Goal: Task Accomplishment & Management: Manage account settings

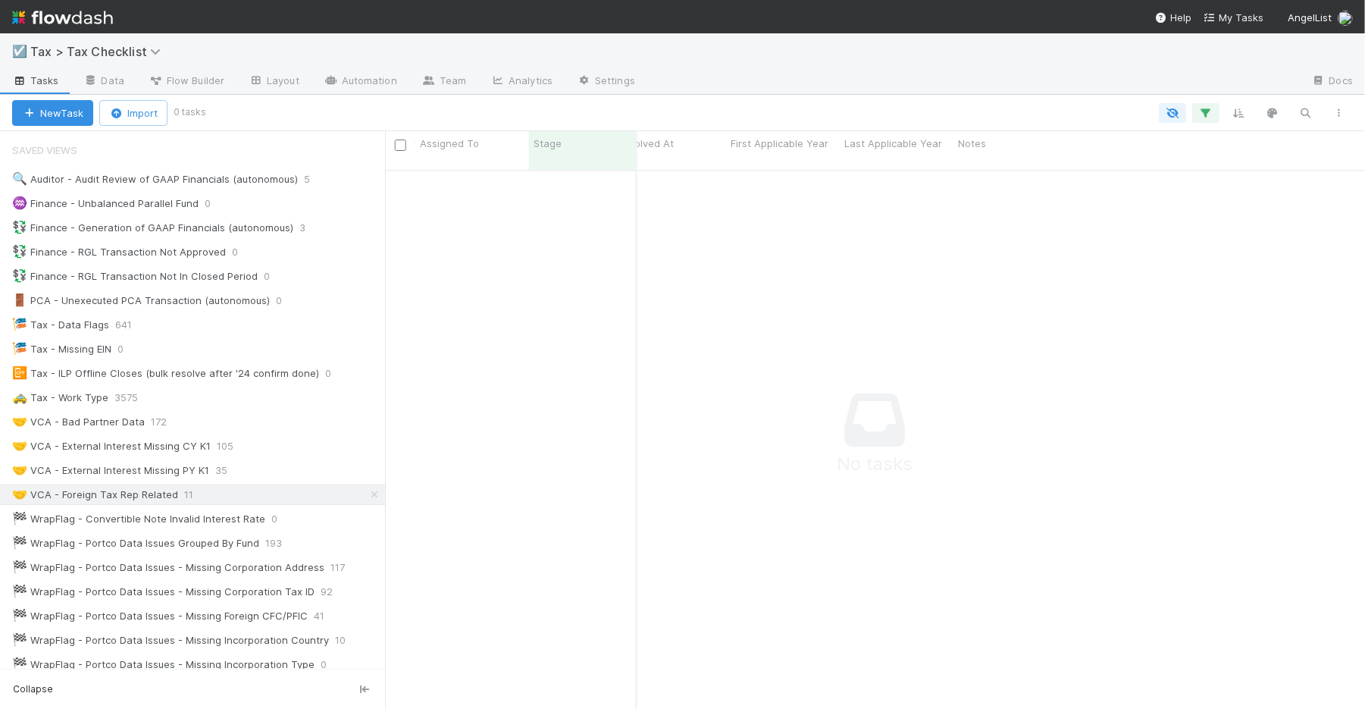
scroll to position [523, 951]
click at [77, 699] on button "Collapse" at bounding box center [192, 688] width 385 height 27
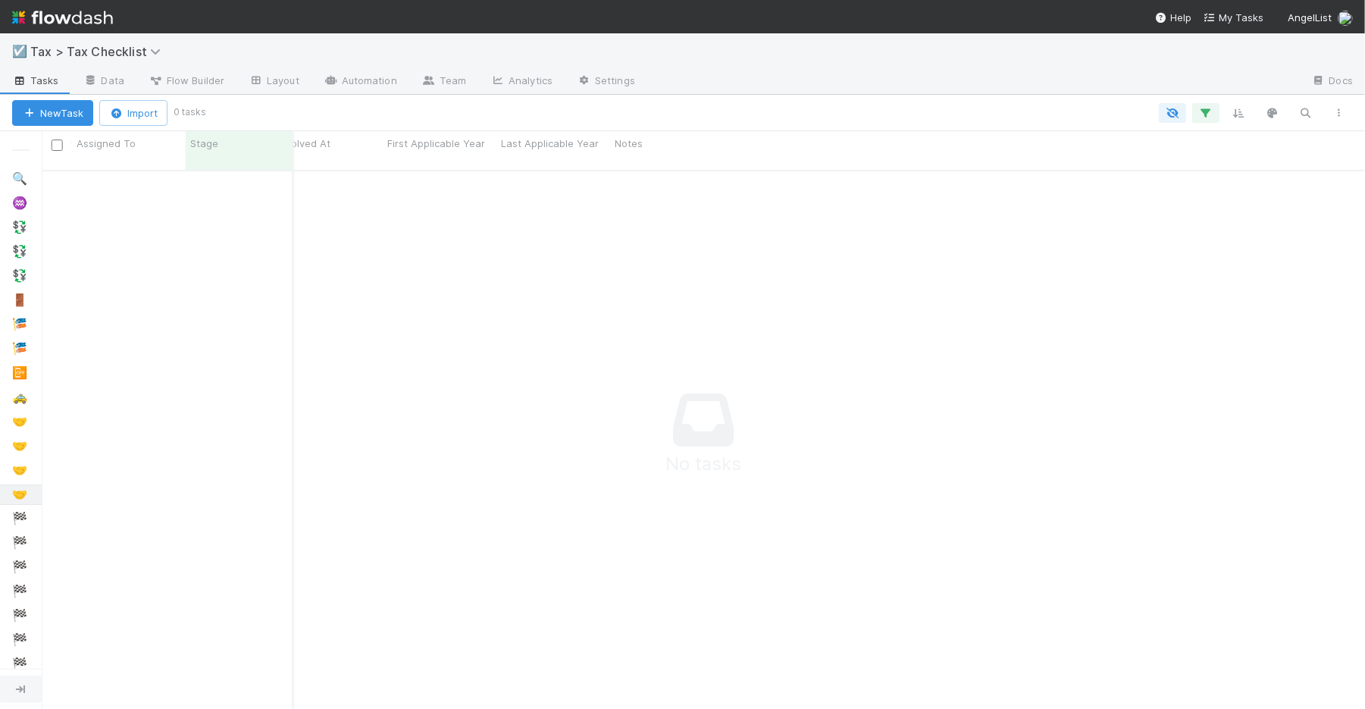
scroll to position [523, 1294]
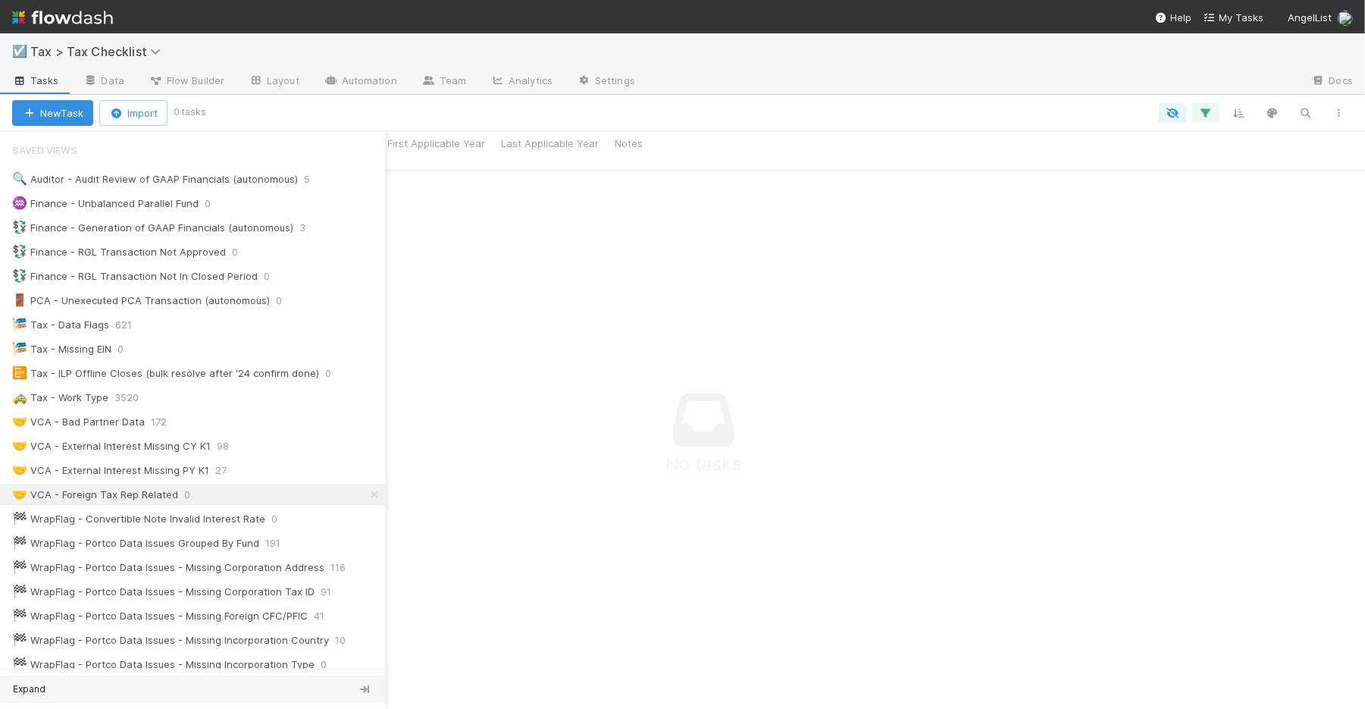
click at [13, 687] on span "Expand" at bounding box center [29, 689] width 33 height 14
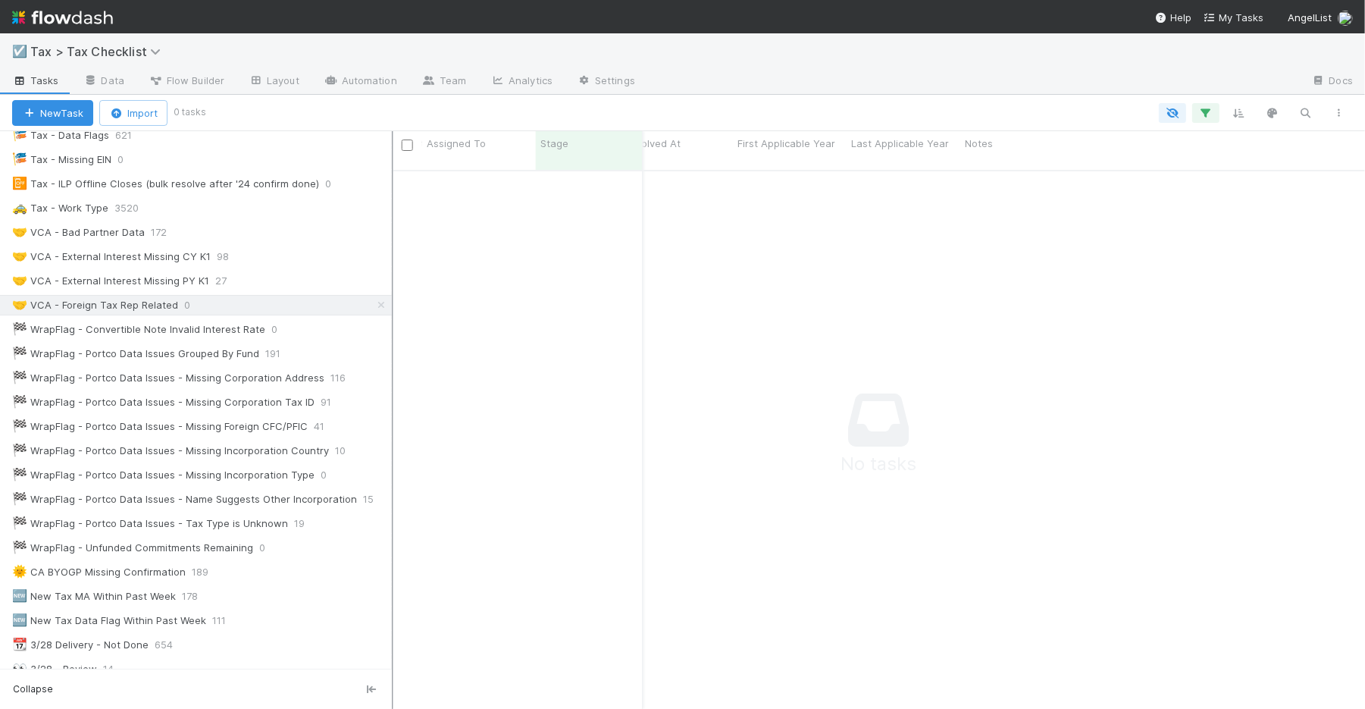
scroll to position [523, 941]
drag, startPoint x: 387, startPoint y: 432, endPoint x: 396, endPoint y: 432, distance: 9.1
click at [396, 432] on div at bounding box center [397, 420] width 2 height 578
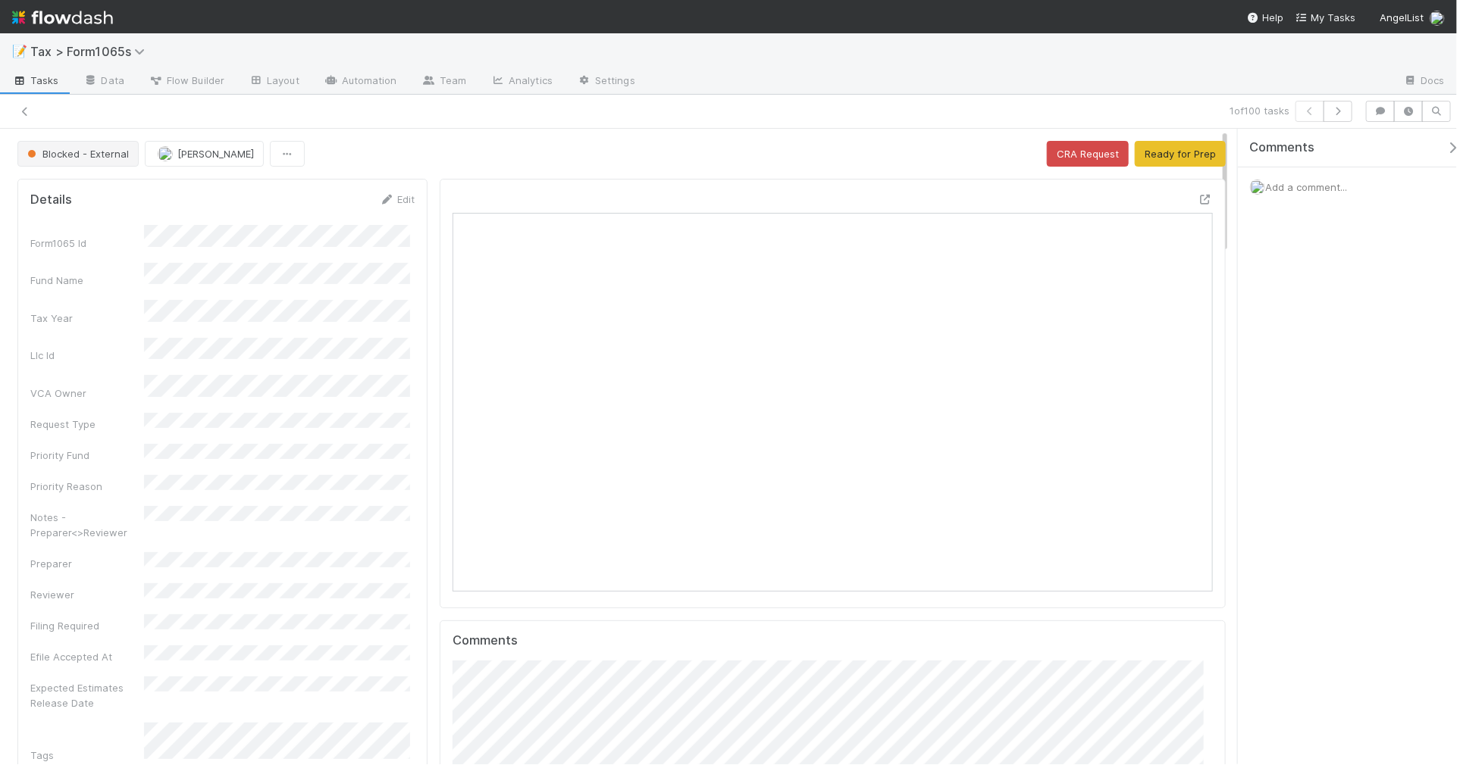
scroll to position [293, 736]
click at [24, 115] on icon at bounding box center [24, 112] width 15 height 10
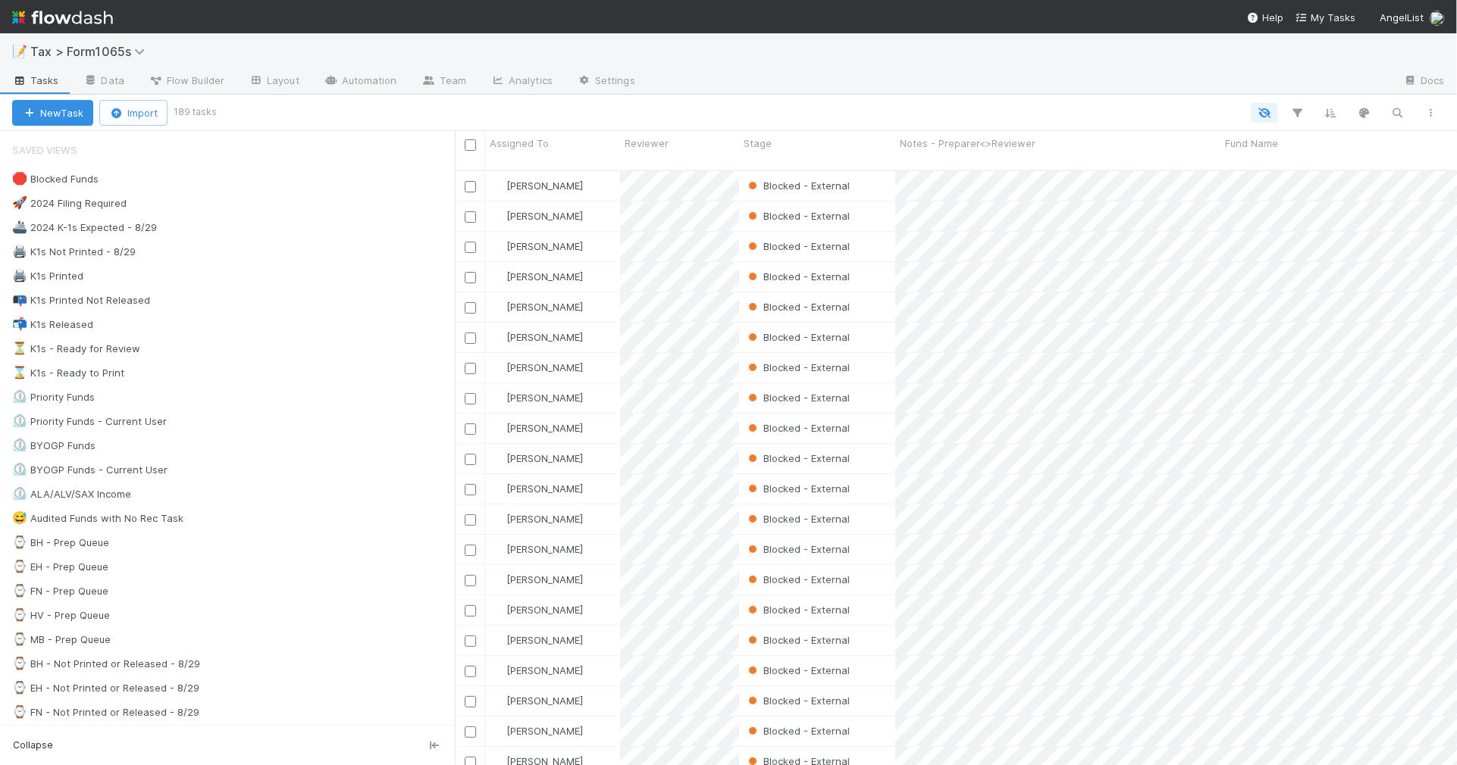
scroll to position [593, 988]
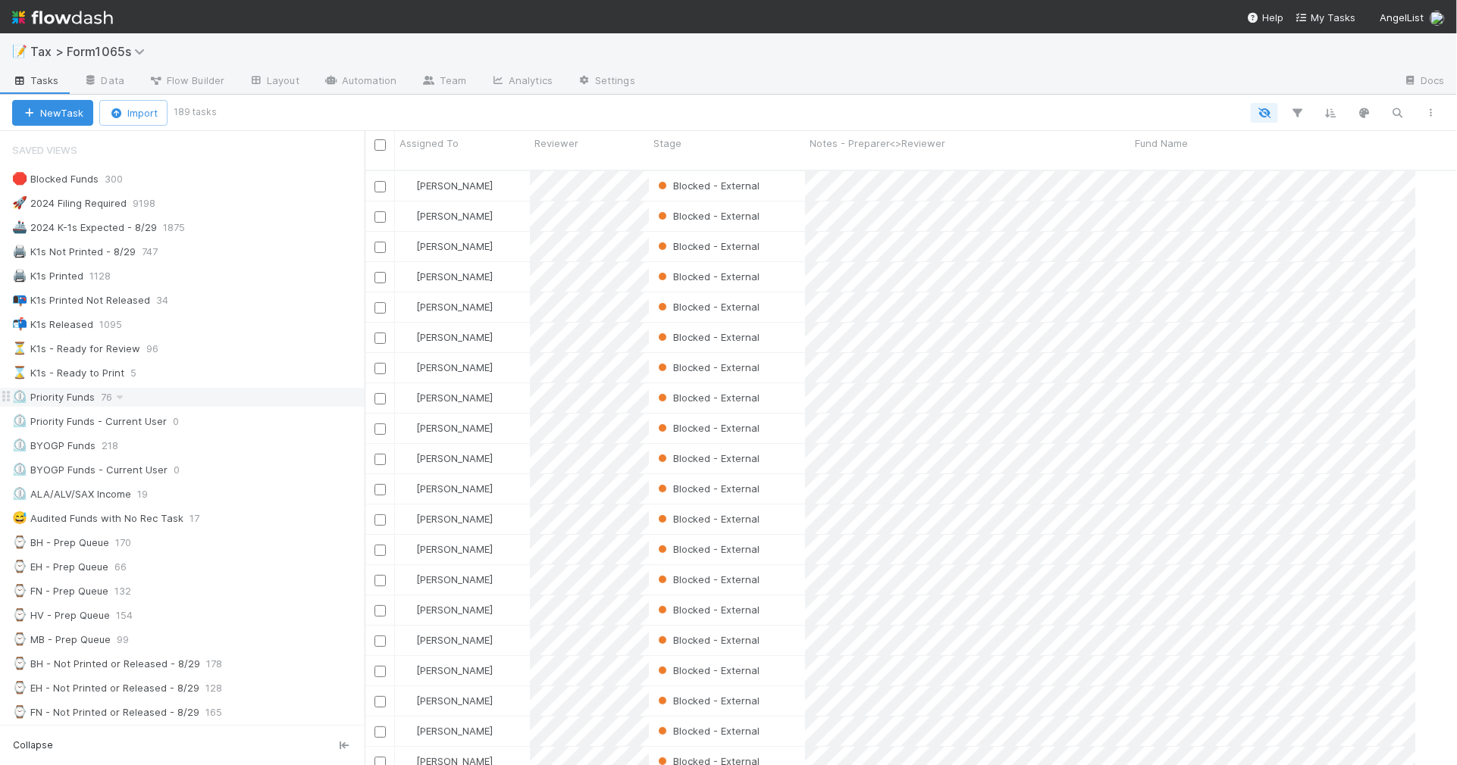
drag, startPoint x: 456, startPoint y: 390, endPoint x: 365, endPoint y: 398, distance: 92.0
click at [365, 398] on div "Saved Views 🛑 Blocked Funds 300 🚀 2024 Filing Required 9198 🚢 2024 K-1s Expecte…" at bounding box center [182, 448] width 365 height 634
click at [236, 309] on div "📭 K1s Printed Not Released 34" at bounding box center [188, 300] width 352 height 19
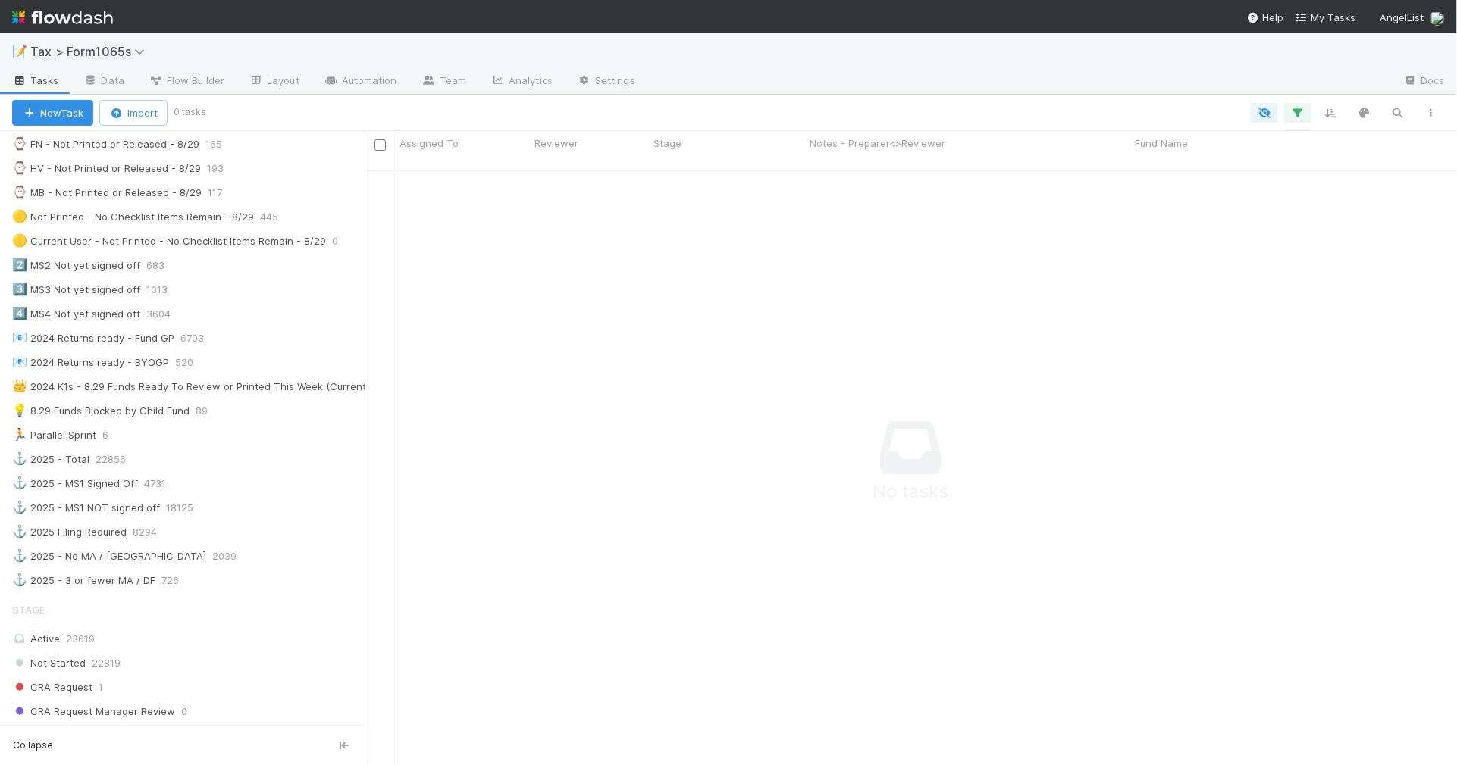
scroll to position [853, 0]
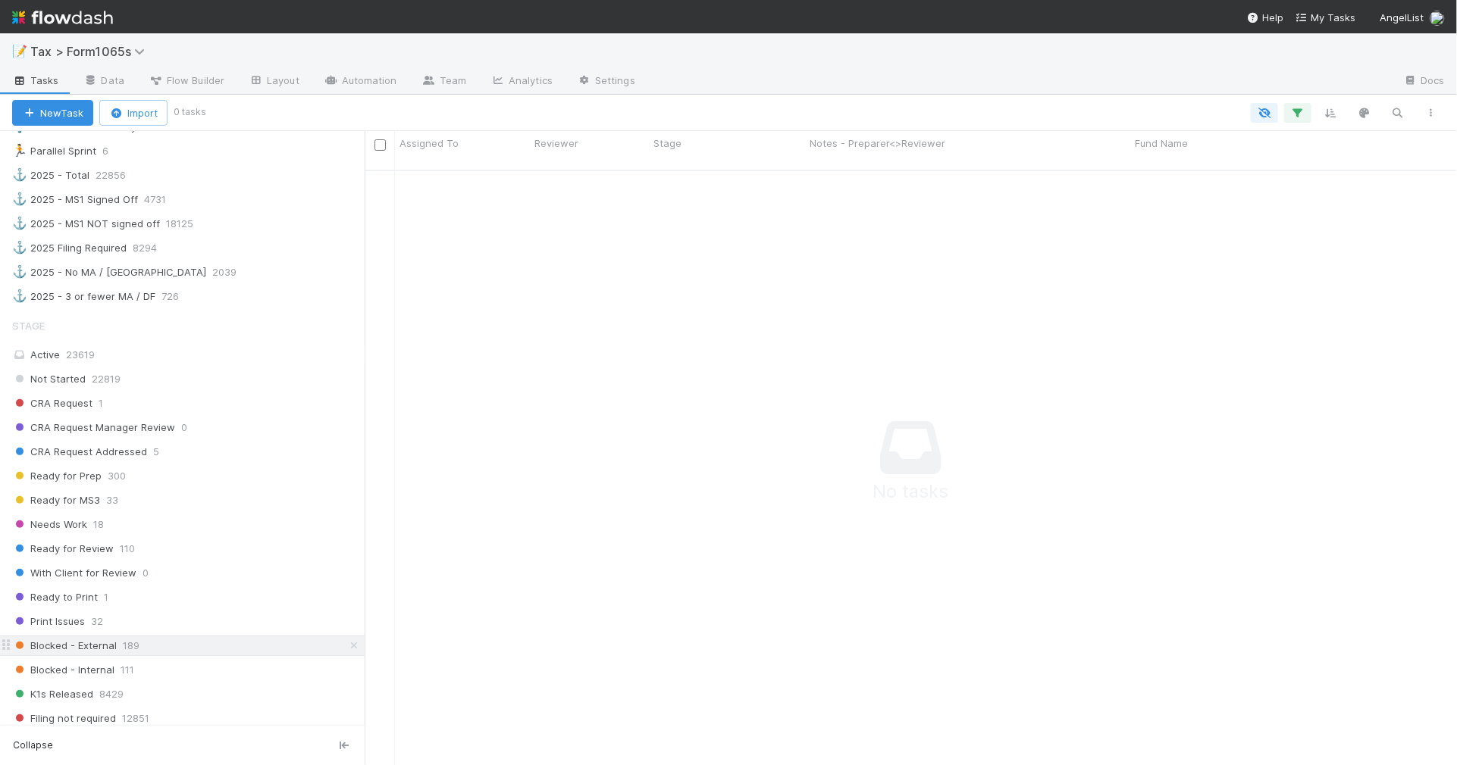
click at [346, 651] on icon at bounding box center [353, 646] width 15 height 10
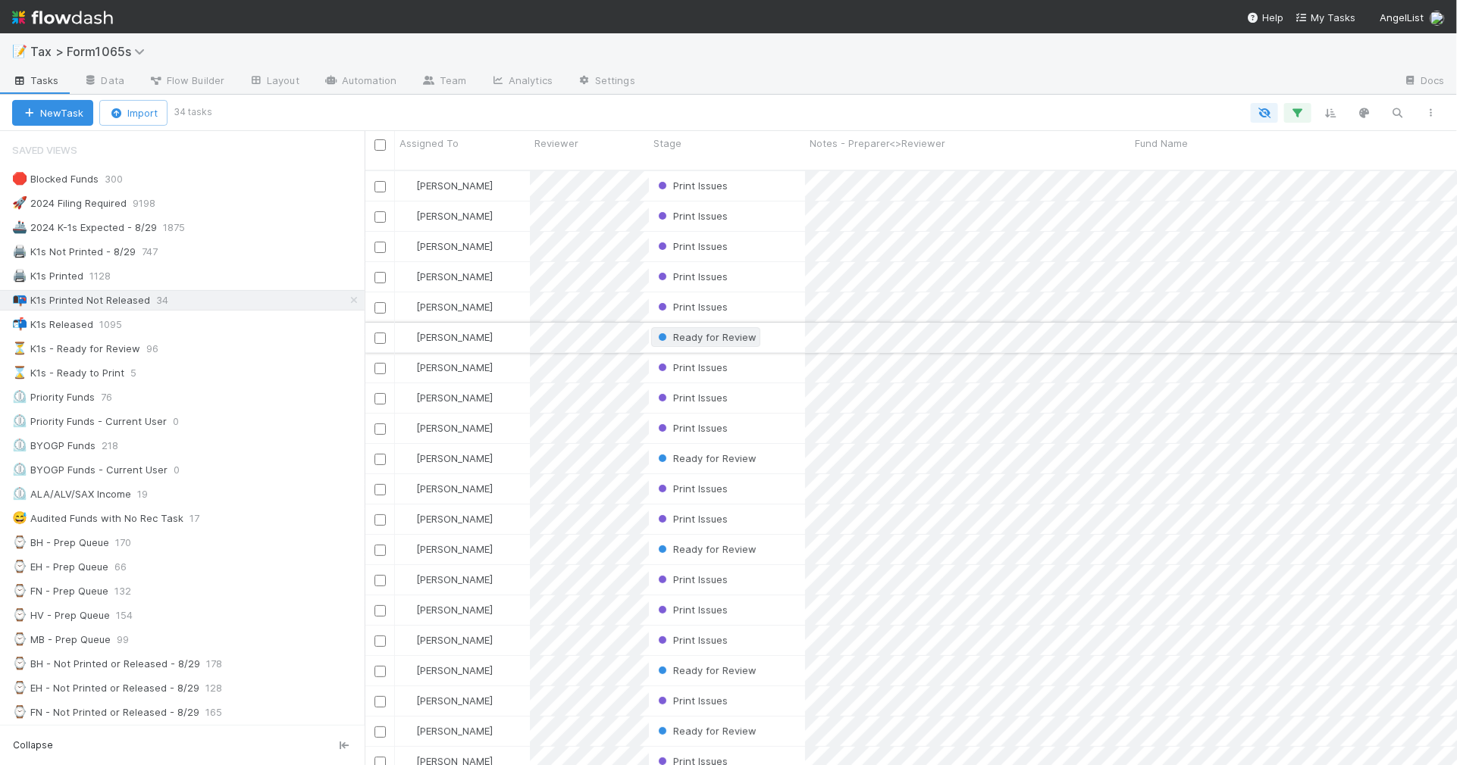
click at [714, 331] on span "Ready for Review" at bounding box center [706, 337] width 102 height 12
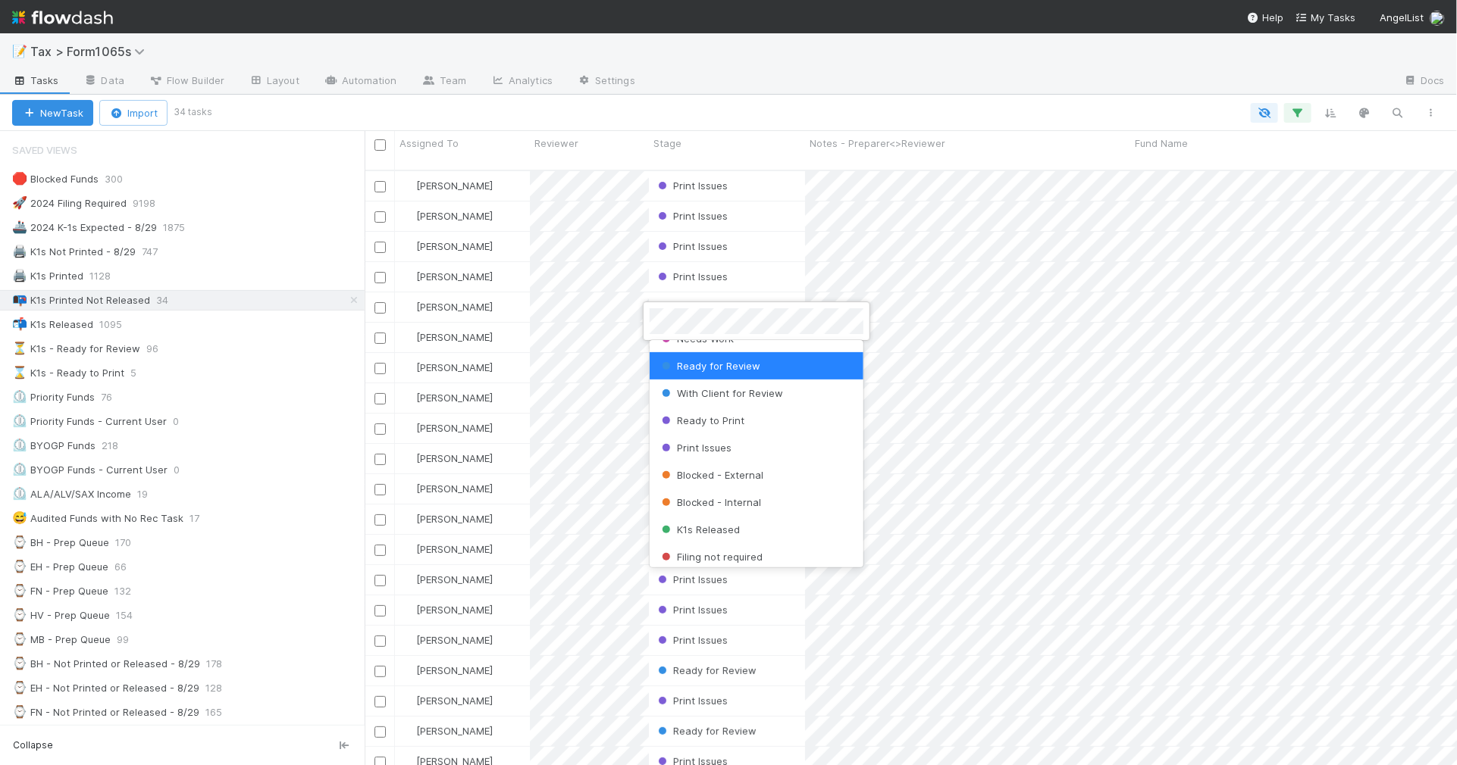
scroll to position [187, 0]
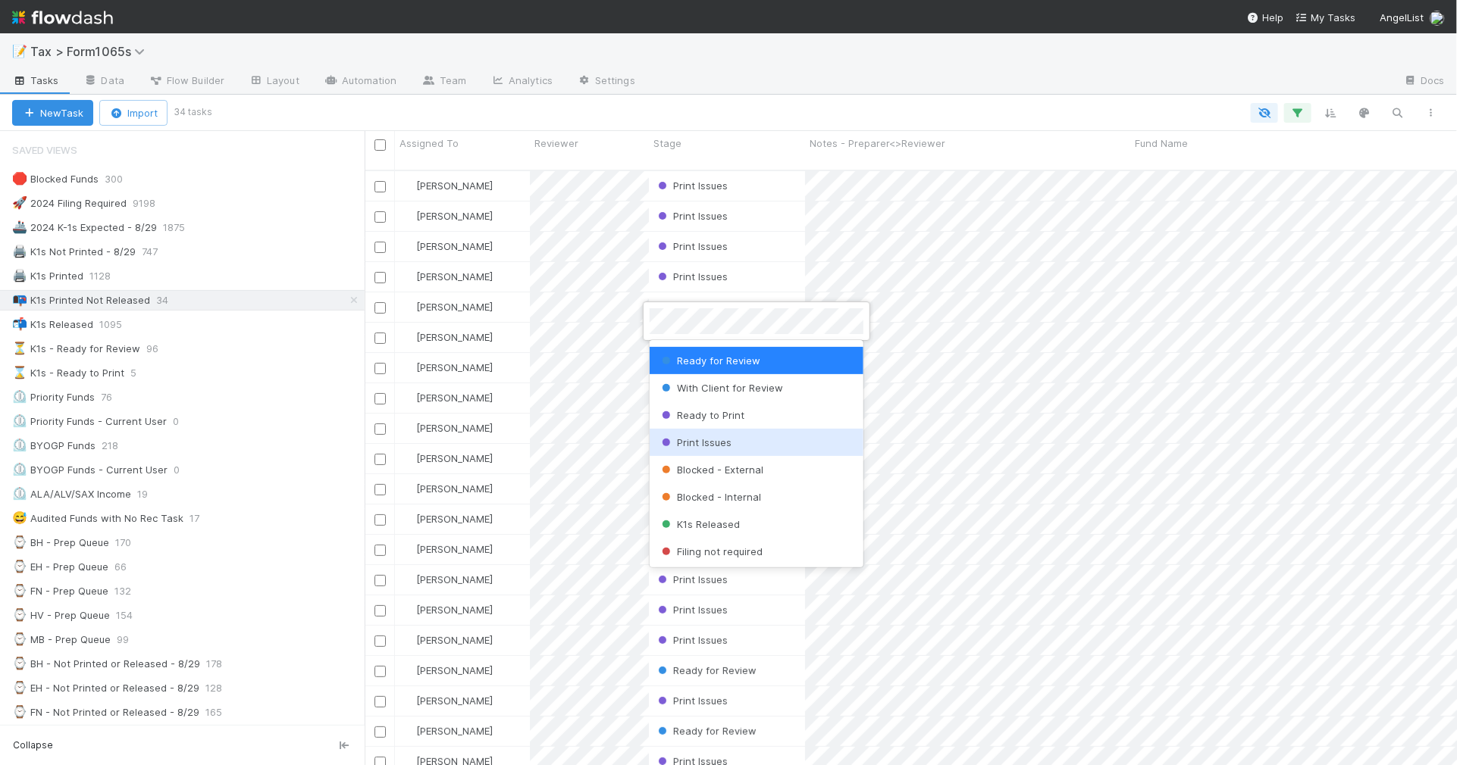
click at [758, 432] on div "Print Issues" at bounding box center [756, 442] width 214 height 27
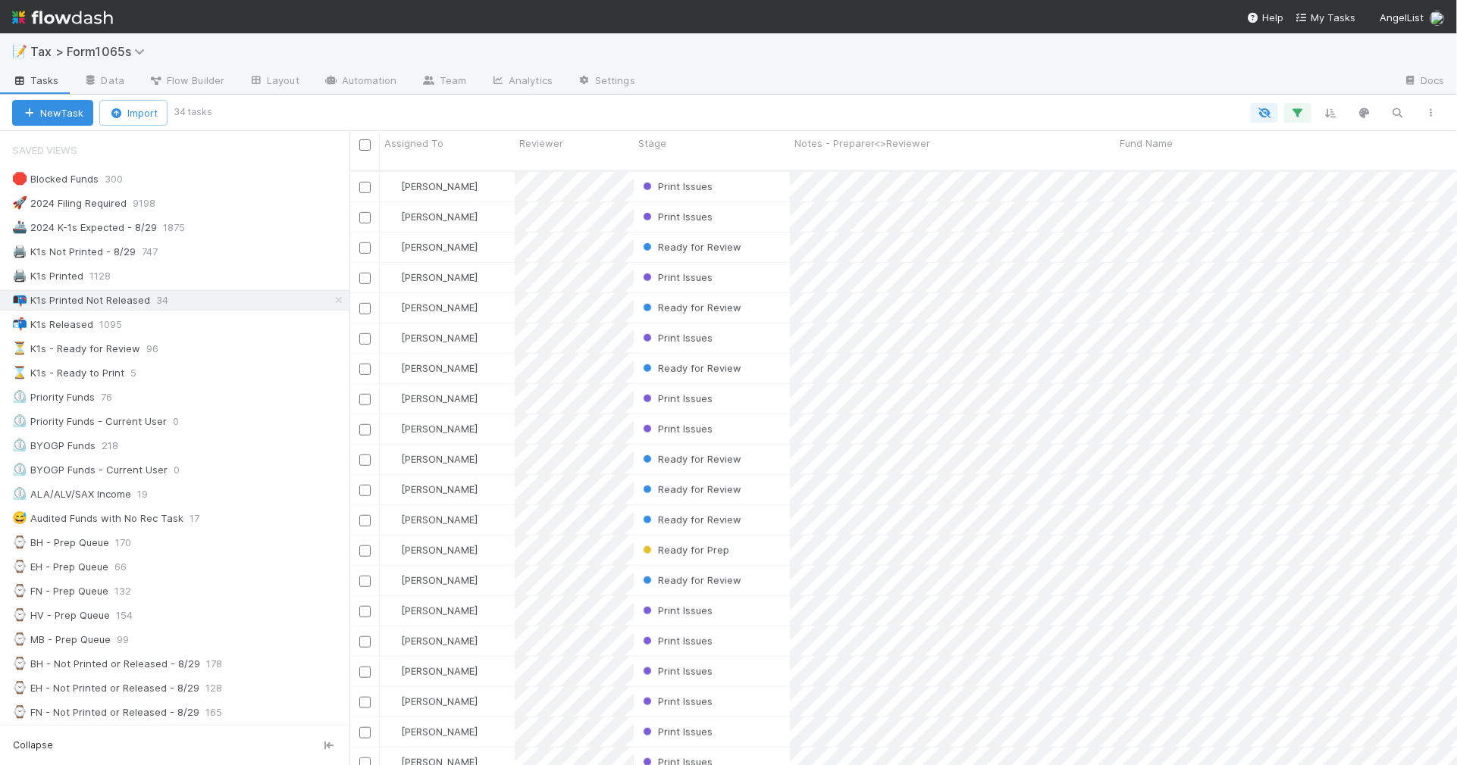
scroll to position [15, 15]
drag, startPoint x: 368, startPoint y: 472, endPoint x: 349, endPoint y: 474, distance: 19.0
click at [349, 474] on div at bounding box center [349, 448] width 1 height 634
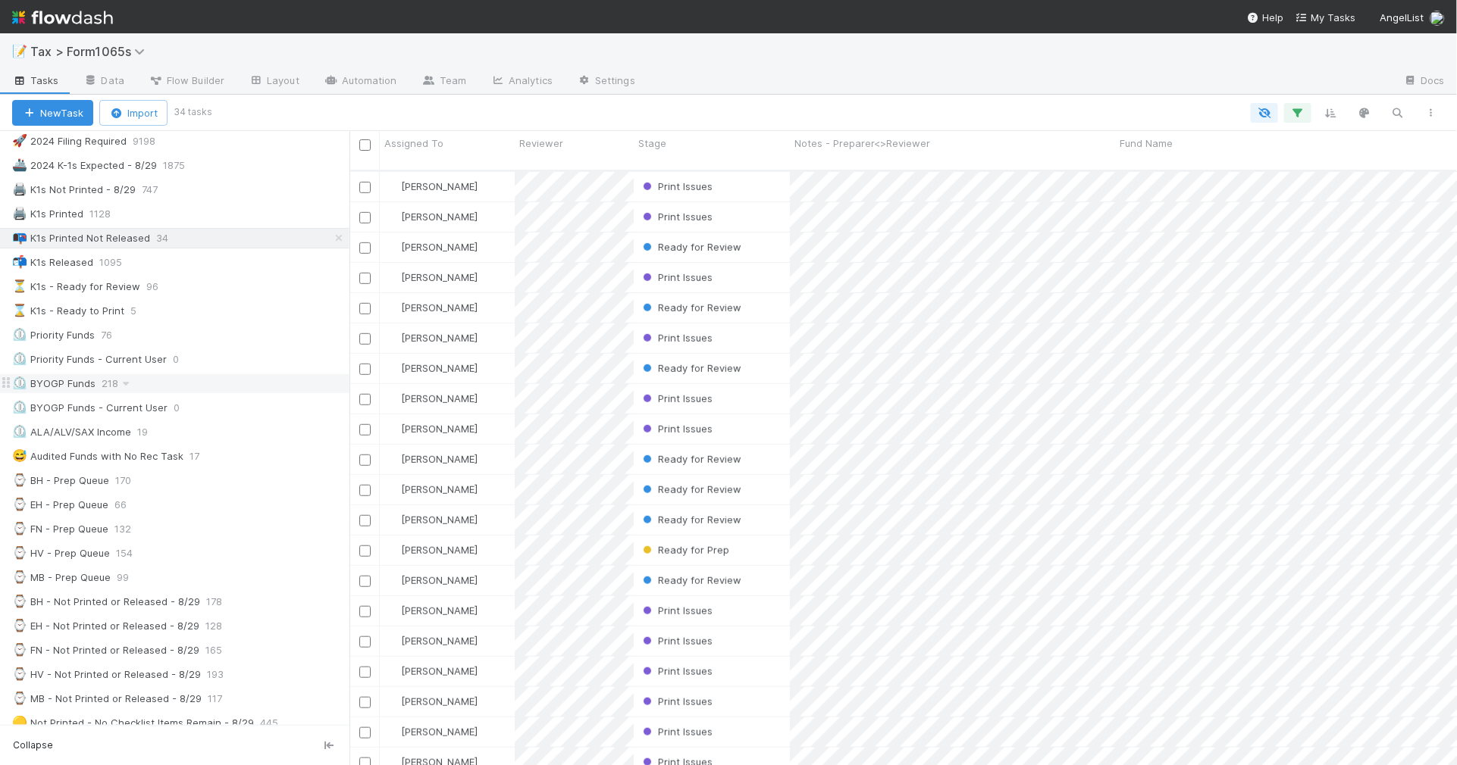
scroll to position [95, 0]
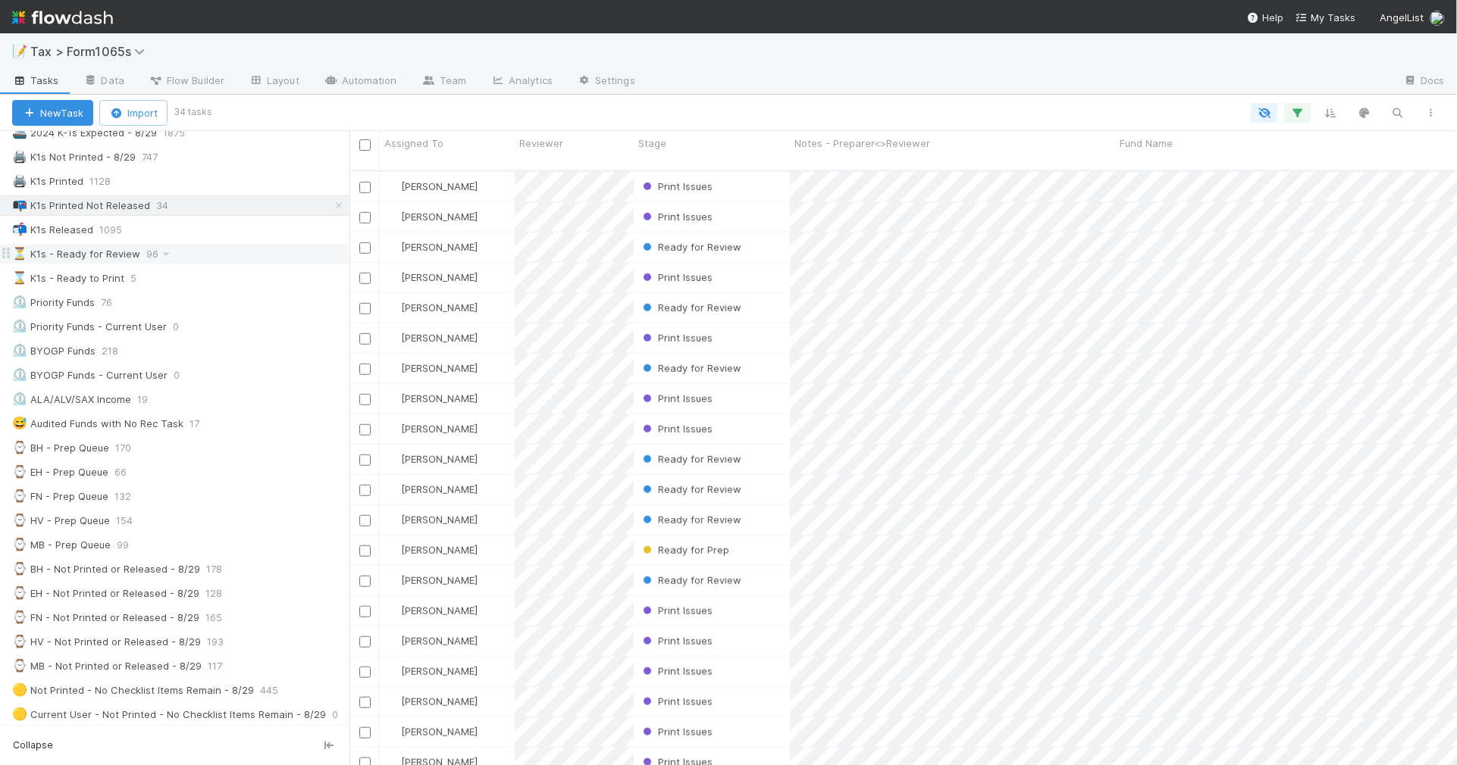
click at [269, 263] on div "⏳ K1s - Ready for Review 96" at bounding box center [180, 254] width 337 height 19
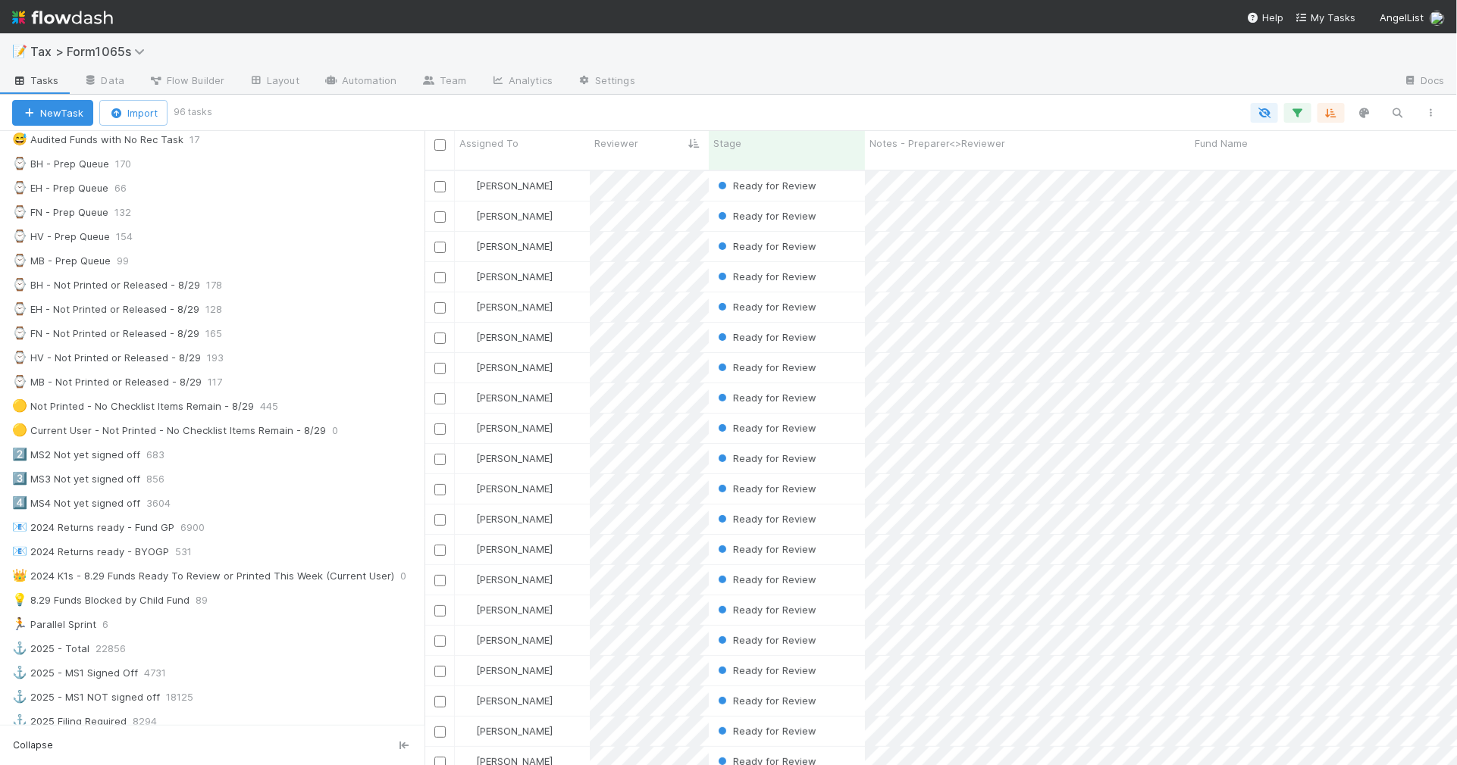
scroll to position [593, 1018]
drag, startPoint x: 351, startPoint y: 556, endPoint x: 424, endPoint y: 559, distance: 73.6
click at [424, 559] on div at bounding box center [424, 448] width 1 height 634
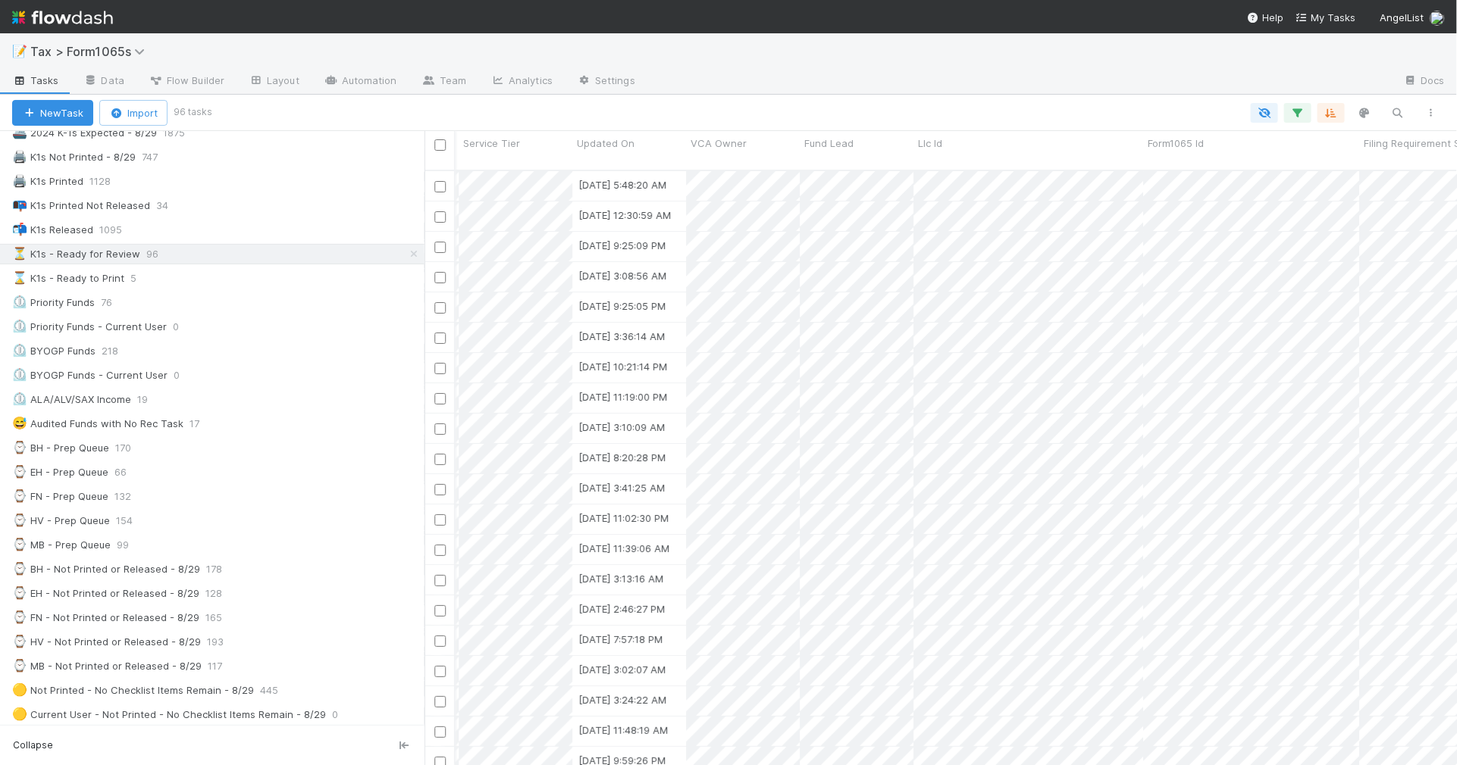
scroll to position [0, 0]
click at [1301, 116] on icon "button" at bounding box center [1297, 113] width 15 height 14
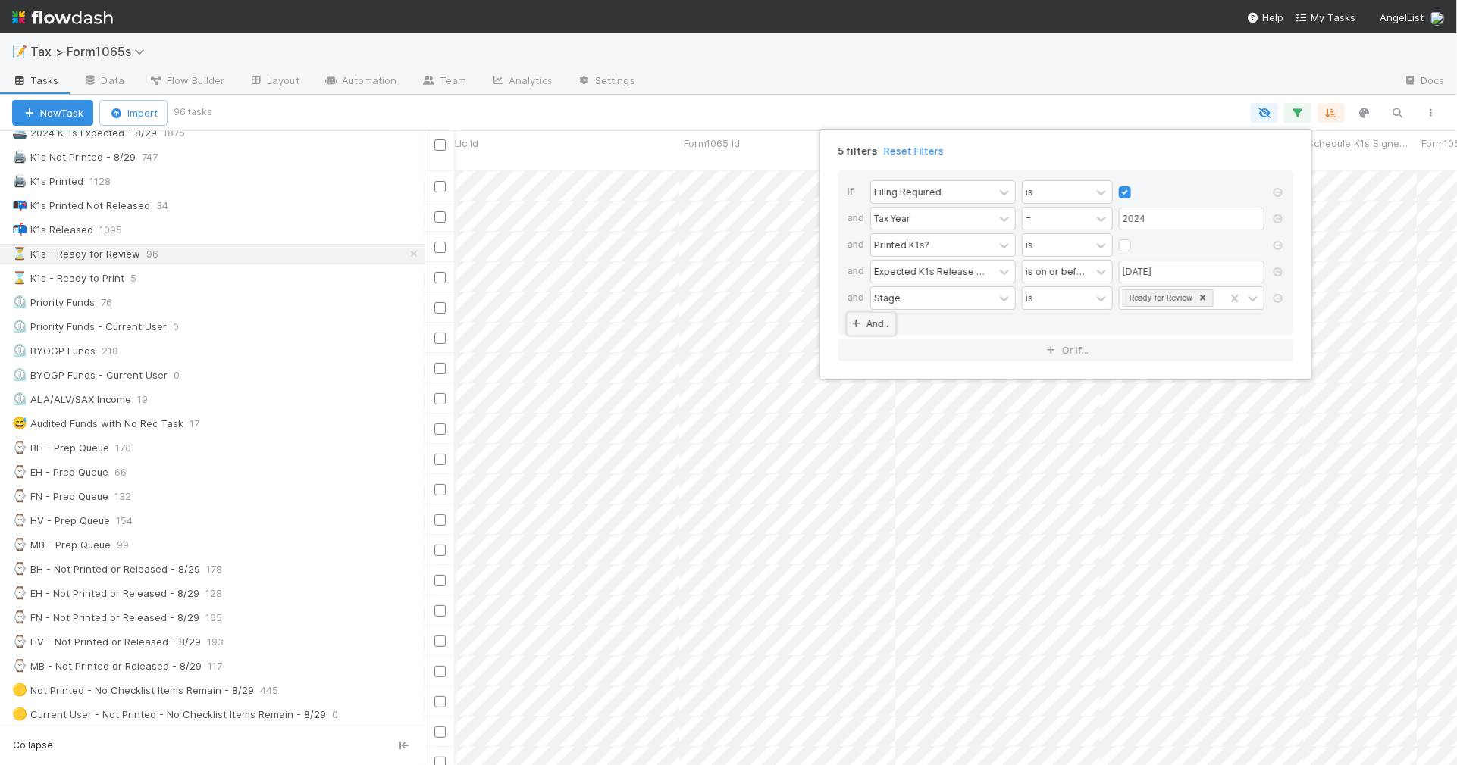
click at [878, 318] on link "And.." at bounding box center [871, 324] width 48 height 22
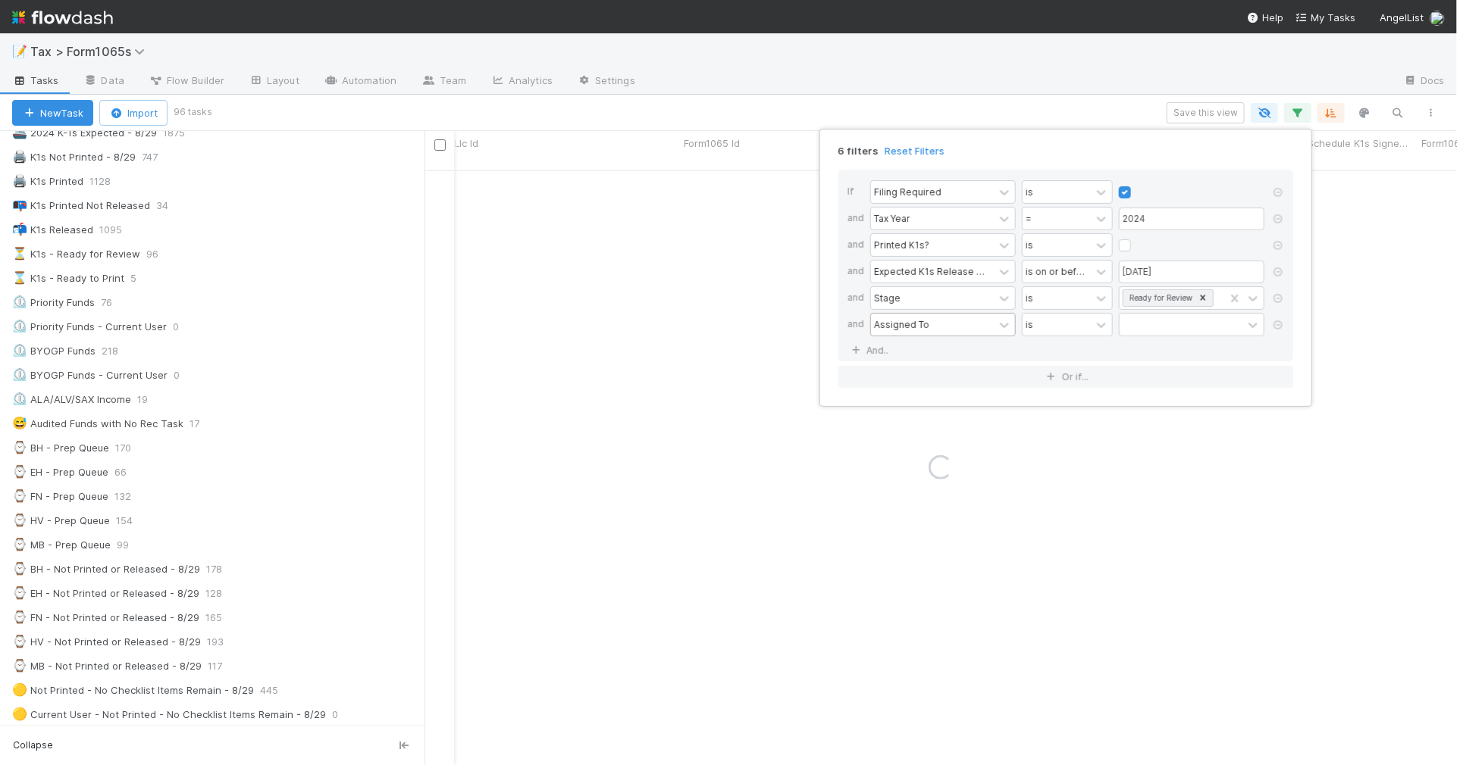
click at [921, 330] on div "Assigned To" at bounding box center [901, 325] width 55 height 14
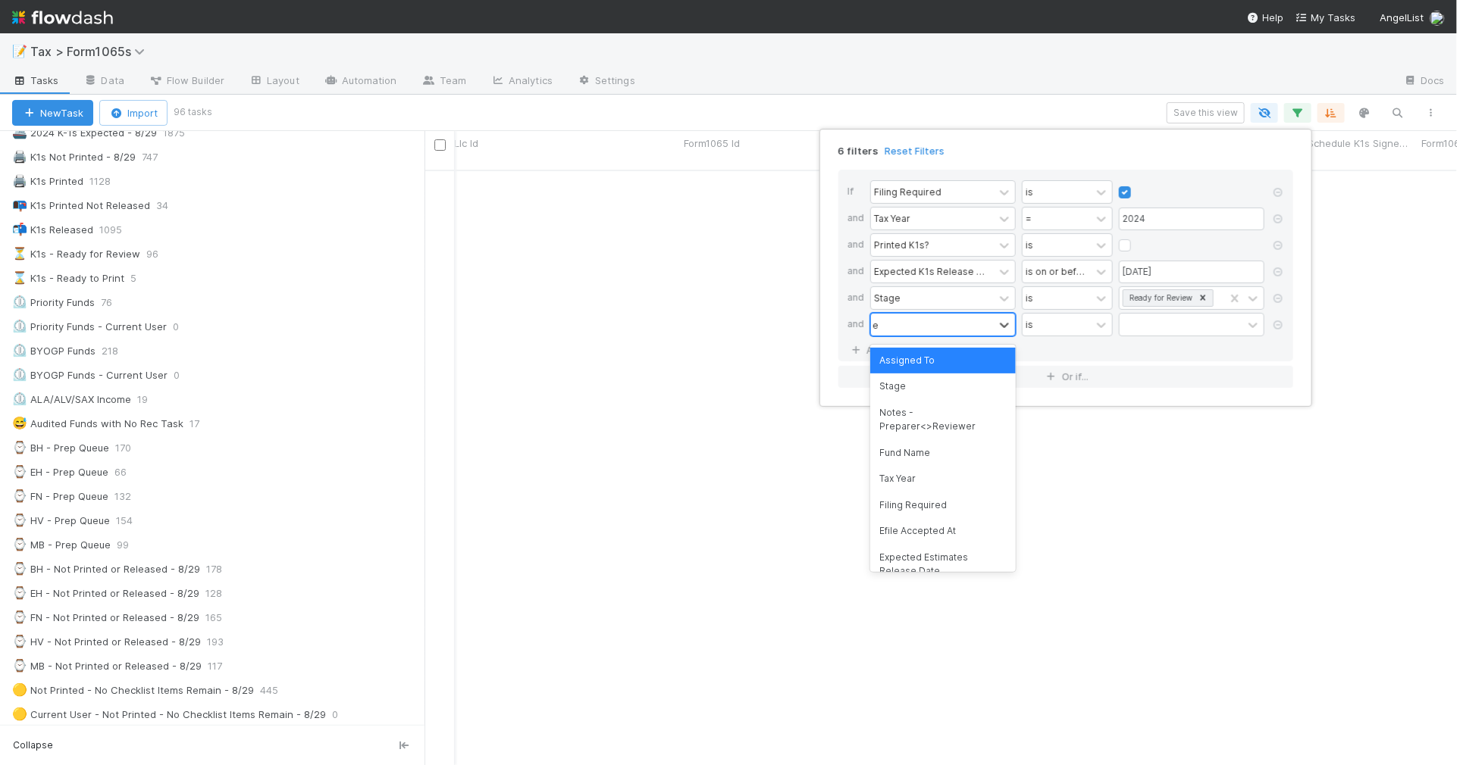
type input "es"
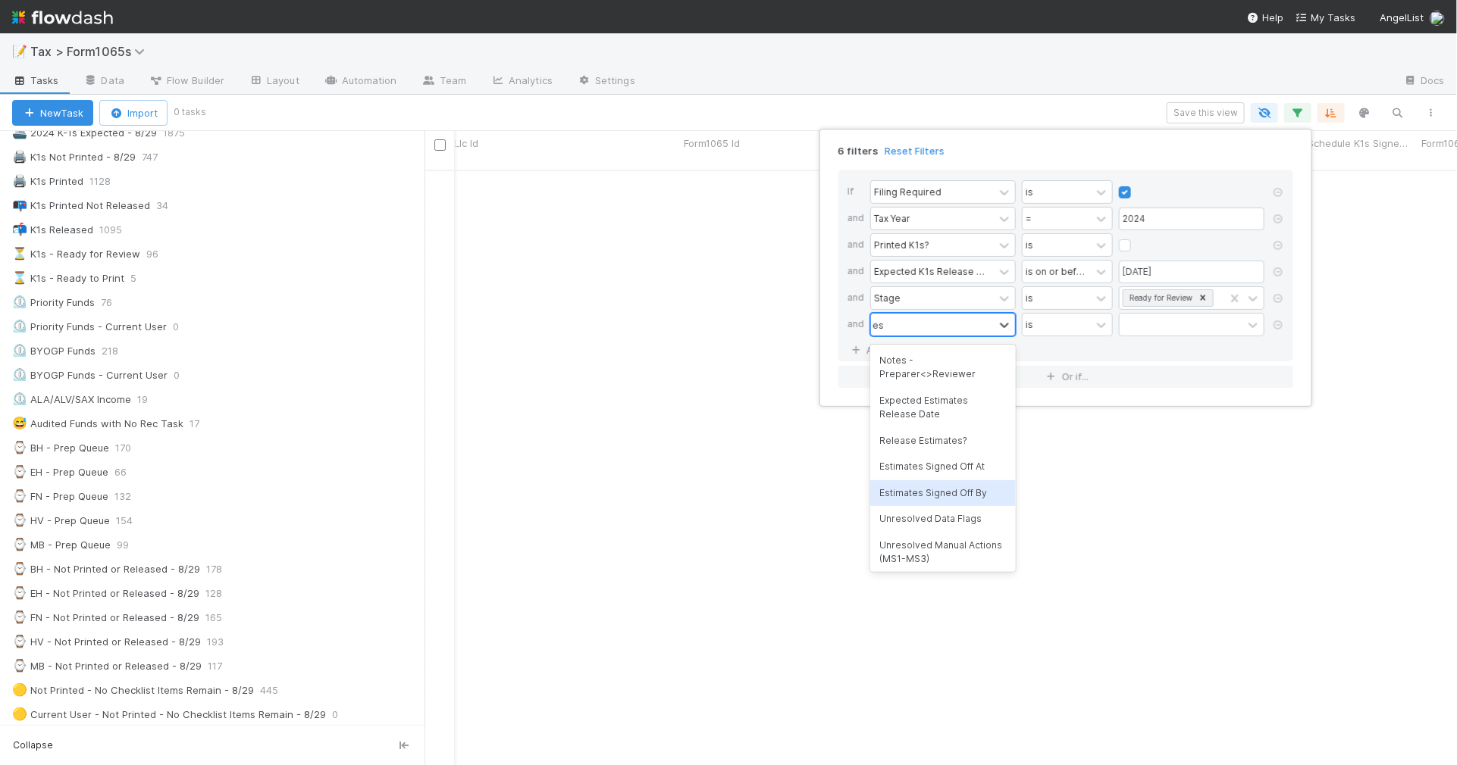
click at [986, 490] on div "Estimates Signed Off By" at bounding box center [943, 493] width 146 height 26
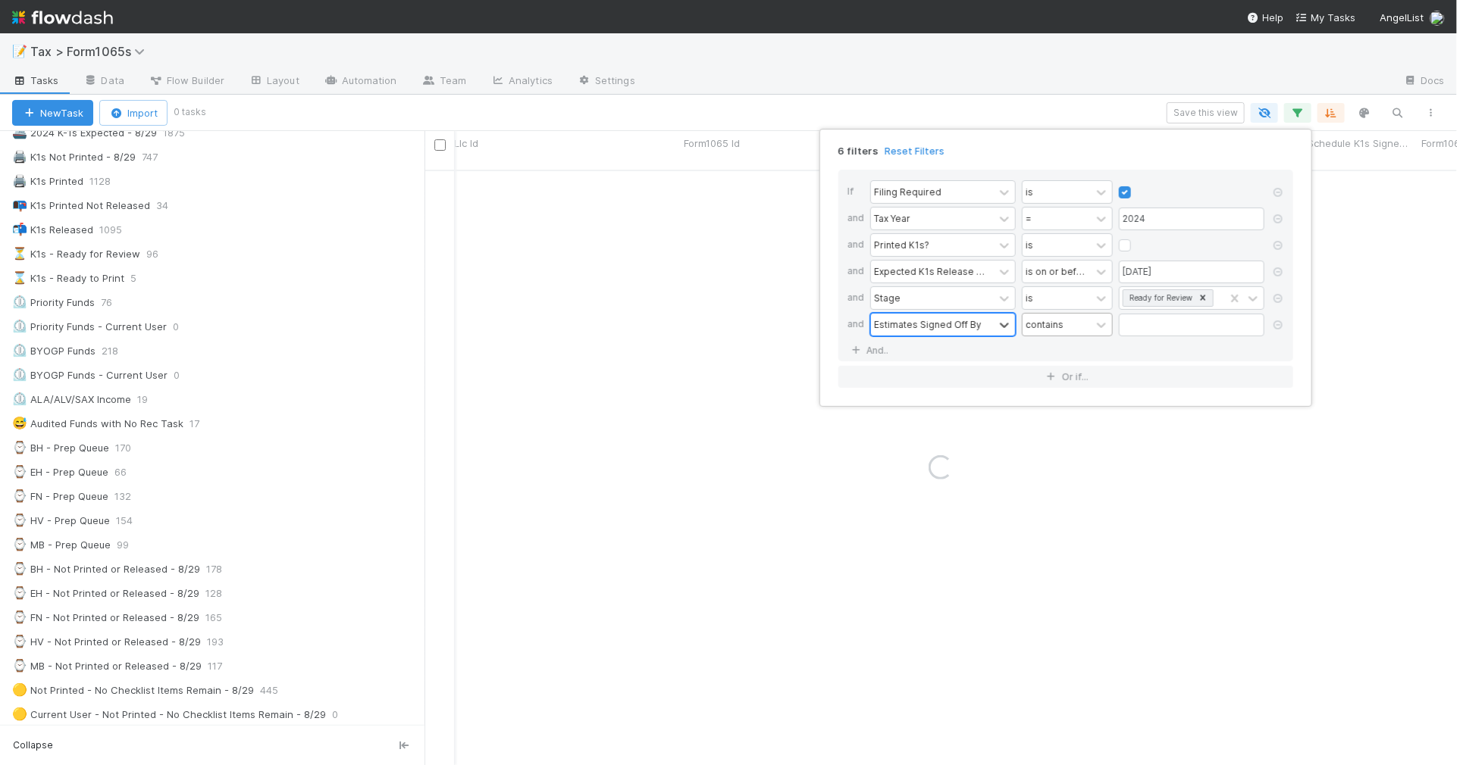
click at [1063, 327] on div "contains" at bounding box center [1056, 325] width 68 height 22
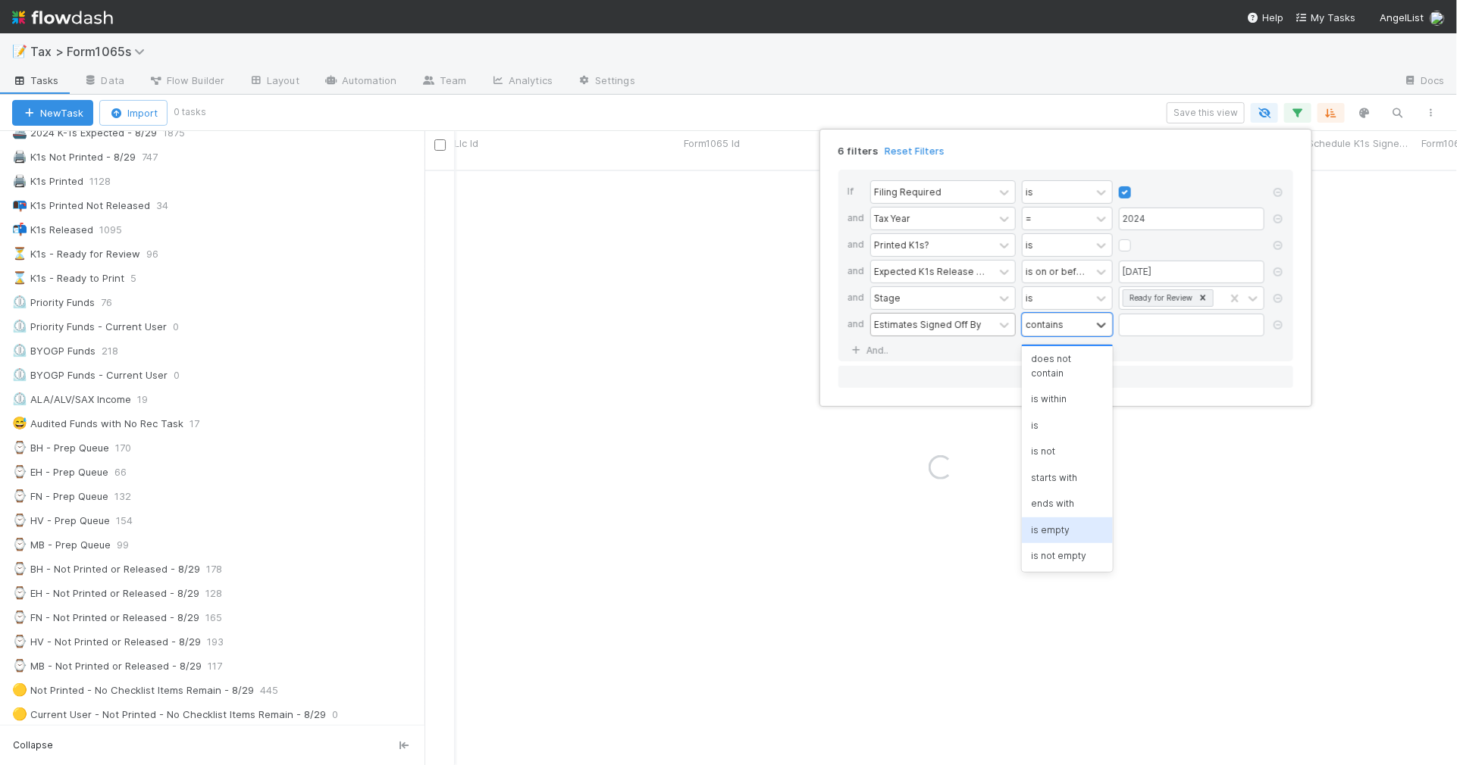
click at [1078, 548] on div "is not empty" at bounding box center [1067, 556] width 91 height 26
click at [672, 95] on div "6 filters Reset Filters If Filing Required is and Tax Year = 2024 and Printed K…" at bounding box center [728, 382] width 1457 height 765
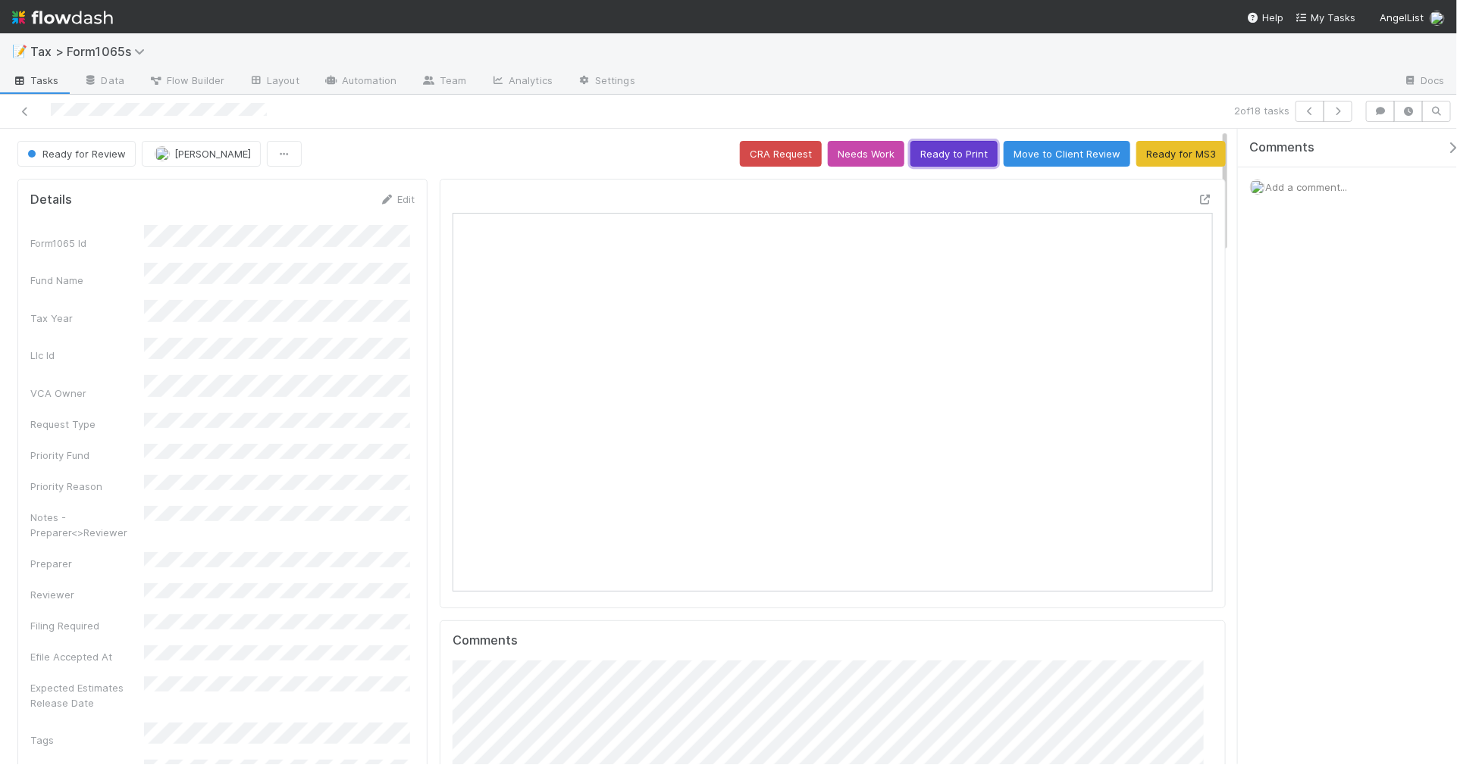
click at [925, 155] on button "Ready to Print" at bounding box center [953, 154] width 87 height 26
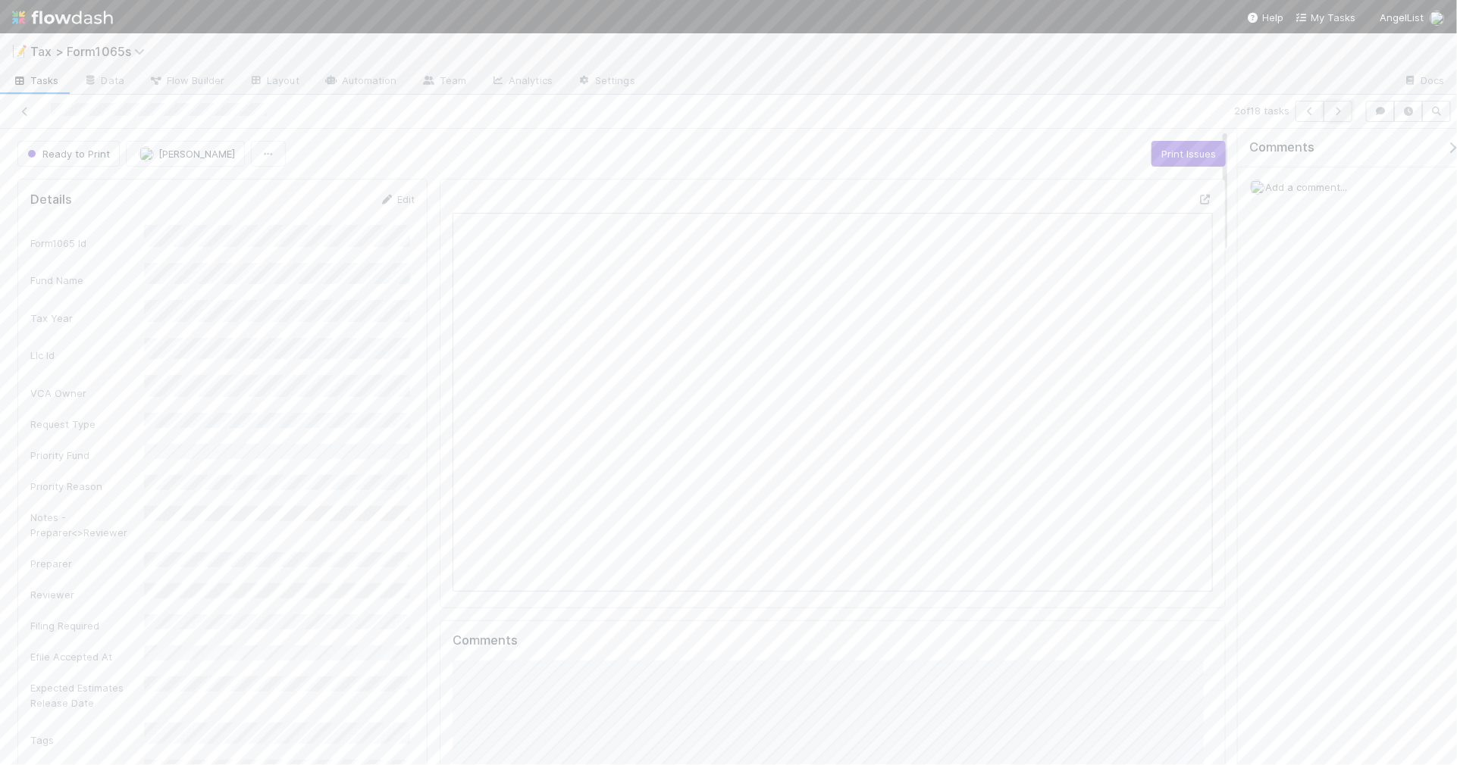
click at [1335, 111] on icon "button" at bounding box center [1337, 111] width 15 height 9
click at [1153, 161] on button "Ready for MS3" at bounding box center [1180, 154] width 89 height 26
click at [1343, 112] on icon "button" at bounding box center [1337, 111] width 15 height 9
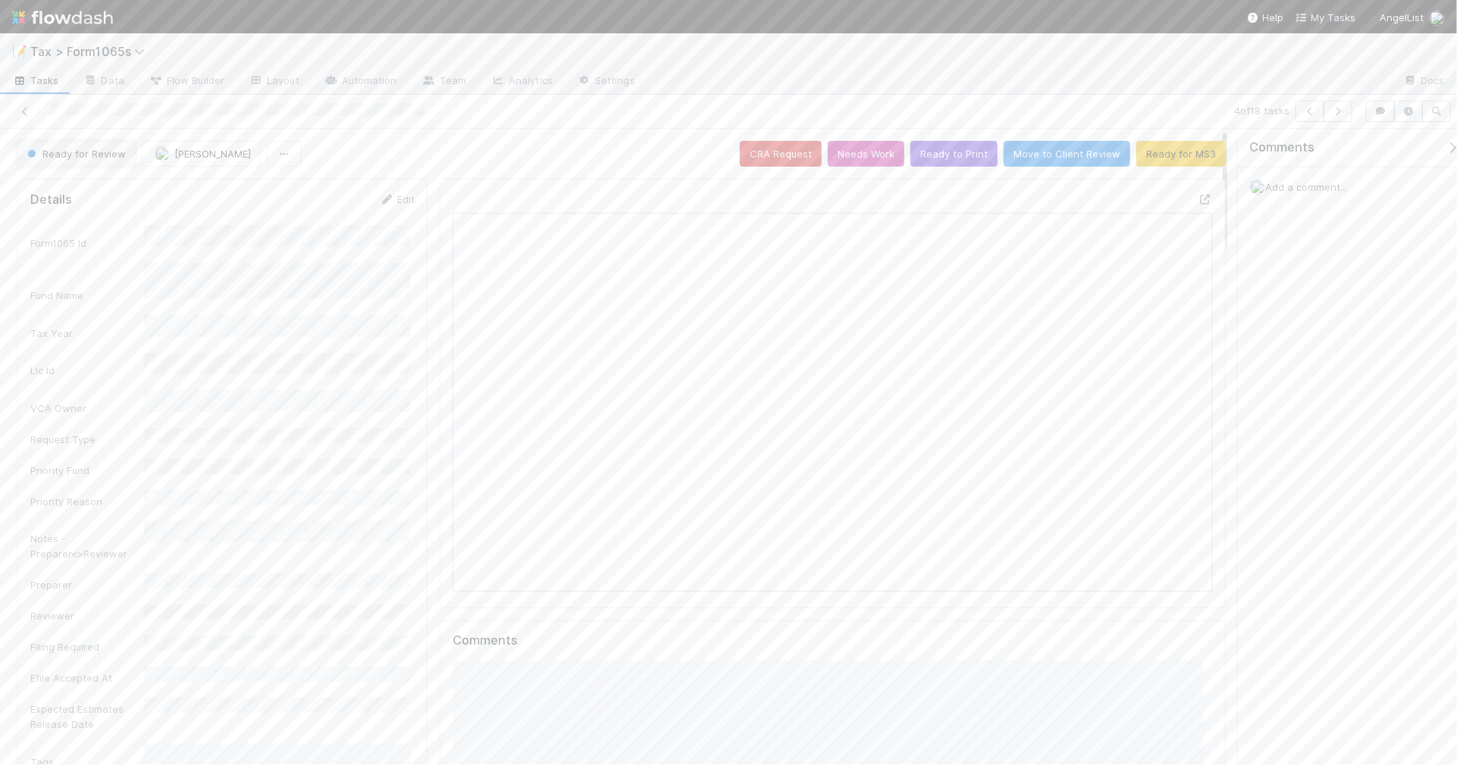
click at [99, 152] on span "Ready for Review" at bounding box center [75, 154] width 102 height 12
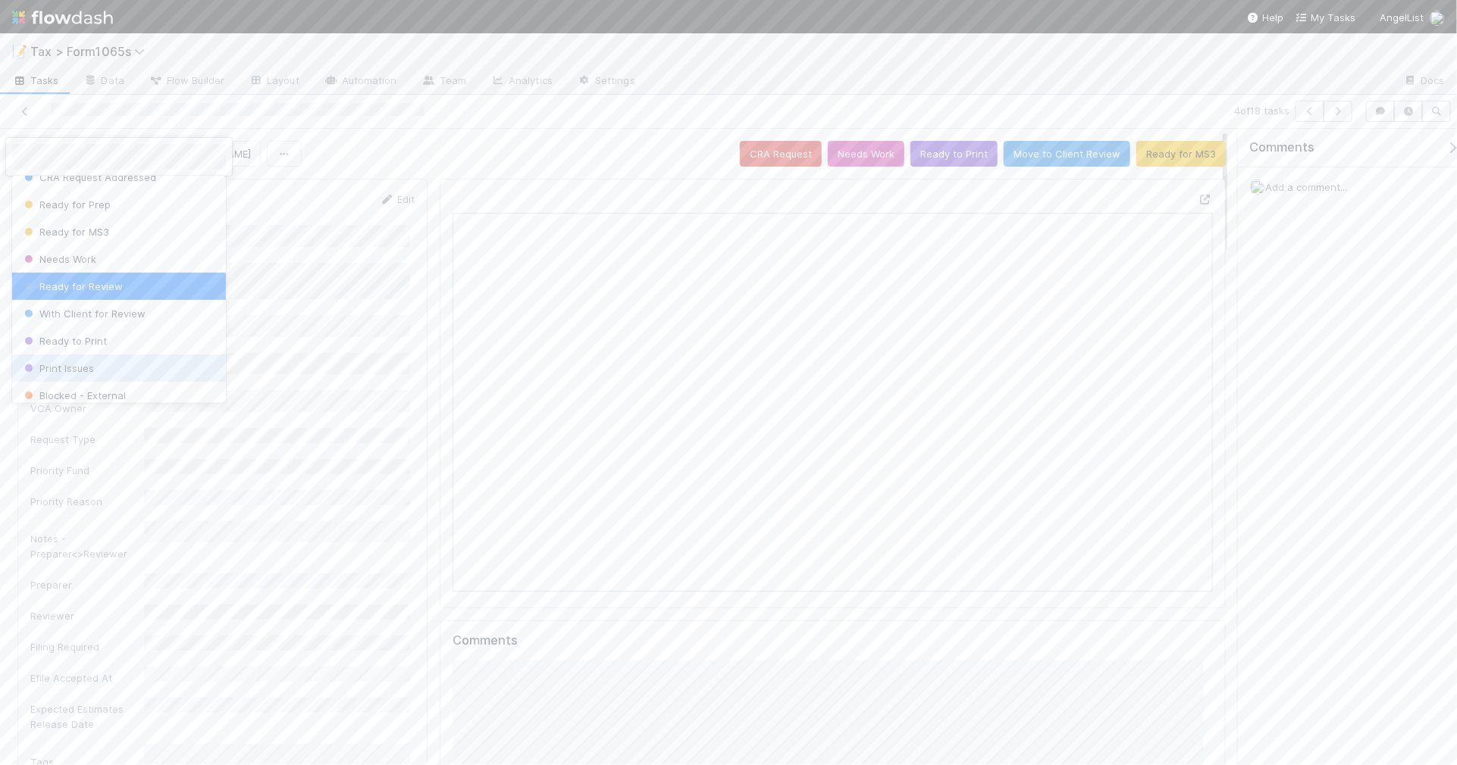
click at [136, 364] on div "Print Issues" at bounding box center [119, 368] width 214 height 27
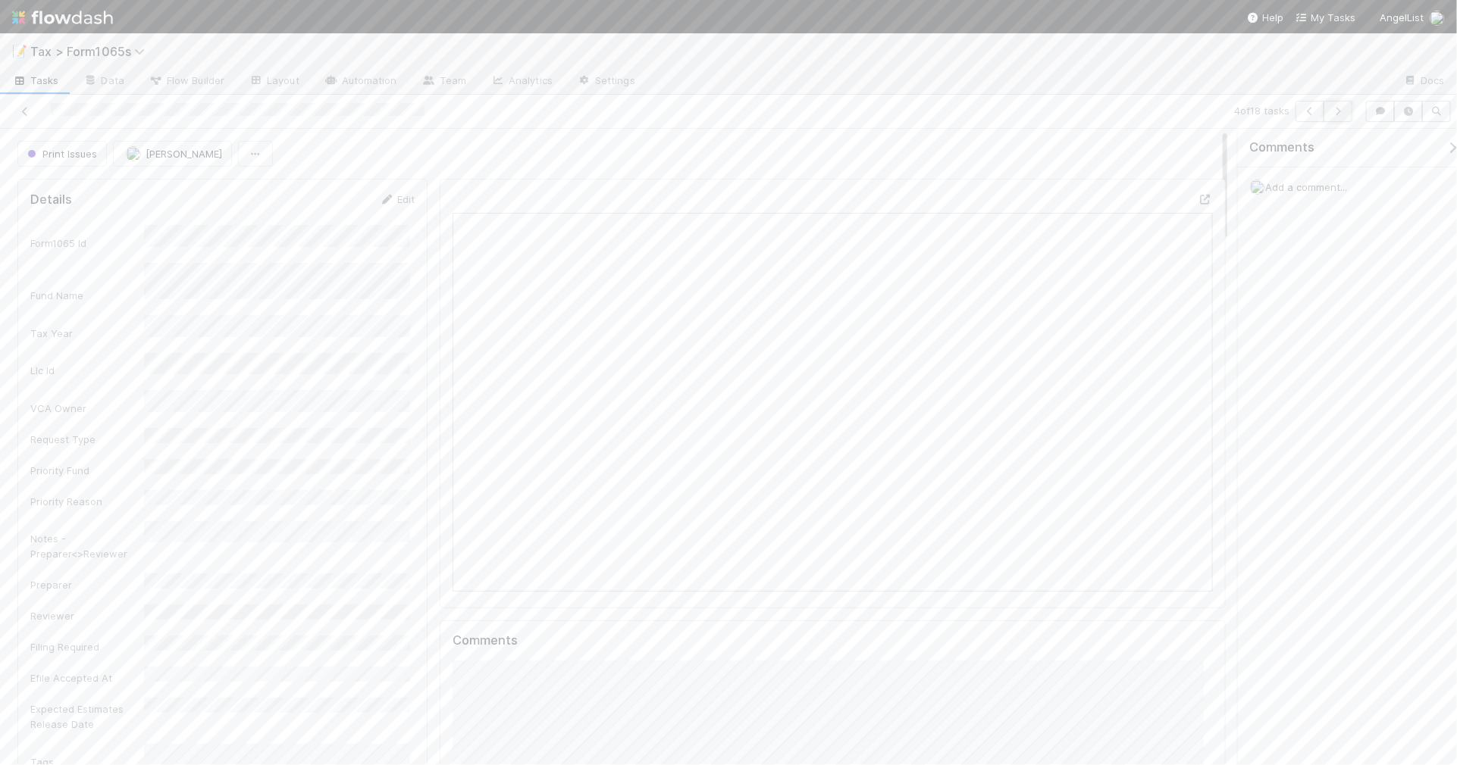
click at [1335, 112] on icon "button" at bounding box center [1337, 111] width 15 height 9
click at [91, 150] on span "Ready for Review" at bounding box center [75, 154] width 102 height 12
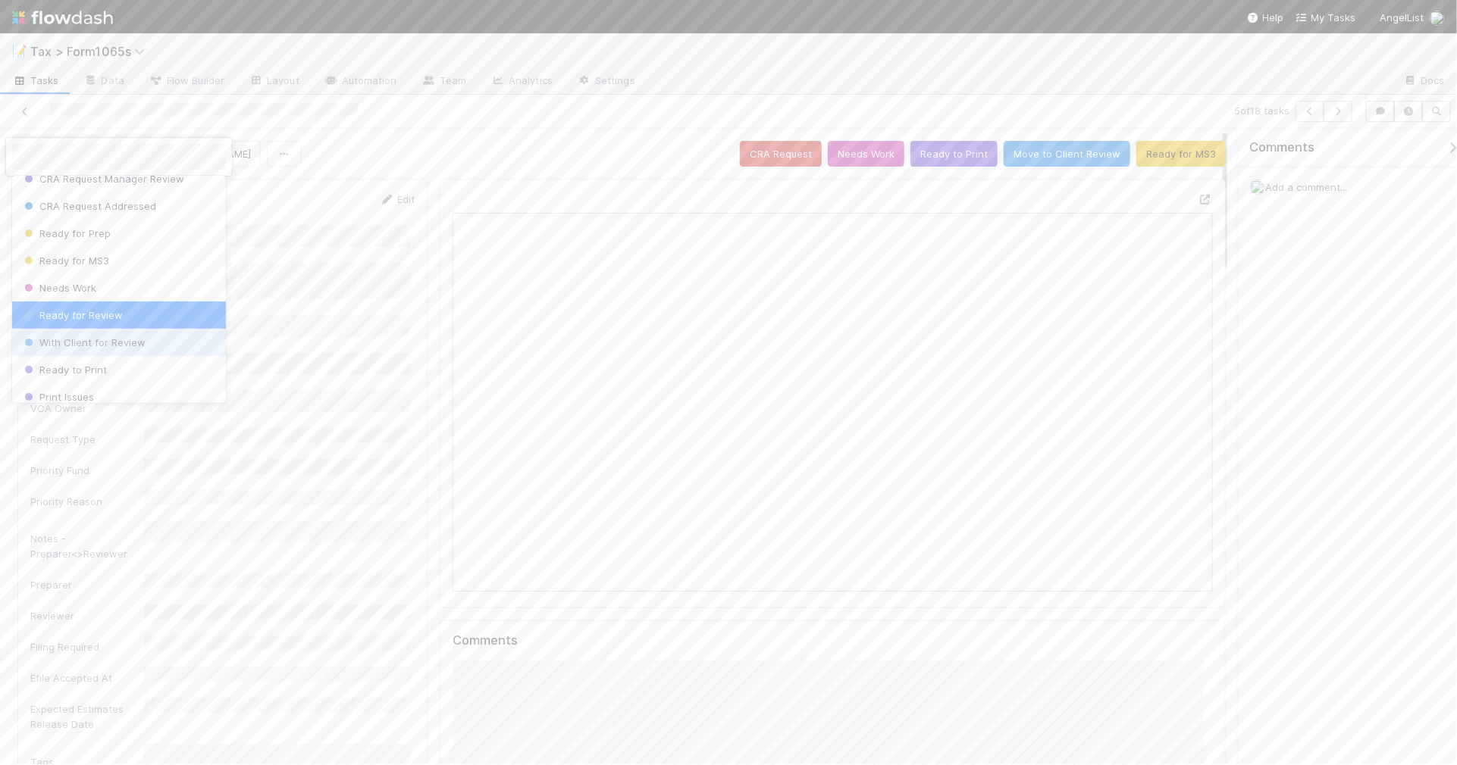
scroll to position [97, 0]
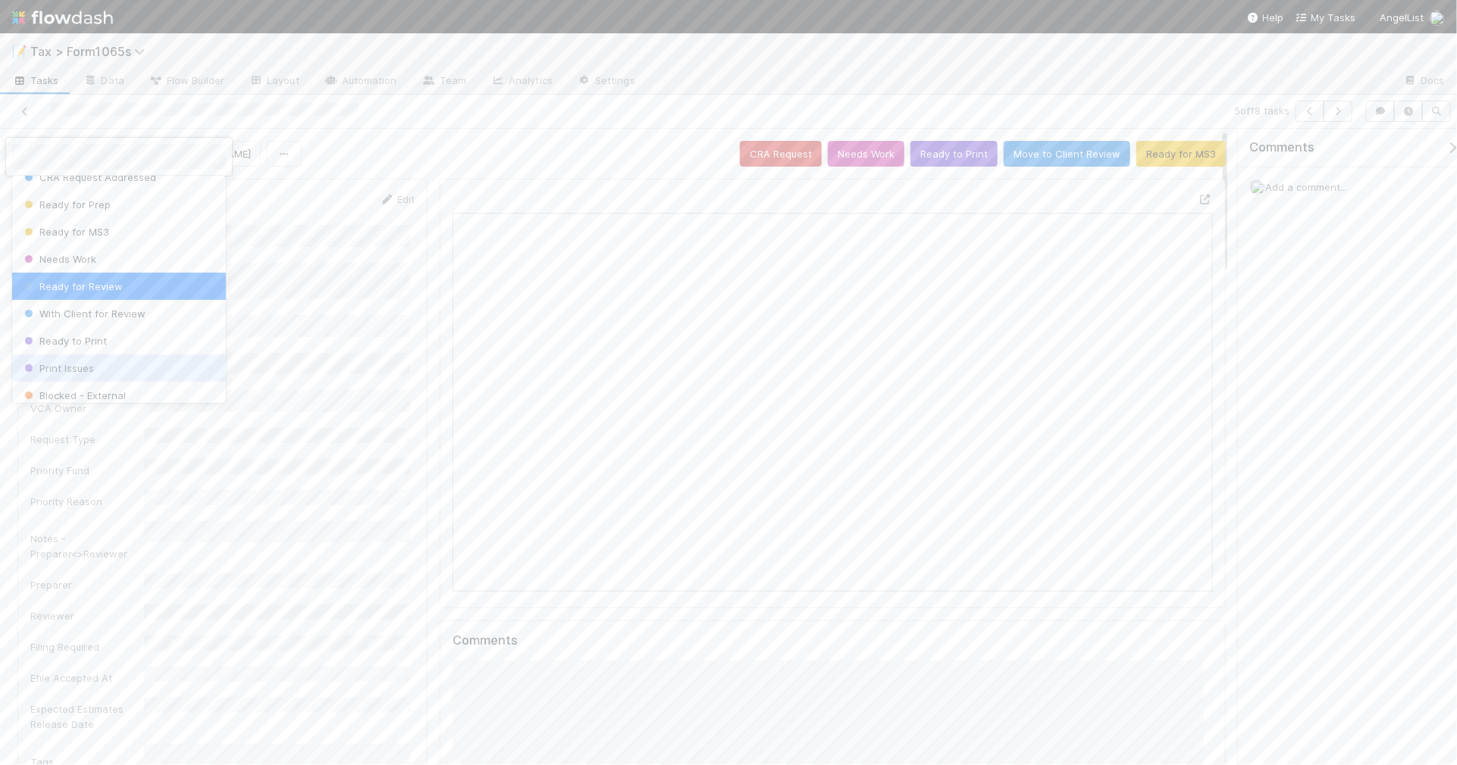
click at [157, 362] on div "Print Issues" at bounding box center [119, 368] width 214 height 27
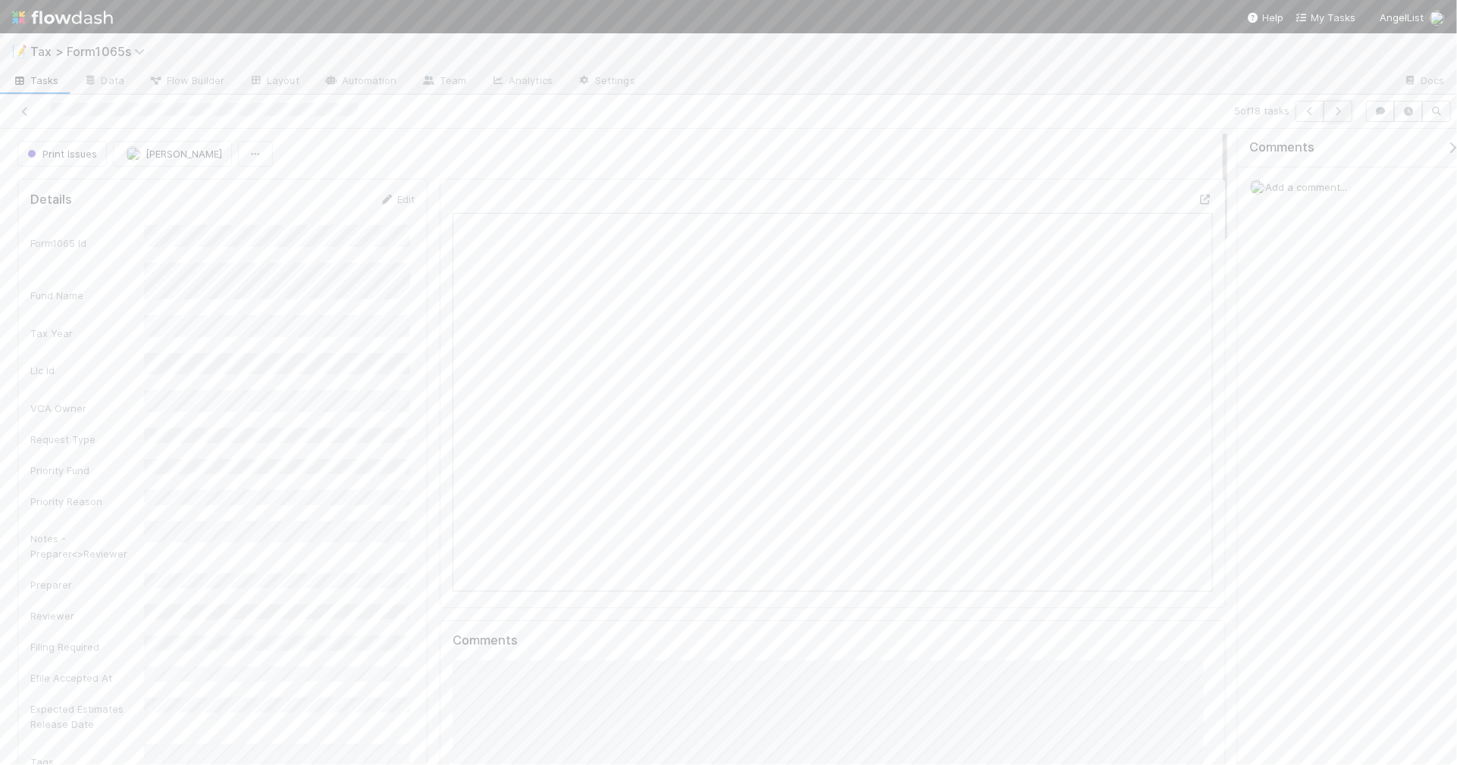
click at [1340, 114] on icon "button" at bounding box center [1337, 111] width 15 height 9
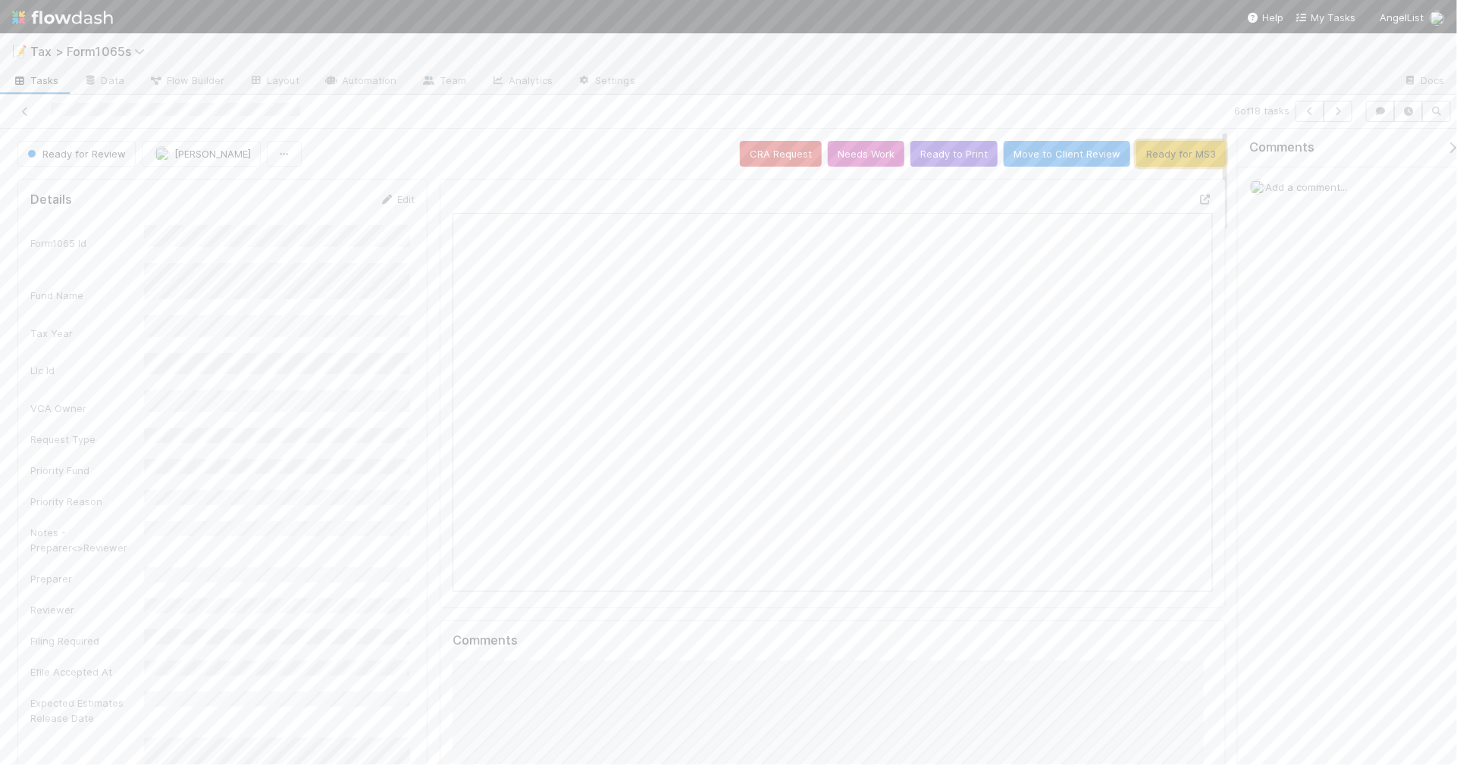
click at [1137, 161] on button "Ready for MS3" at bounding box center [1180, 154] width 89 height 26
click at [1339, 115] on icon "button" at bounding box center [1337, 111] width 15 height 9
click at [1144, 159] on button "Ready for MS3" at bounding box center [1180, 154] width 89 height 26
click at [1341, 111] on icon "button" at bounding box center [1337, 111] width 15 height 9
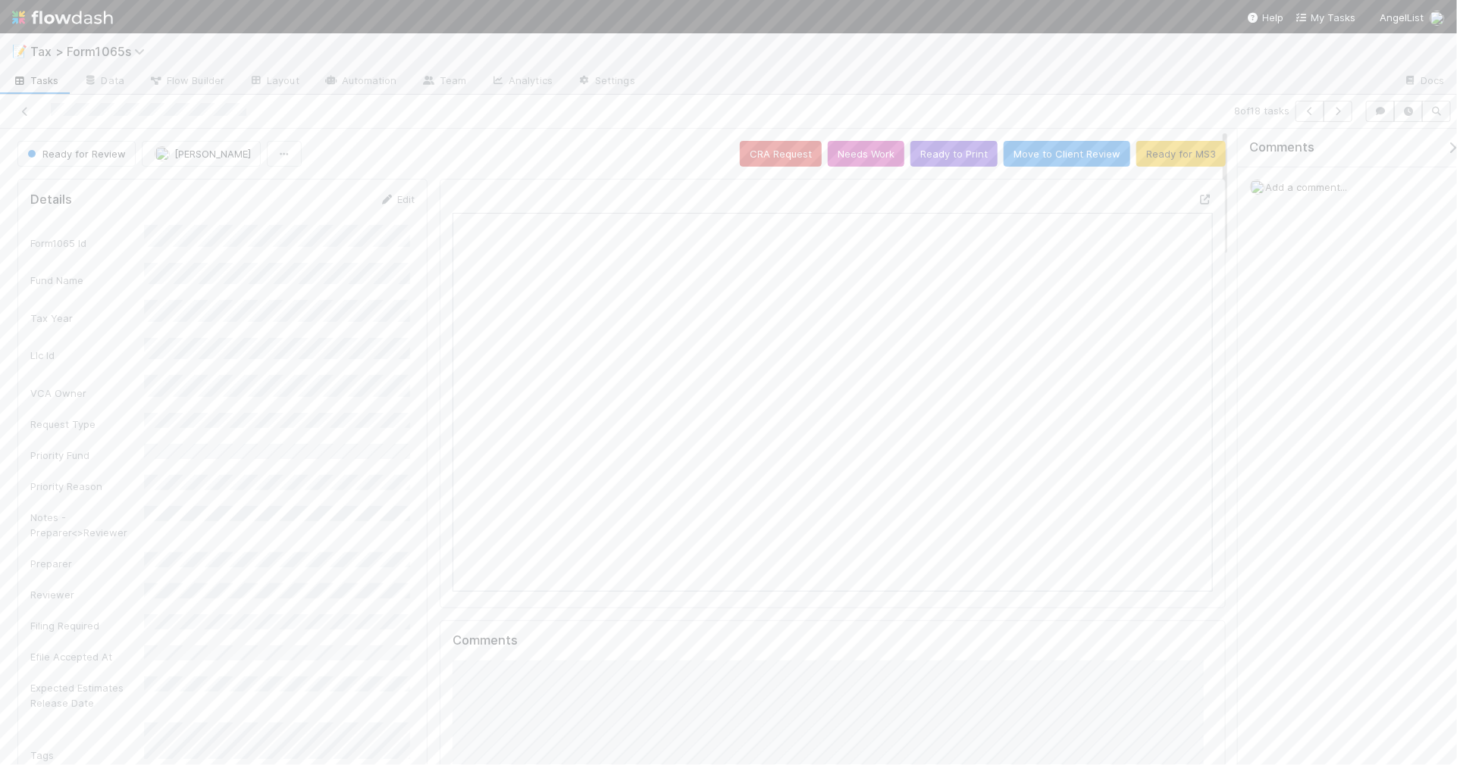
scroll to position [293, 736]
click at [1167, 159] on button "Ready for MS3" at bounding box center [1180, 154] width 89 height 26
click at [1335, 112] on icon "button" at bounding box center [1337, 111] width 15 height 9
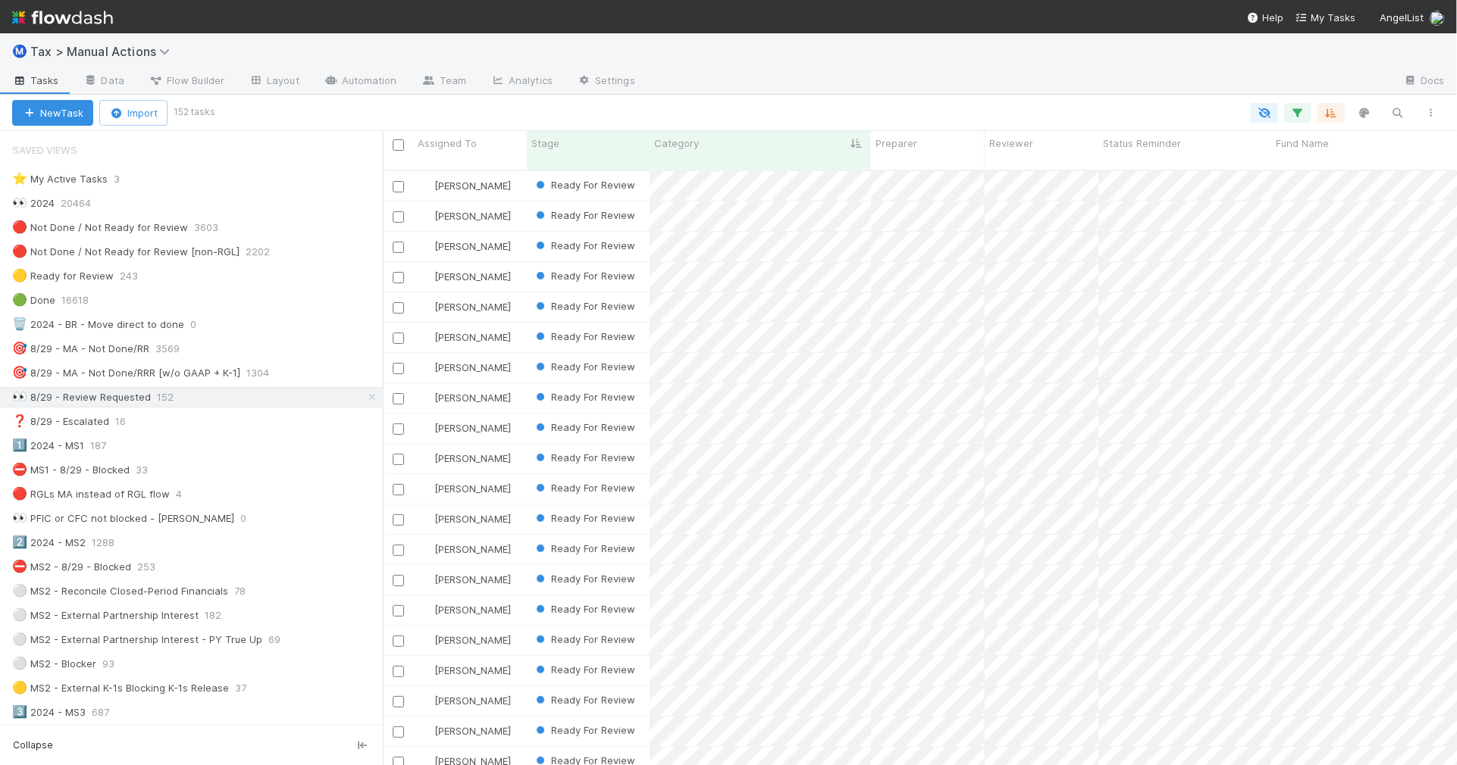
scroll to position [593, 1060]
click at [303, 377] on div "🎯 8/29 - MA - Not Done/RRR [w/o GAAP + K-1] 1304" at bounding box center [197, 373] width 371 height 19
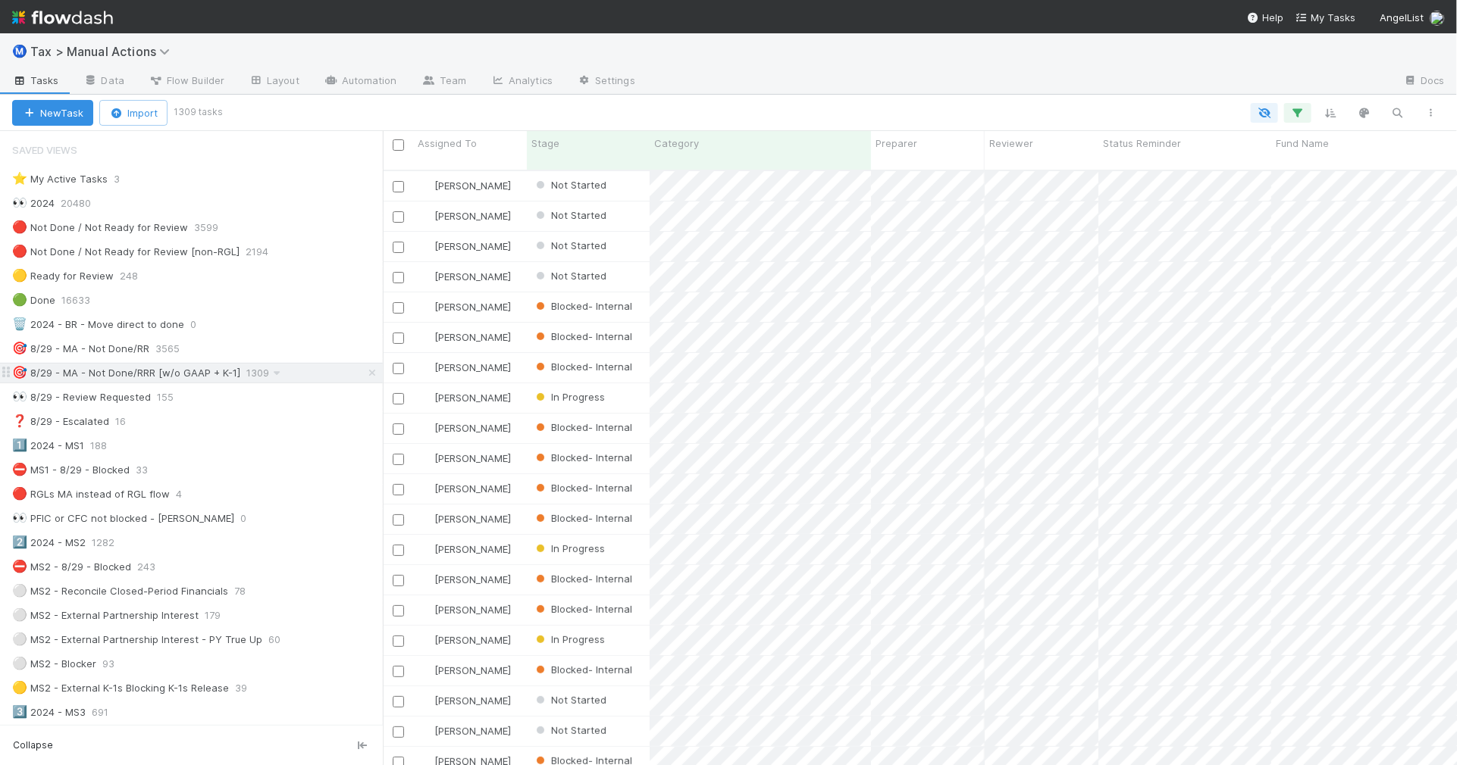
scroll to position [593, 1060]
click at [1429, 112] on icon "button" at bounding box center [1430, 112] width 15 height 9
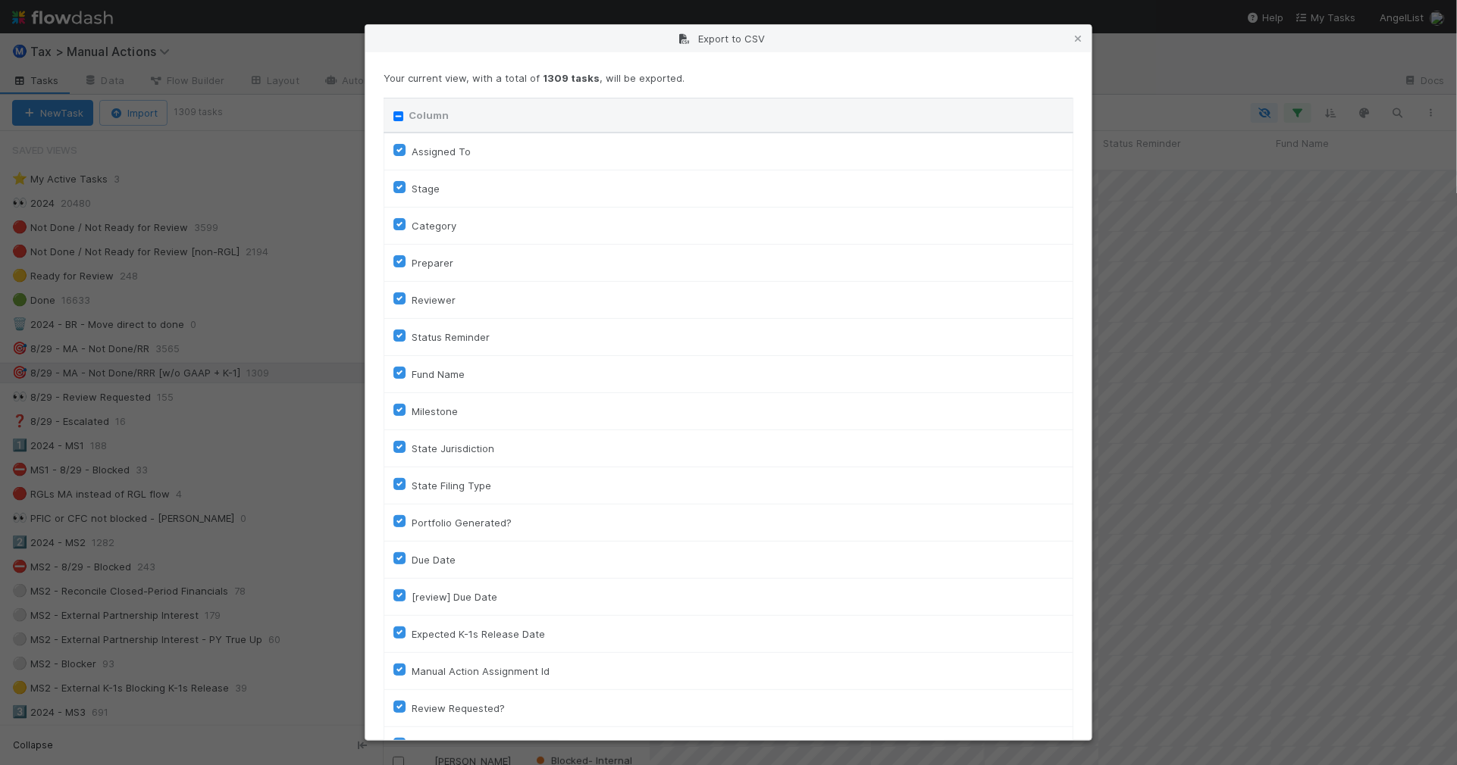
click at [396, 117] on input "Column" at bounding box center [398, 116] width 10 height 10
checkbox input "true"
click at [399, 118] on input "Column" at bounding box center [398, 116] width 10 height 10
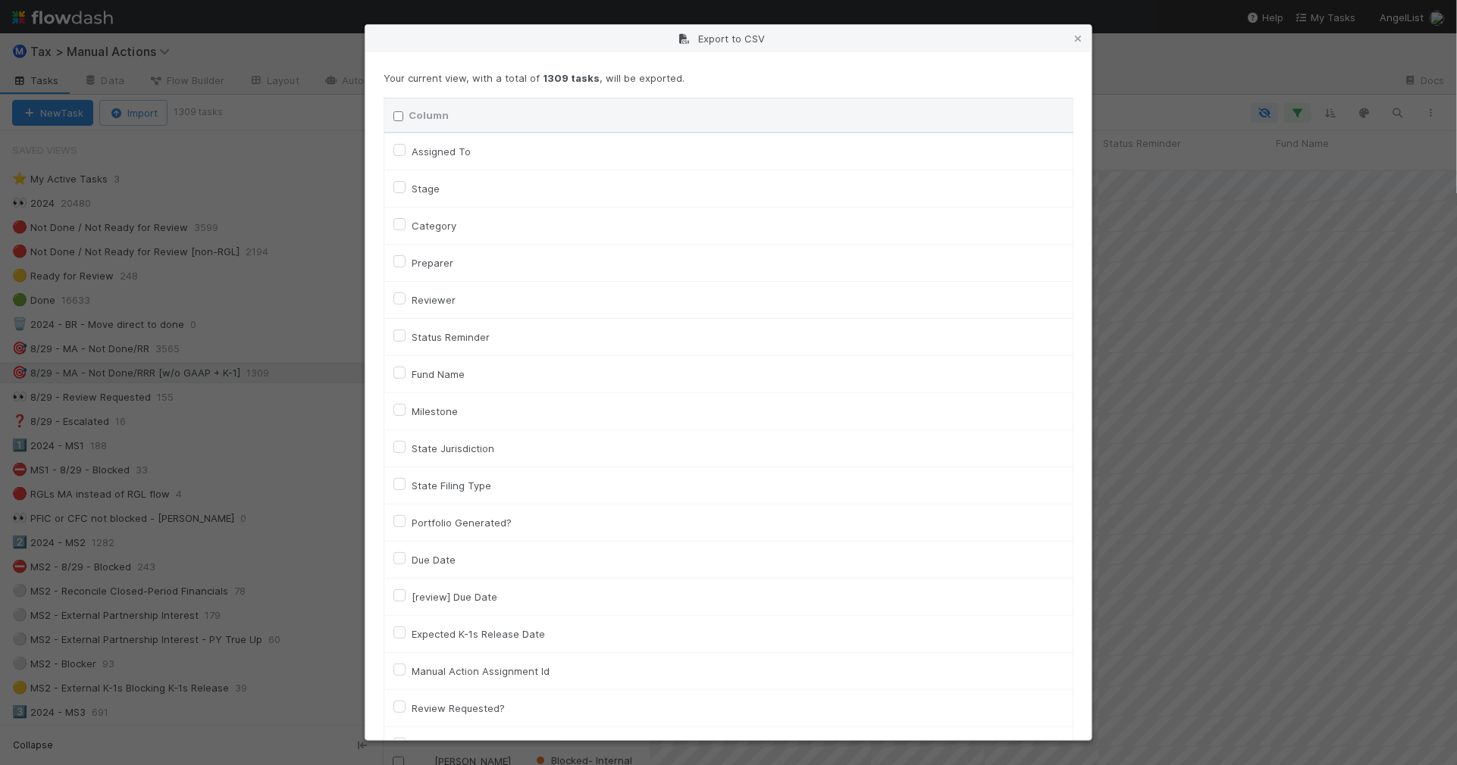
checkbox input "false"
checkbox To "false"
checkbox input "false"
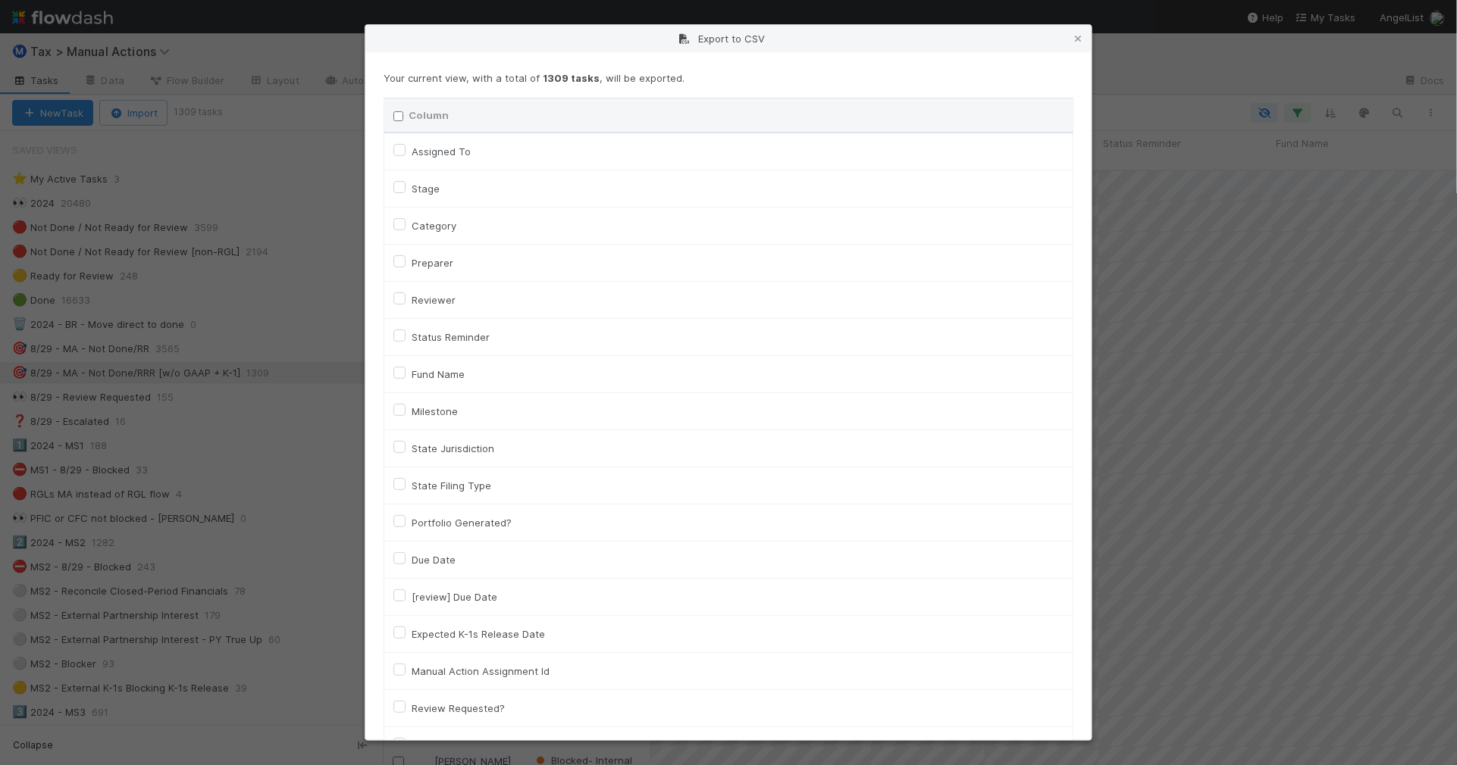
checkbox input "false"
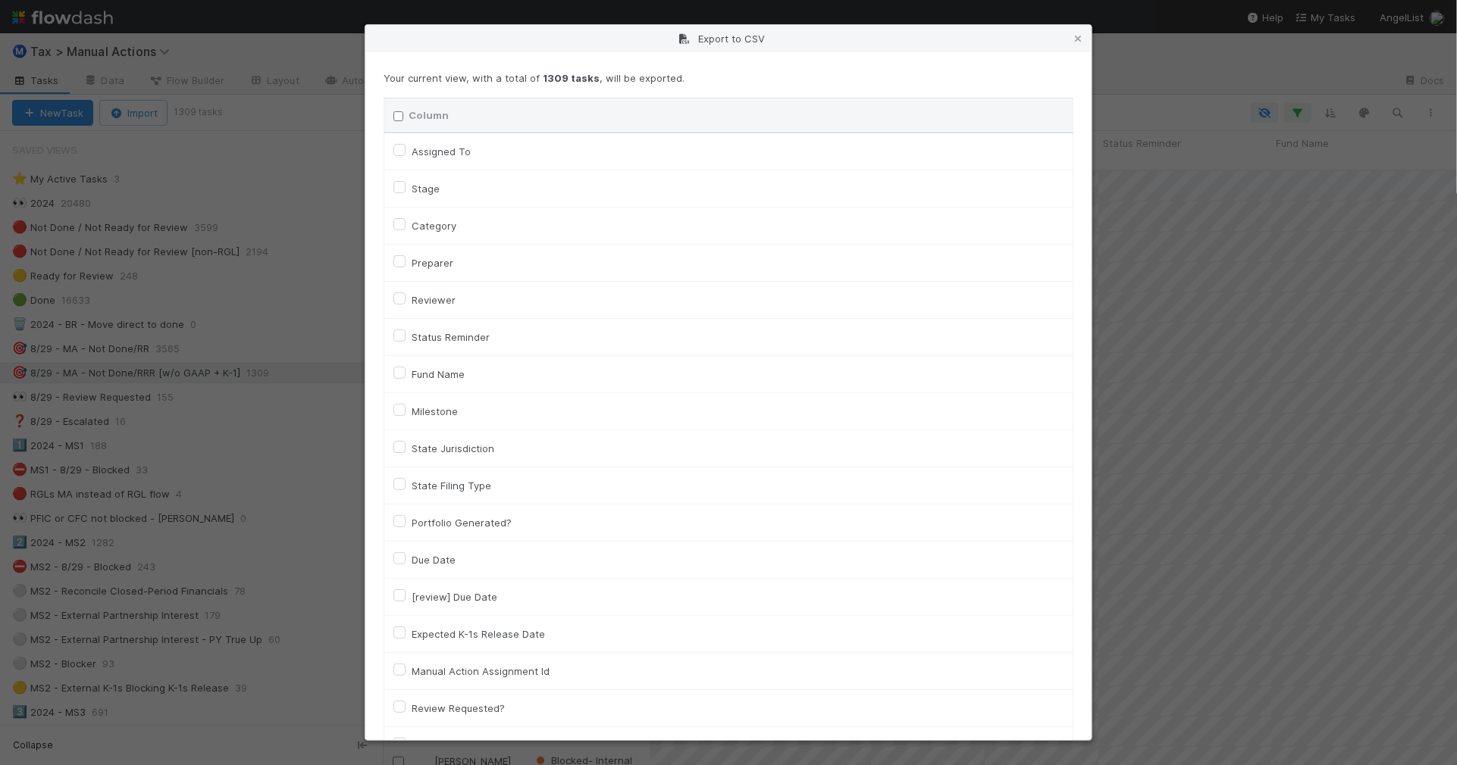
checkbox input "false"
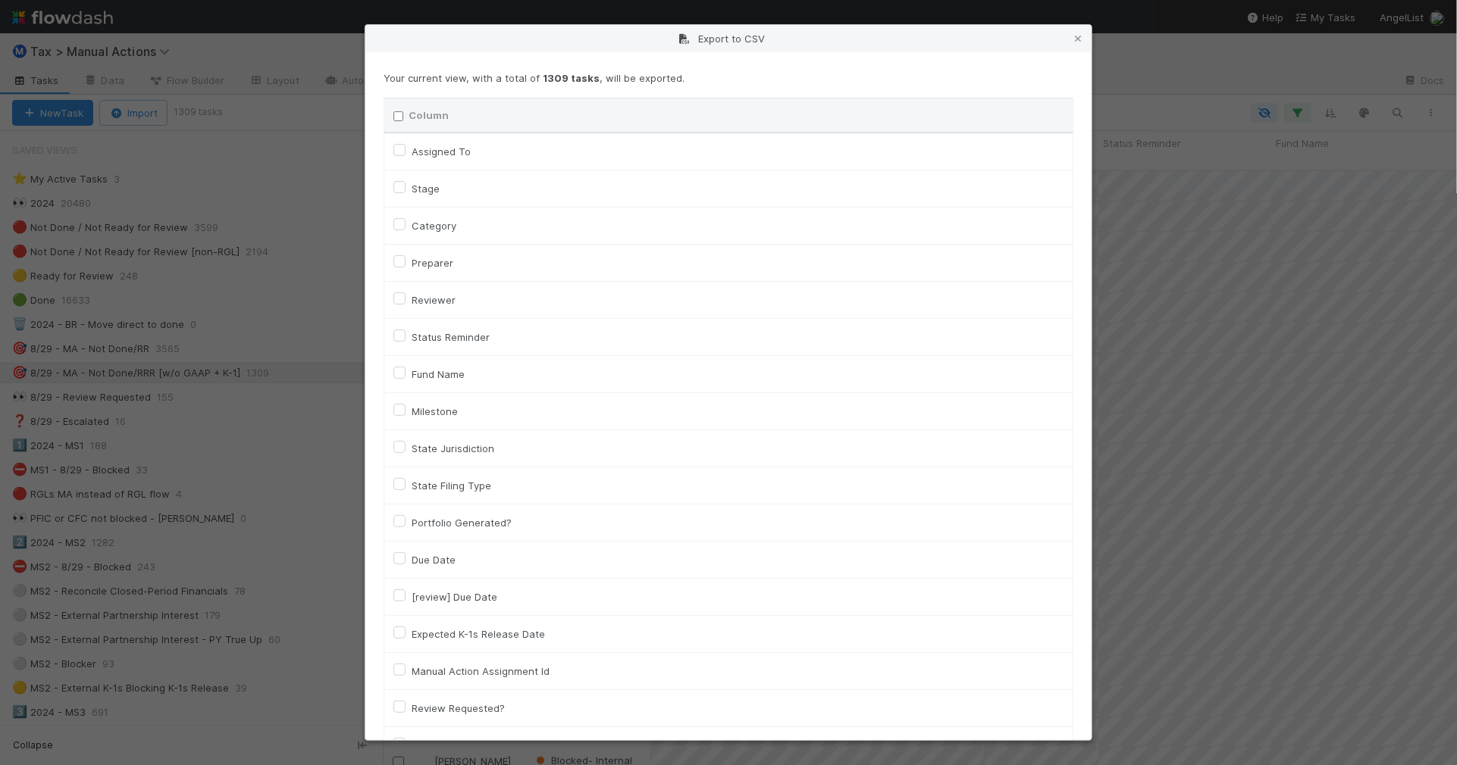
checkbox input "false"
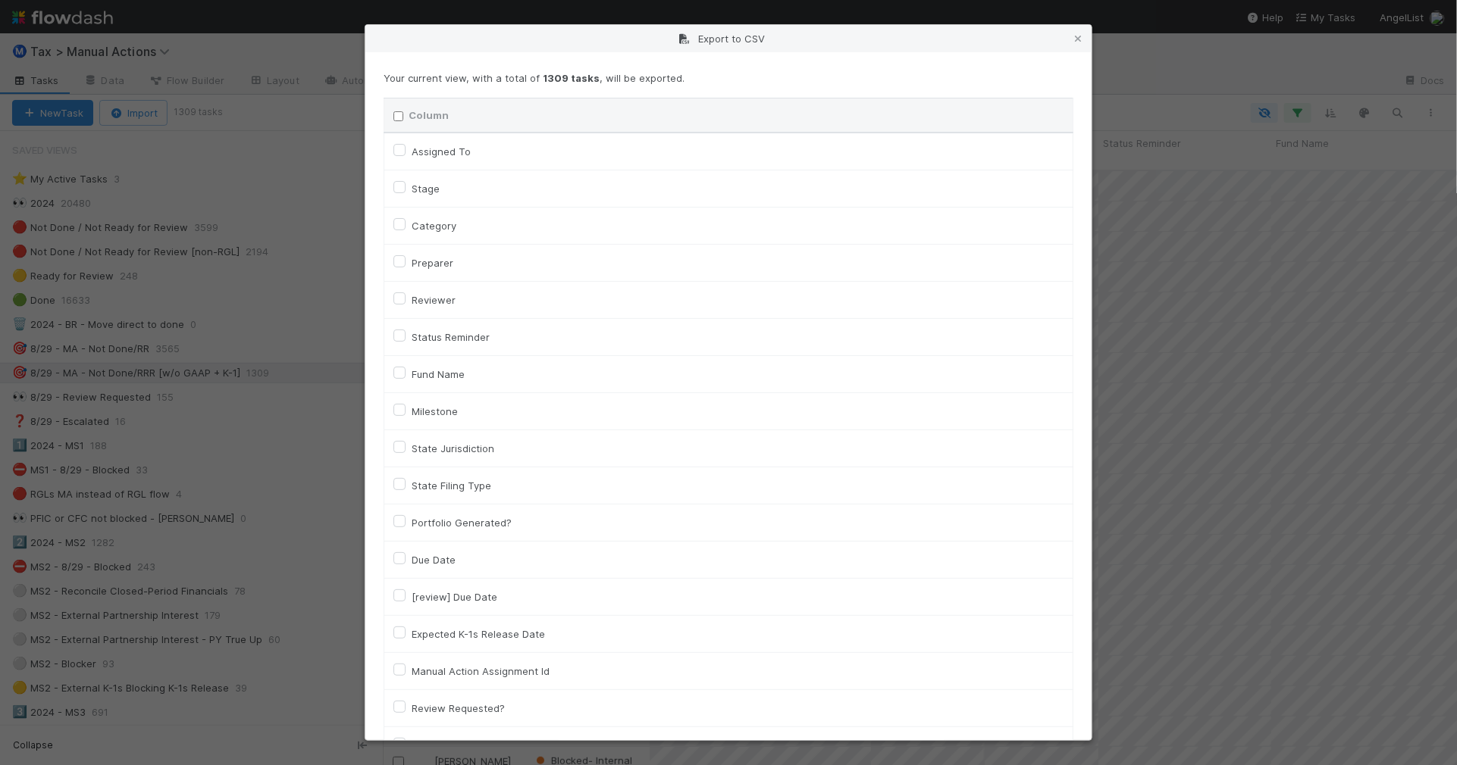
checkbox input "false"
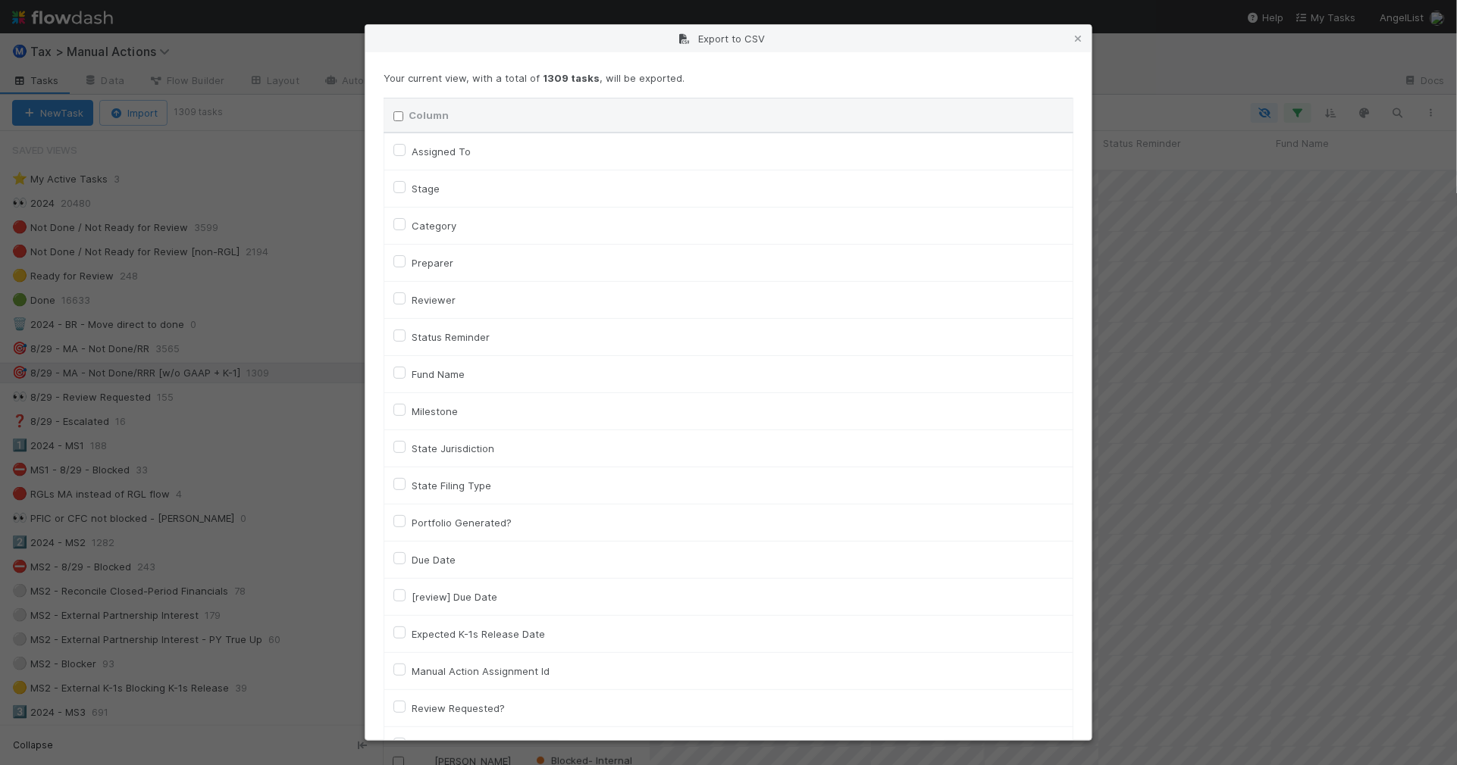
checkbox input "false"
checkbox On "false"
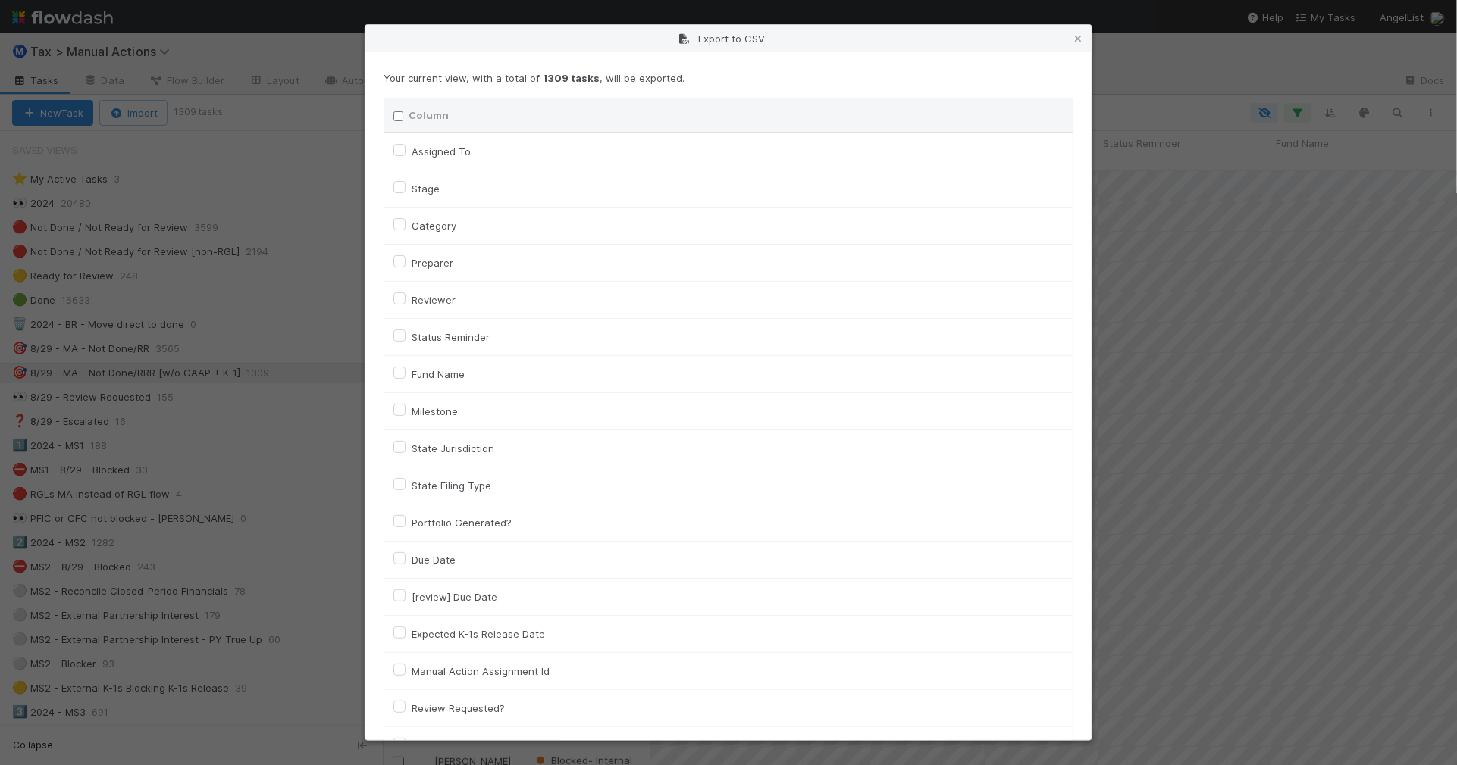
checkbox On "false"
checkbox input "false"
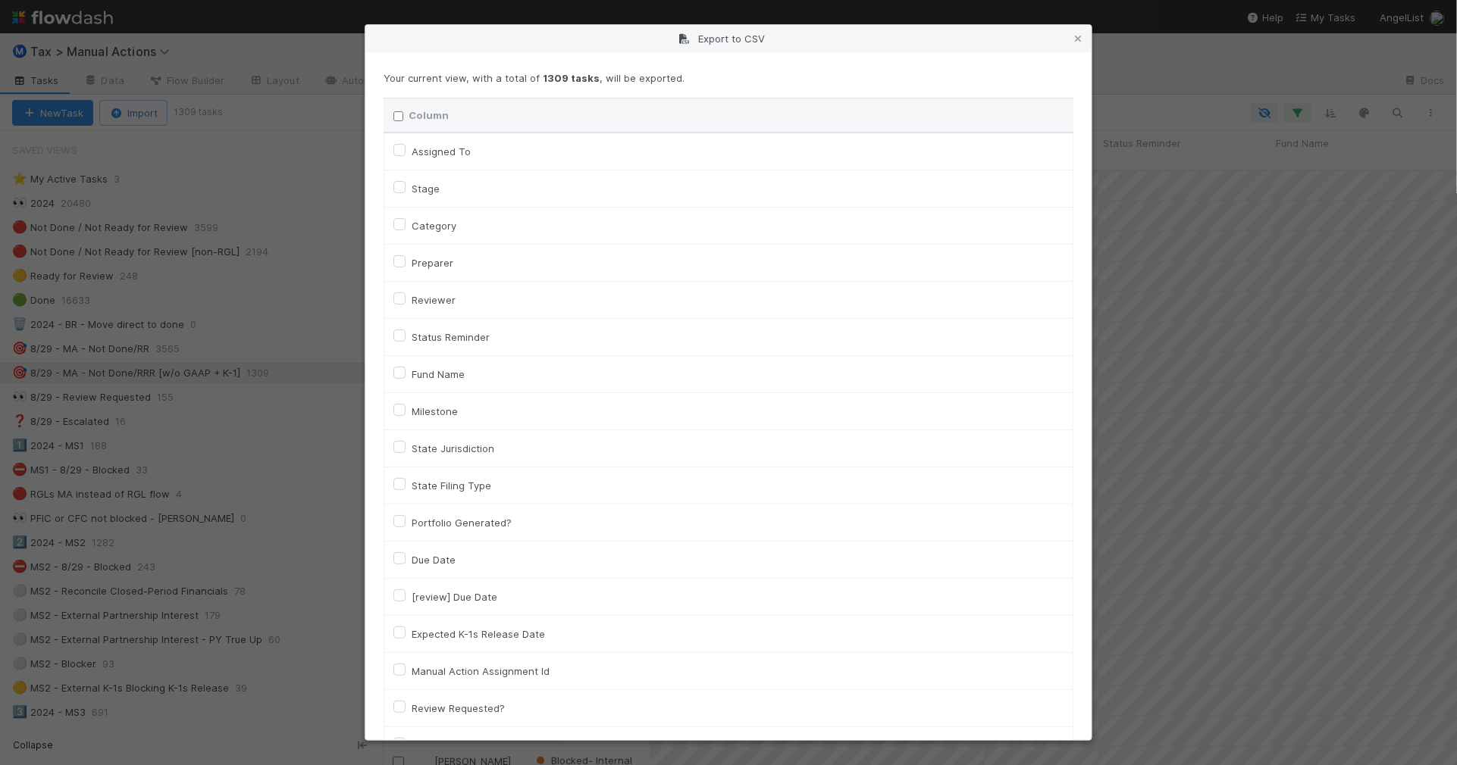
checkbox input "false"
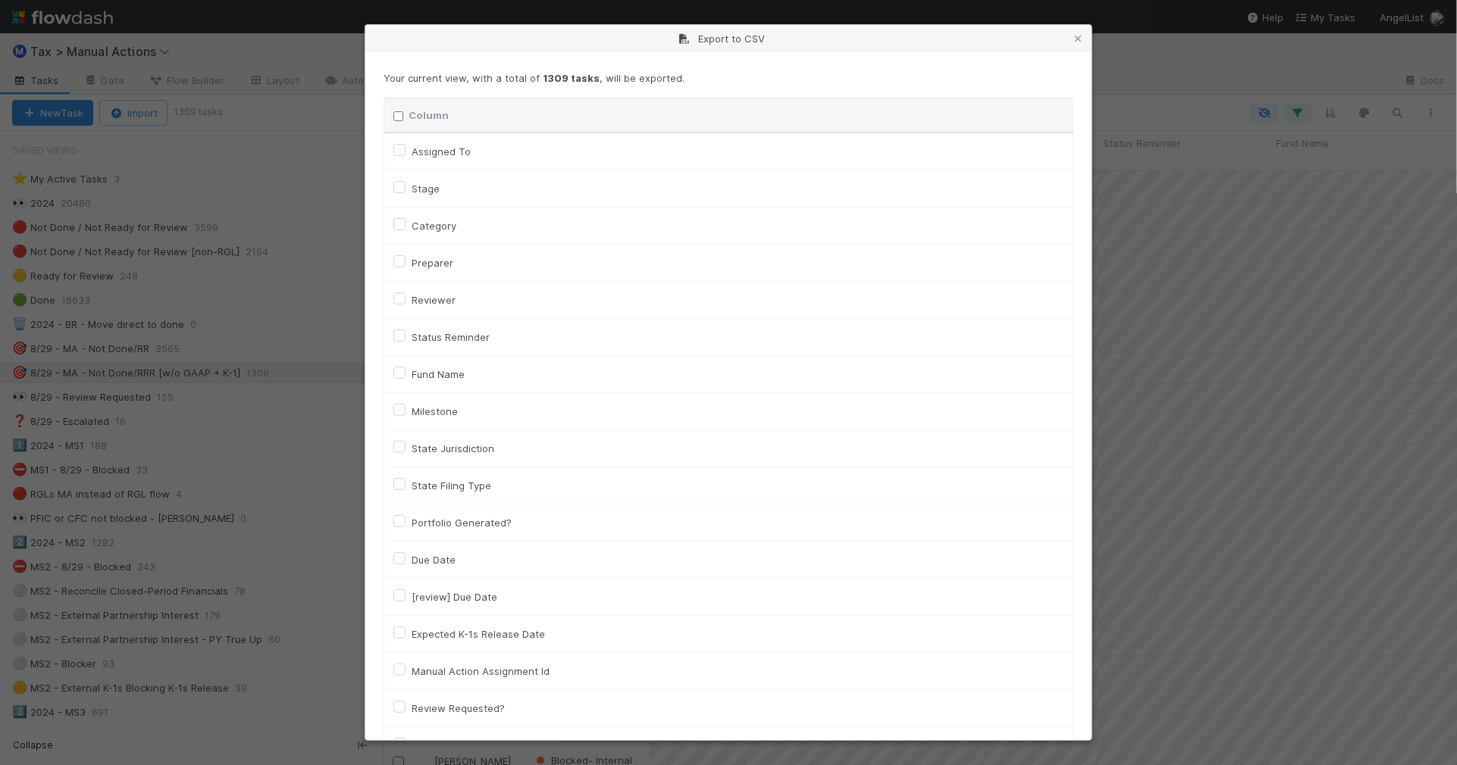
checkbox input "false"
checkbox URL "false"
click at [436, 225] on label "Category" at bounding box center [434, 226] width 45 height 18
click at [405, 225] on input "Category" at bounding box center [399, 224] width 12 height 14
checkbox input "true"
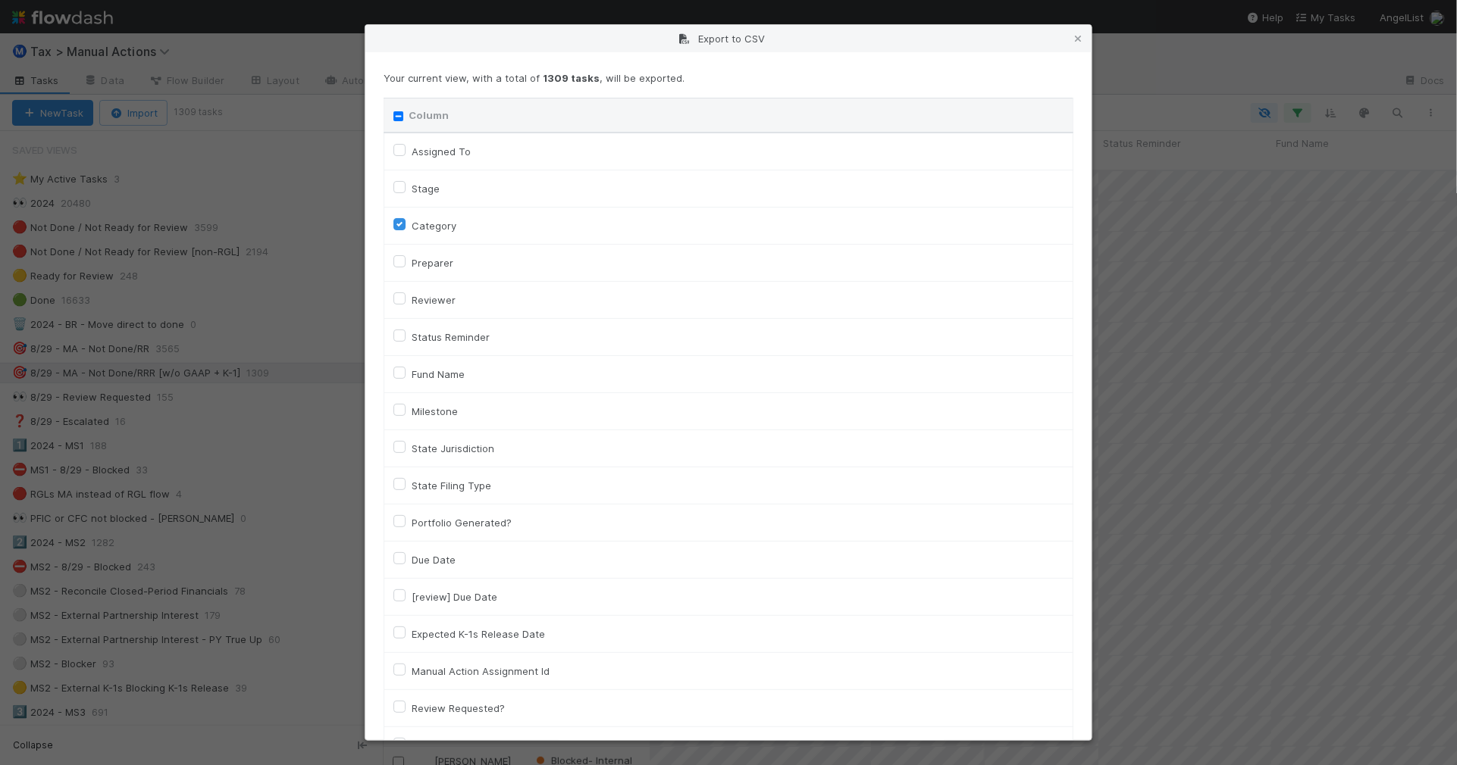
click at [440, 152] on label "Assigned To" at bounding box center [441, 151] width 59 height 18
click at [405, 152] on To "Assigned To" at bounding box center [399, 149] width 12 height 14
checkbox To "true"
click at [444, 377] on label "Fund Name" at bounding box center [438, 374] width 53 height 18
click at [405, 377] on input "Fund Name" at bounding box center [399, 372] width 12 height 14
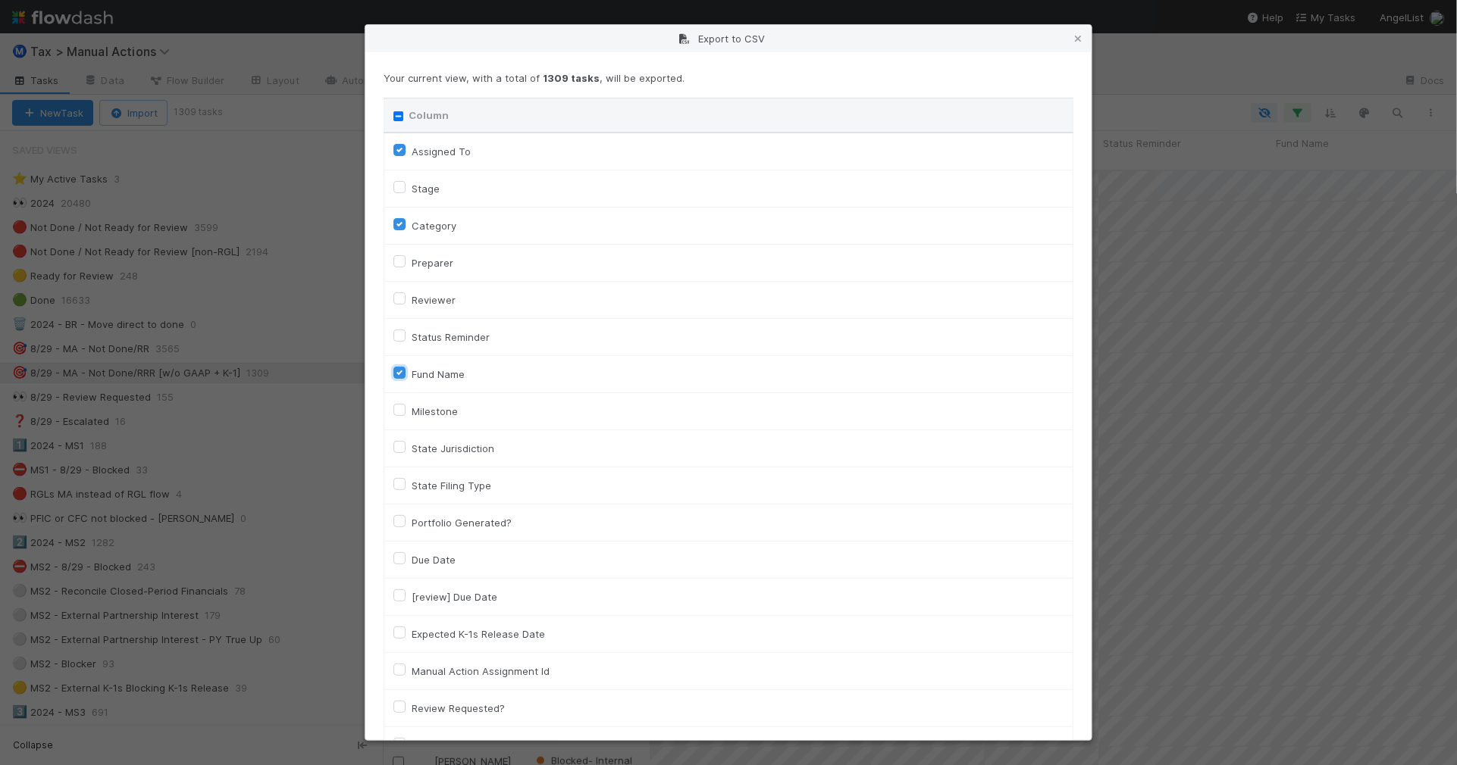
checkbox input "true"
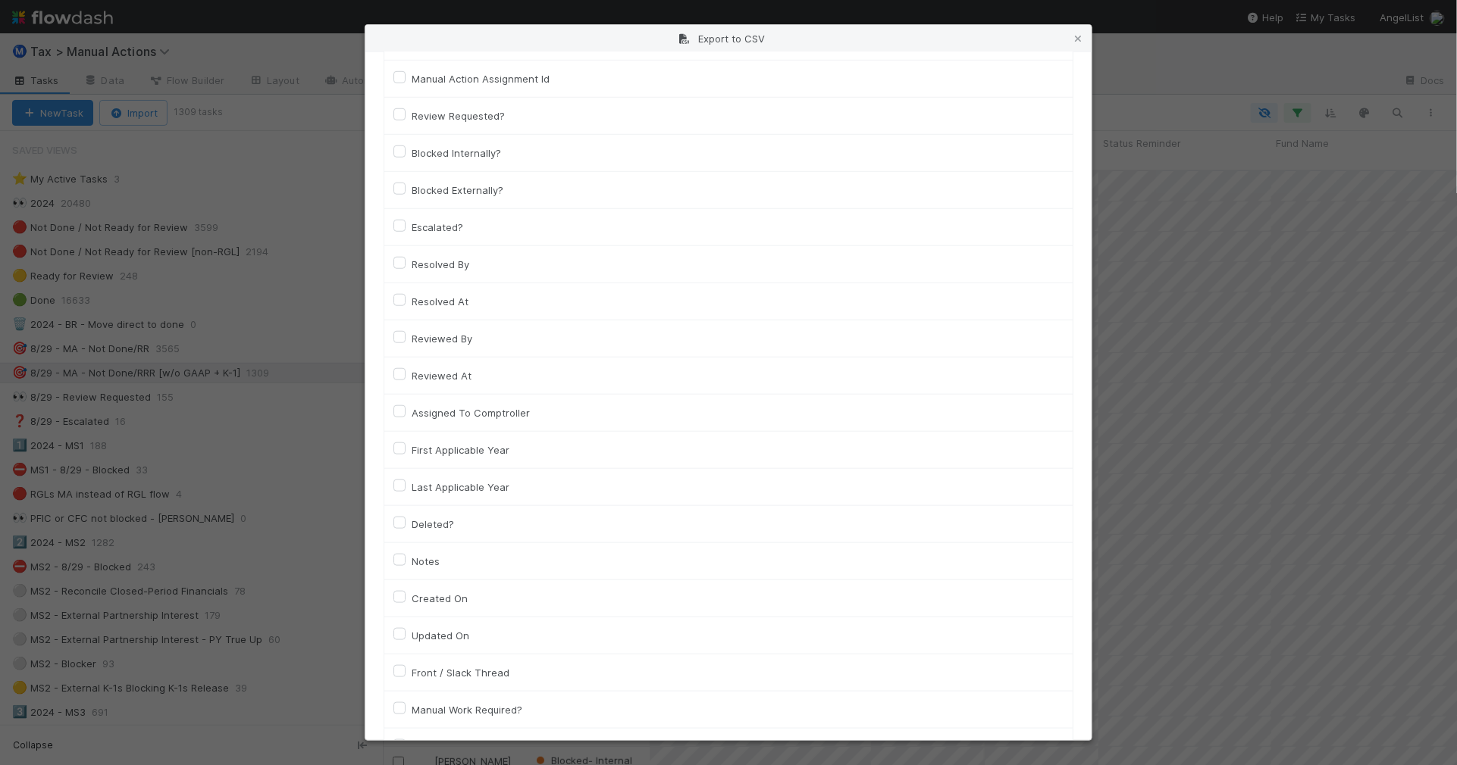
scroll to position [853, 0]
click at [427, 566] on label "Llc Id" at bounding box center [424, 561] width 24 height 18
click at [405, 566] on input "Llc Id" at bounding box center [399, 559] width 12 height 14
checkbox input "true"
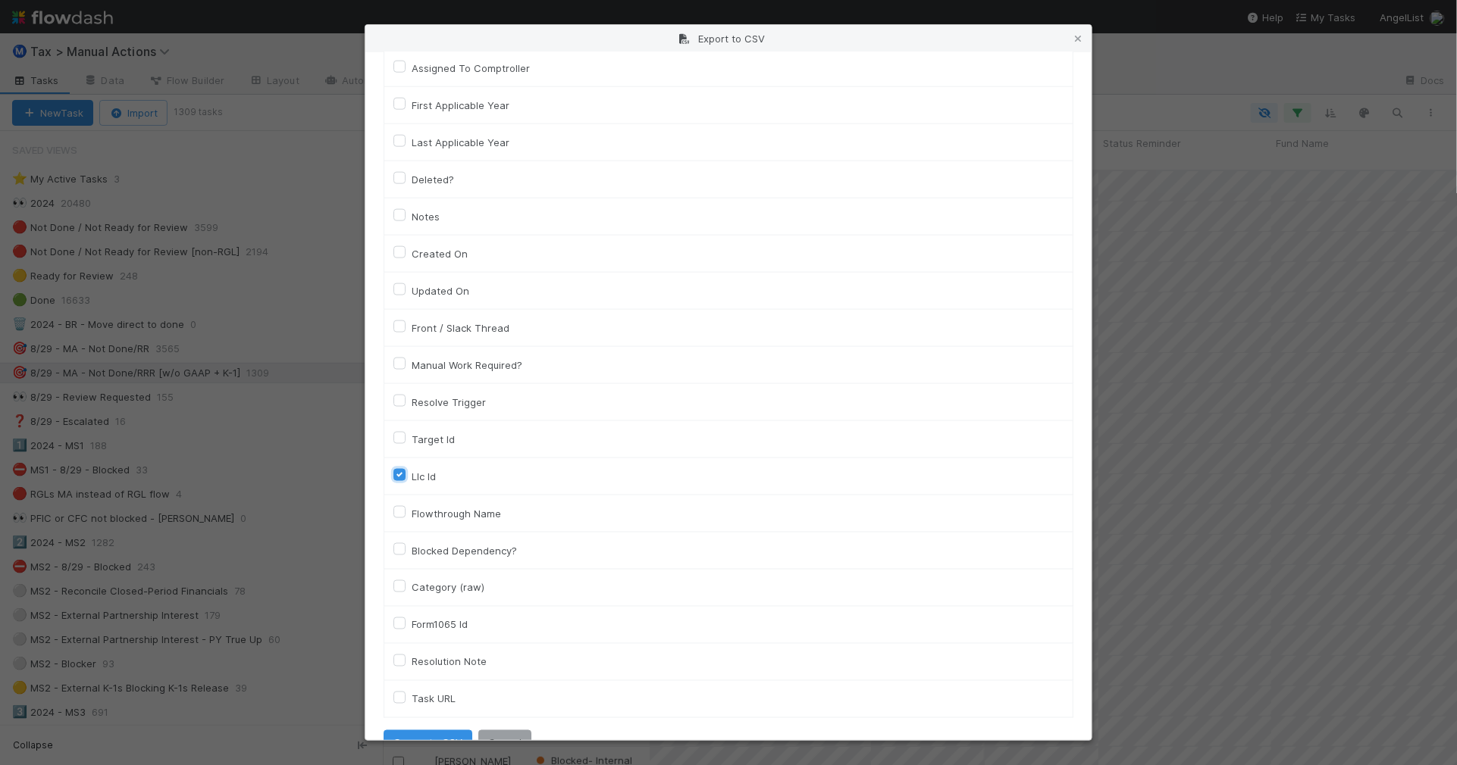
scroll to position [979, 0]
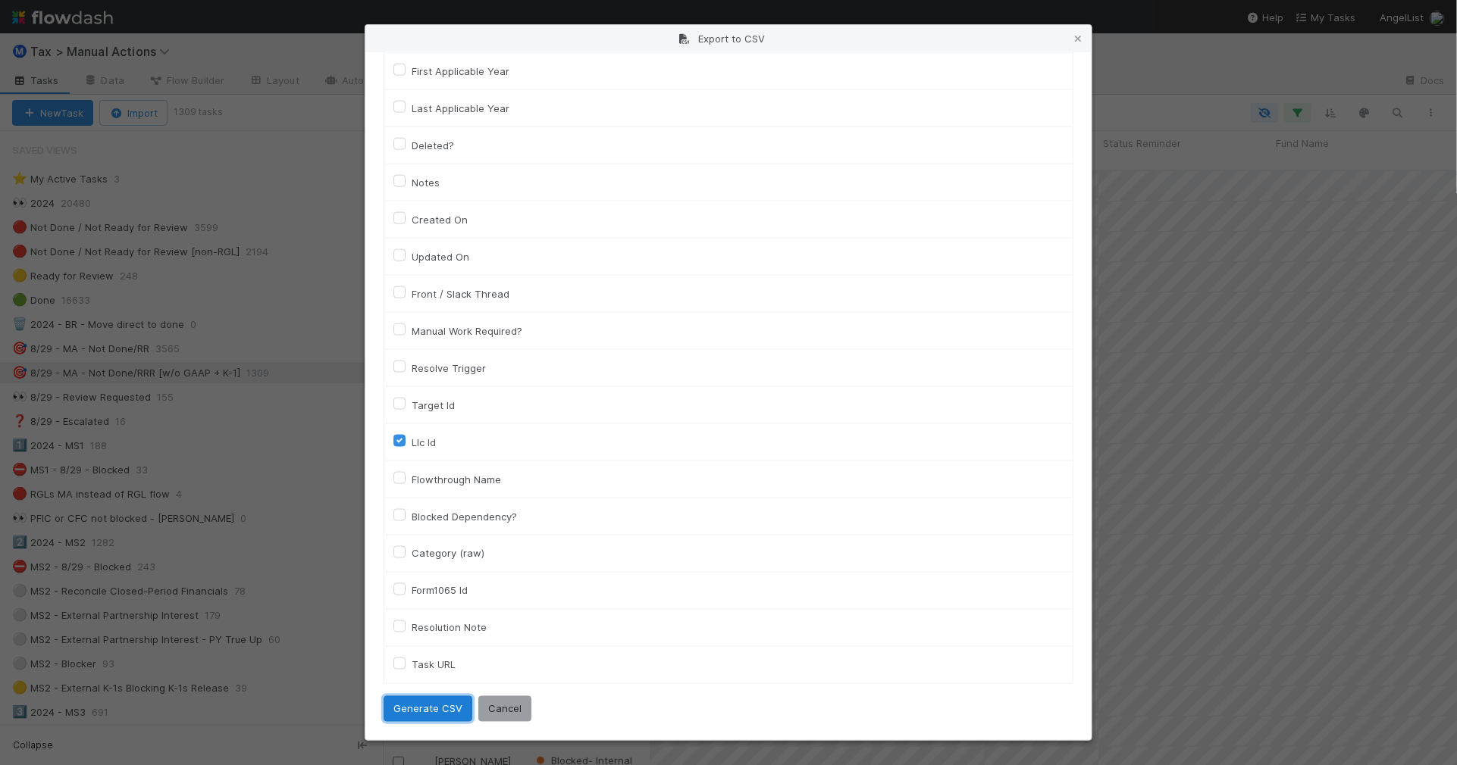
click at [440, 699] on button "Generate CSV" at bounding box center [427, 709] width 89 height 26
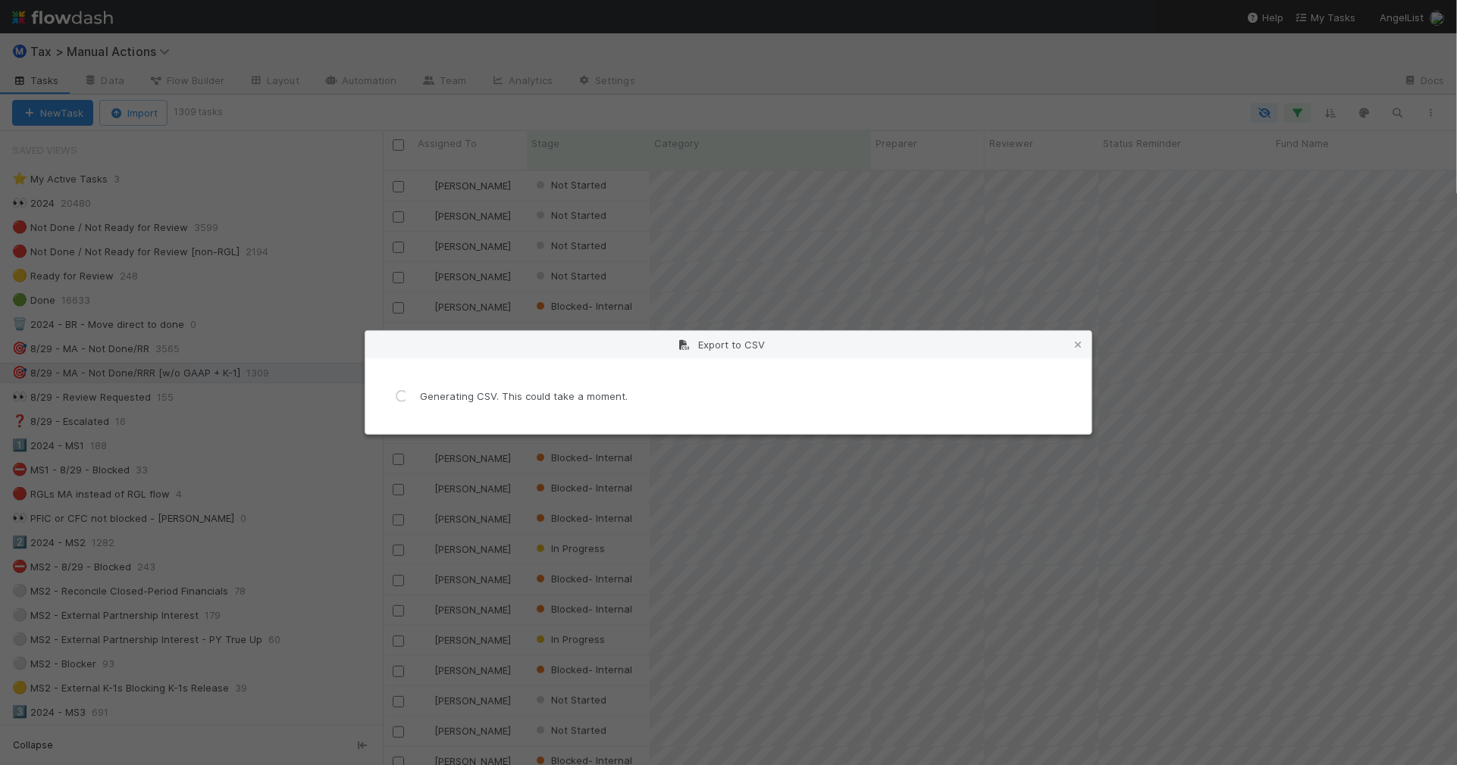
scroll to position [0, 0]
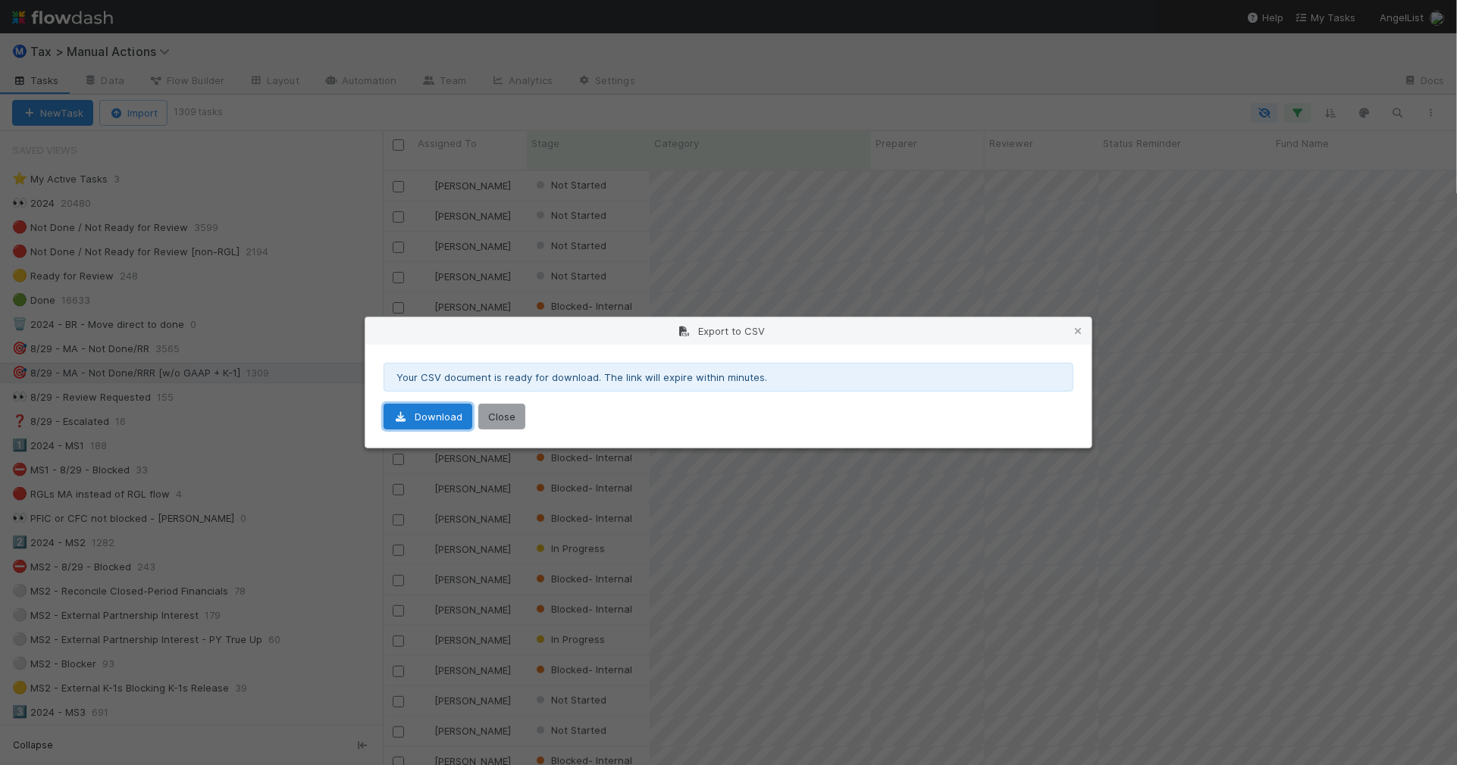
click at [430, 423] on link "Download" at bounding box center [427, 417] width 89 height 26
click at [1081, 330] on icon at bounding box center [1077, 332] width 15 height 10
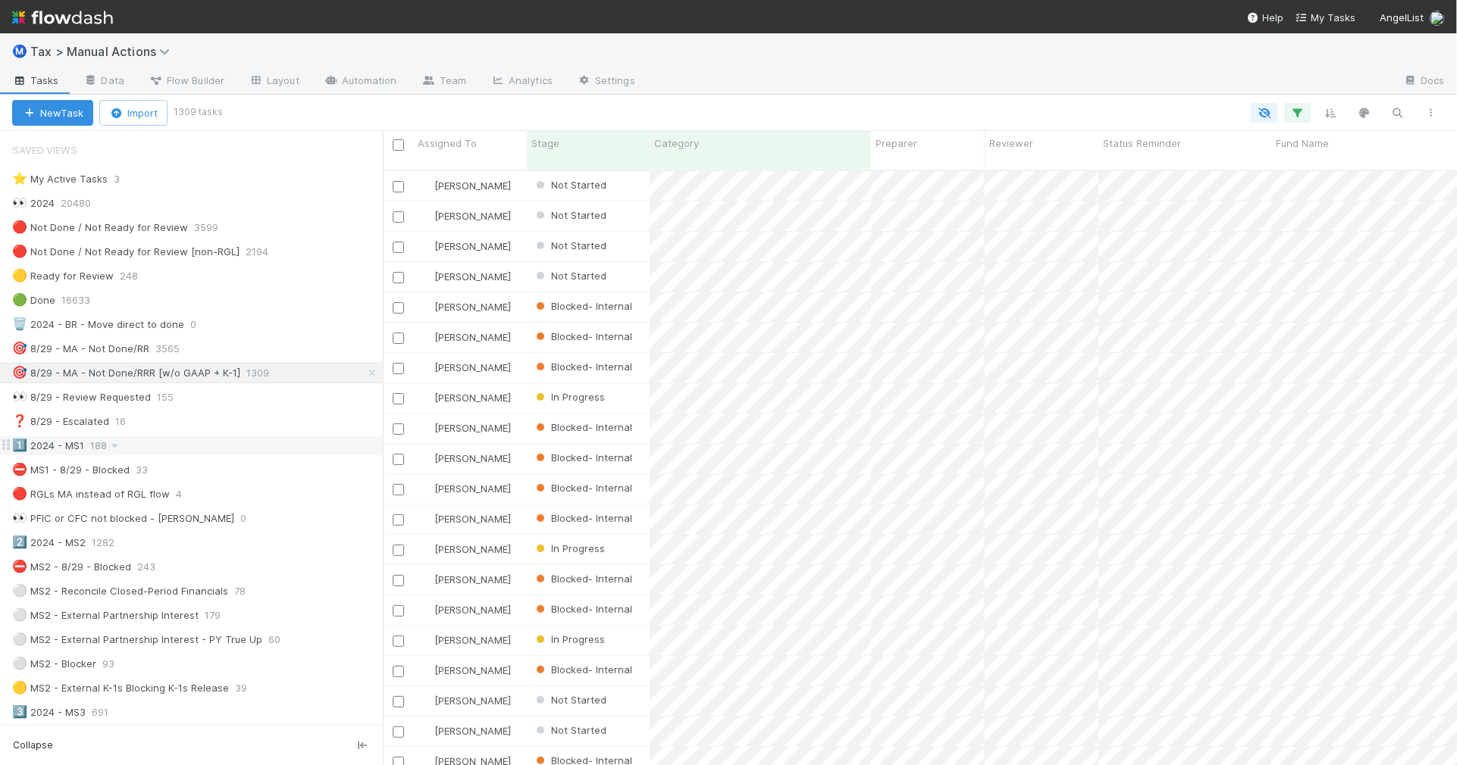
click at [207, 452] on div "1️⃣ 2024 - MS1 188" at bounding box center [197, 446] width 371 height 19
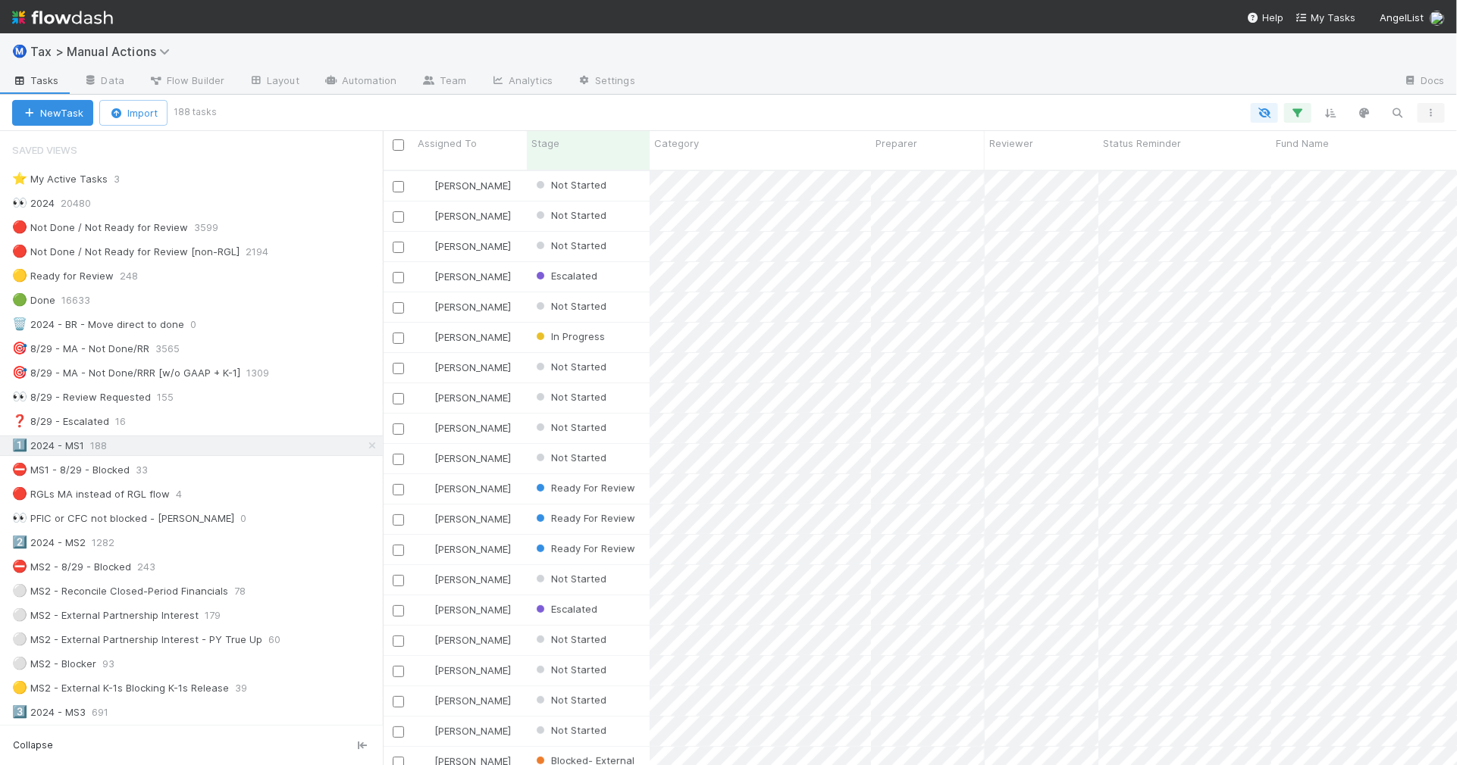
scroll to position [593, 1060]
click at [1435, 115] on icon "button" at bounding box center [1430, 112] width 15 height 9
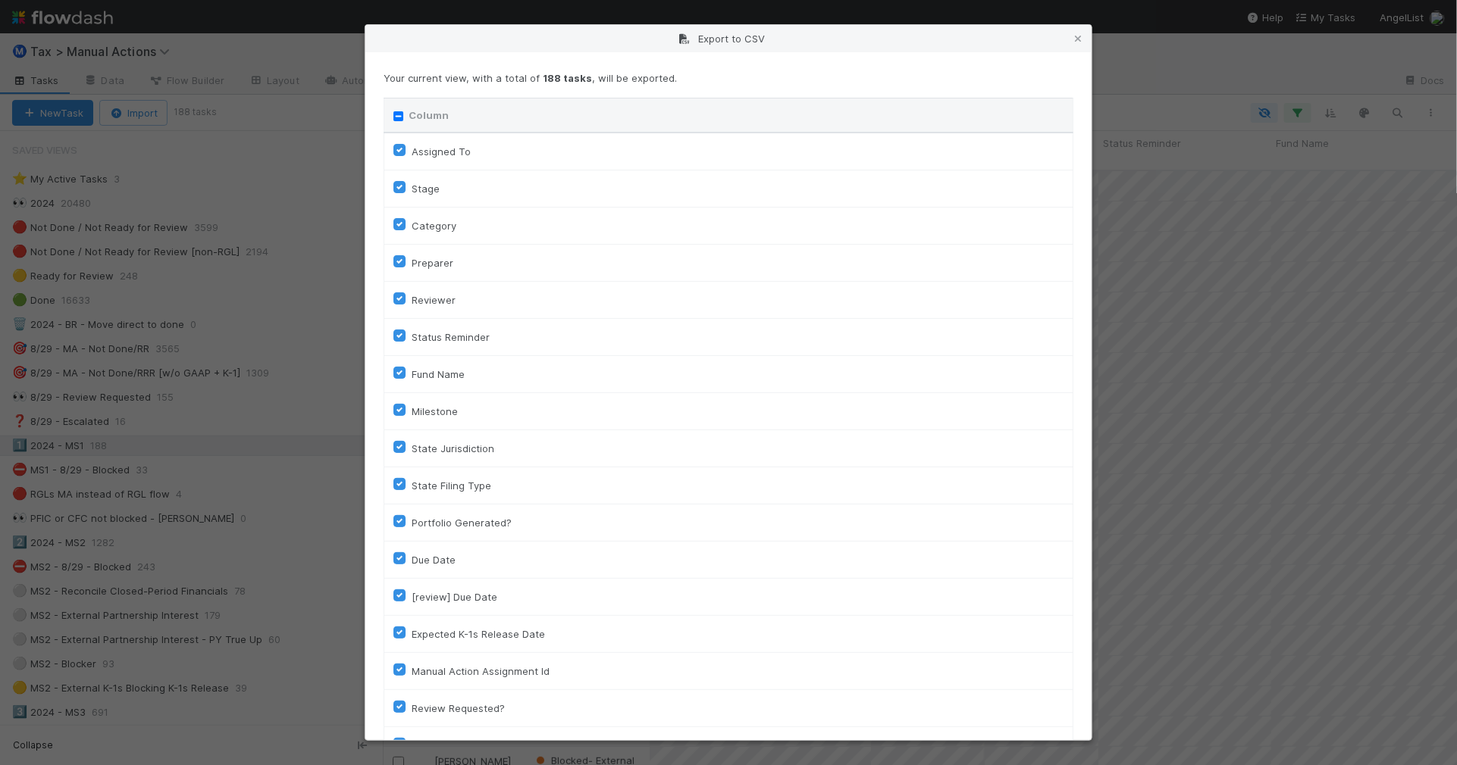
click at [394, 114] on input "Column" at bounding box center [398, 116] width 10 height 10
checkbox input "true"
click at [394, 114] on input "Column" at bounding box center [398, 116] width 10 height 10
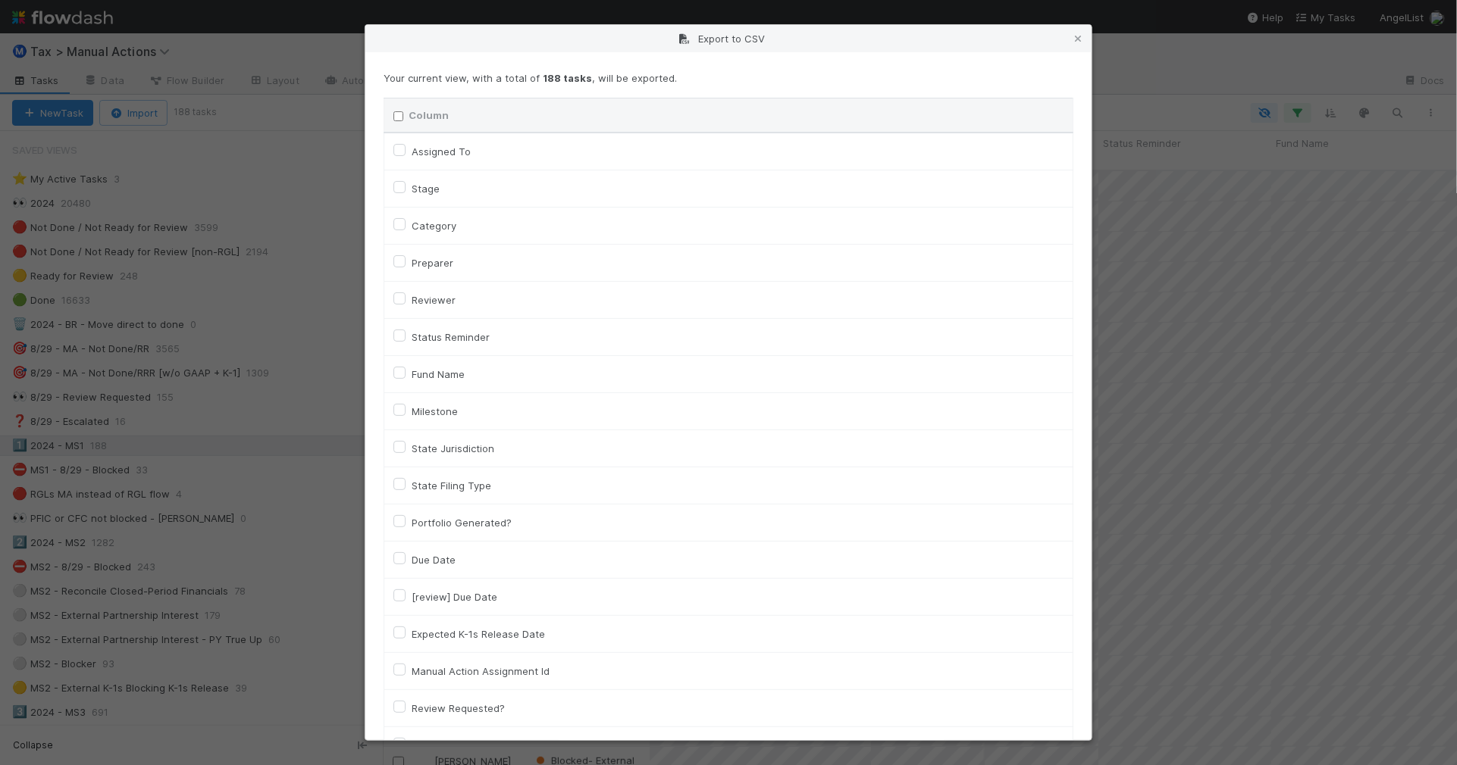
checkbox input "false"
checkbox To "false"
checkbox input "false"
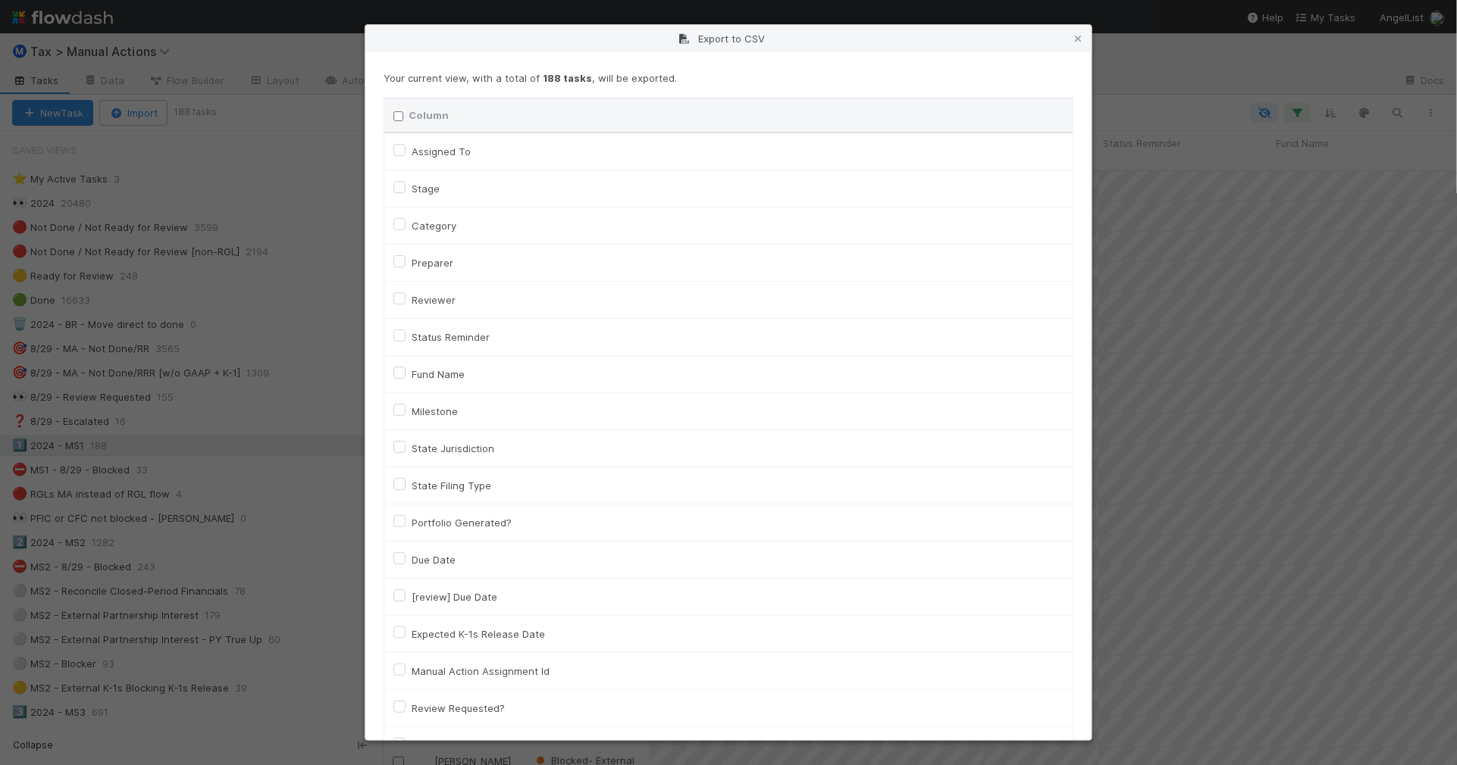
checkbox input "false"
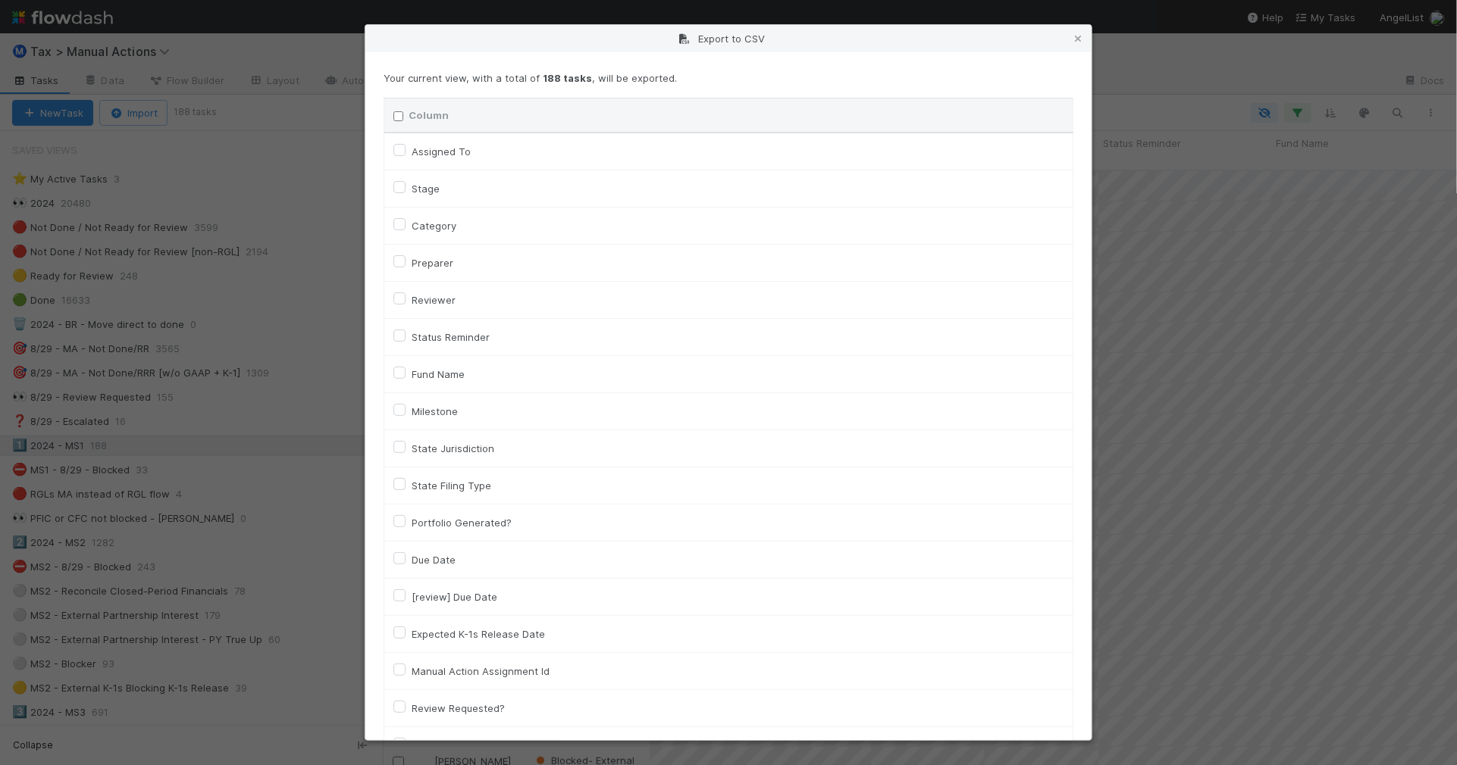
checkbox input "false"
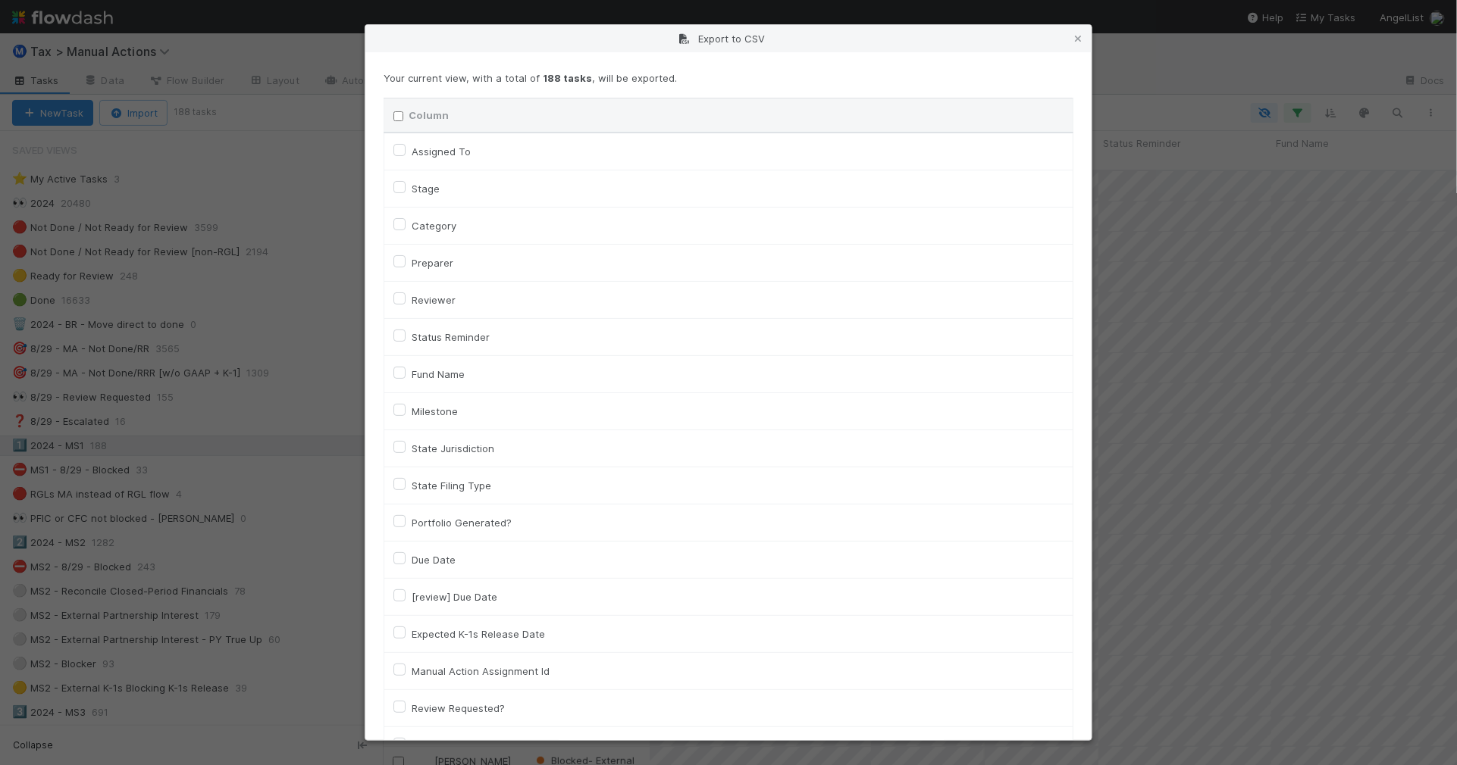
checkbox input "false"
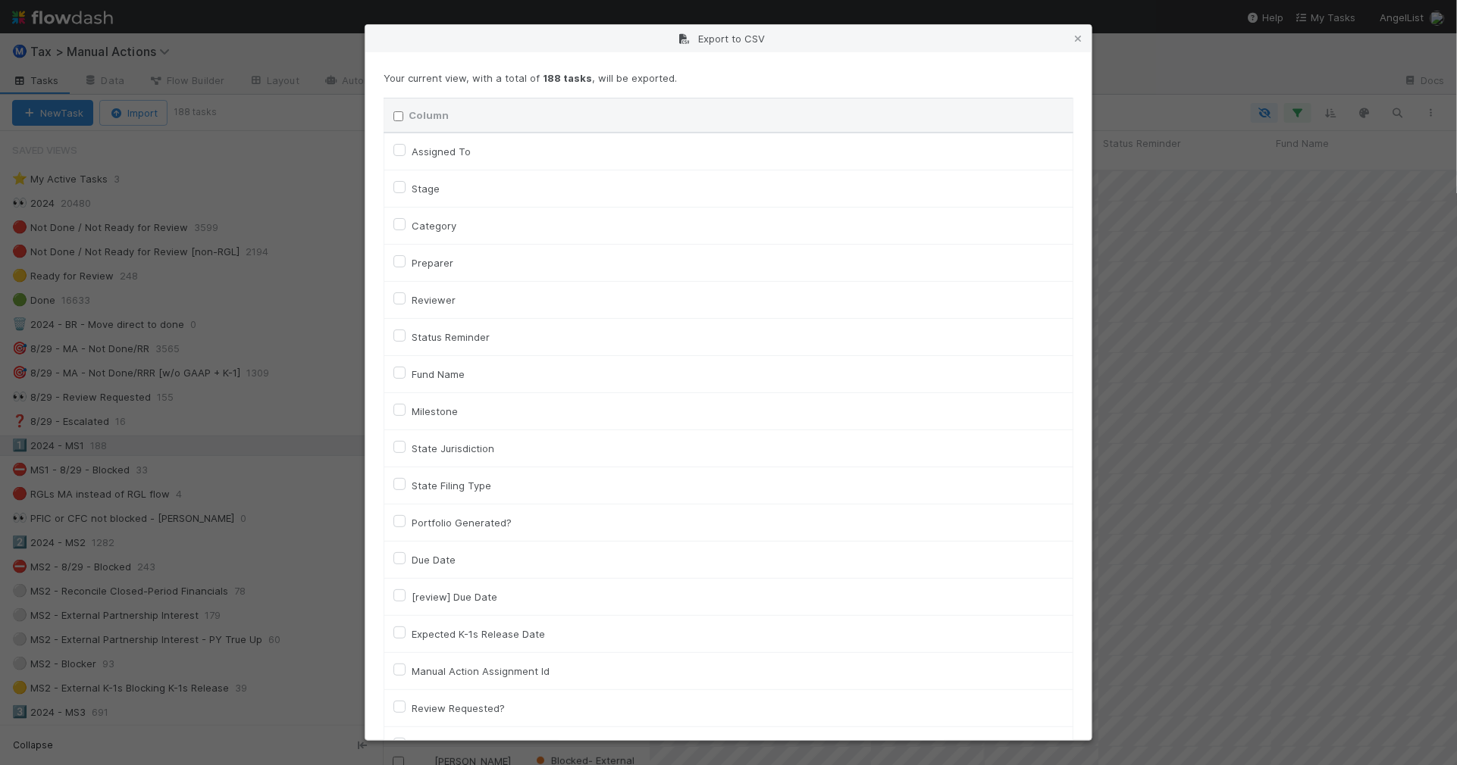
checkbox input "false"
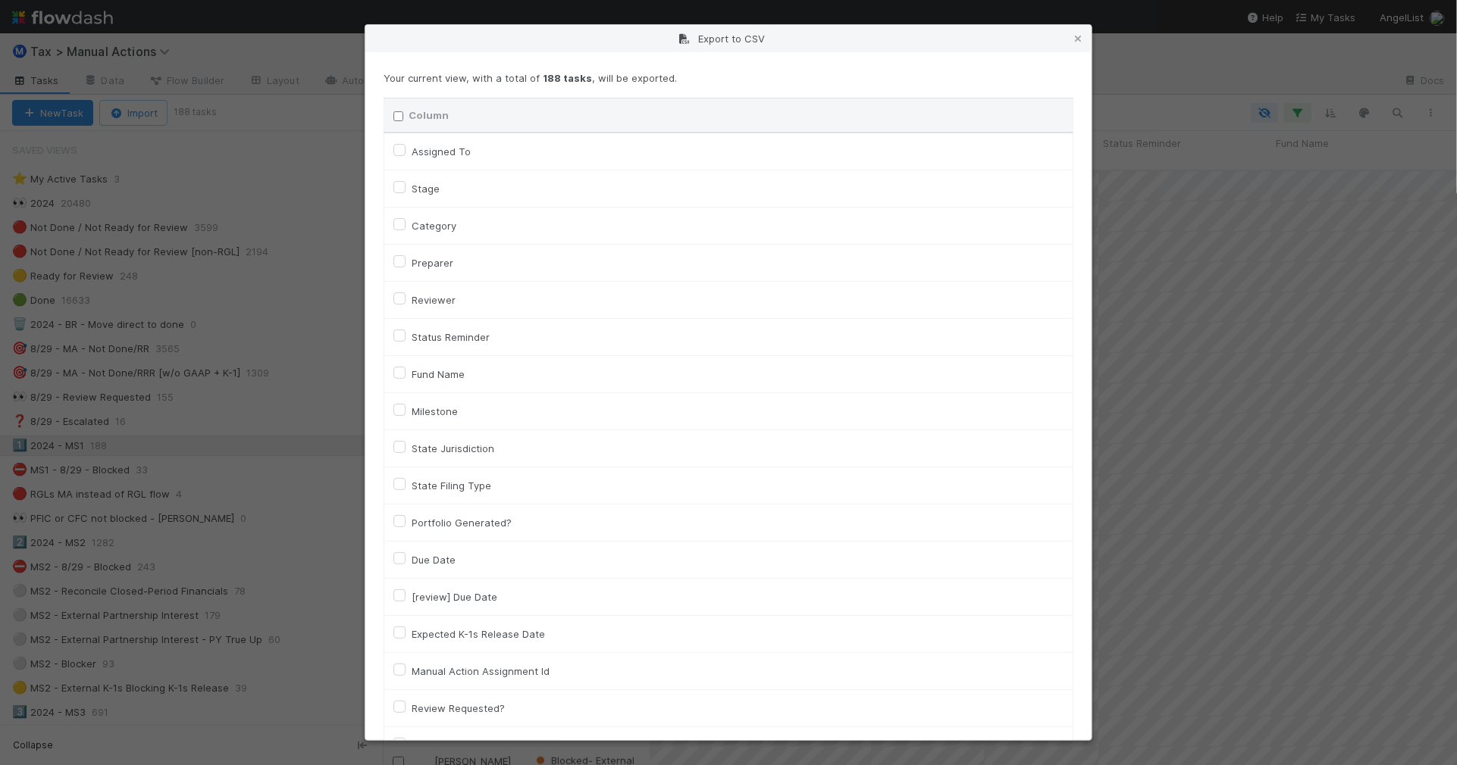
checkbox input "false"
checkbox On "false"
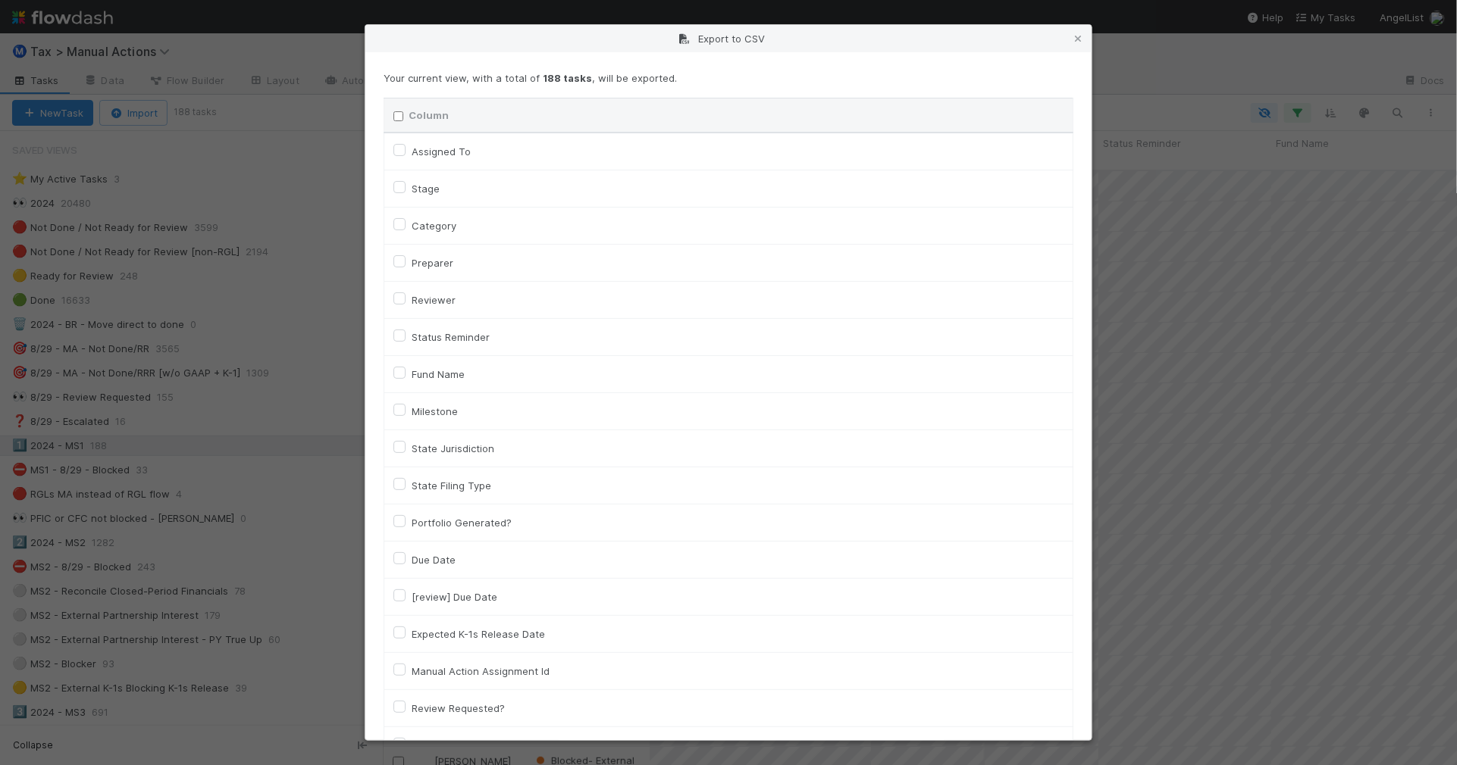
checkbox On "false"
checkbox input "false"
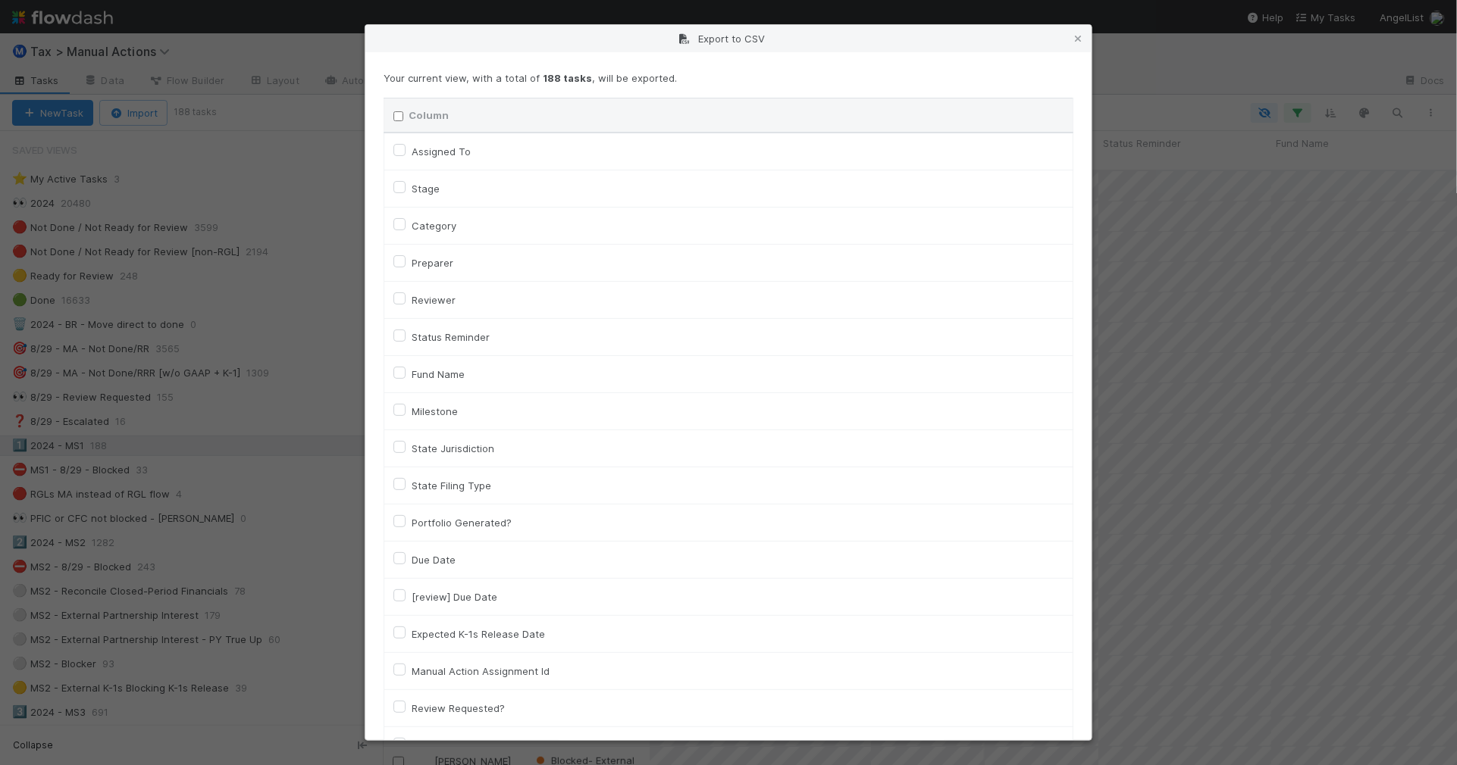
checkbox input "false"
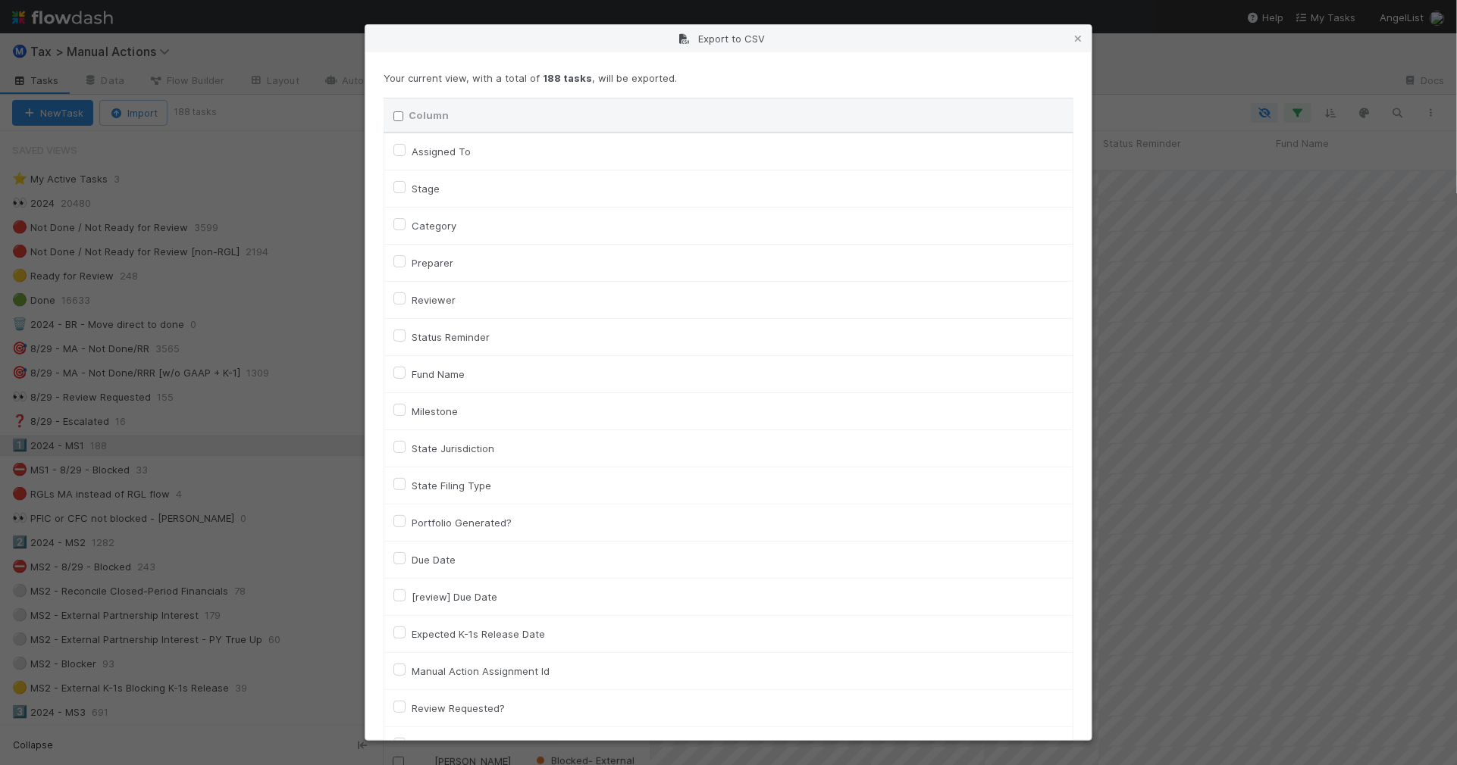
checkbox input "false"
checkbox URL "false"
click at [430, 148] on label "Assigned To" at bounding box center [441, 151] width 59 height 18
click at [405, 148] on To "Assigned To" at bounding box center [399, 149] width 12 height 14
checkbox To "true"
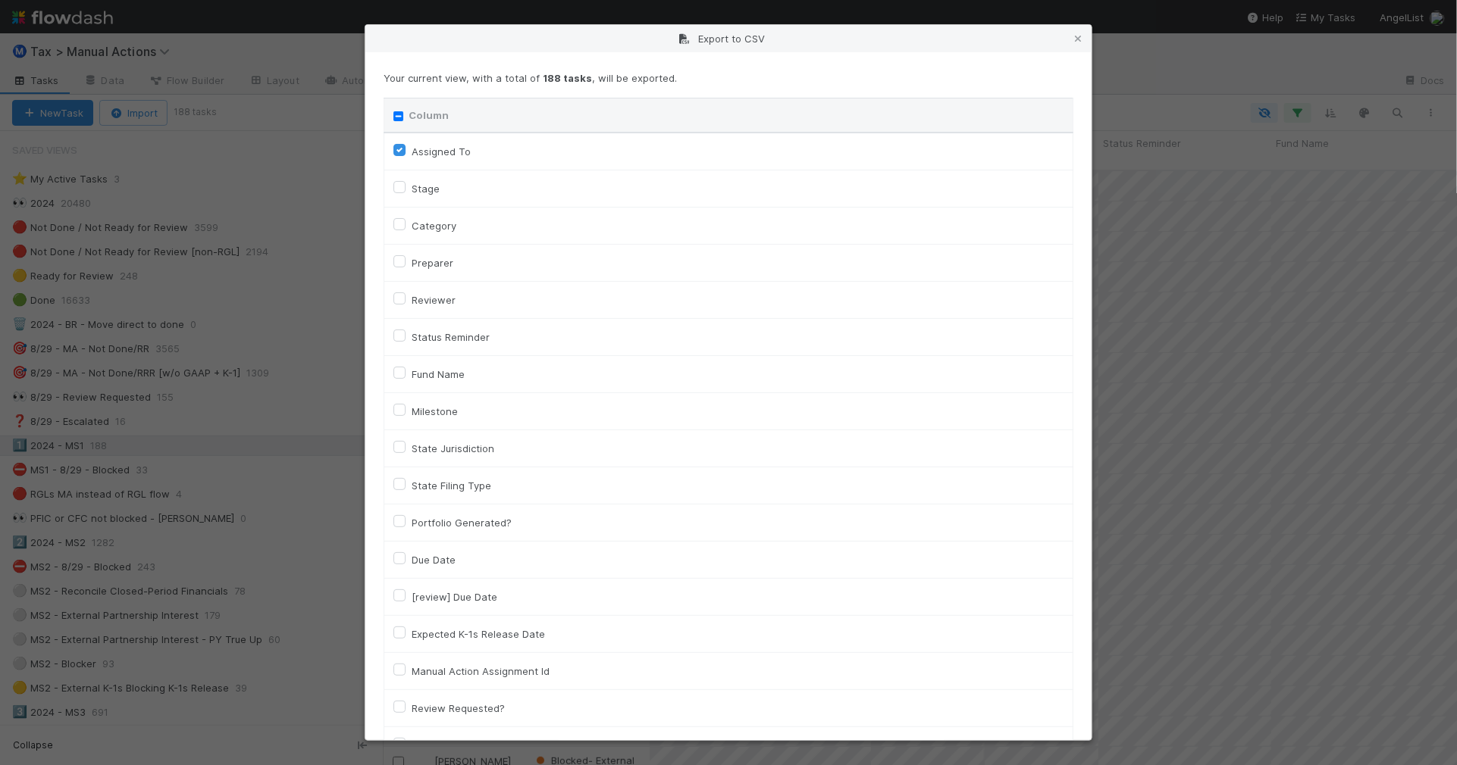
click at [434, 216] on td "Category" at bounding box center [728, 226] width 689 height 37
click at [434, 218] on label "Category" at bounding box center [434, 226] width 45 height 18
click at [405, 218] on input "Category" at bounding box center [399, 224] width 12 height 14
checkbox input "true"
click at [437, 383] on label "Fund Name" at bounding box center [438, 374] width 53 height 18
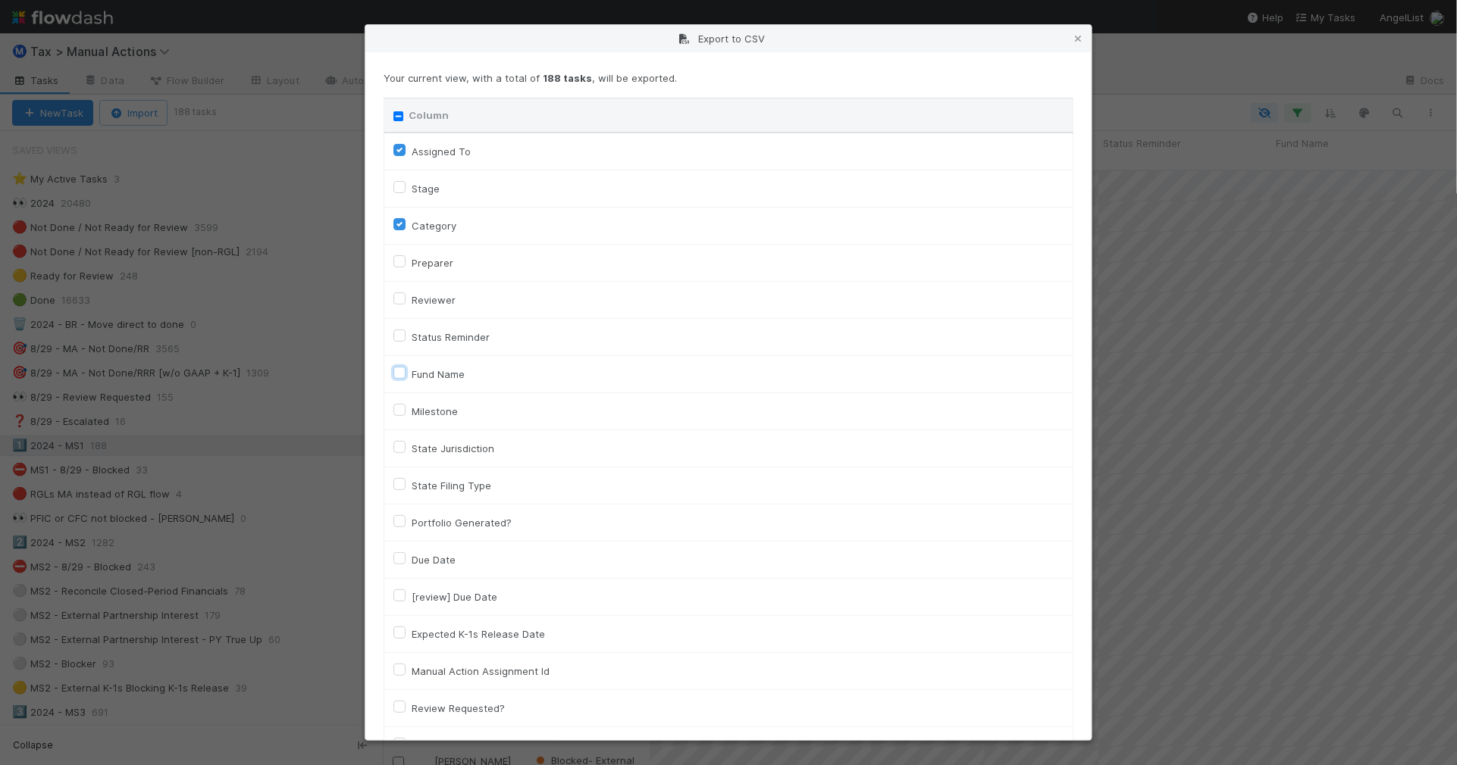
click at [405, 379] on input "Fund Name" at bounding box center [399, 372] width 12 height 14
checkbox input "true"
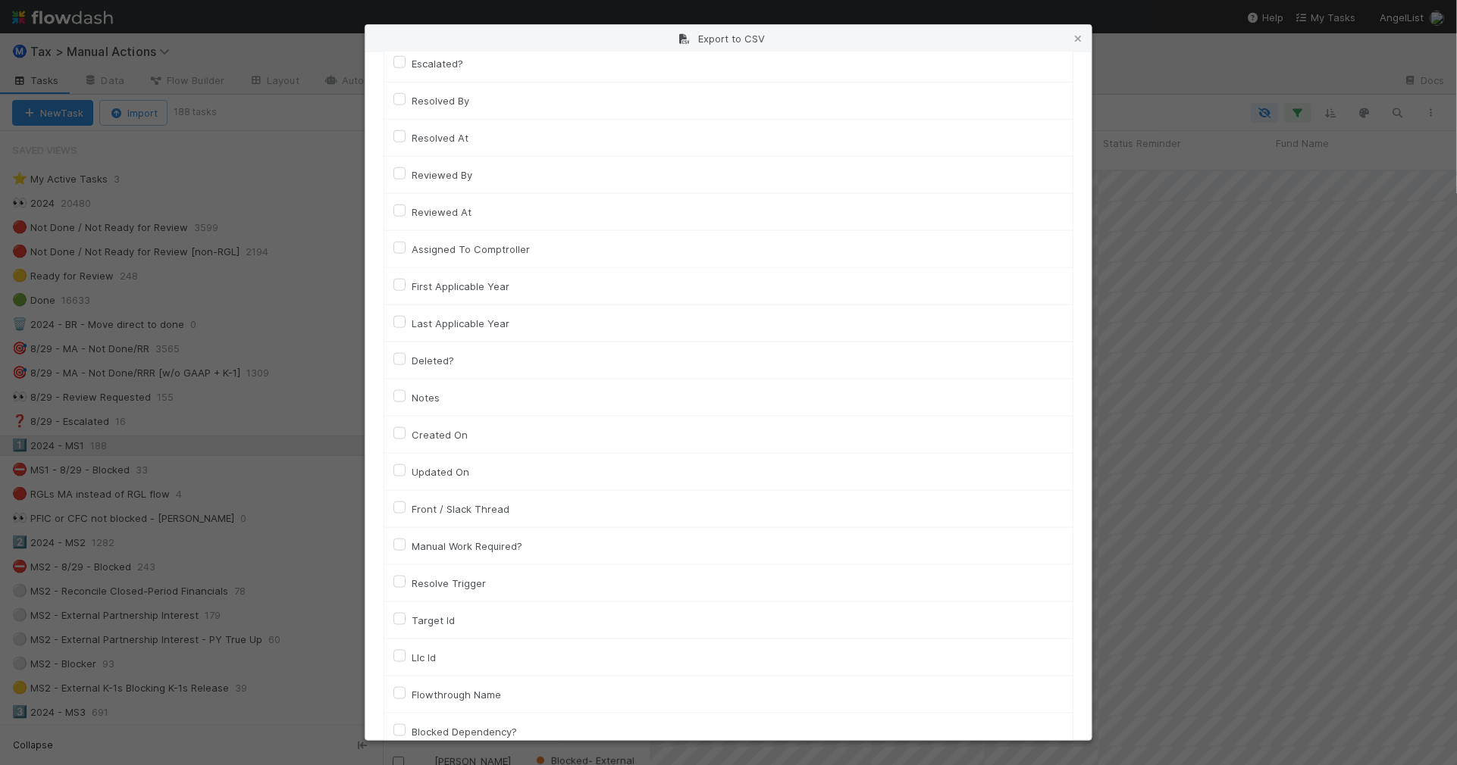
scroll to position [758, 0]
click at [434, 658] on label "Llc Id" at bounding box center [424, 656] width 24 height 18
click at [405, 658] on input "Llc Id" at bounding box center [399, 654] width 12 height 14
checkbox input "true"
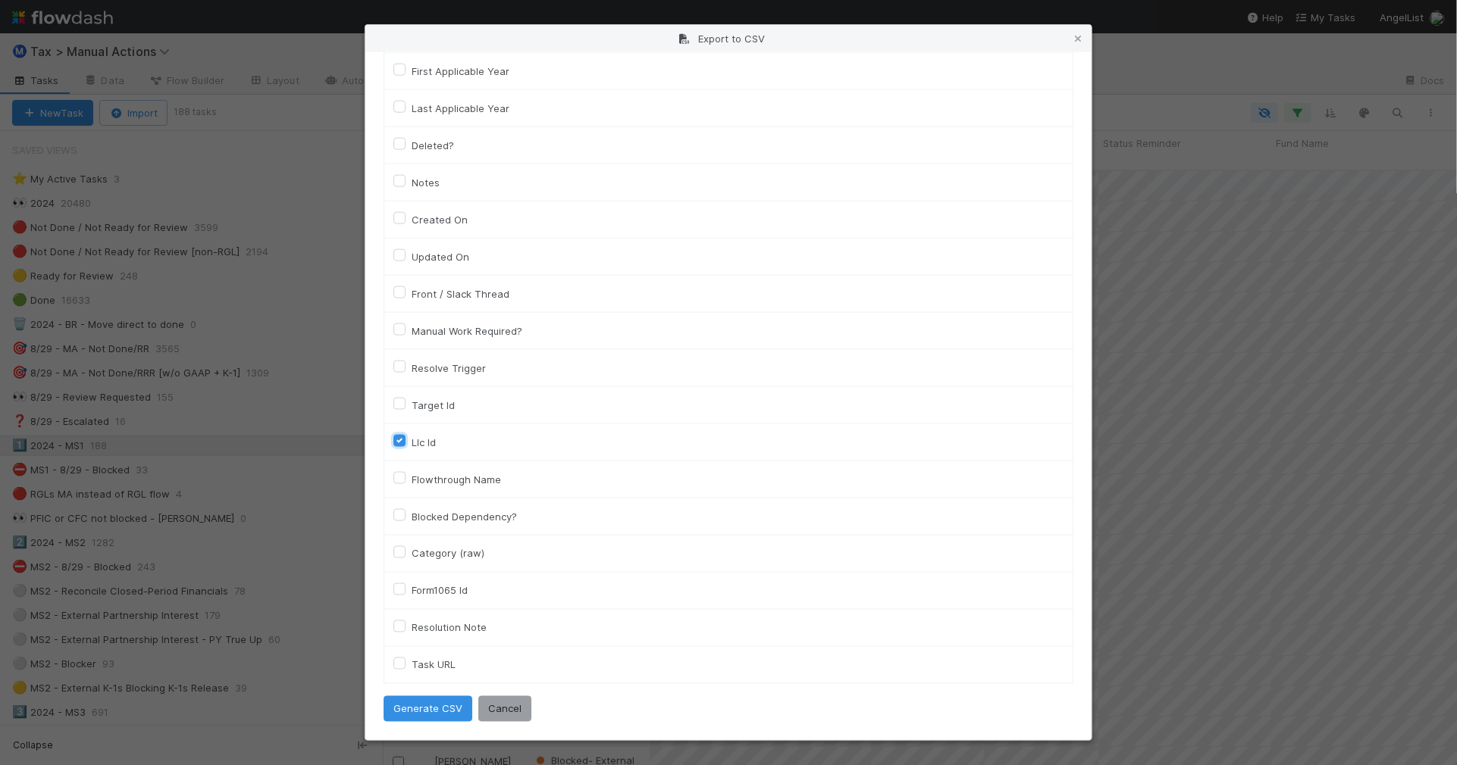
scroll to position [979, 0]
click at [455, 717] on button "Generate CSV" at bounding box center [427, 709] width 89 height 26
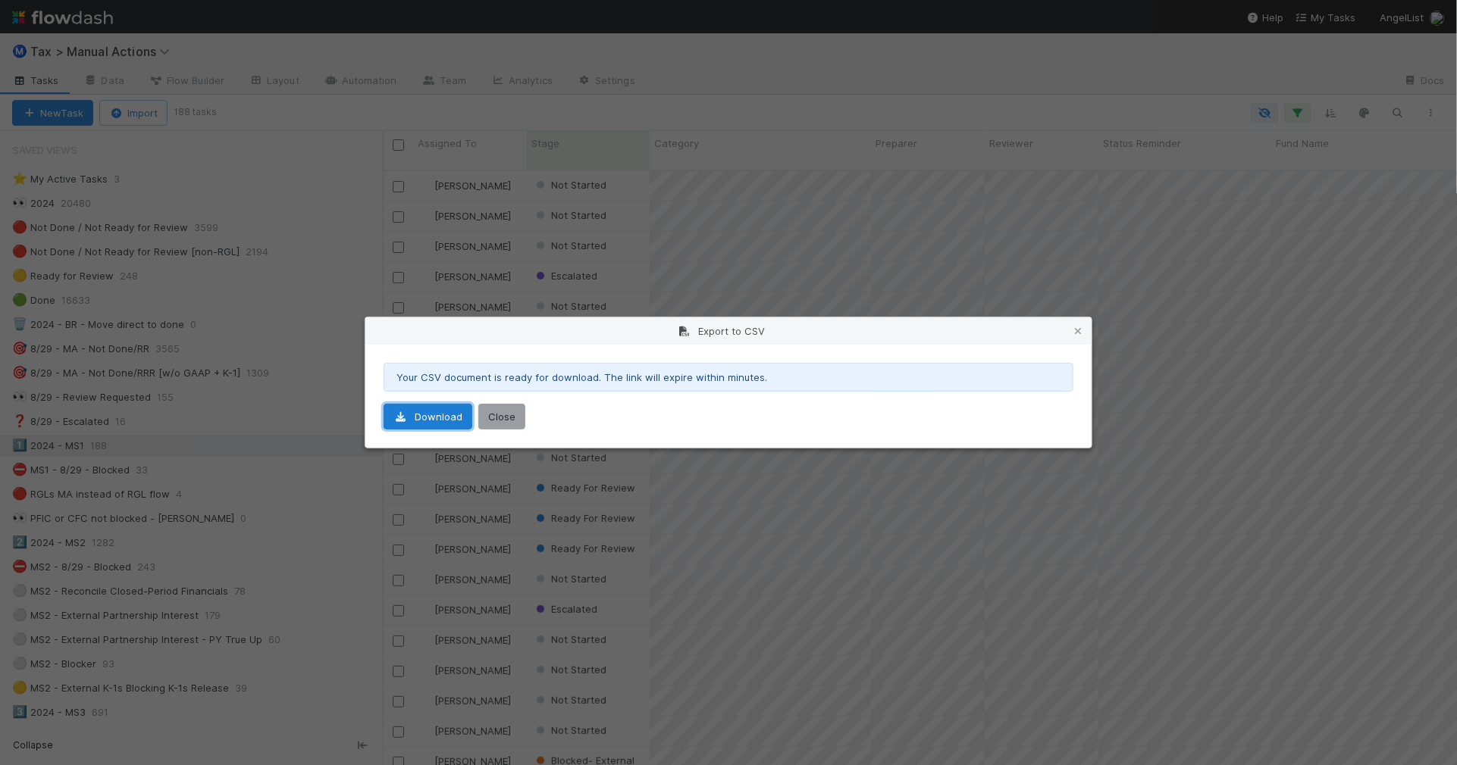
click at [446, 409] on link "Download" at bounding box center [427, 417] width 89 height 26
click at [1077, 330] on icon at bounding box center [1077, 332] width 15 height 10
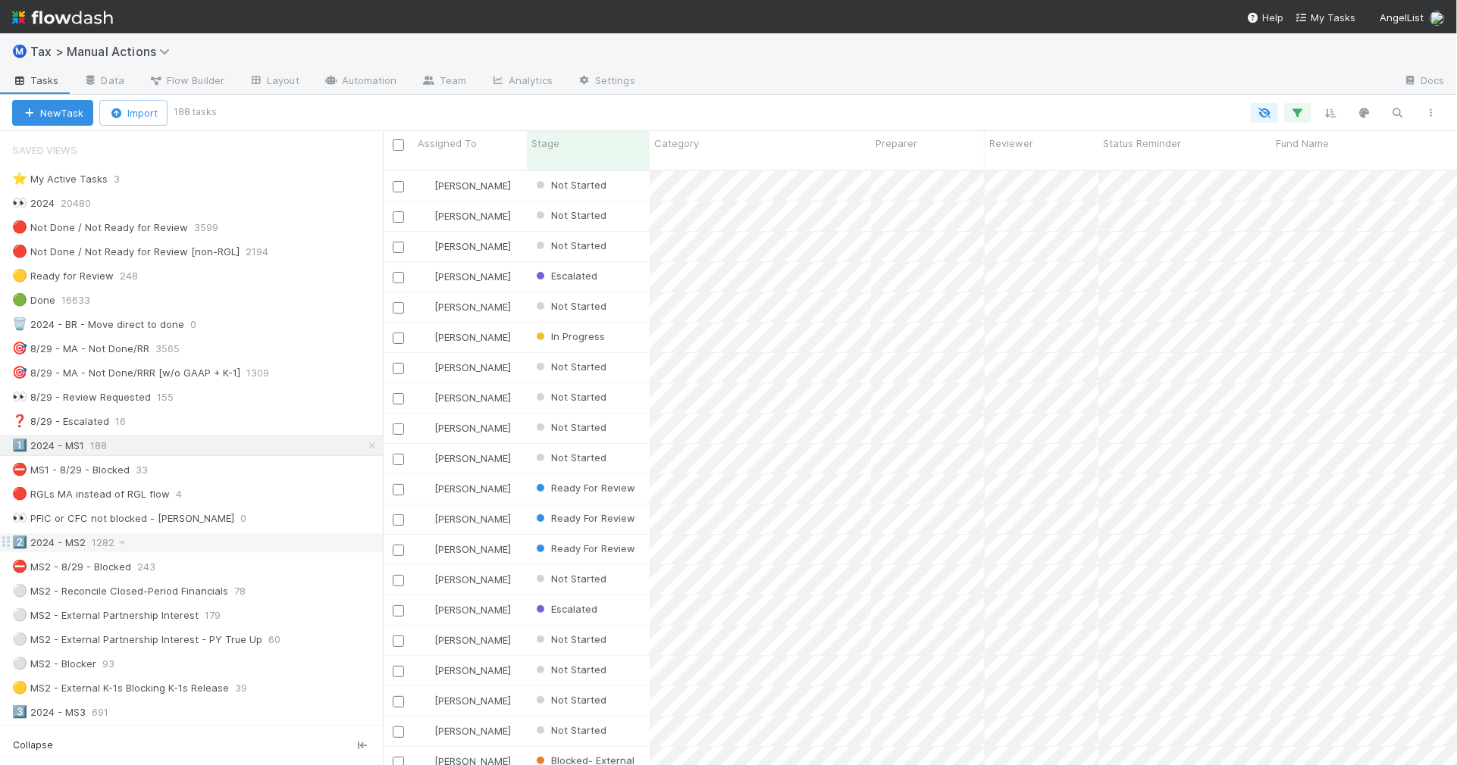
click at [221, 552] on div "2️⃣ 2024 - MS2 1282" at bounding box center [197, 543] width 371 height 19
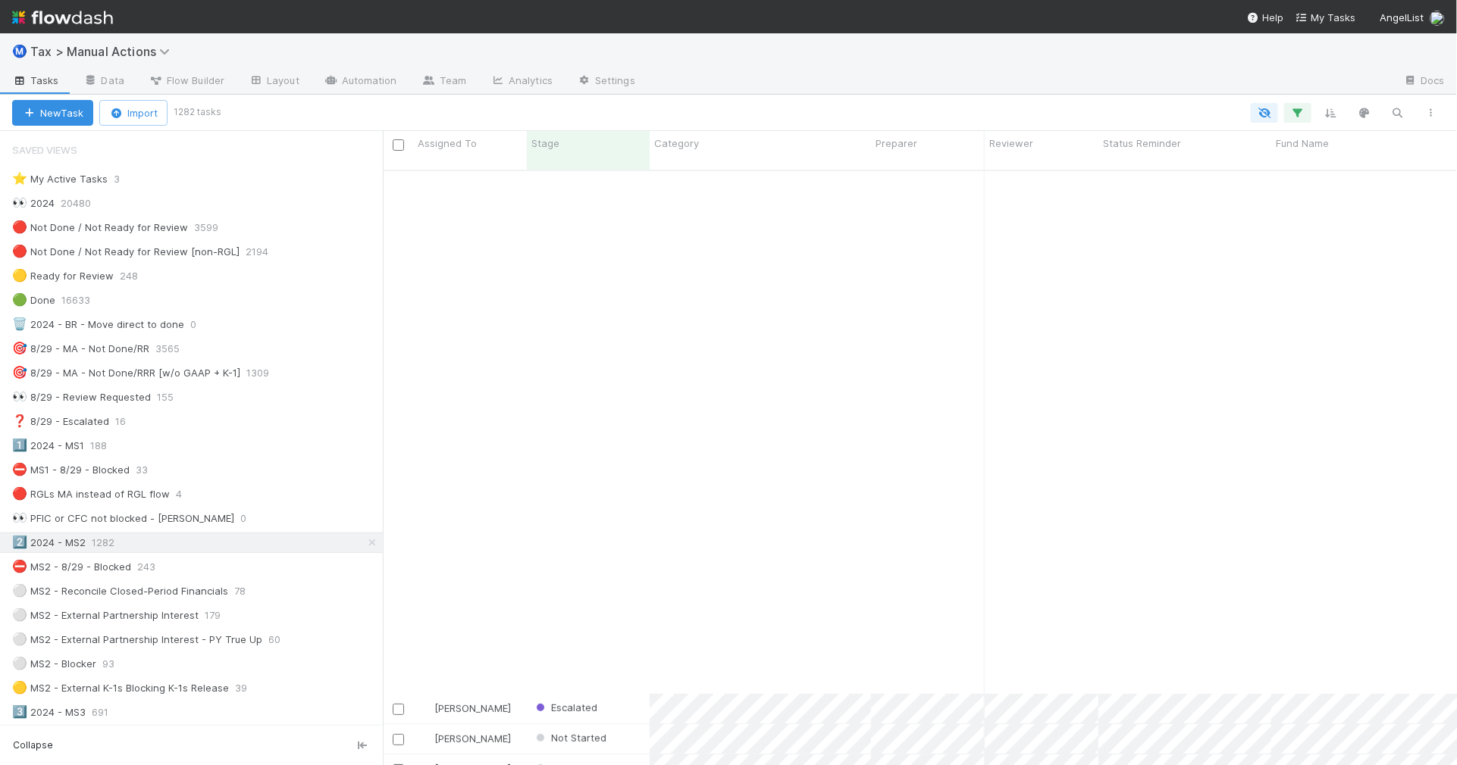
scroll to position [3410, 0]
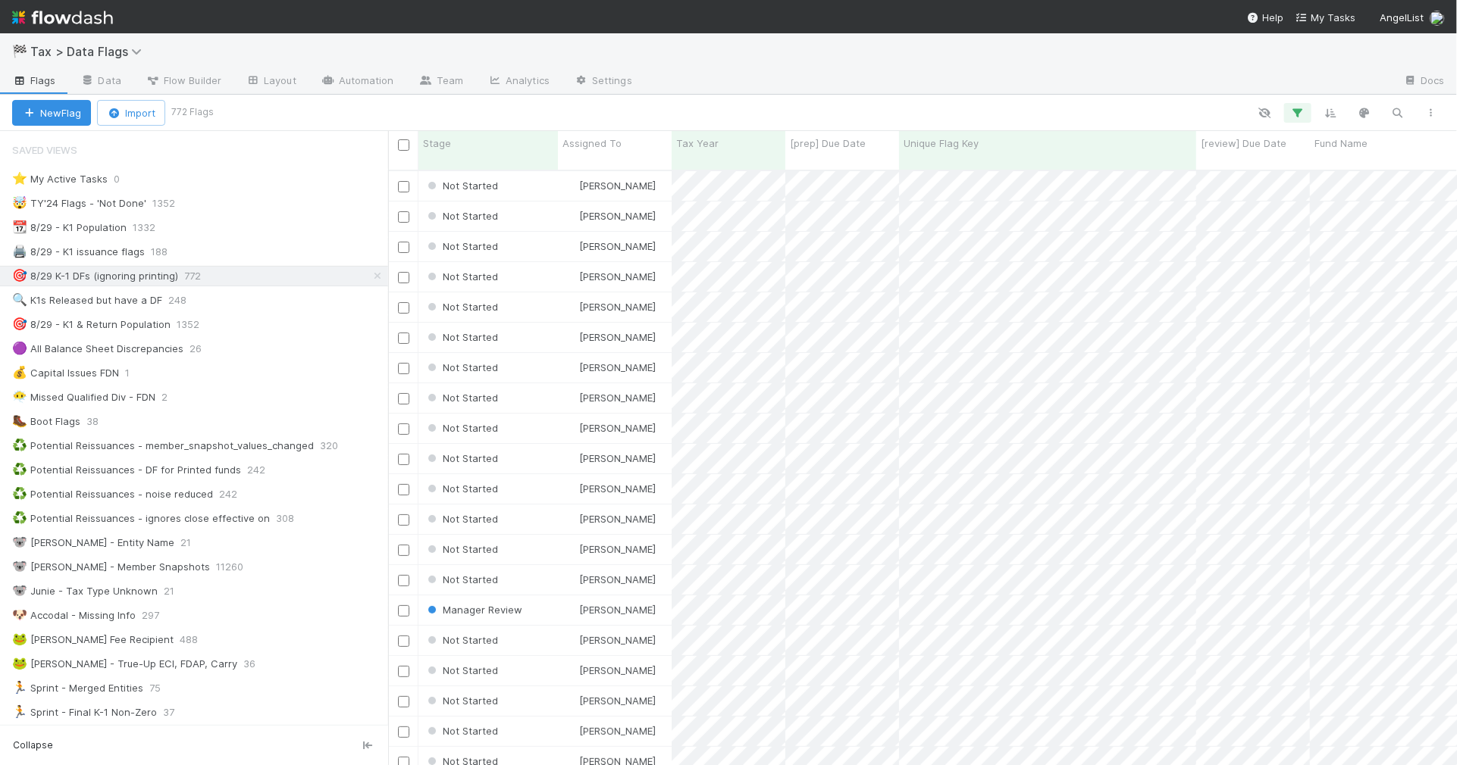
scroll to position [593, 1055]
click at [1430, 117] on button "button" at bounding box center [1430, 113] width 27 height 20
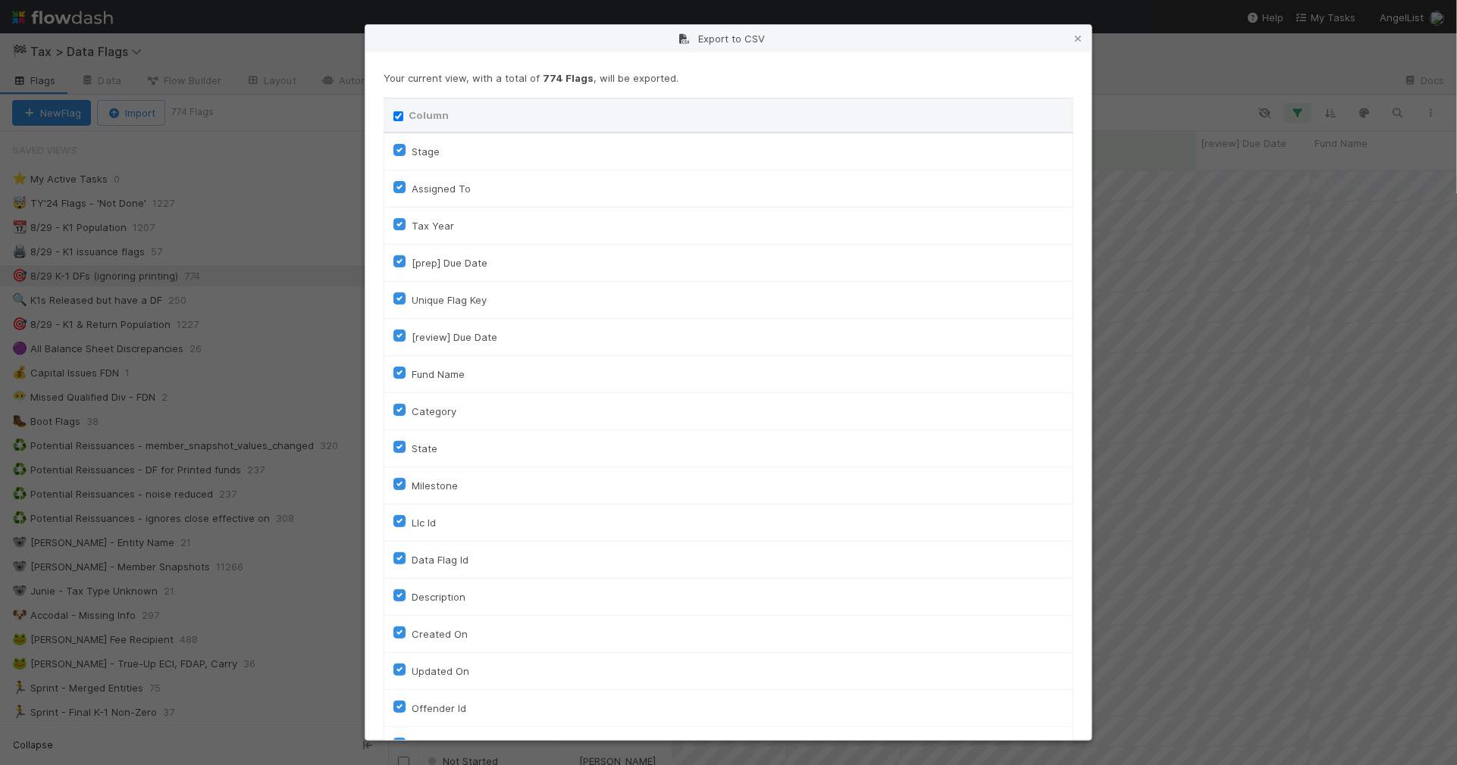
click at [396, 118] on input "Column" at bounding box center [398, 116] width 10 height 10
checkbox input "false"
checkbox To "false"
checkbox input "false"
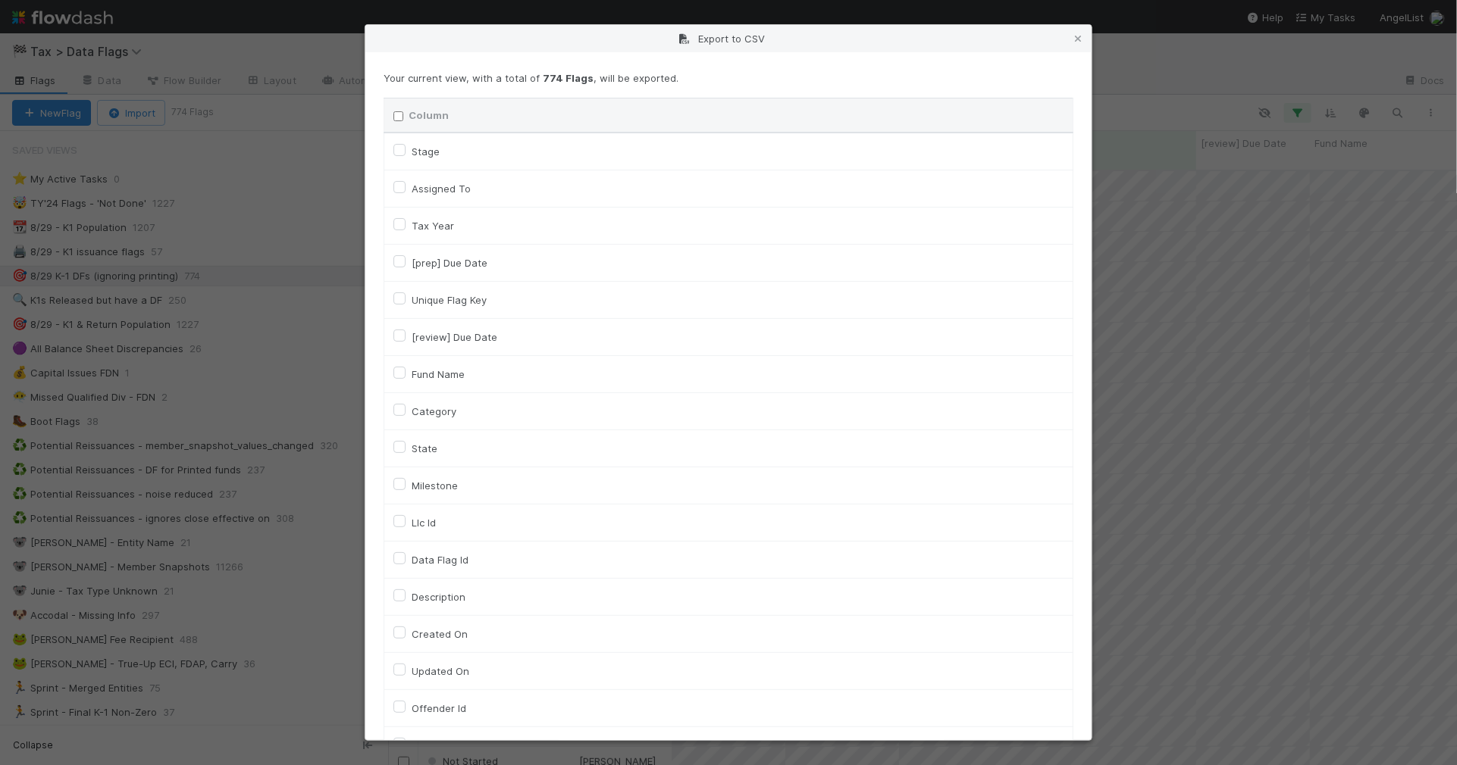
checkbox input "false"
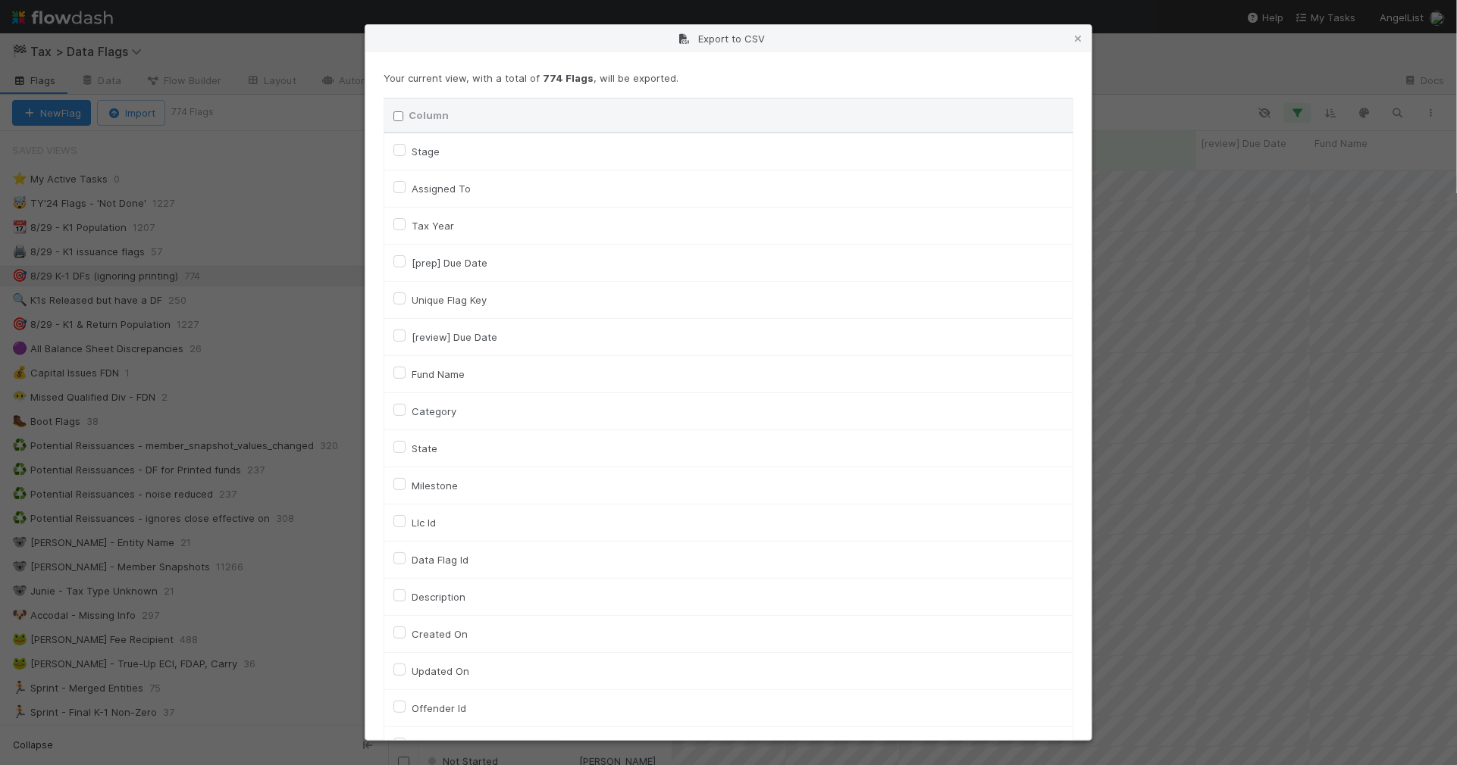
checkbox input "false"
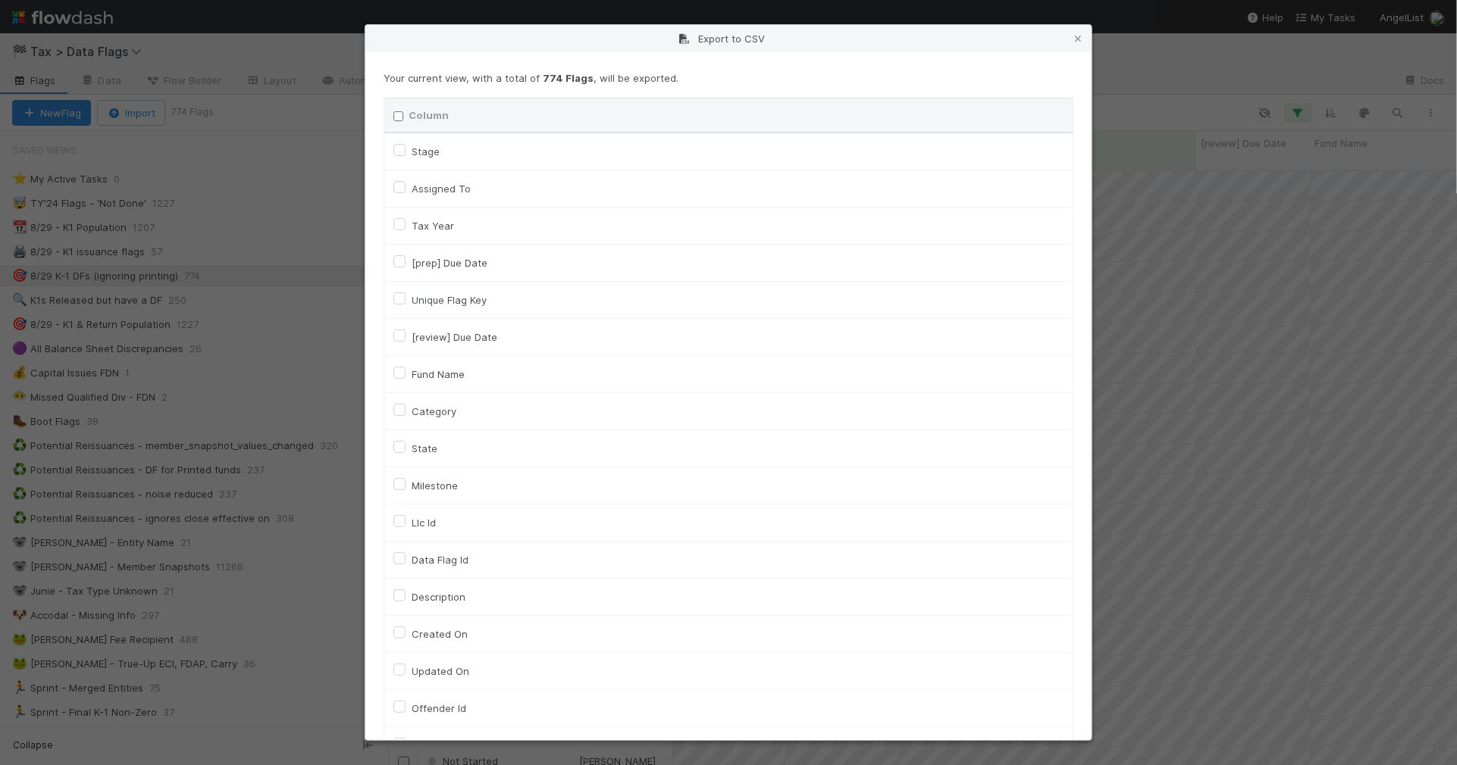
checkbox On "false"
checkbox input "false"
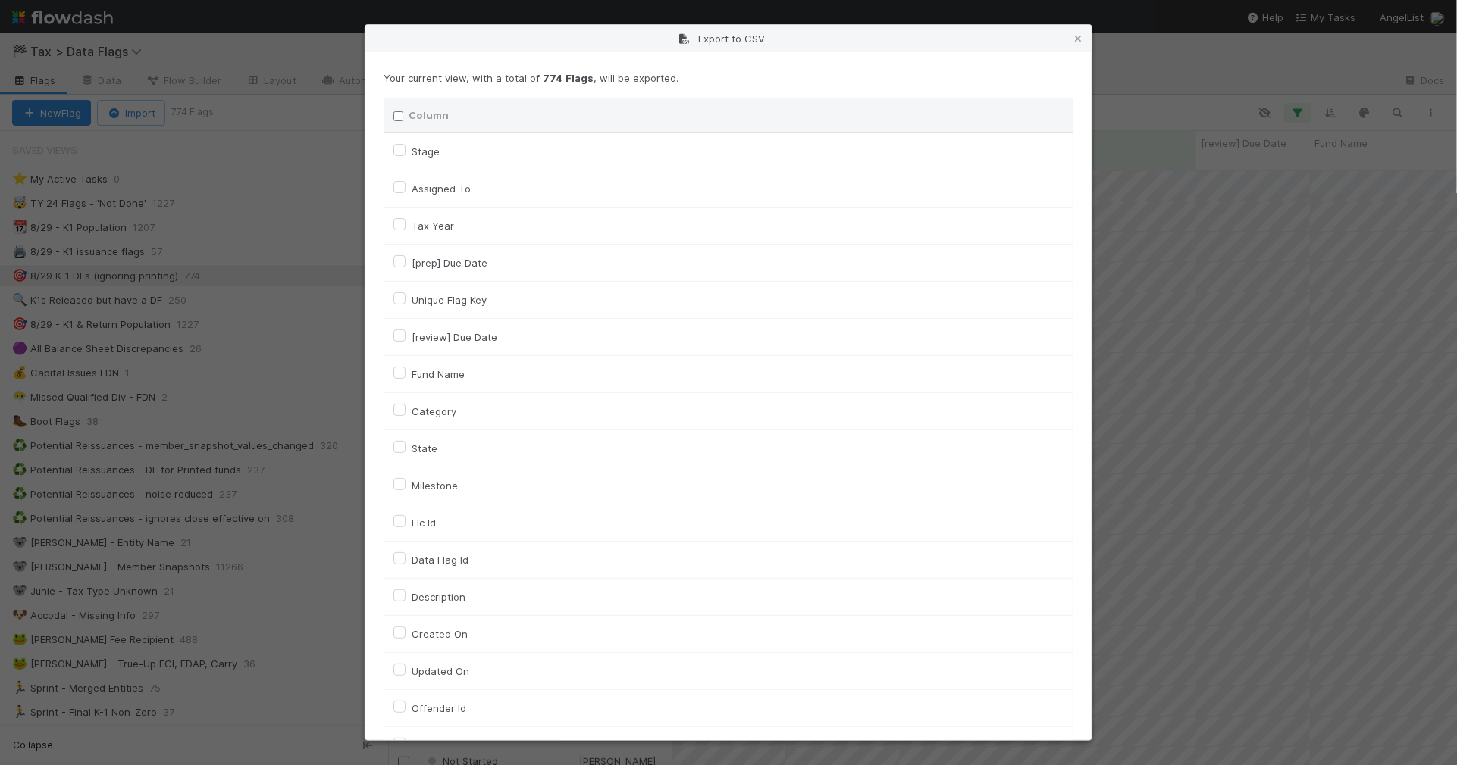
checkbox input "false"
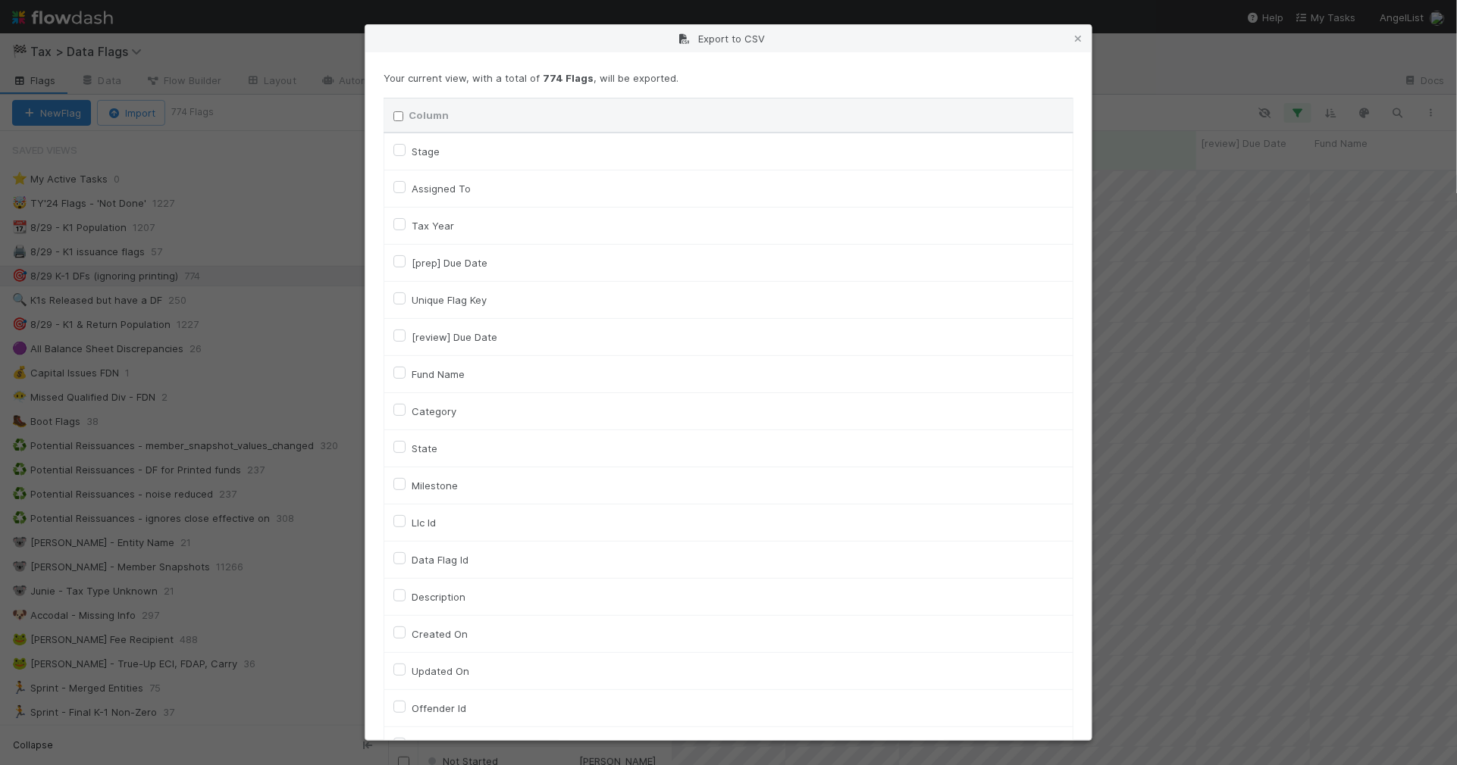
checkbox input "false"
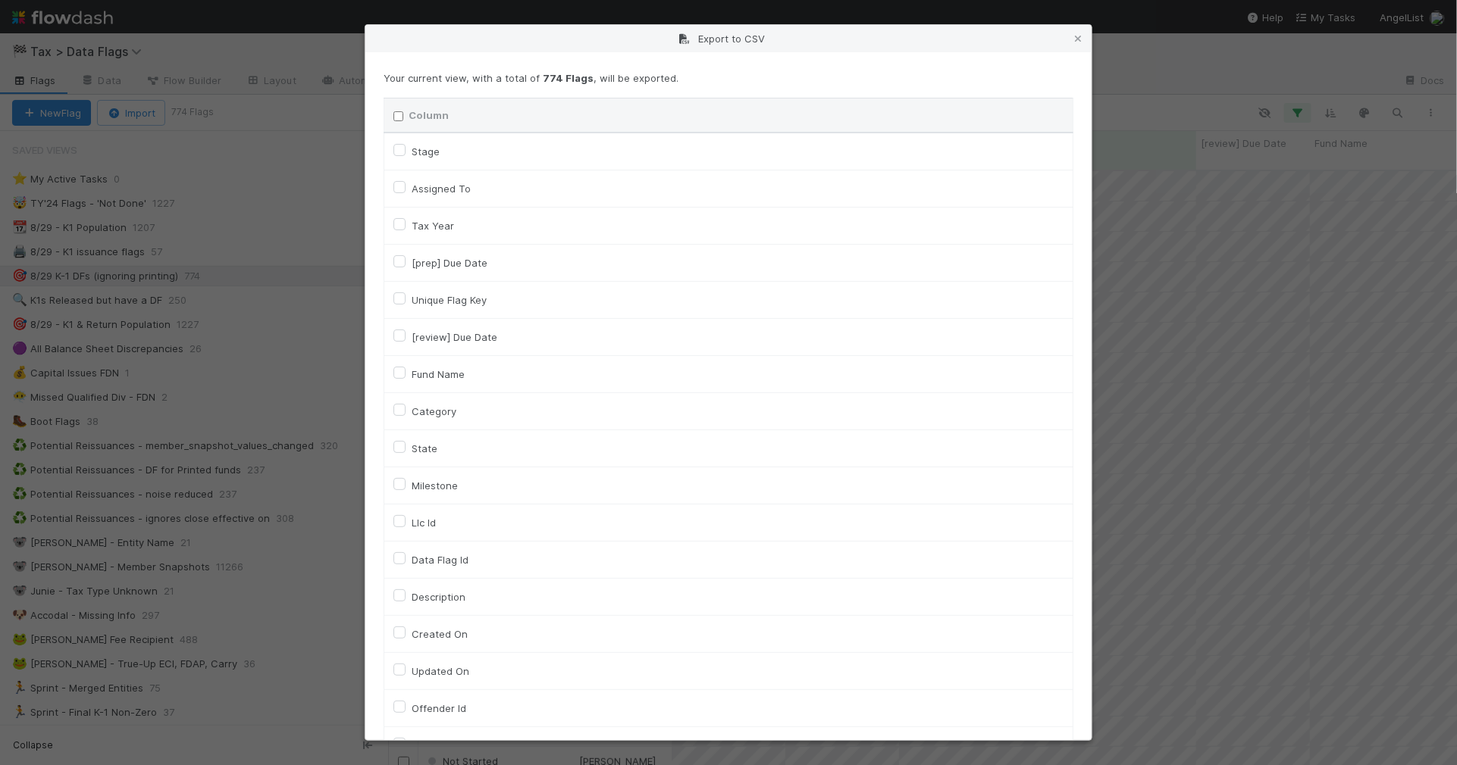
checkbox input "false"
checkbox URL "false"
click at [396, 118] on input "Column" at bounding box center [398, 116] width 10 height 10
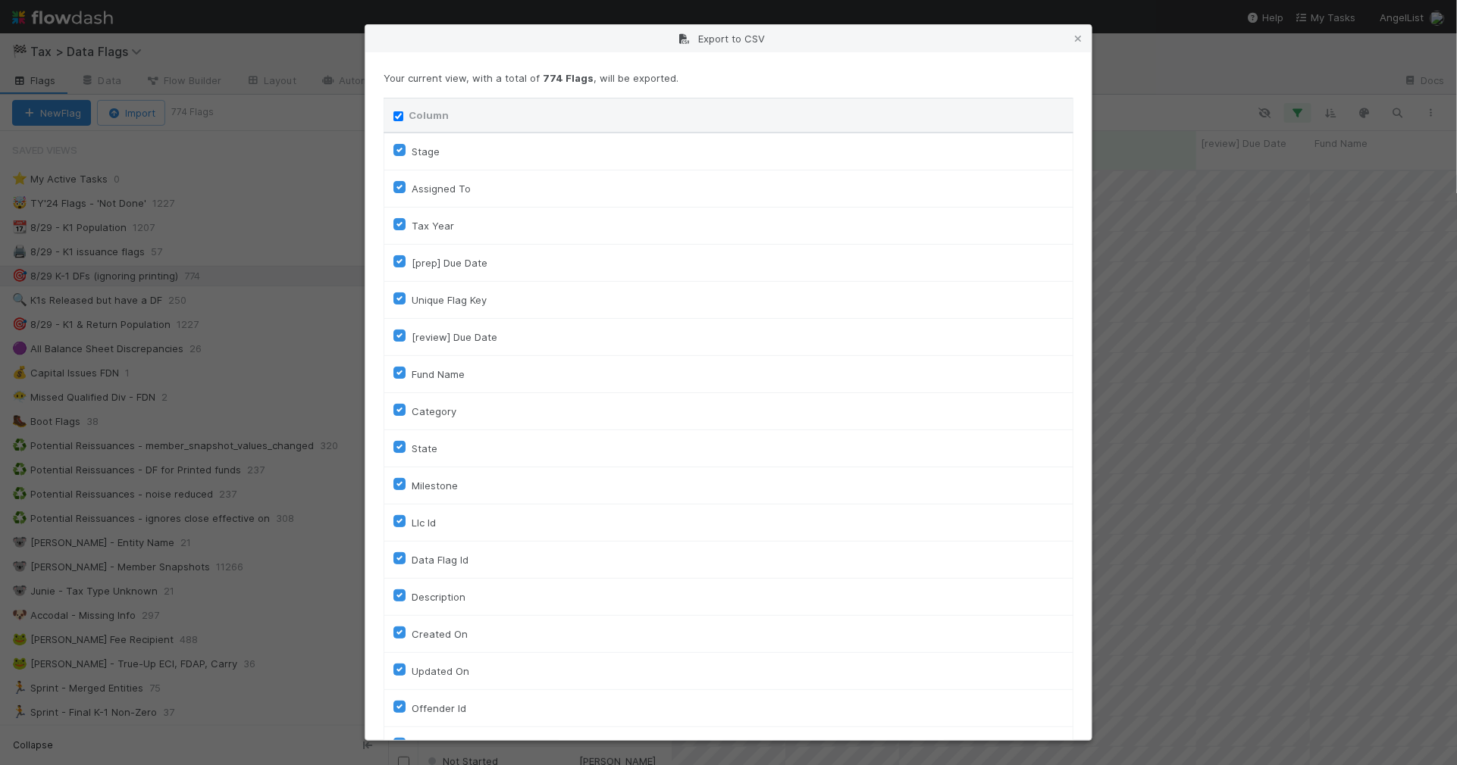
checkbox input "true"
checkbox To "true"
checkbox input "true"
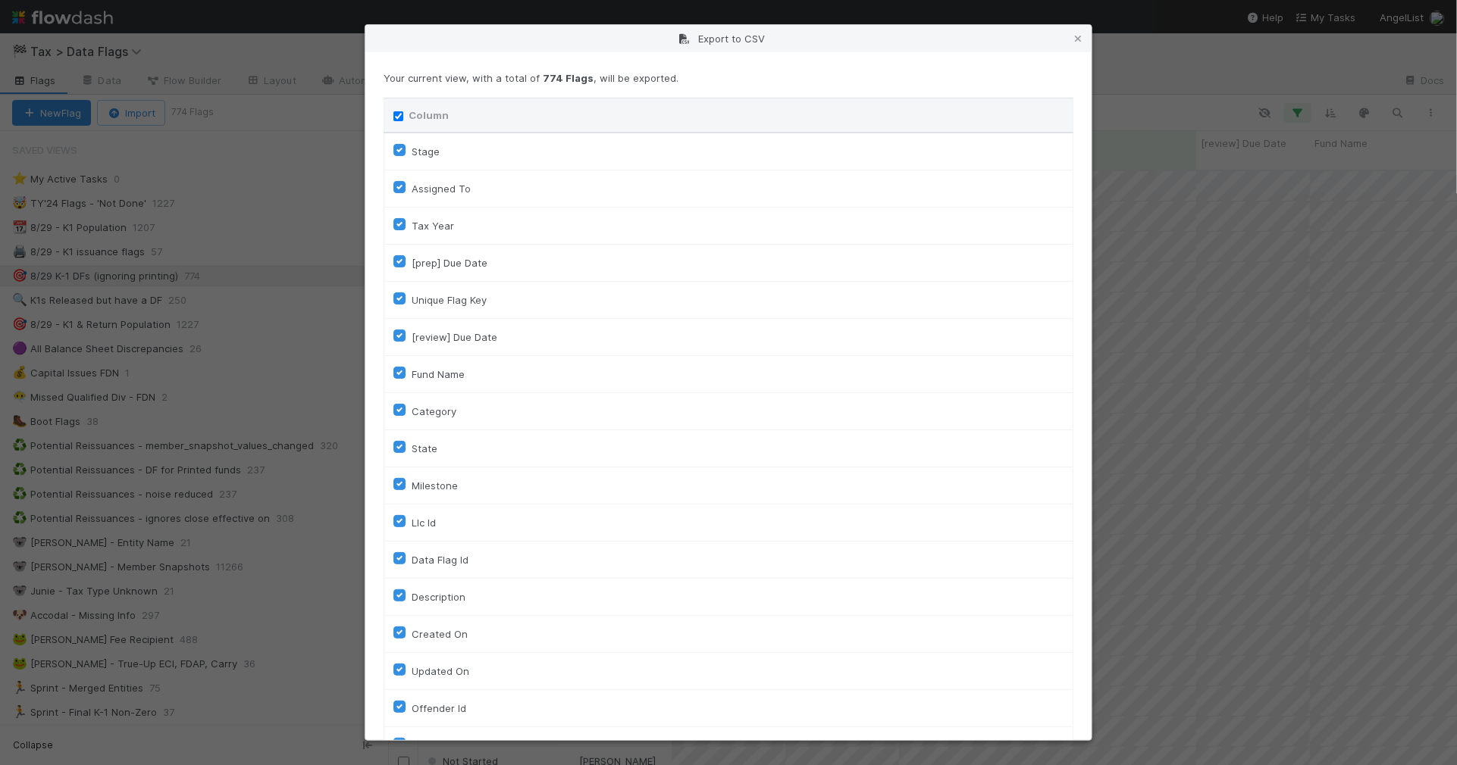
checkbox input "true"
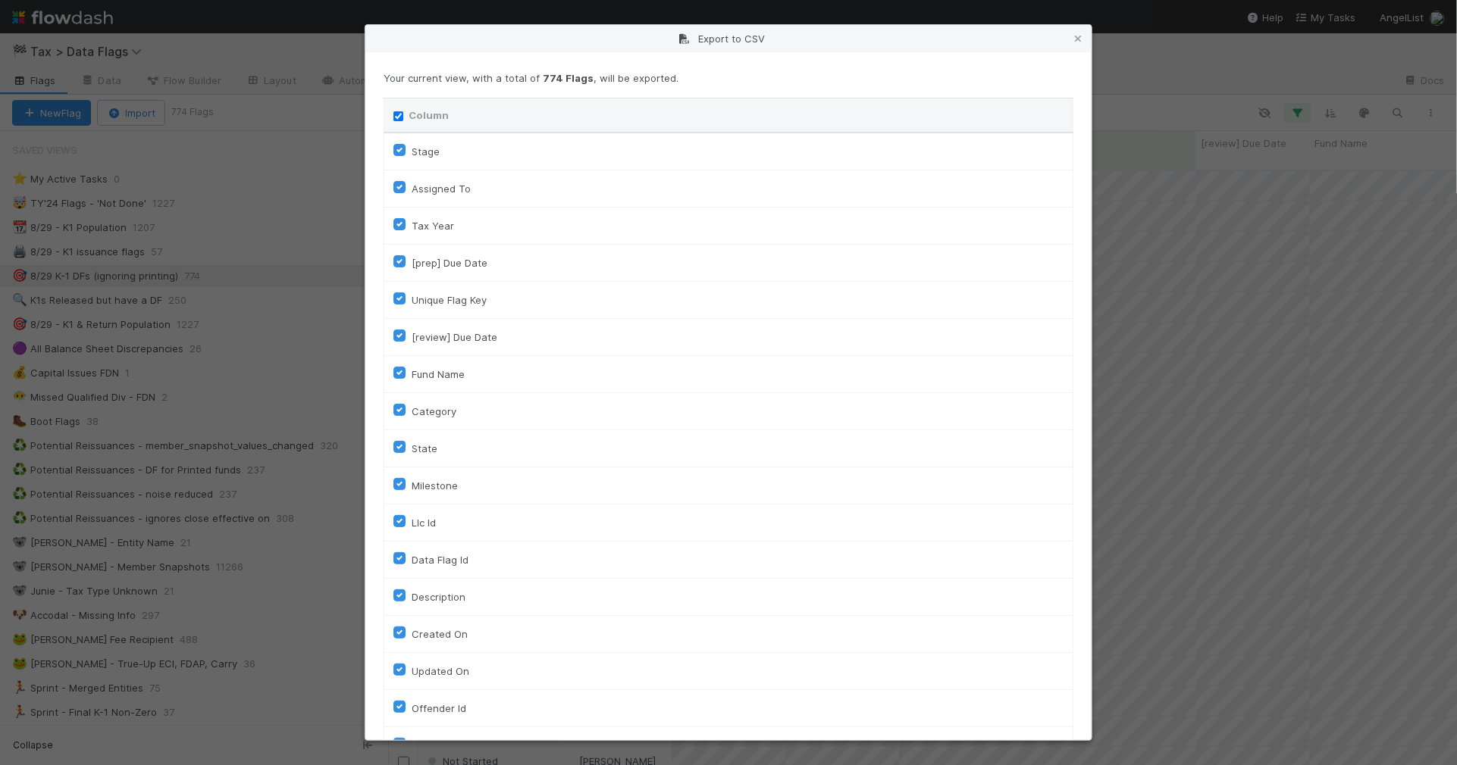
checkbox input "true"
checkbox On "true"
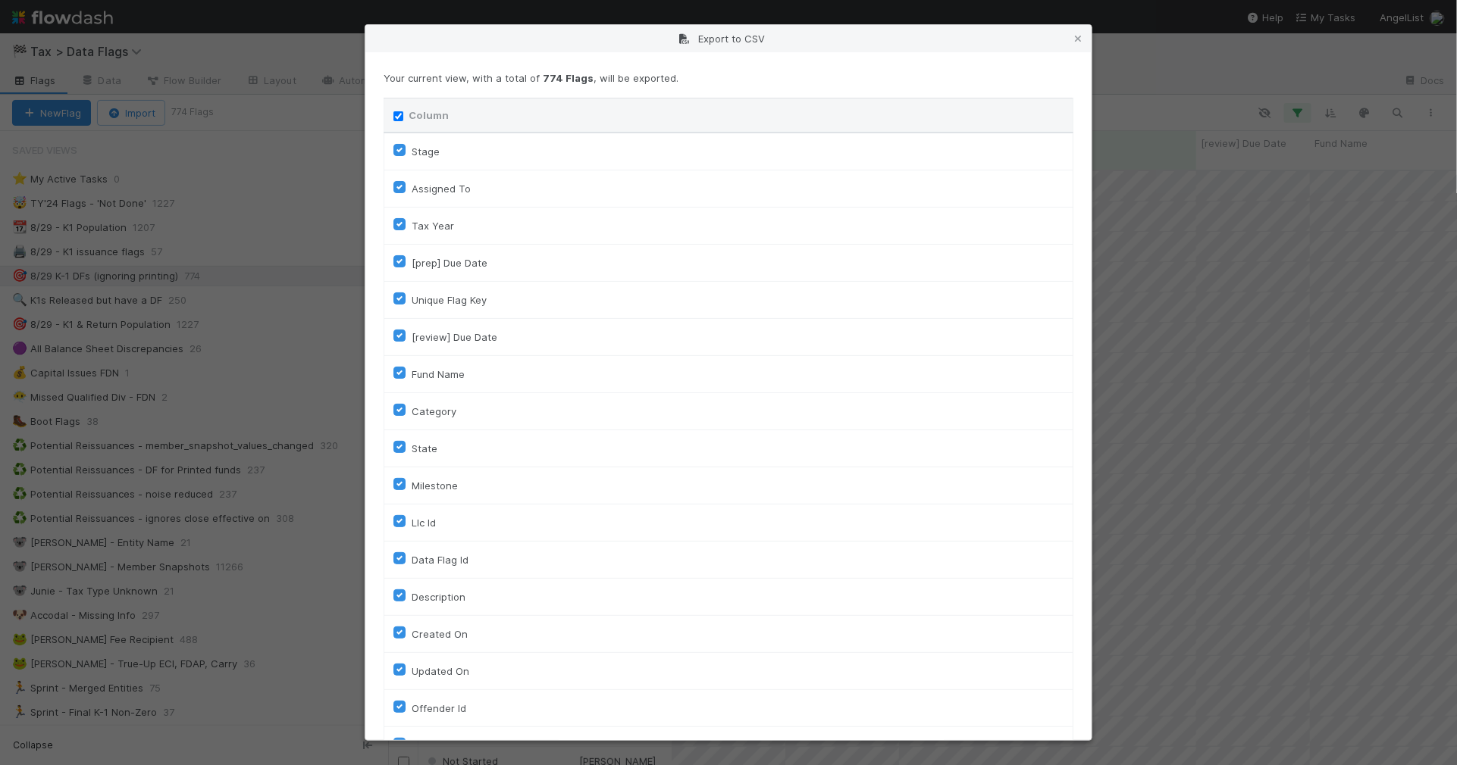
checkbox On "true"
checkbox input "true"
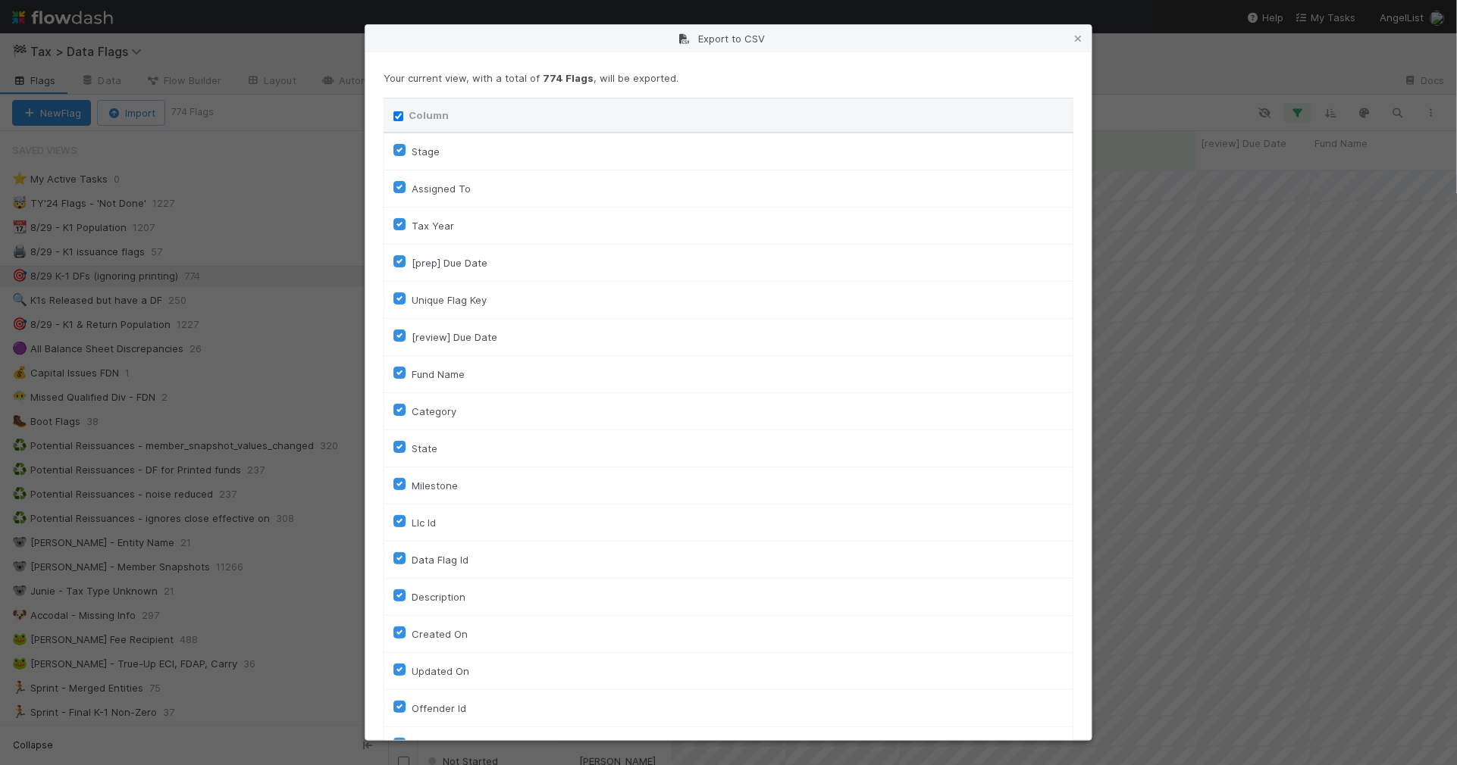
checkbox input "true"
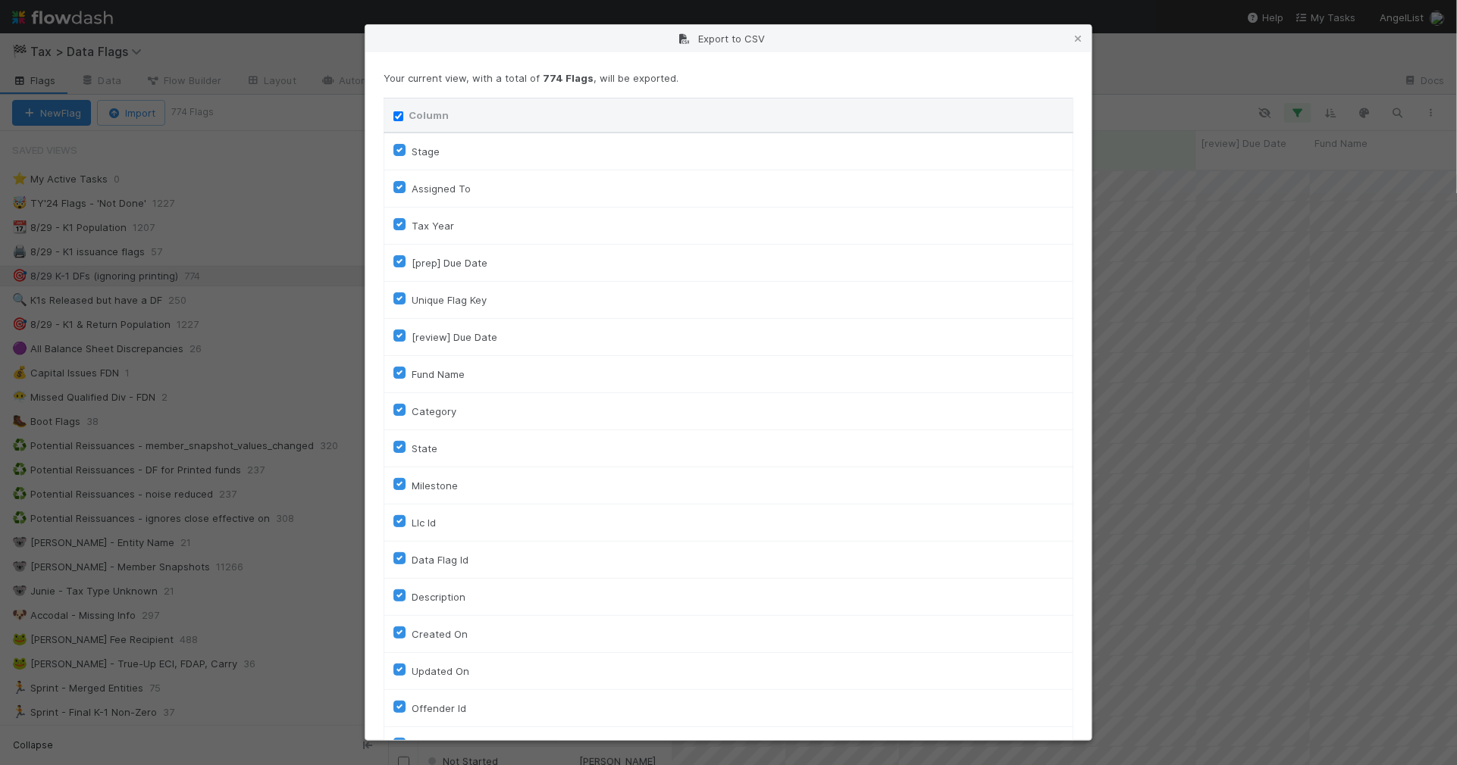
checkbox input "true"
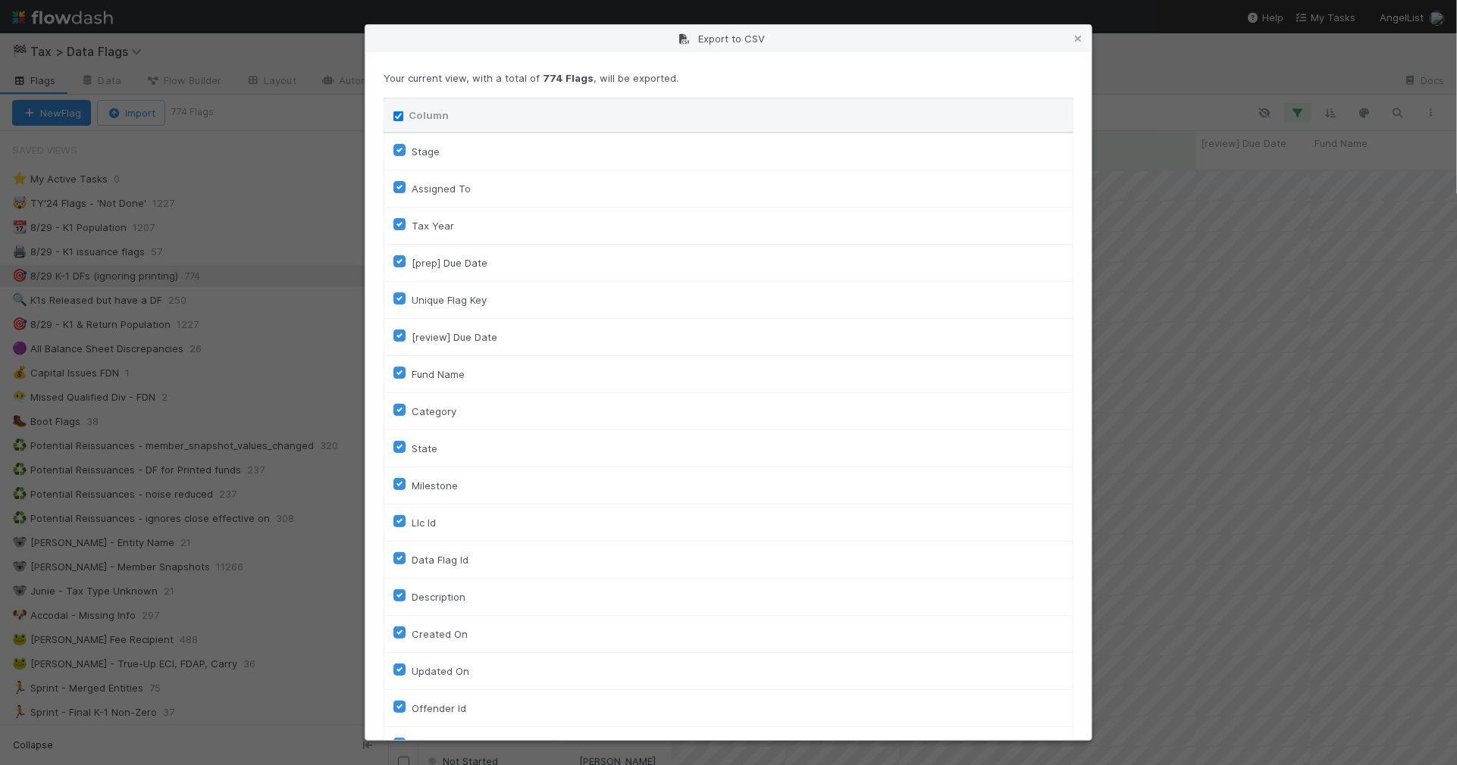
checkbox input "true"
checkbox URL "true"
click at [393, 117] on input "Column" at bounding box center [398, 116] width 10 height 10
checkbox input "false"
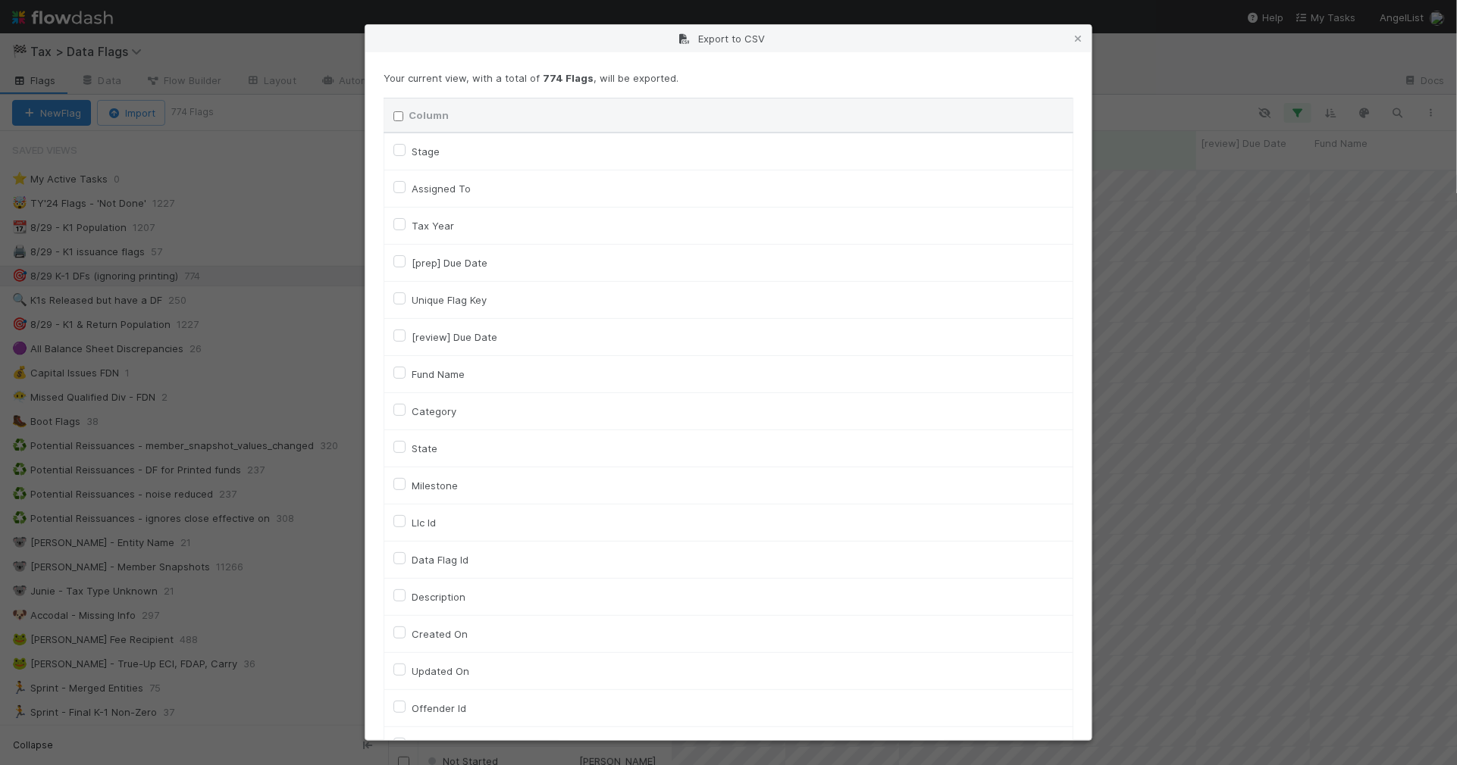
checkbox input "false"
checkbox To "false"
checkbox input "false"
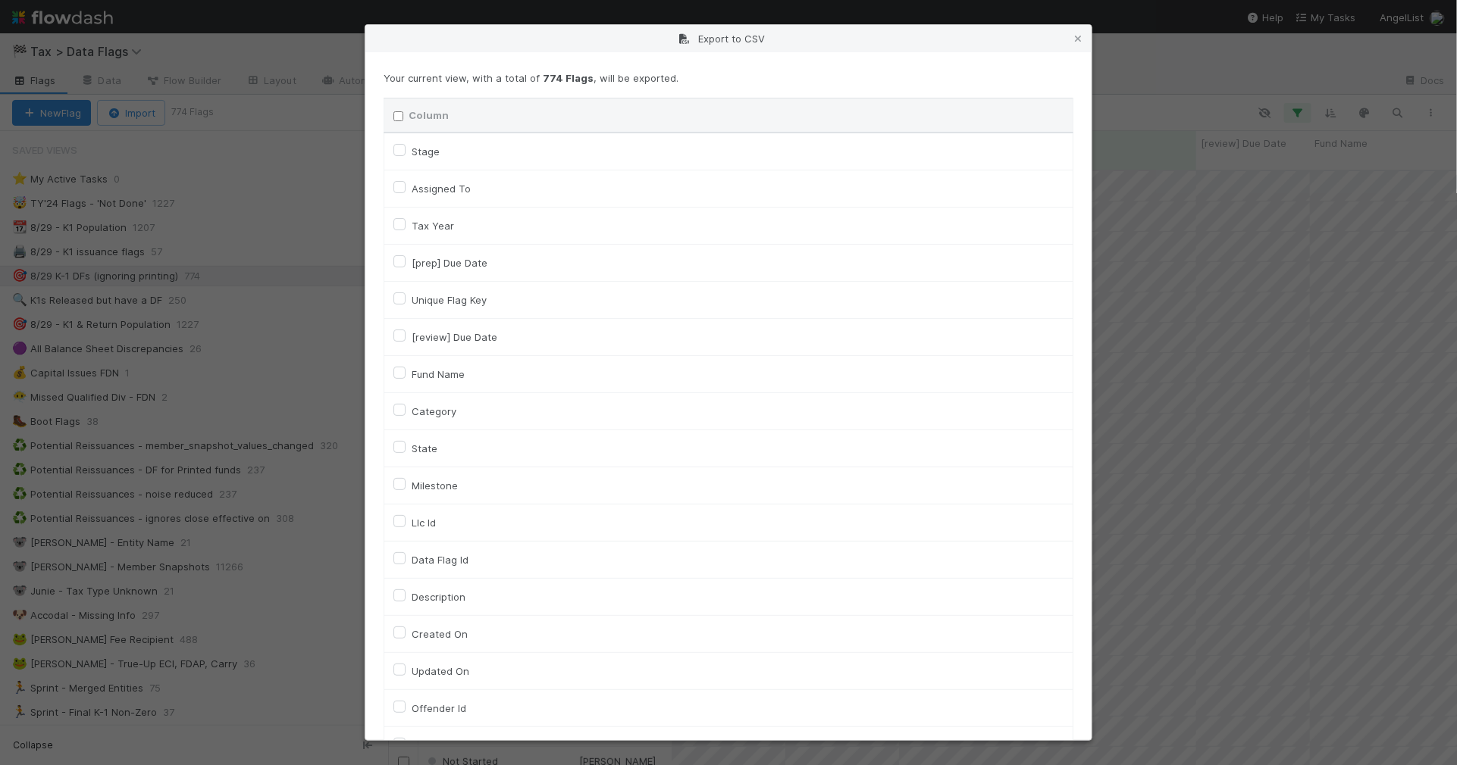
checkbox input "false"
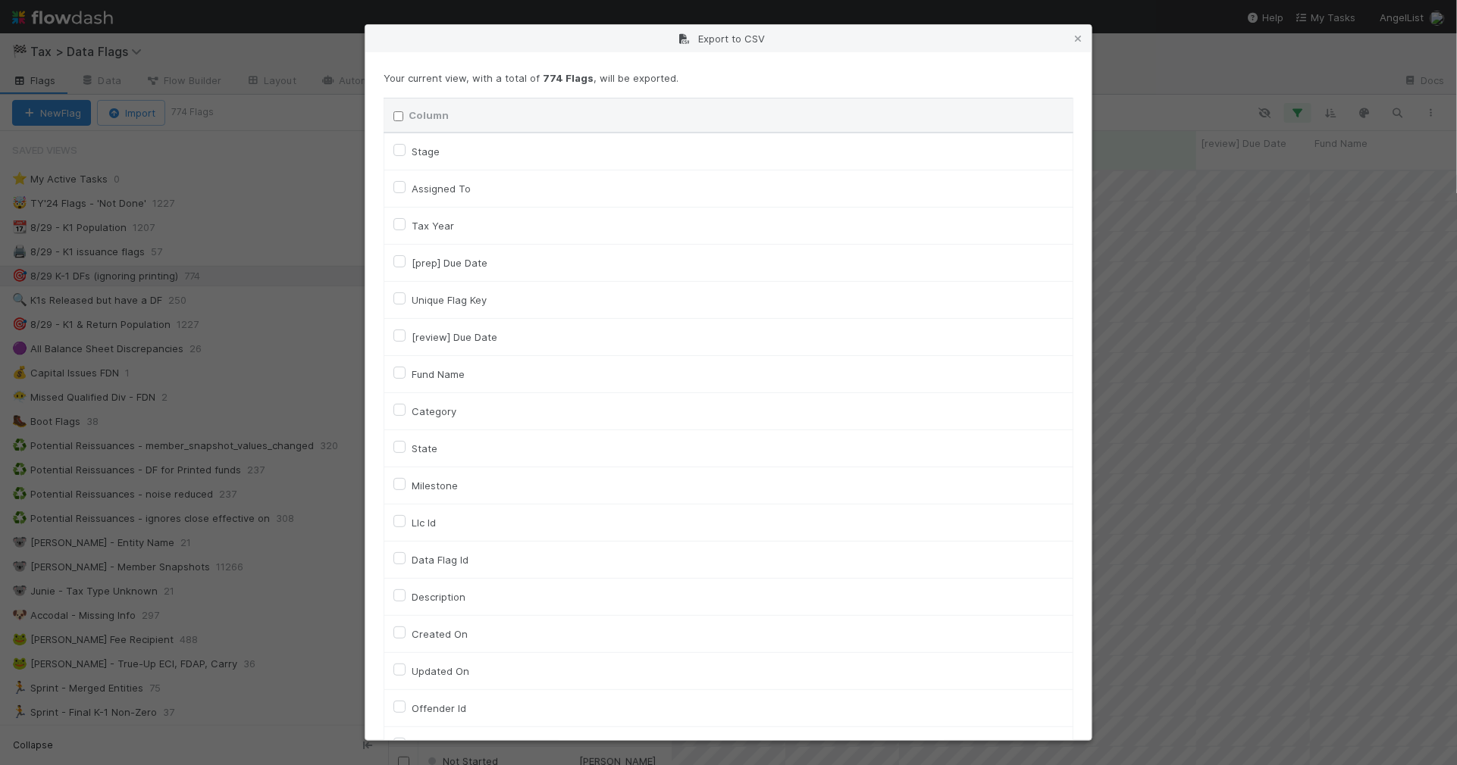
checkbox input "false"
checkbox On "false"
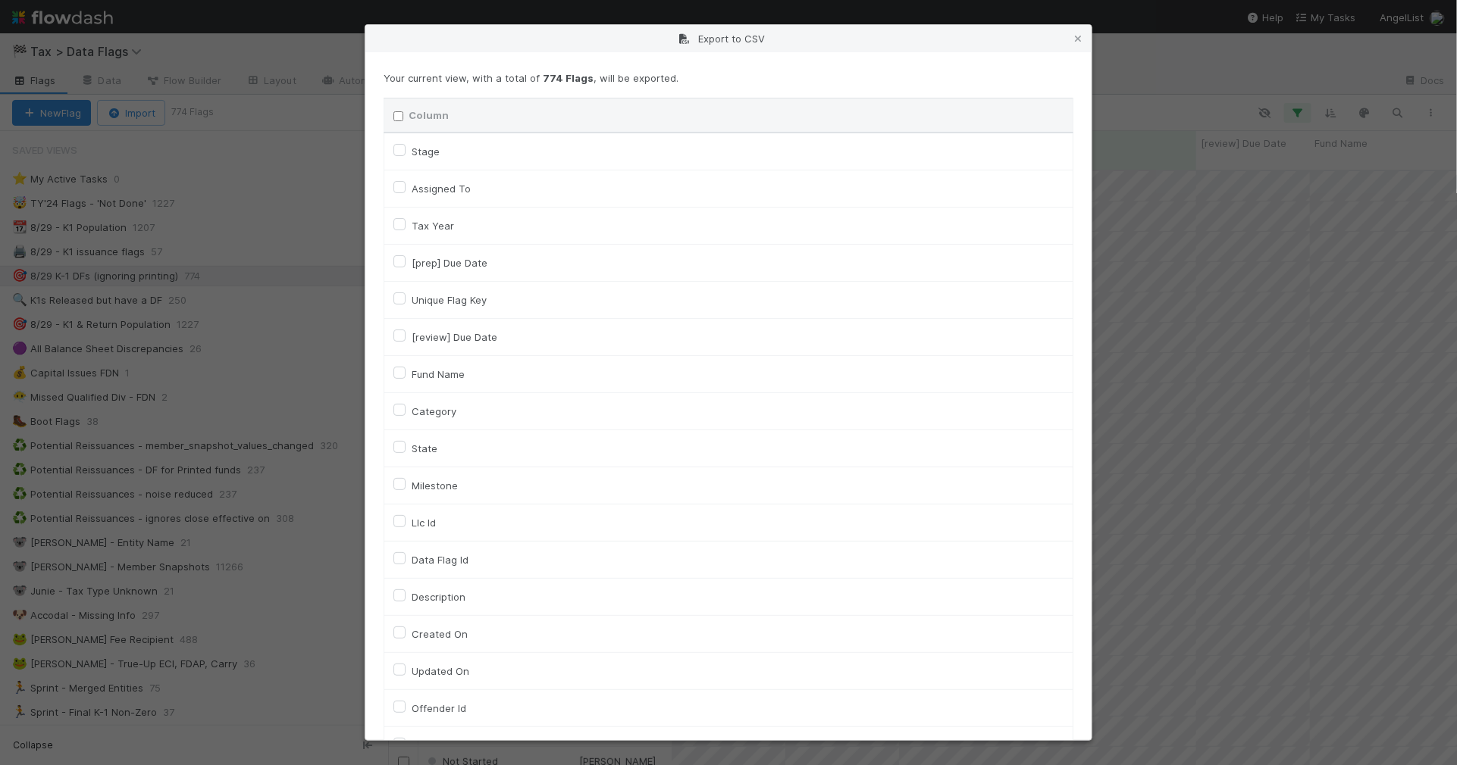
checkbox input "false"
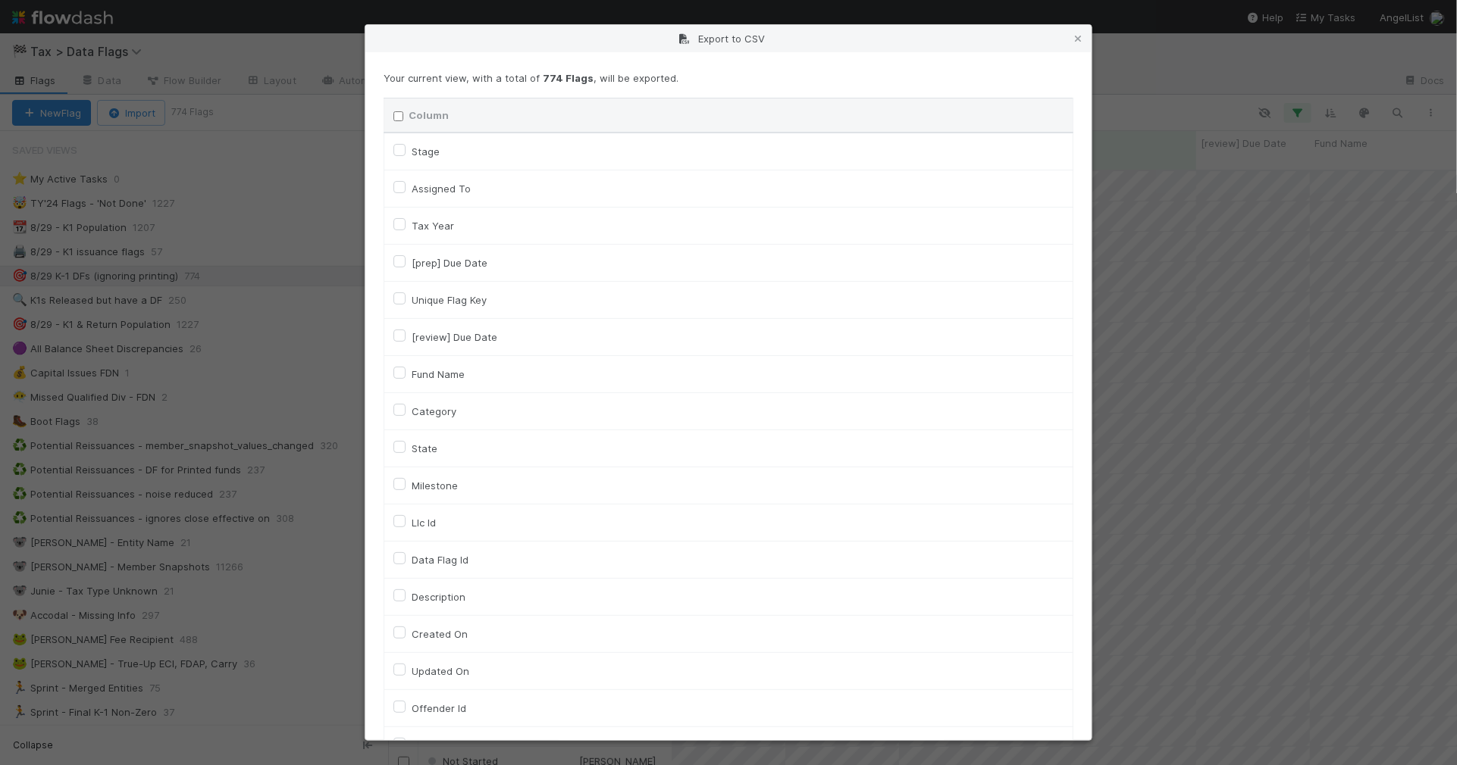
checkbox input "false"
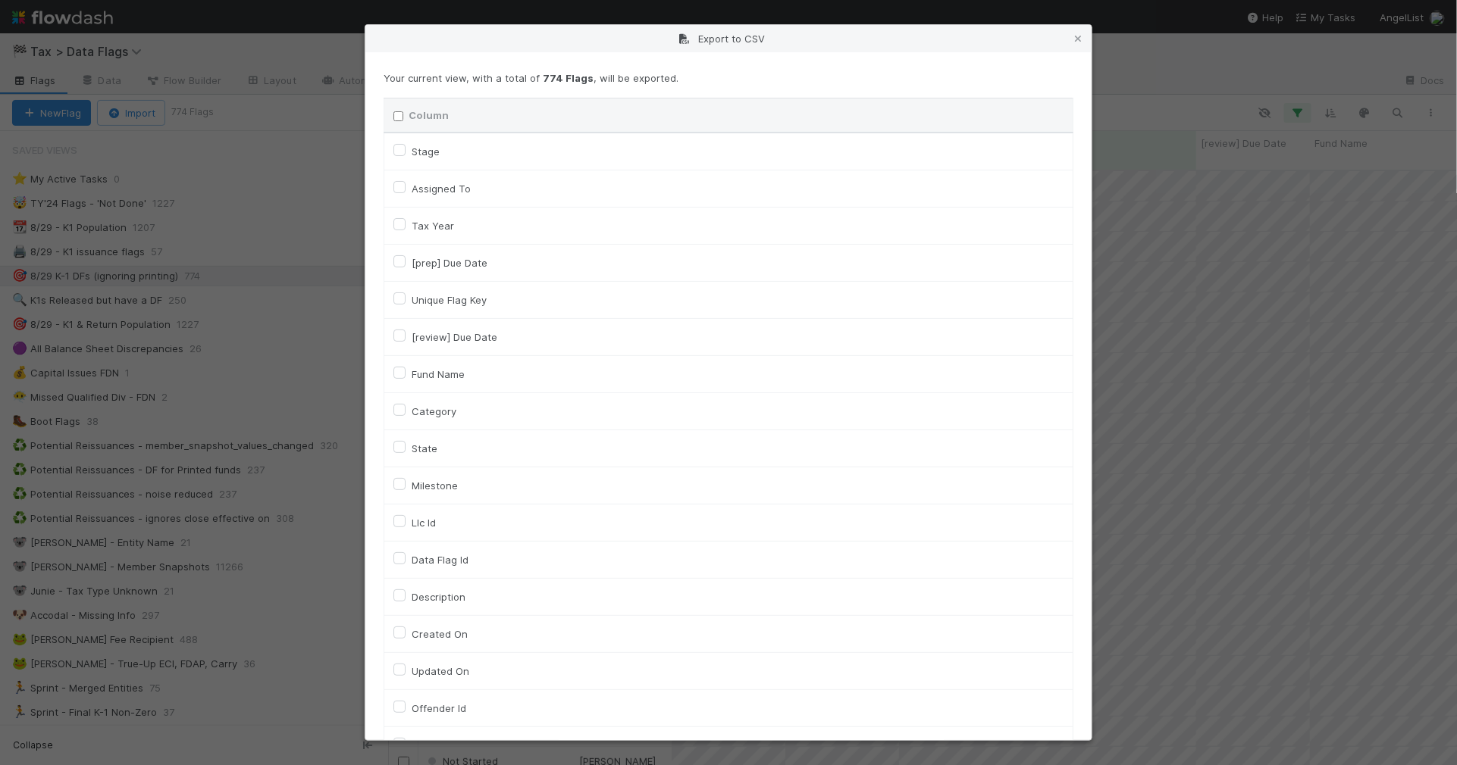
checkbox input "false"
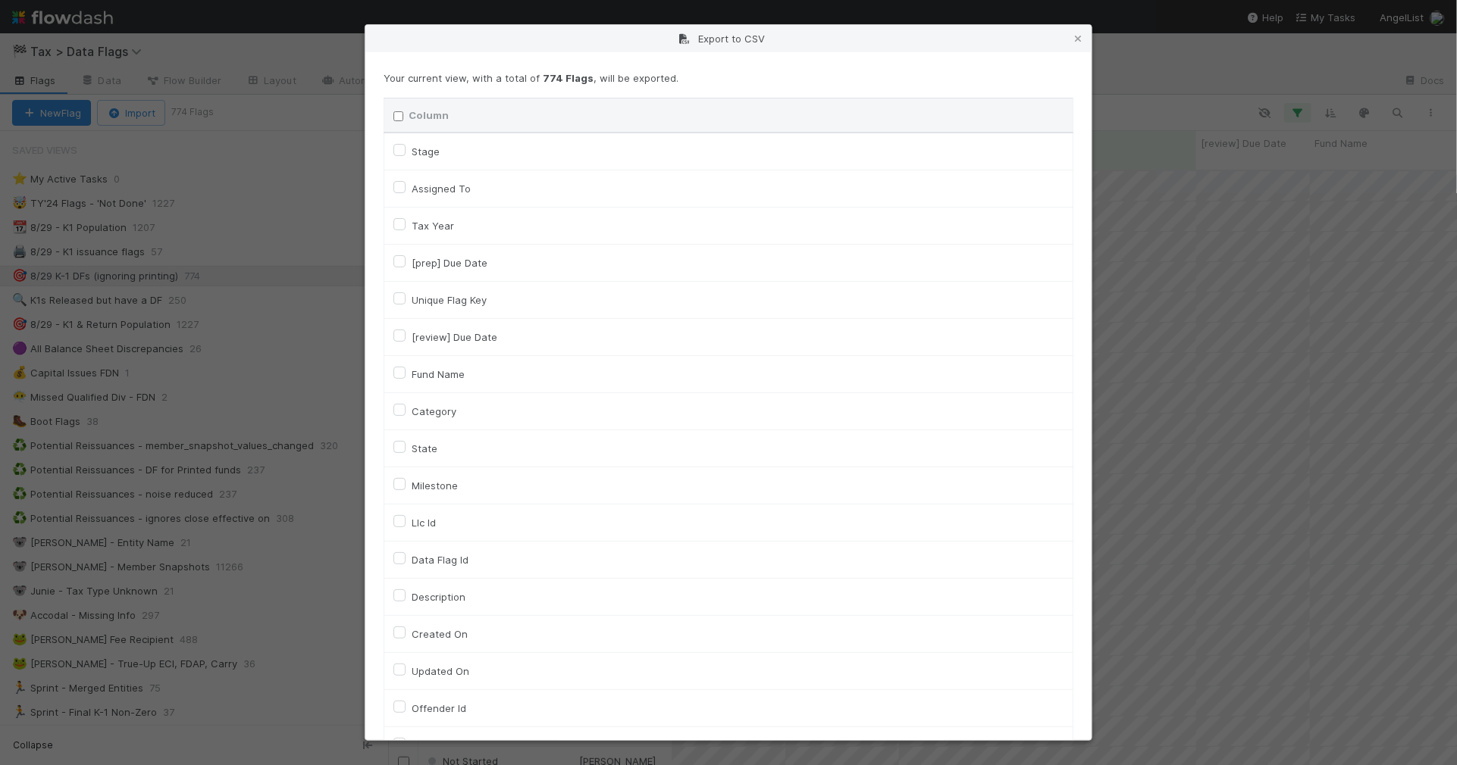
checkbox input "false"
checkbox URL "false"
click at [437, 183] on label "Assigned To" at bounding box center [441, 189] width 59 height 18
click at [405, 183] on To "Assigned To" at bounding box center [399, 187] width 12 height 14
checkbox To "true"
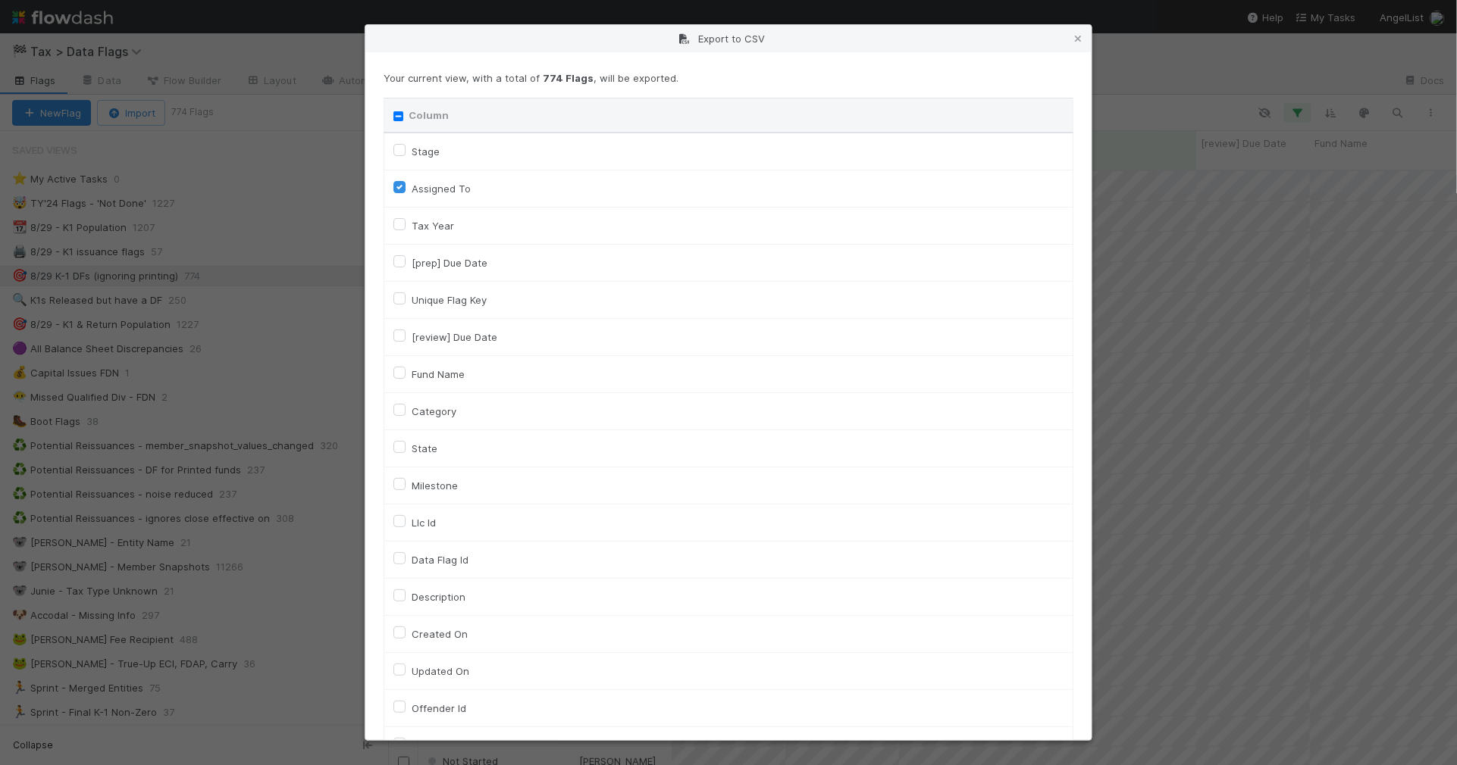
click at [481, 307] on label "Unique Flag Key" at bounding box center [449, 300] width 75 height 18
click at [405, 305] on input "Unique Flag Key" at bounding box center [399, 298] width 12 height 14
checkbox input "true"
click at [447, 379] on label "Fund Name" at bounding box center [438, 374] width 53 height 18
click at [405, 379] on input "Fund Name" at bounding box center [399, 372] width 12 height 14
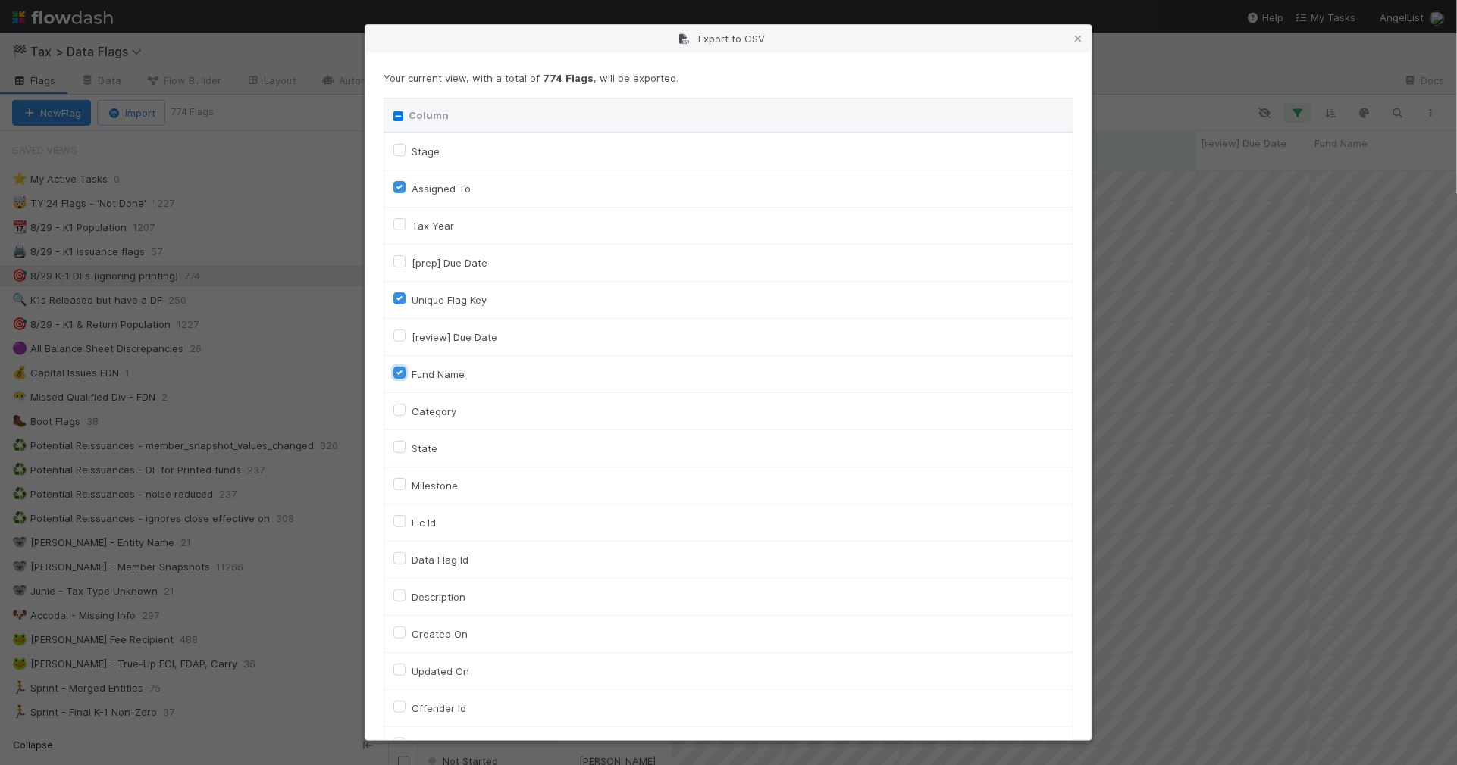
checkbox input "true"
click at [440, 417] on label "Category" at bounding box center [434, 411] width 45 height 18
click at [405, 416] on input "Category" at bounding box center [399, 409] width 12 height 14
checkbox input "true"
click at [427, 527] on label "Llc Id" at bounding box center [424, 523] width 24 height 18
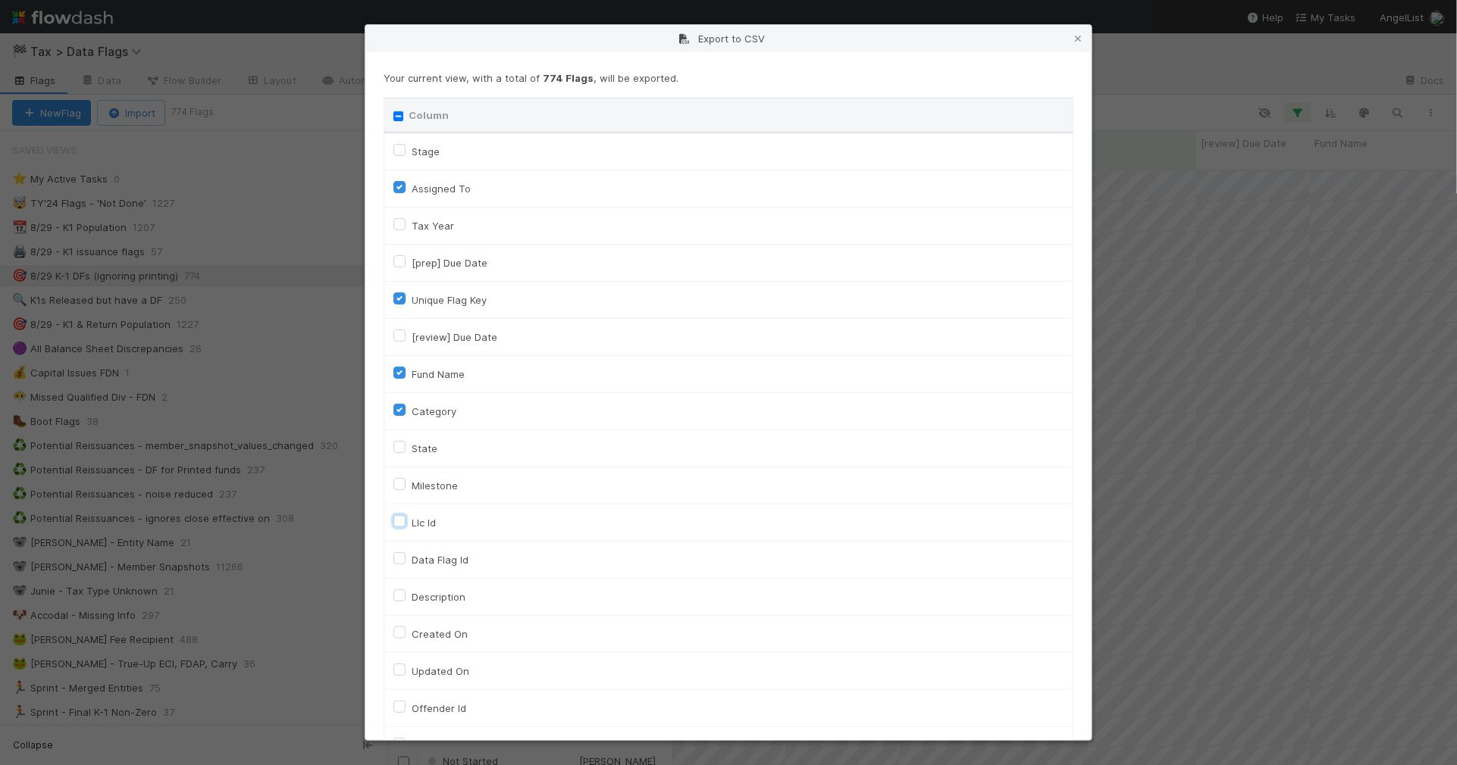
click at [405, 527] on input "Llc Id" at bounding box center [399, 521] width 12 height 14
checkbox input "true"
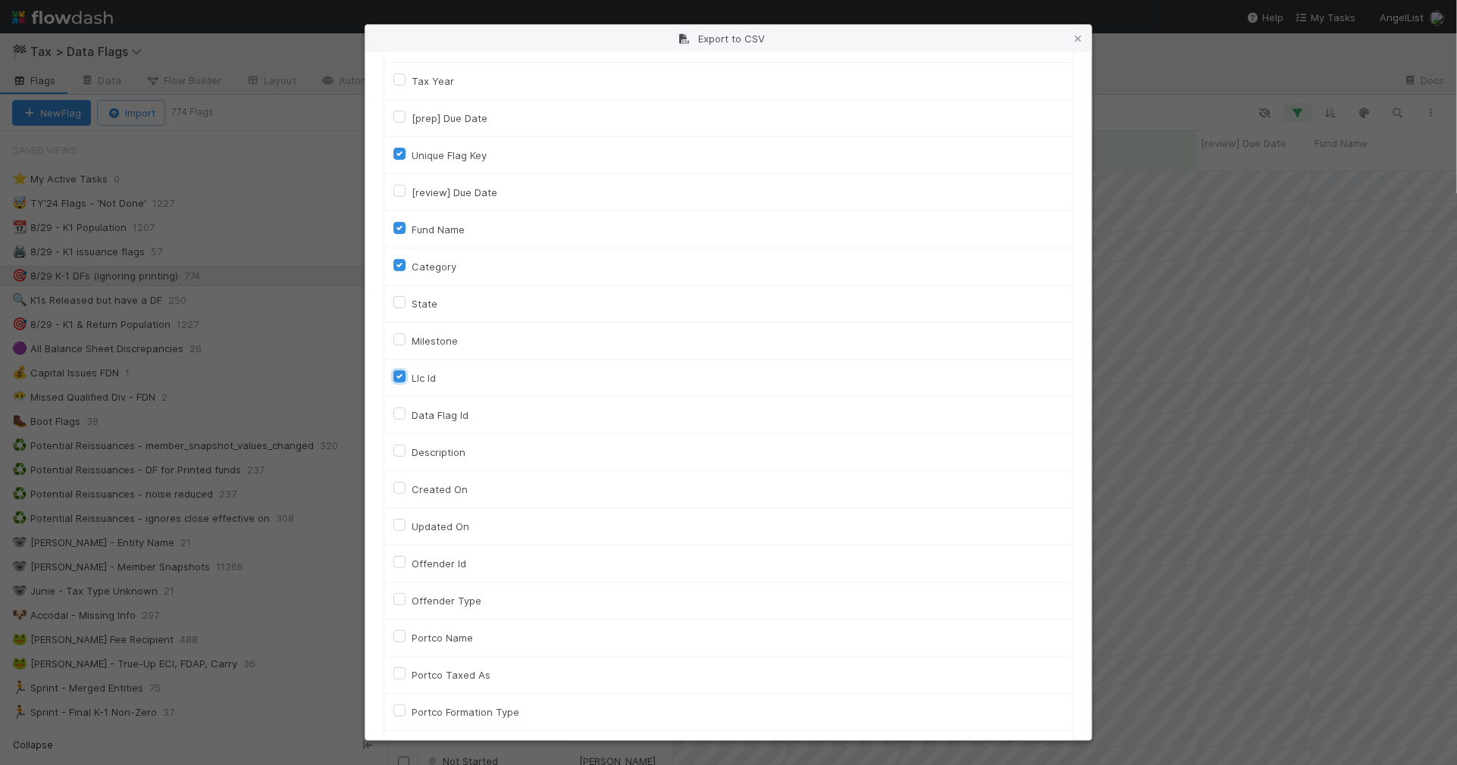
scroll to position [643, 0]
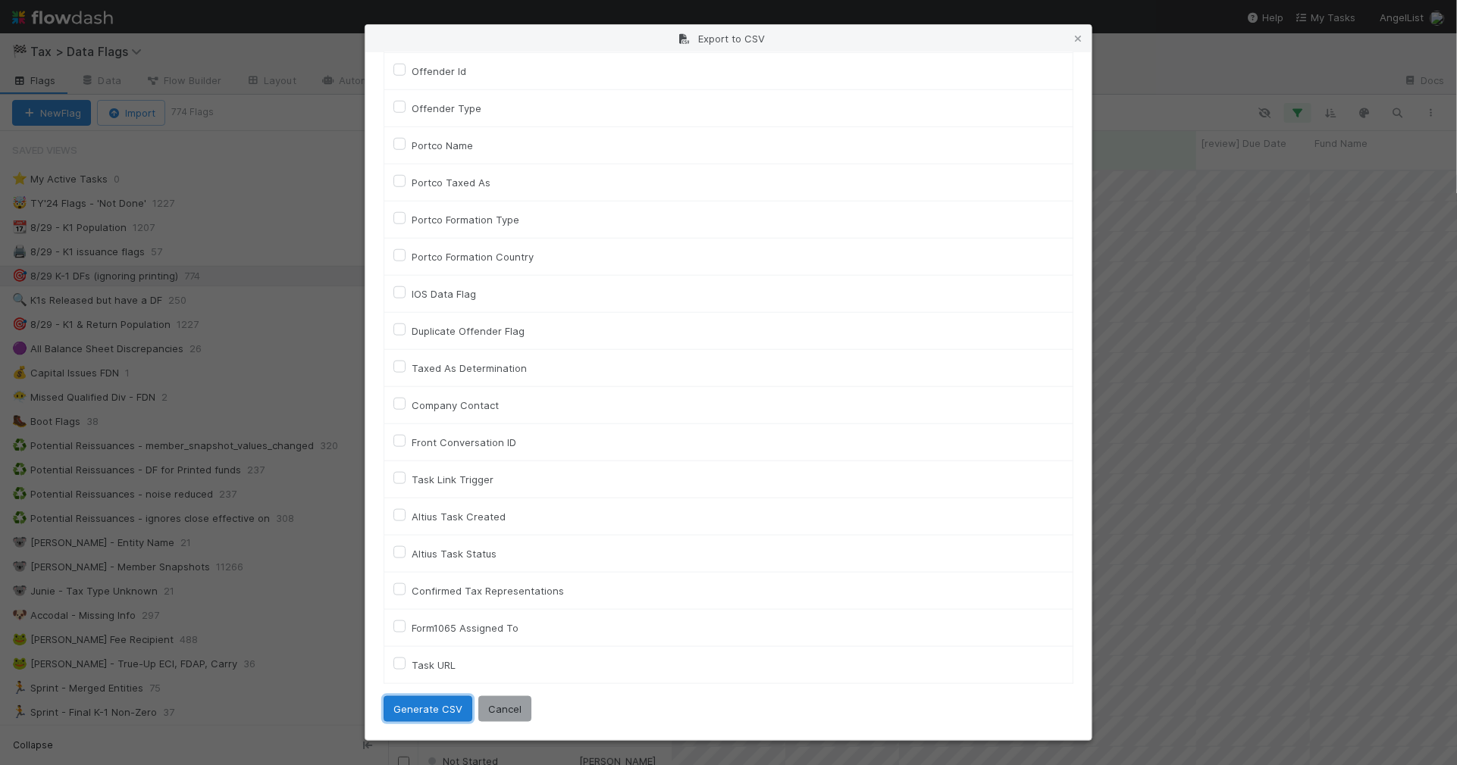
click at [425, 703] on button "Generate CSV" at bounding box center [427, 709] width 89 height 26
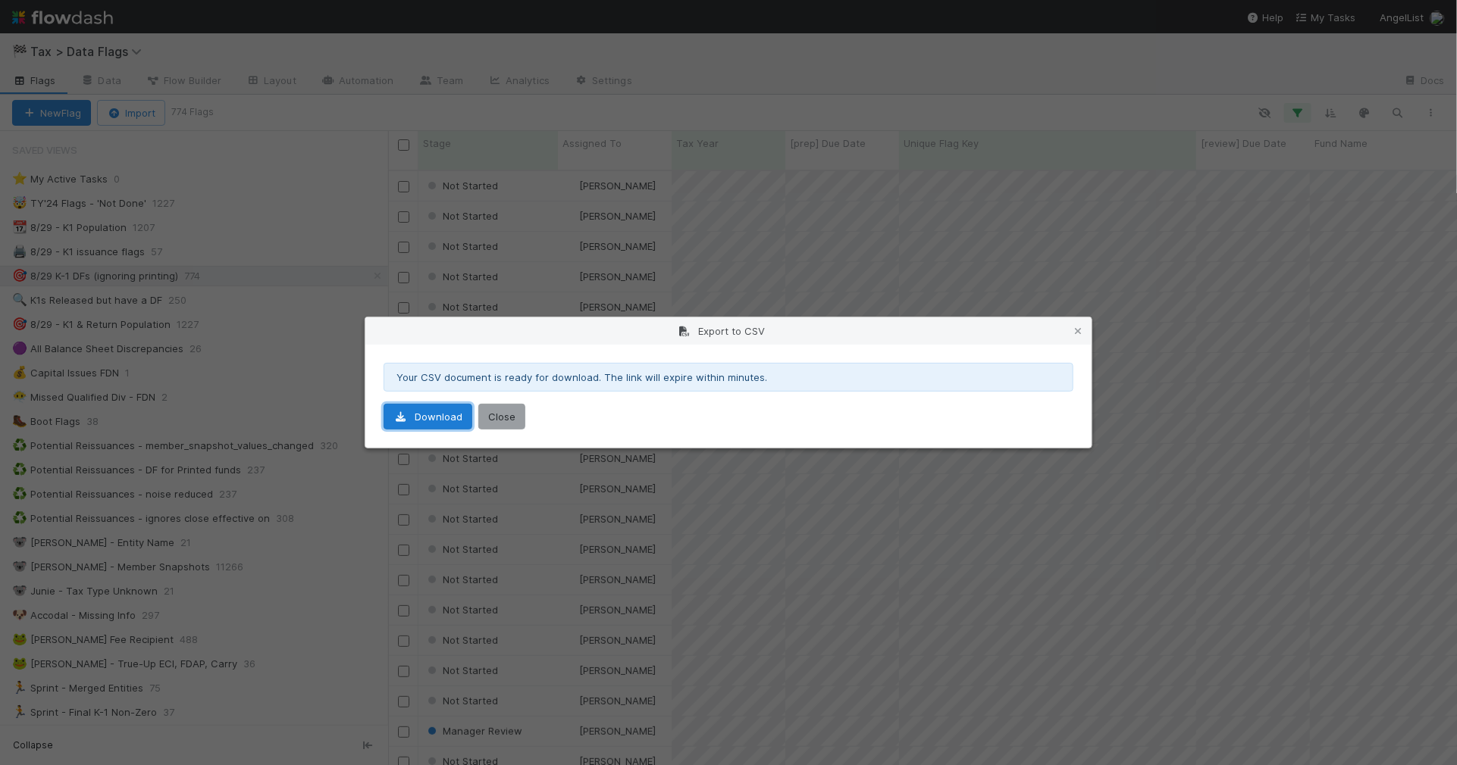
click at [422, 417] on link "Download" at bounding box center [427, 417] width 89 height 26
click at [1071, 328] on icon at bounding box center [1077, 332] width 15 height 10
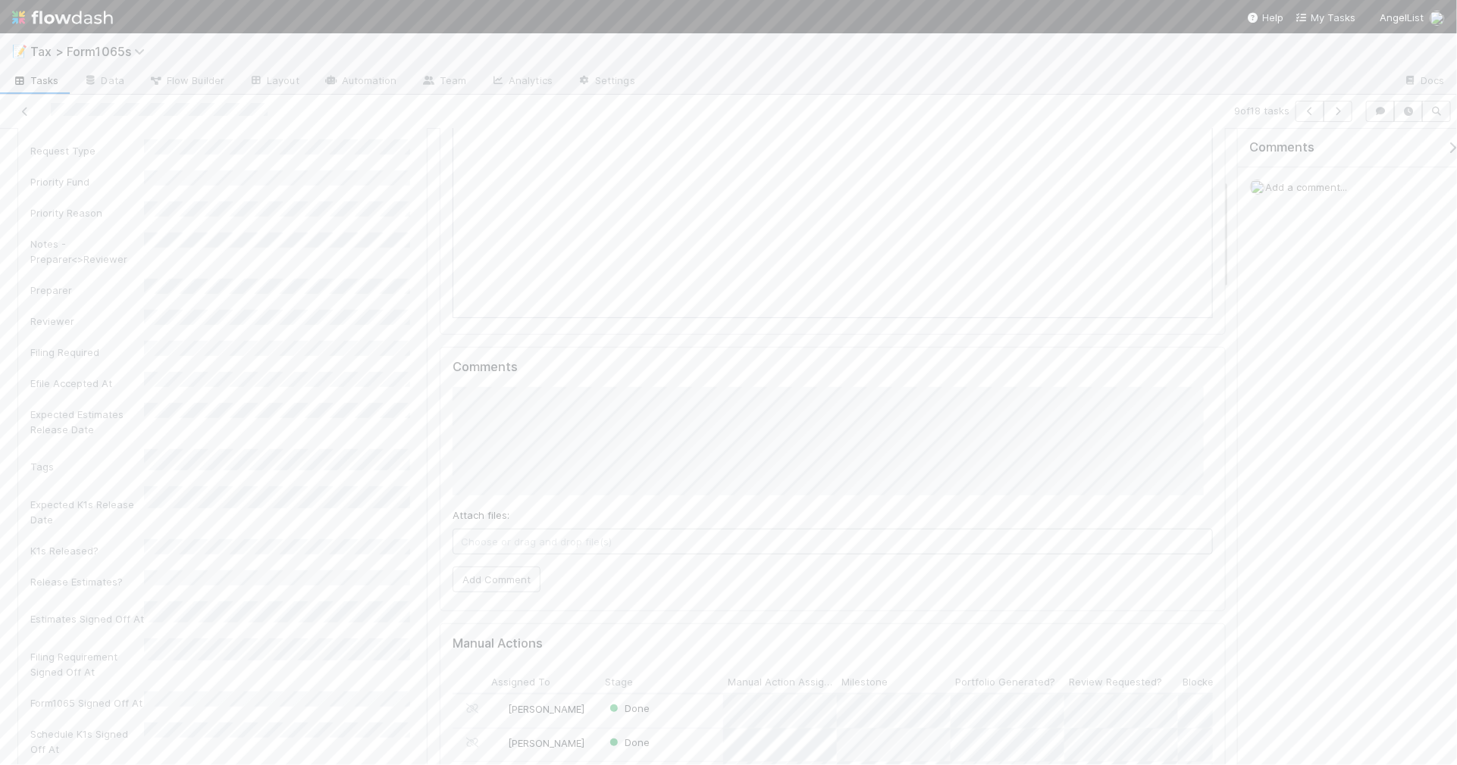
scroll to position [284, 0]
click at [512, 572] on button "Add Comment" at bounding box center [496, 569] width 88 height 26
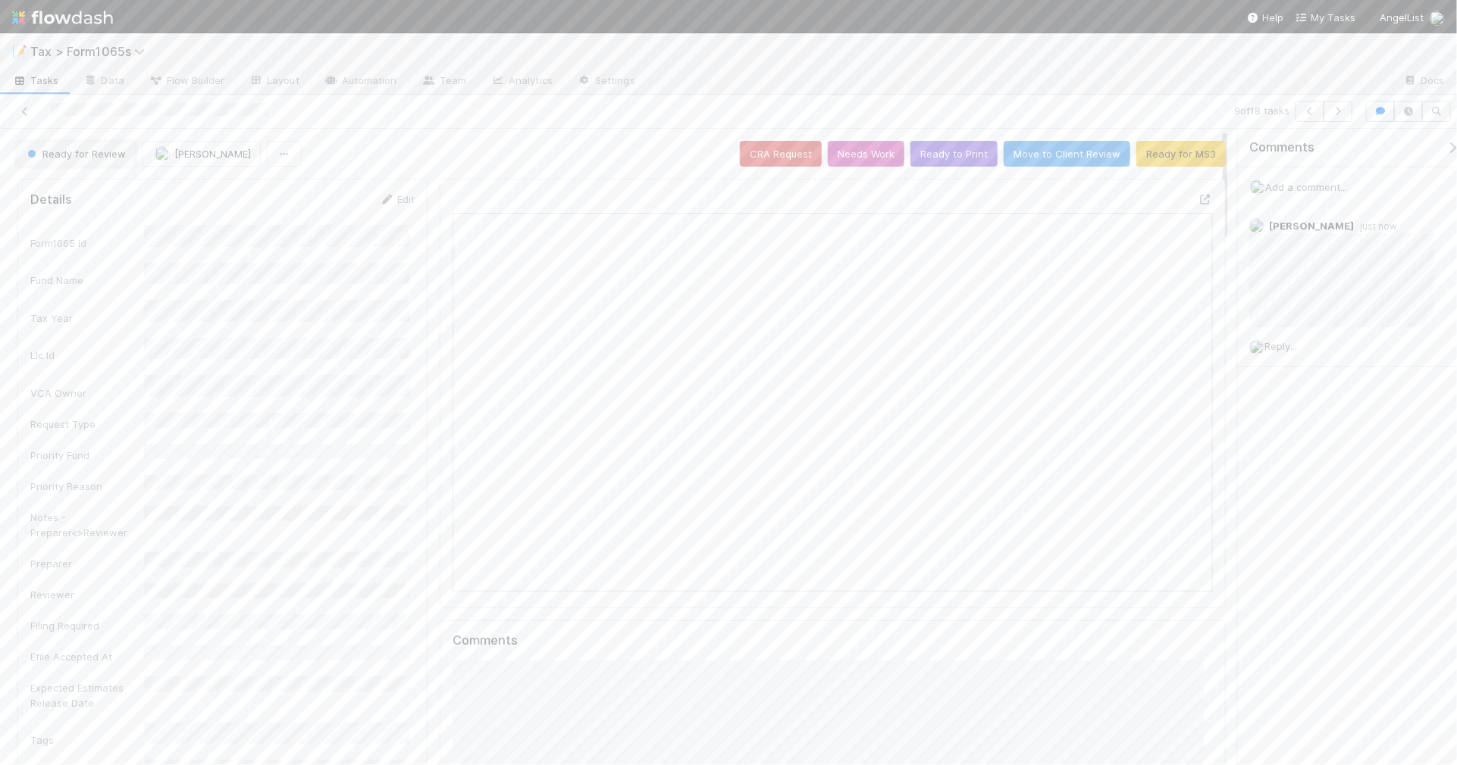
click at [66, 156] on span "Ready for Review" at bounding box center [75, 154] width 102 height 12
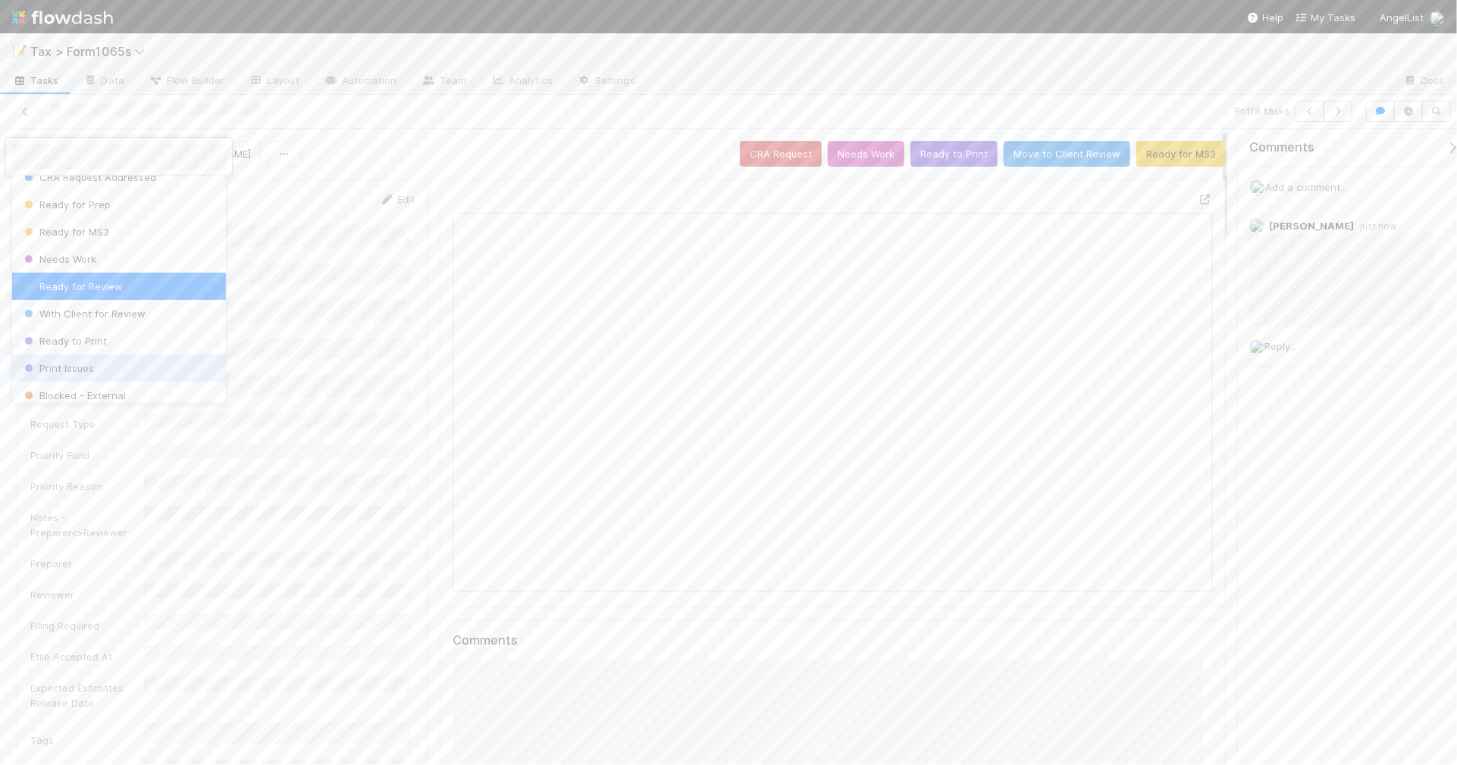
click at [139, 361] on div "Print Issues" at bounding box center [119, 368] width 214 height 27
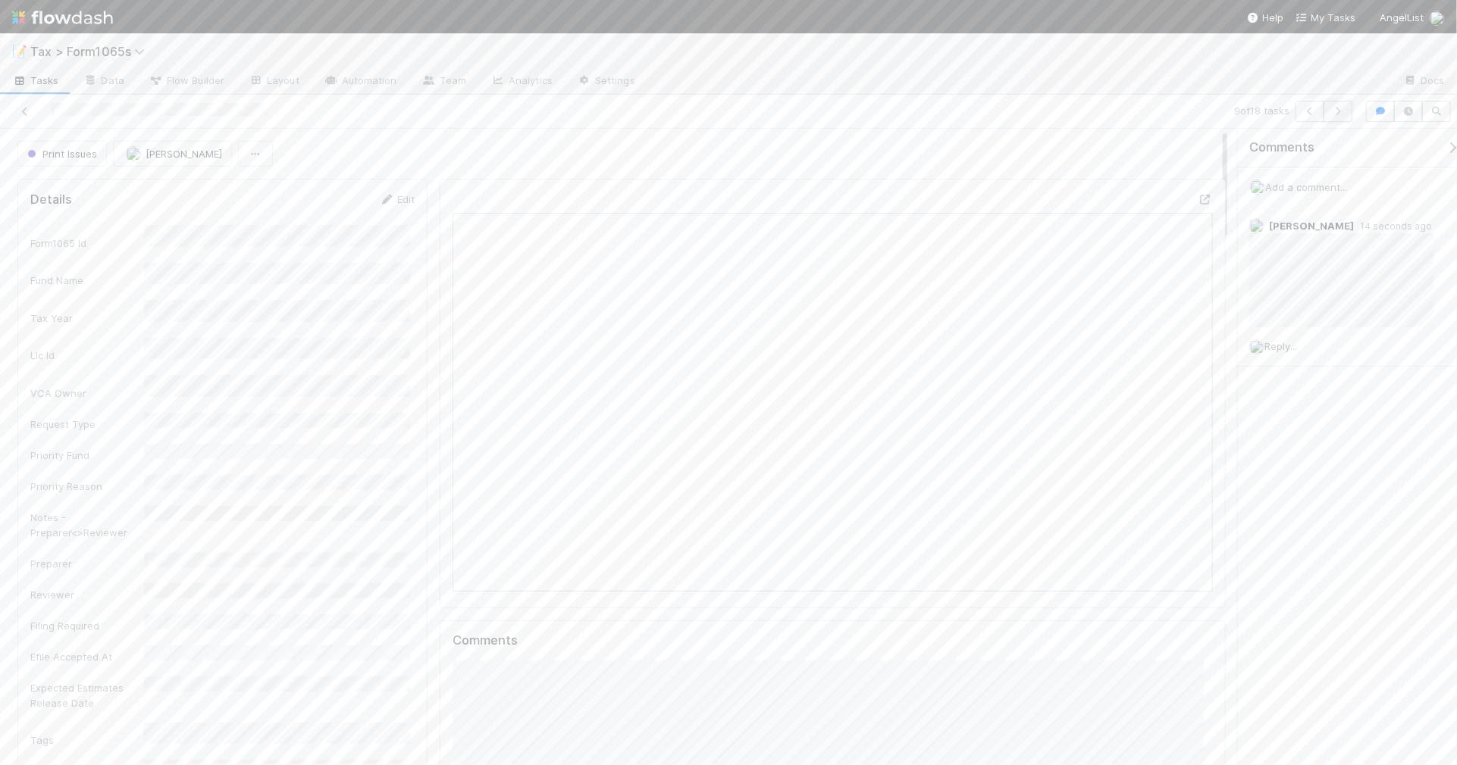
click at [1346, 116] on button "button" at bounding box center [1337, 111] width 29 height 21
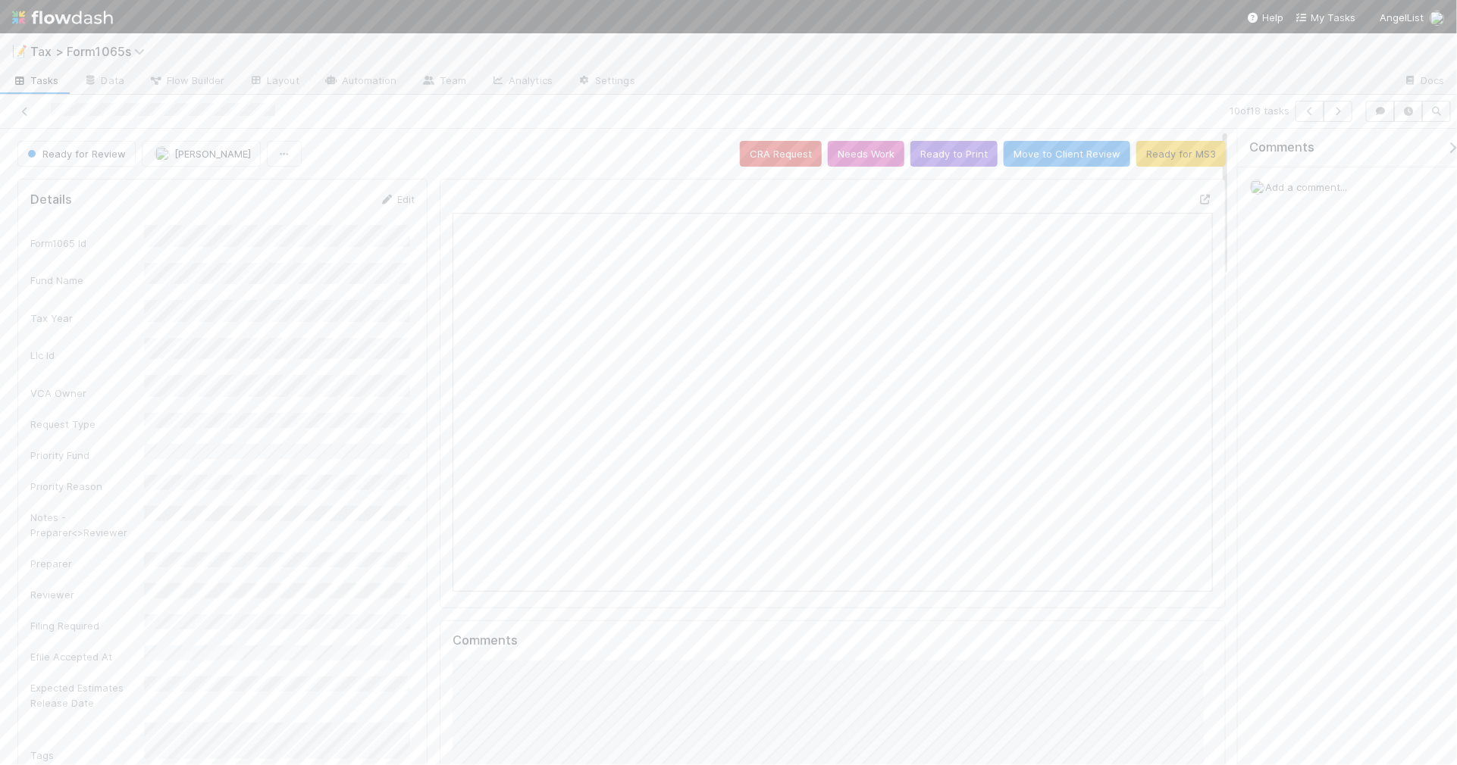
scroll to position [293, 736]
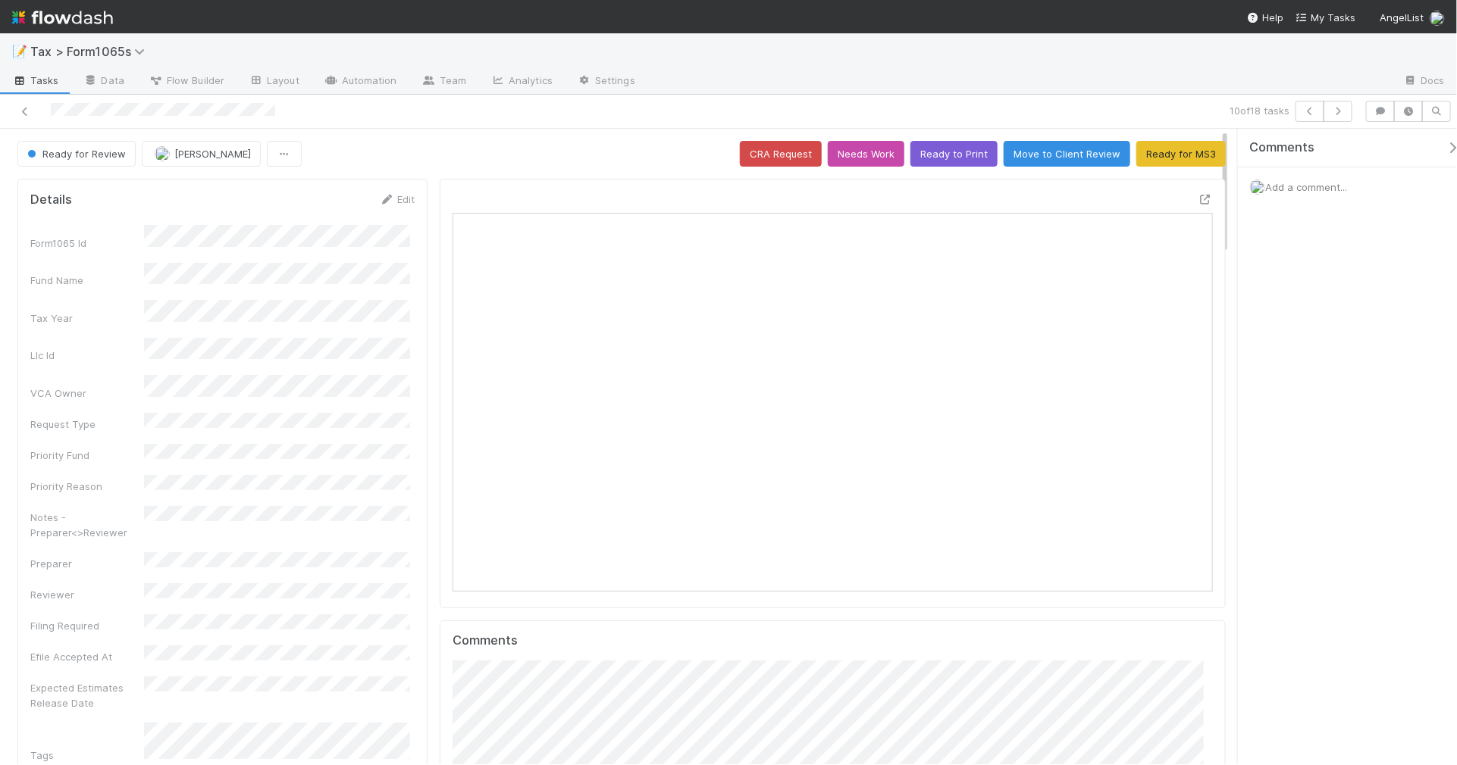
scroll to position [293, 736]
click at [1164, 158] on button "Ready for MS3" at bounding box center [1180, 154] width 89 height 26
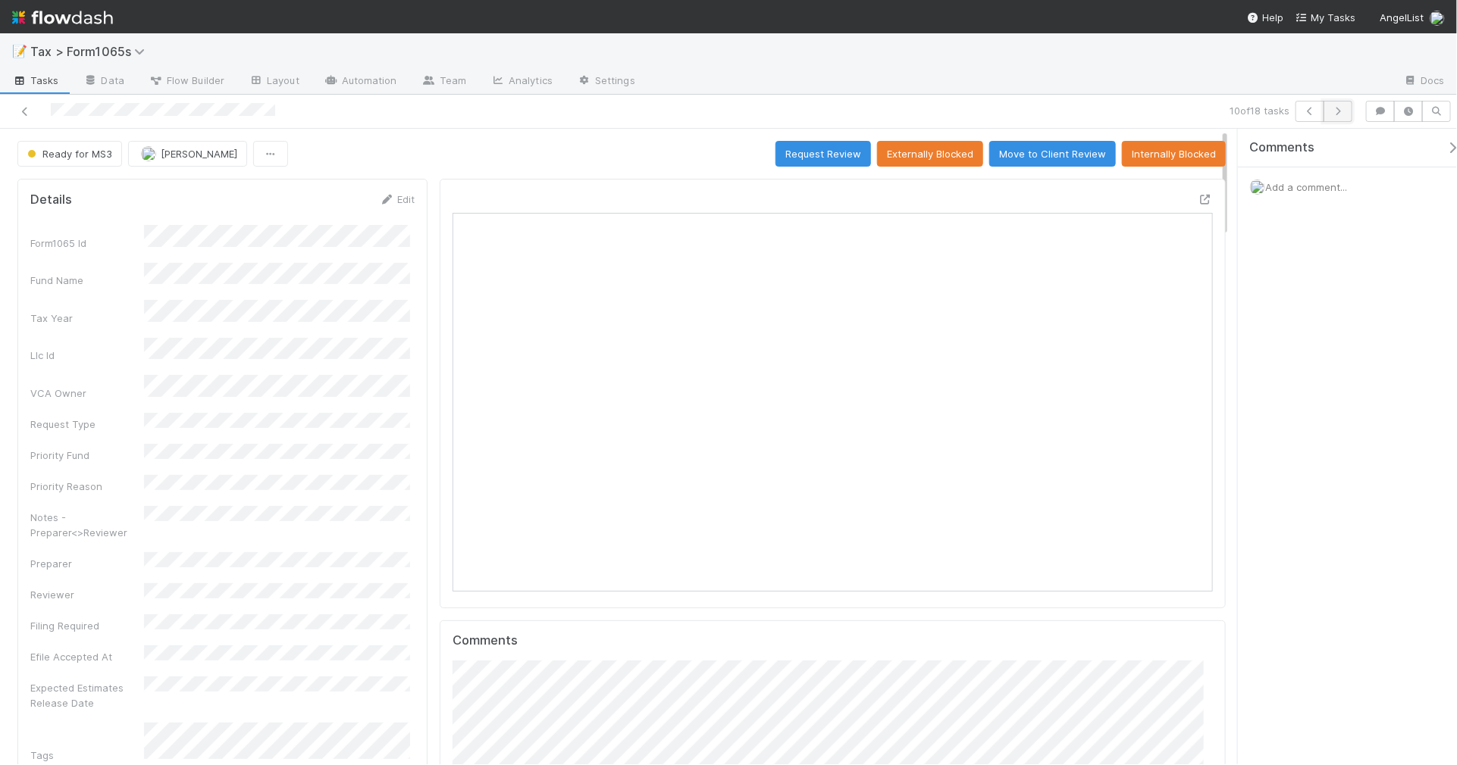
click at [1335, 116] on button "button" at bounding box center [1337, 111] width 29 height 21
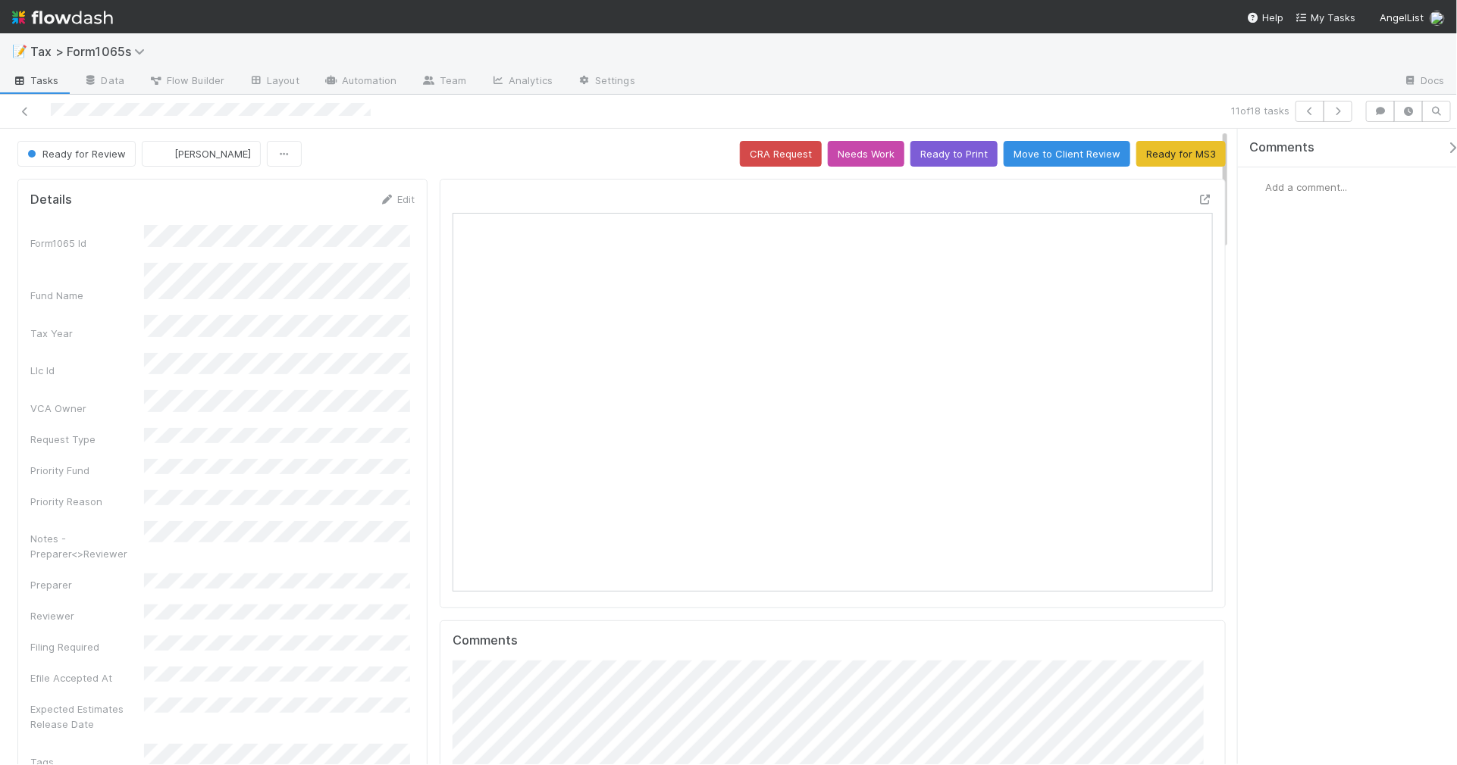
scroll to position [293, 736]
click at [101, 157] on span "Ready for Review" at bounding box center [75, 154] width 102 height 12
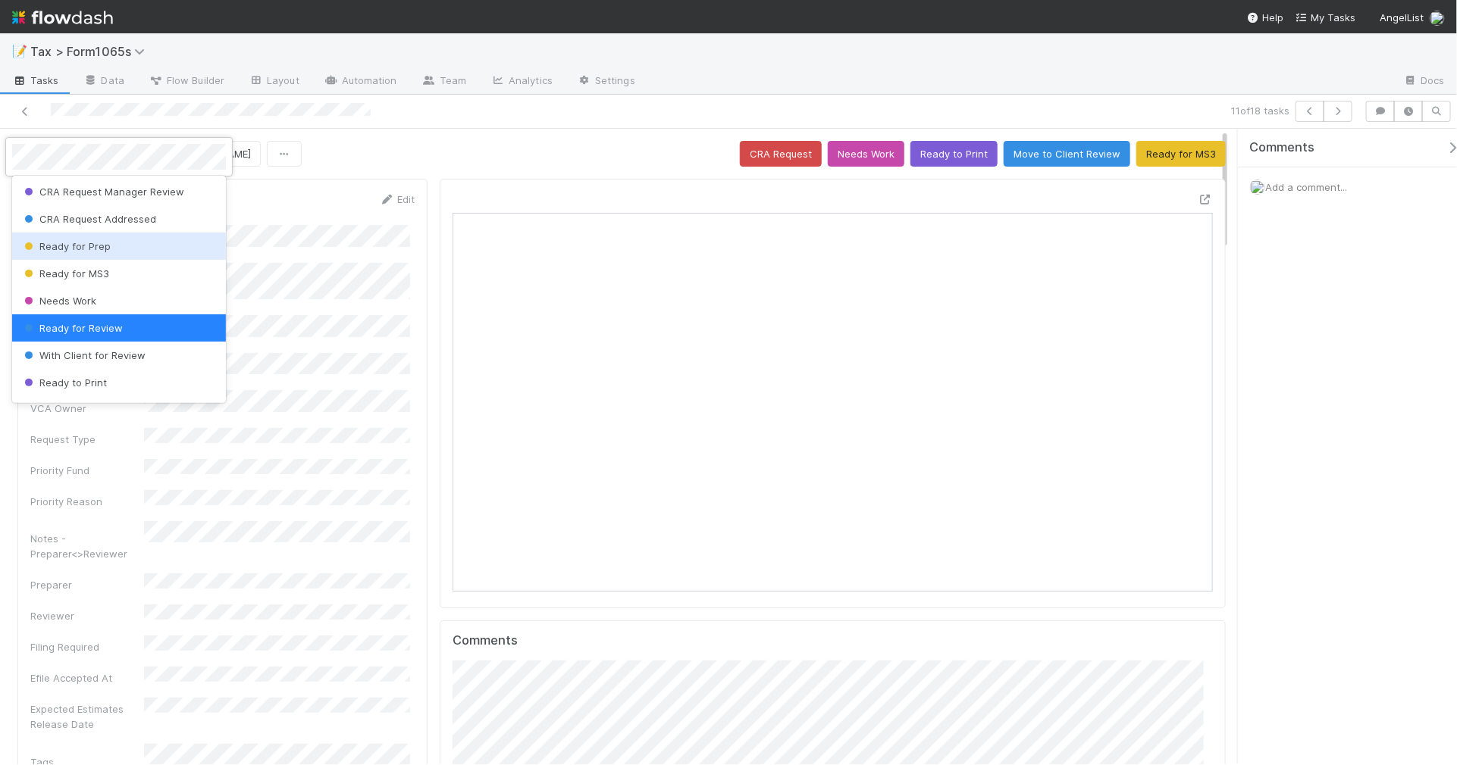
scroll to position [97, 0]
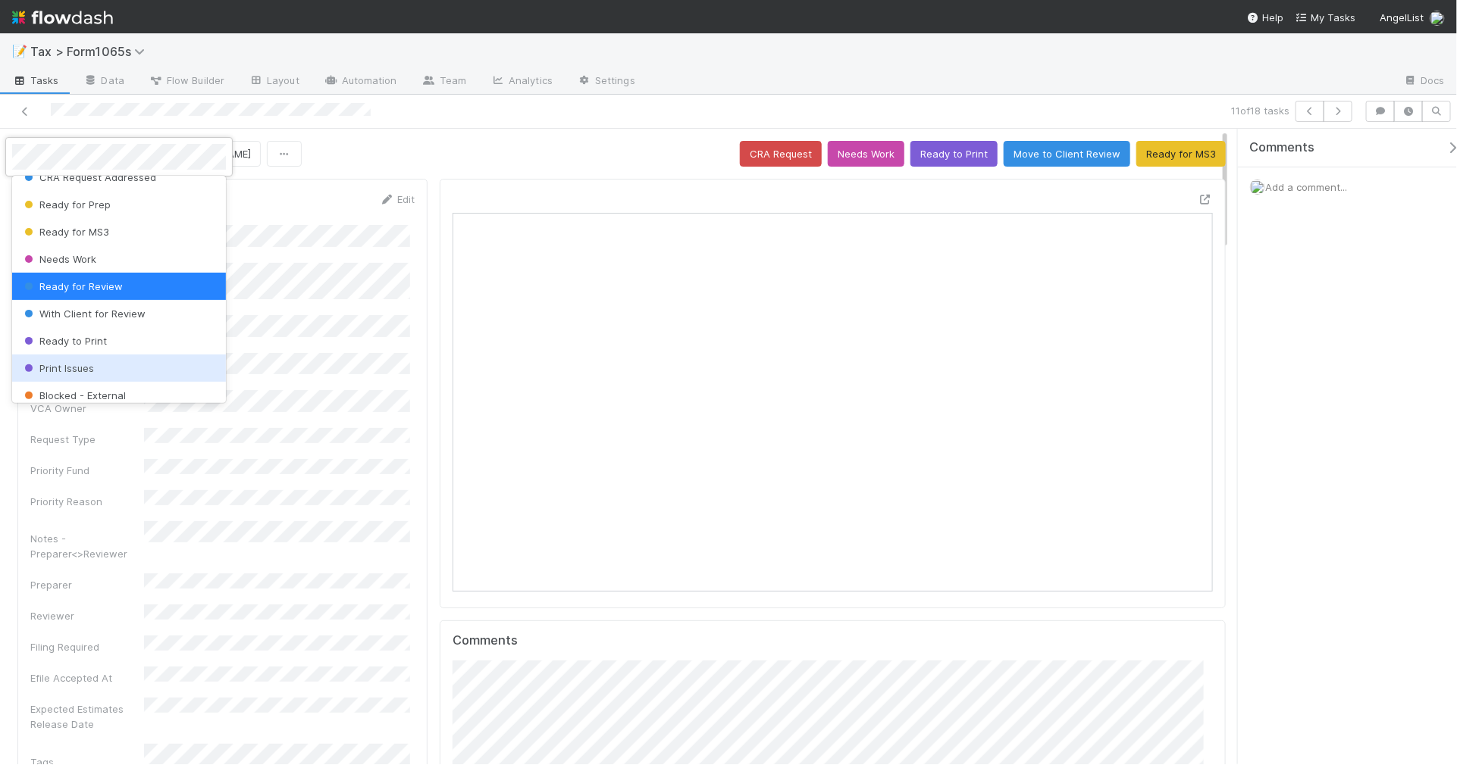
click at [130, 362] on div "Print Issues" at bounding box center [119, 368] width 214 height 27
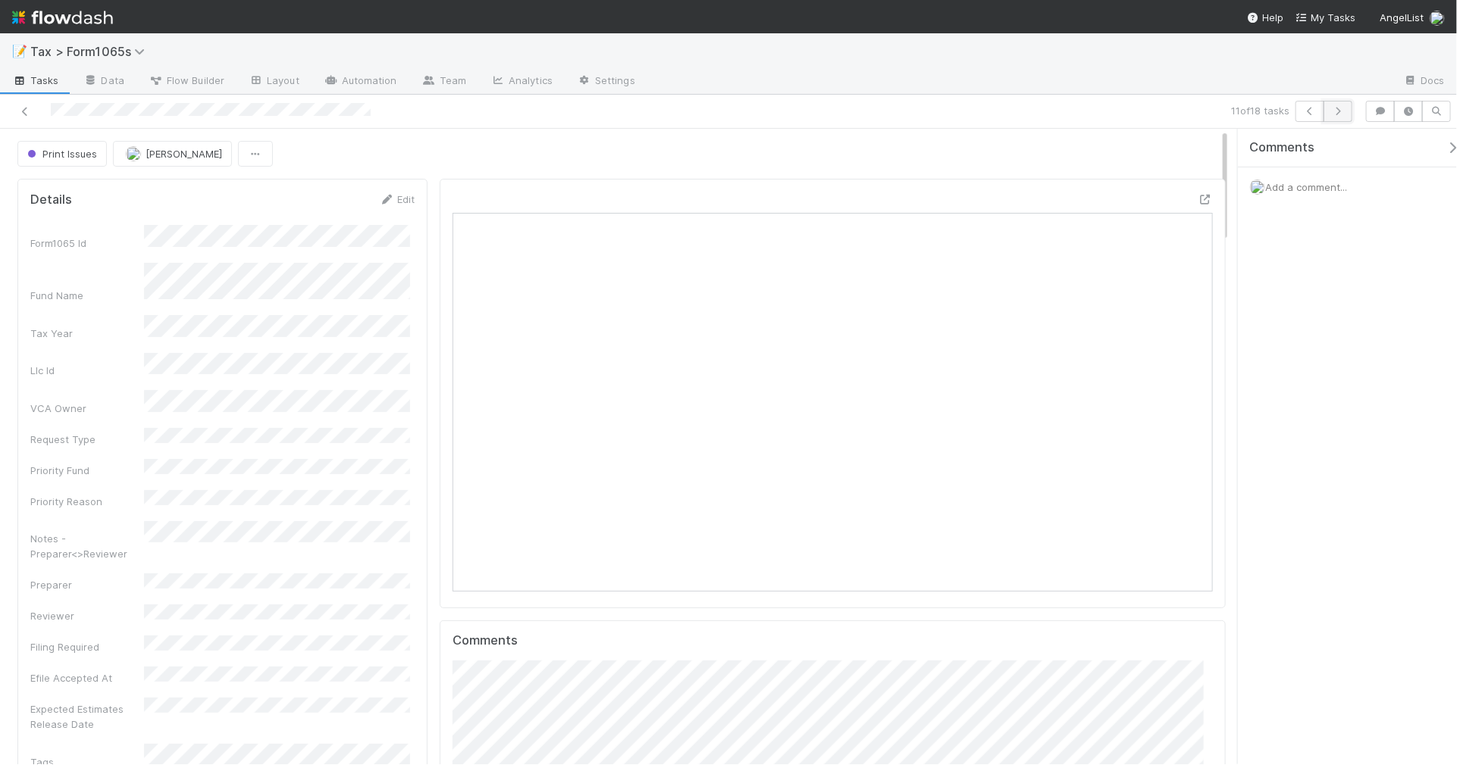
click at [1338, 107] on icon "button" at bounding box center [1337, 111] width 15 height 9
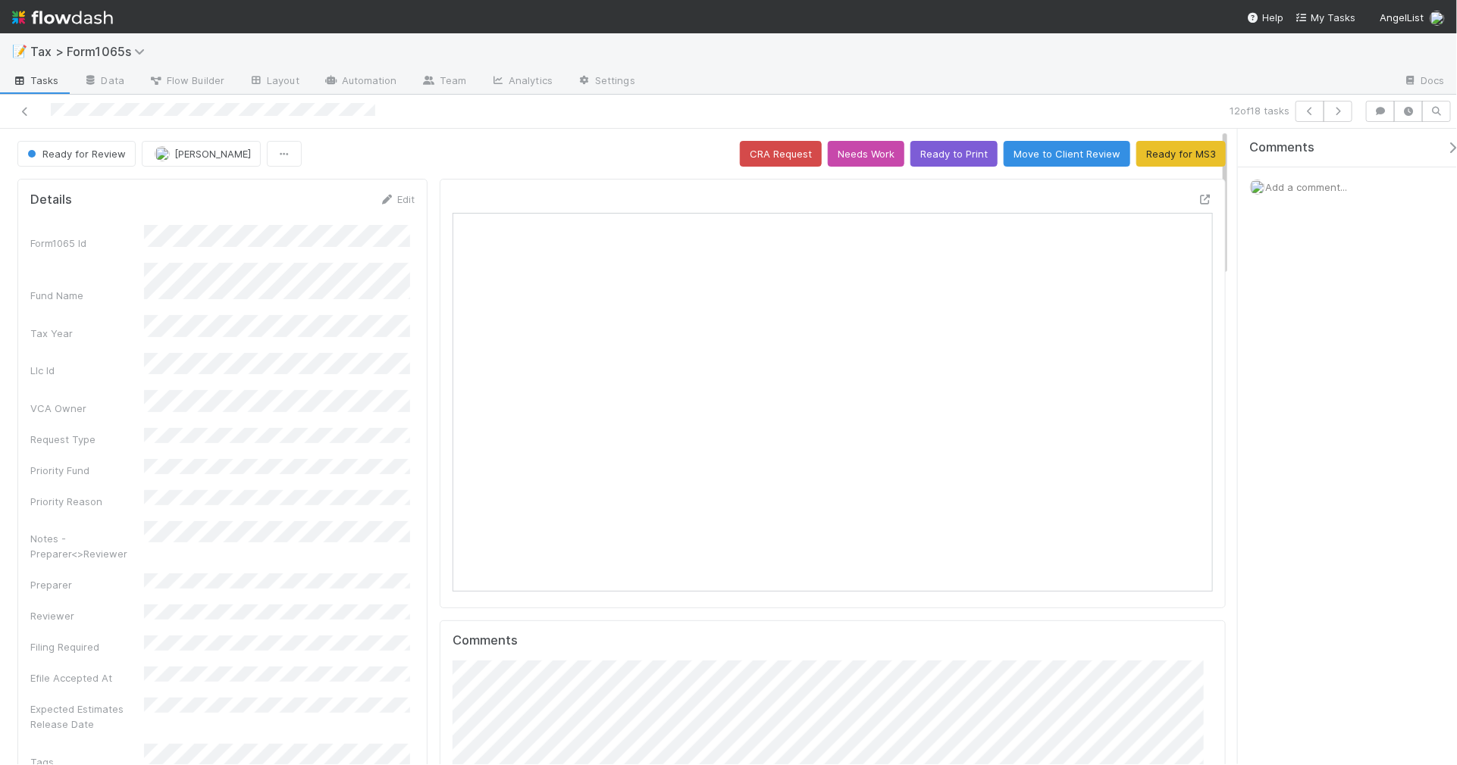
scroll to position [293, 736]
click at [117, 156] on span "Ready for Review" at bounding box center [75, 154] width 102 height 12
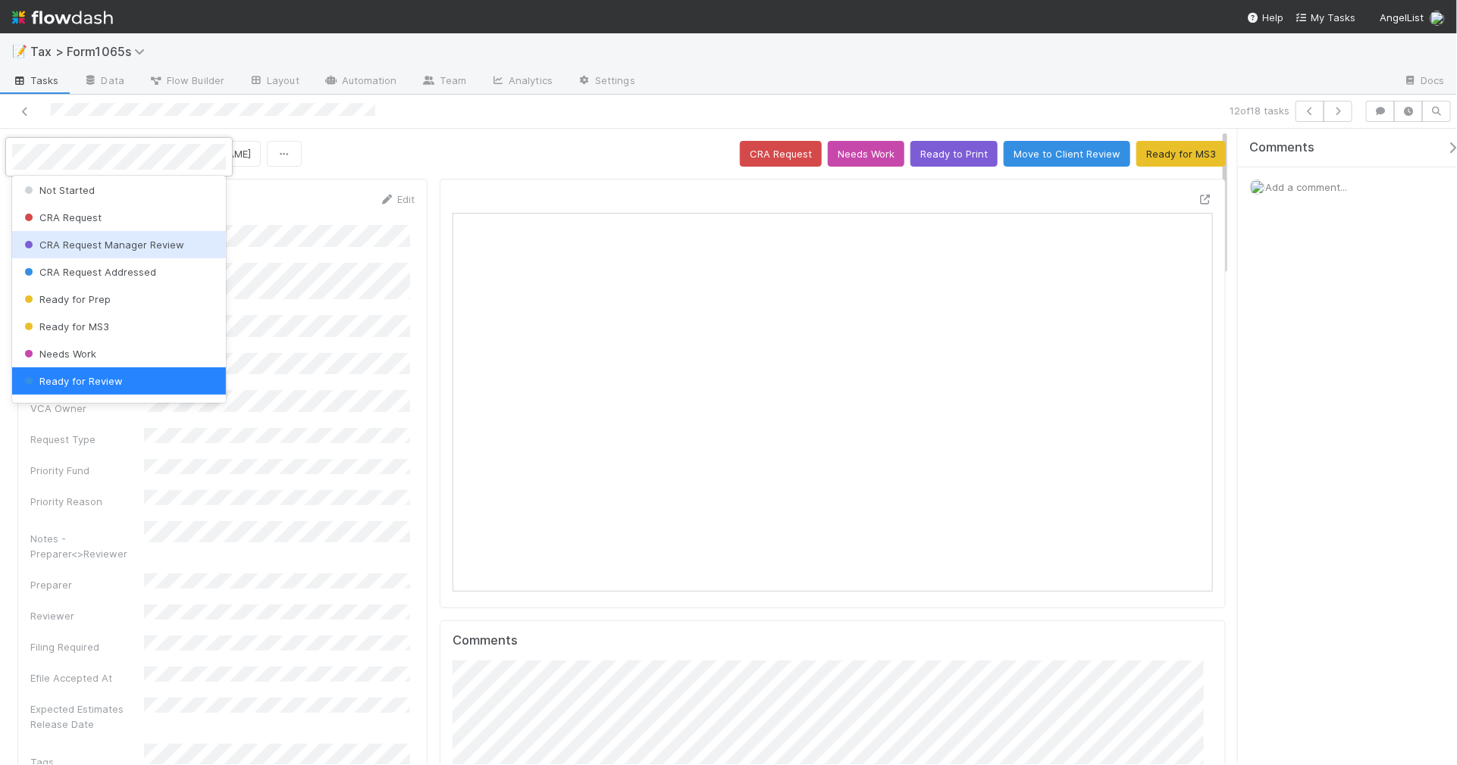
scroll to position [97, 0]
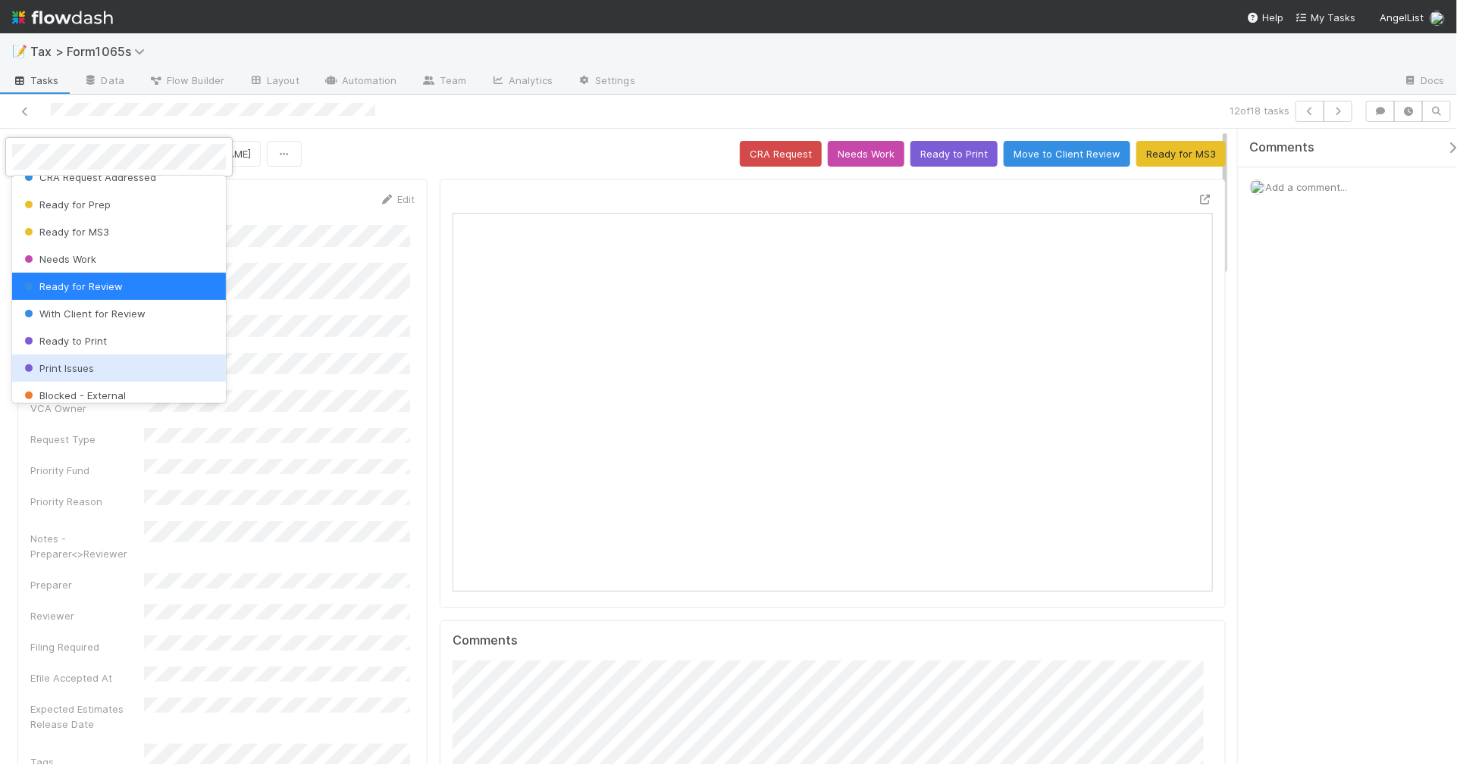
click at [107, 365] on div "Print Issues" at bounding box center [119, 368] width 214 height 27
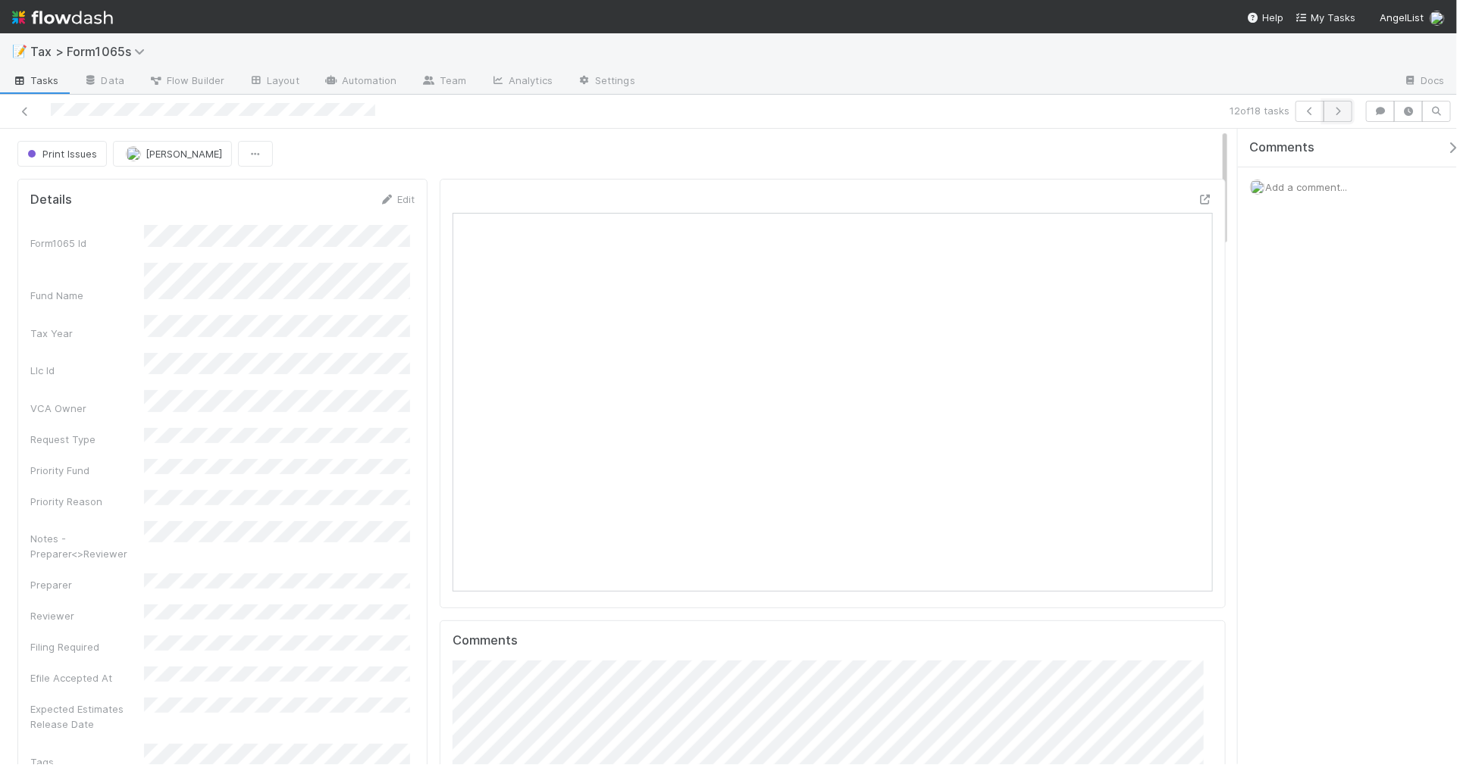
click at [1343, 112] on icon "button" at bounding box center [1337, 111] width 15 height 9
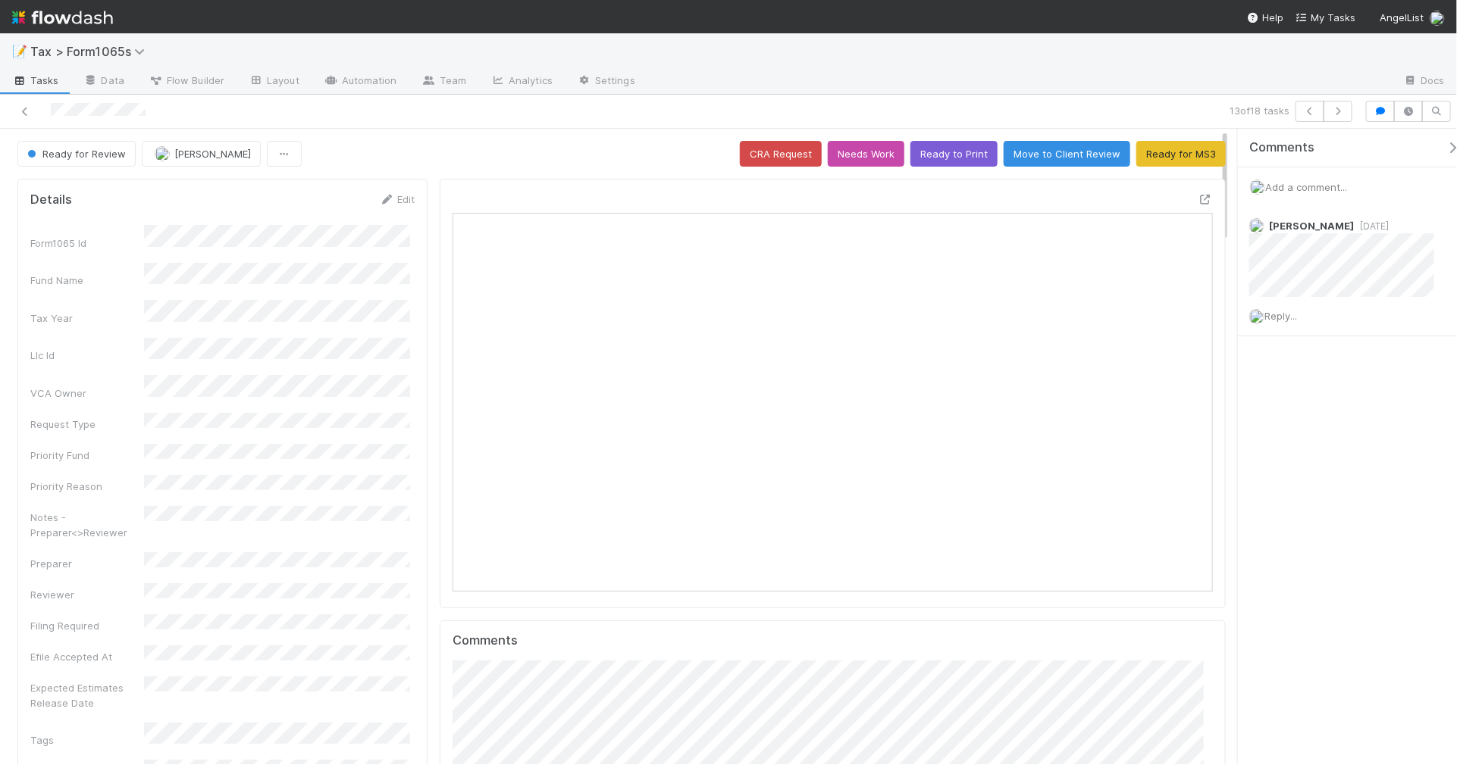
scroll to position [293, 365]
click at [1150, 160] on button "Ready for MS3" at bounding box center [1180, 154] width 89 height 26
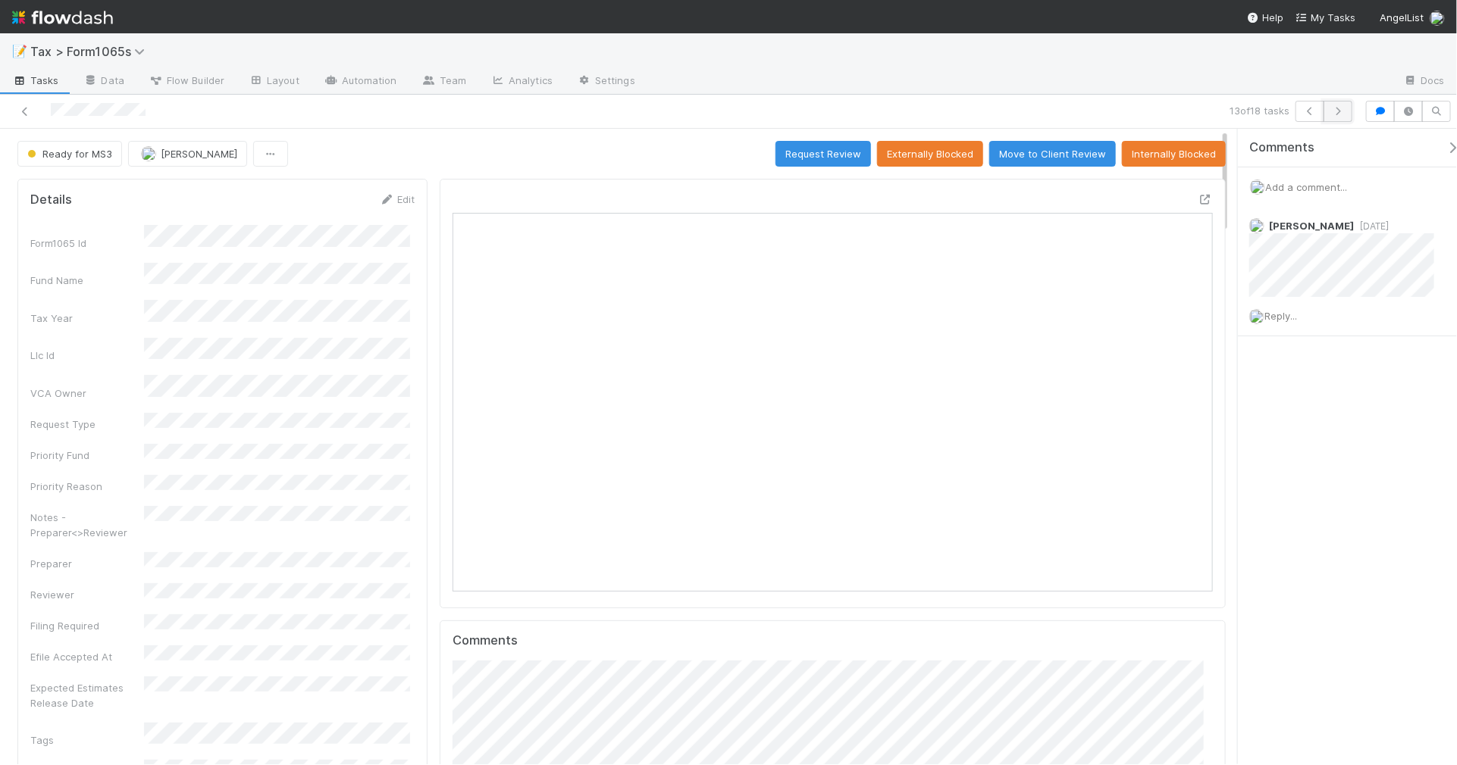
click at [1336, 112] on icon "button" at bounding box center [1337, 111] width 15 height 9
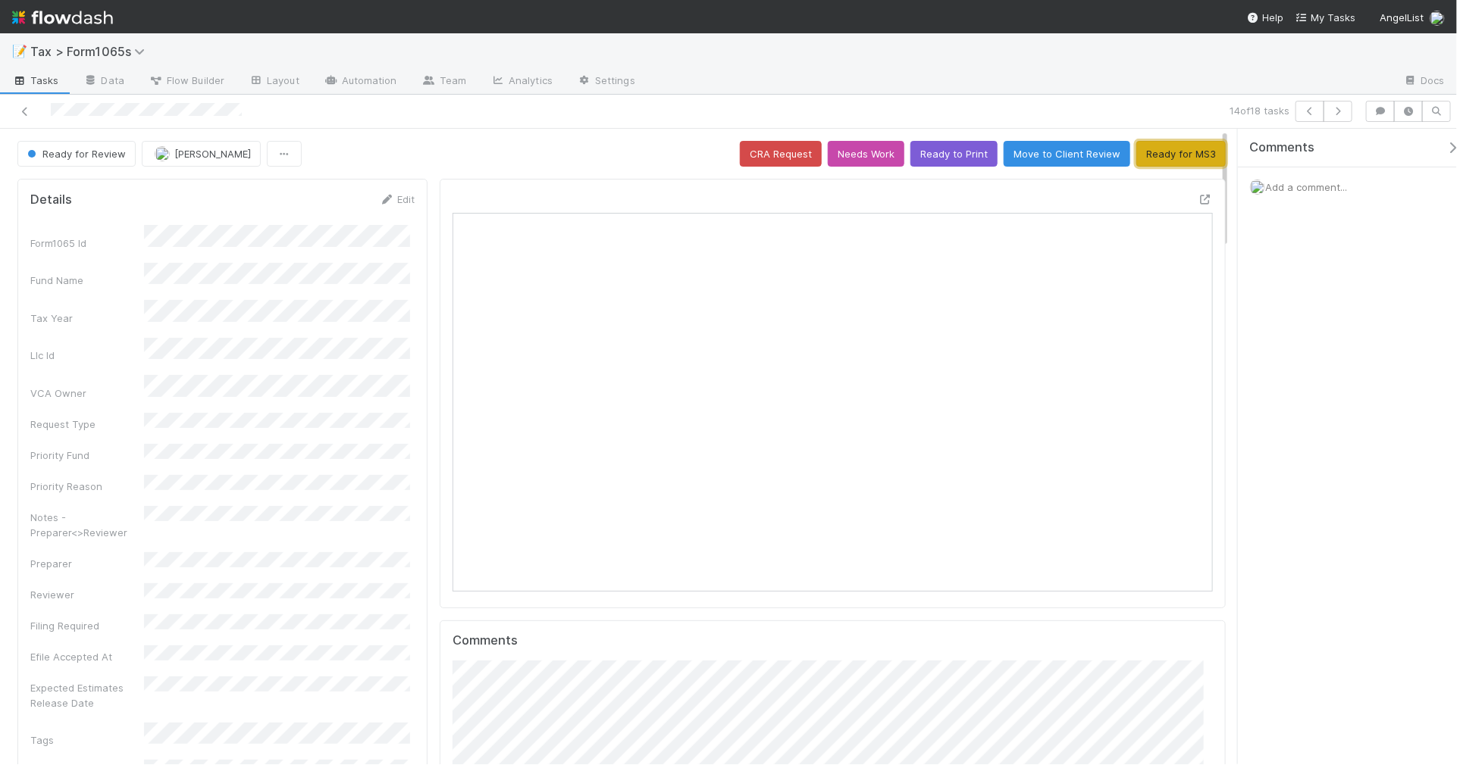
click at [1164, 163] on button "Ready for MS3" at bounding box center [1180, 154] width 89 height 26
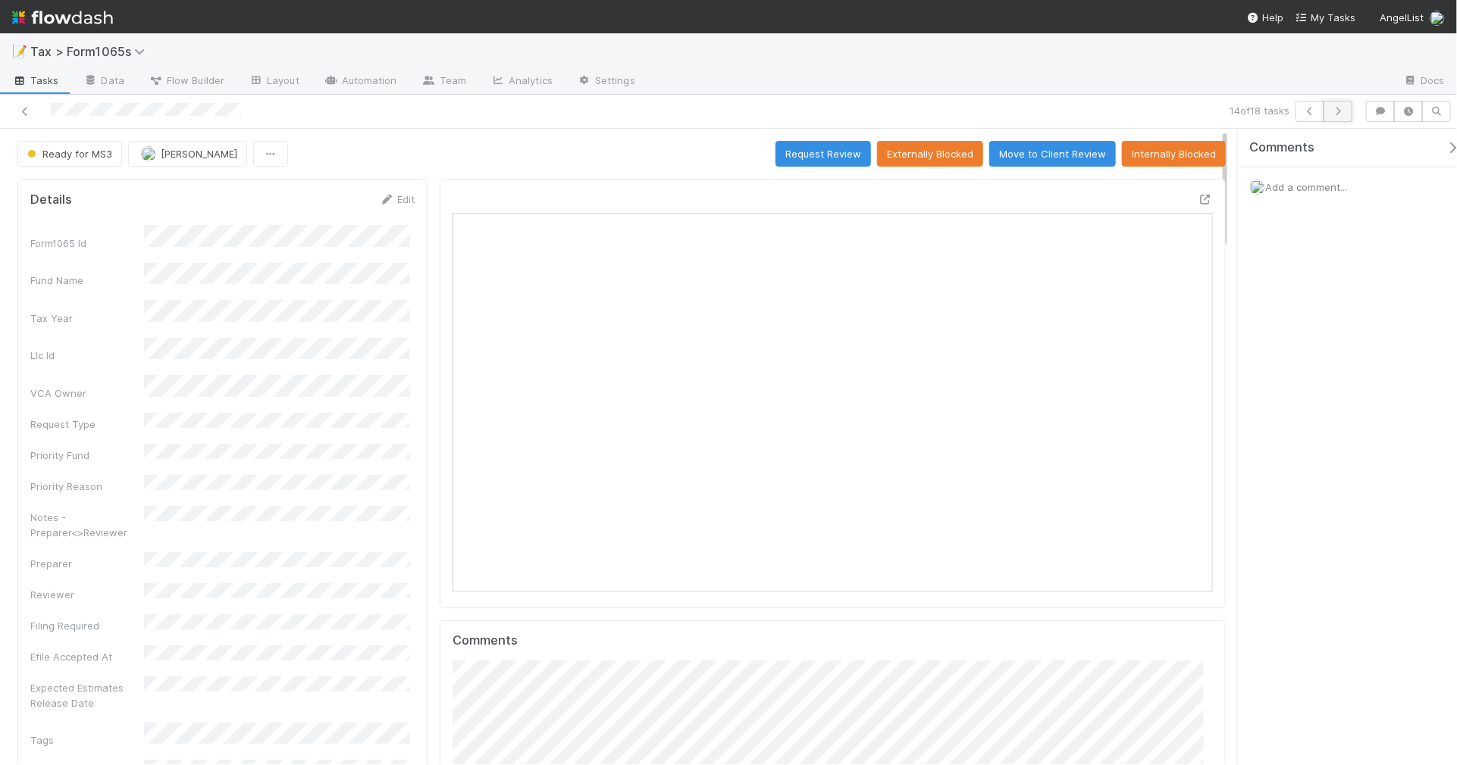
click at [1335, 112] on icon "button" at bounding box center [1337, 111] width 15 height 9
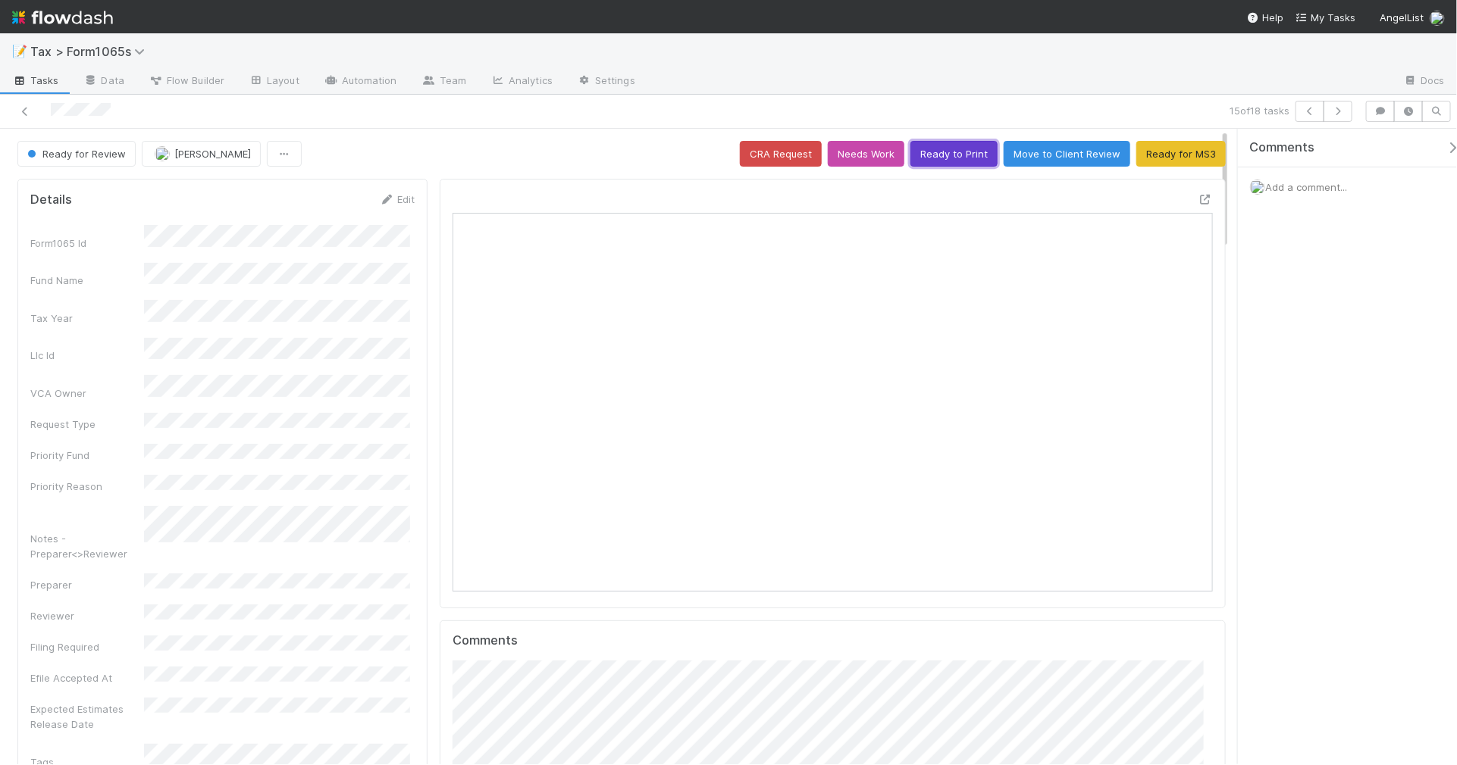
click at [930, 161] on button "Ready to Print" at bounding box center [953, 154] width 87 height 26
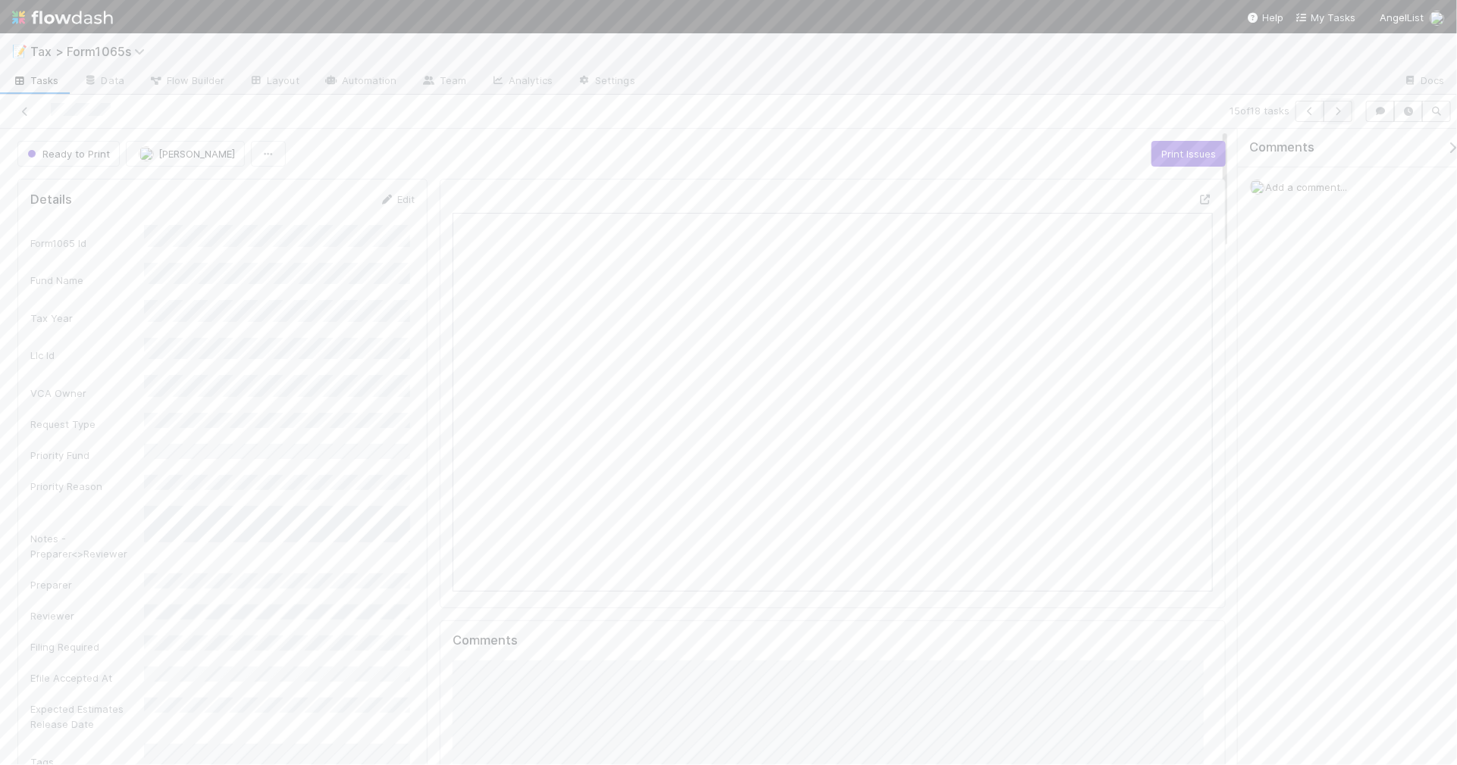
click at [1342, 112] on icon "button" at bounding box center [1337, 111] width 15 height 9
click at [1336, 116] on button "button" at bounding box center [1337, 111] width 29 height 21
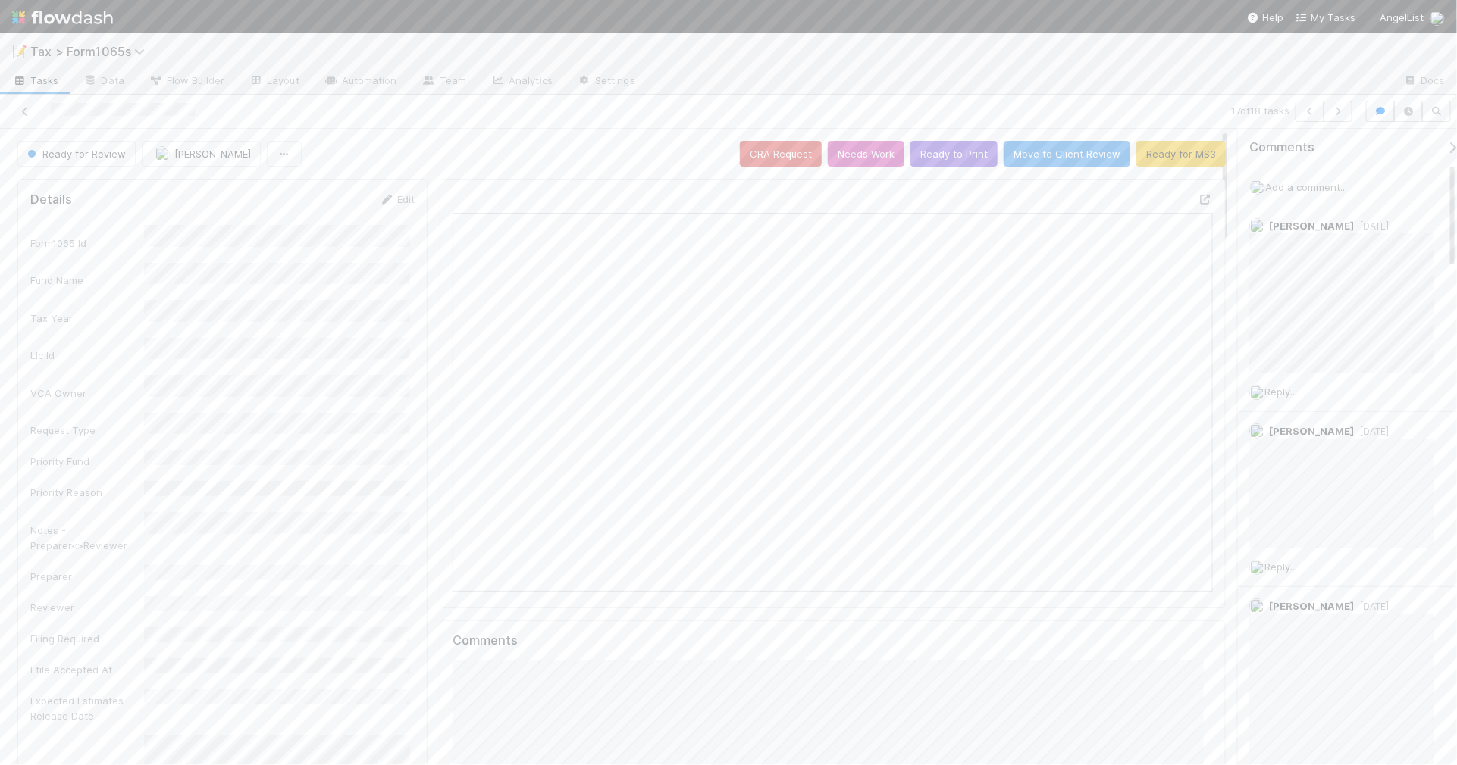
scroll to position [293, 736]
click at [1338, 110] on icon "button" at bounding box center [1337, 111] width 15 height 9
click at [107, 160] on button "Ready for Review" at bounding box center [76, 154] width 118 height 26
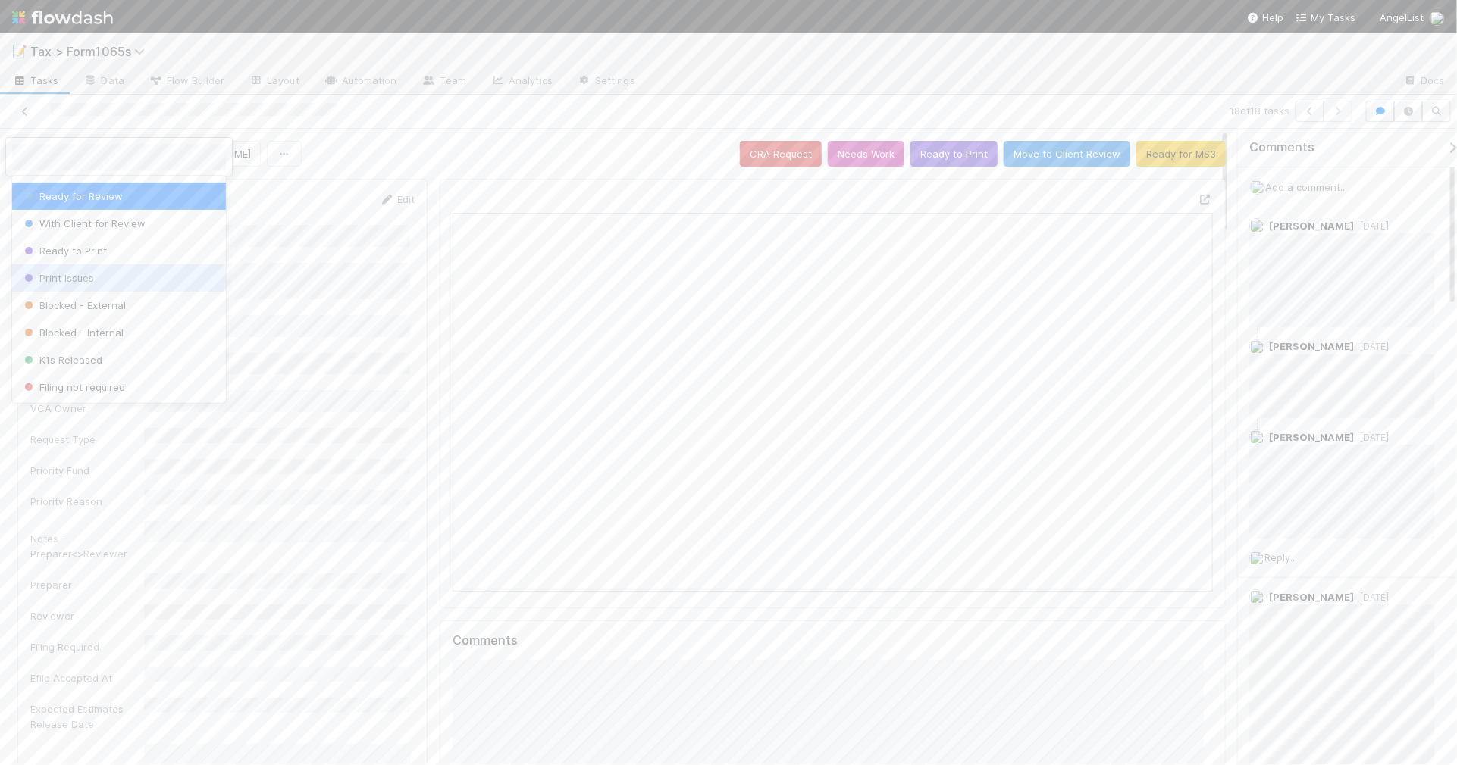
click at [142, 280] on div "Print Issues" at bounding box center [119, 277] width 214 height 27
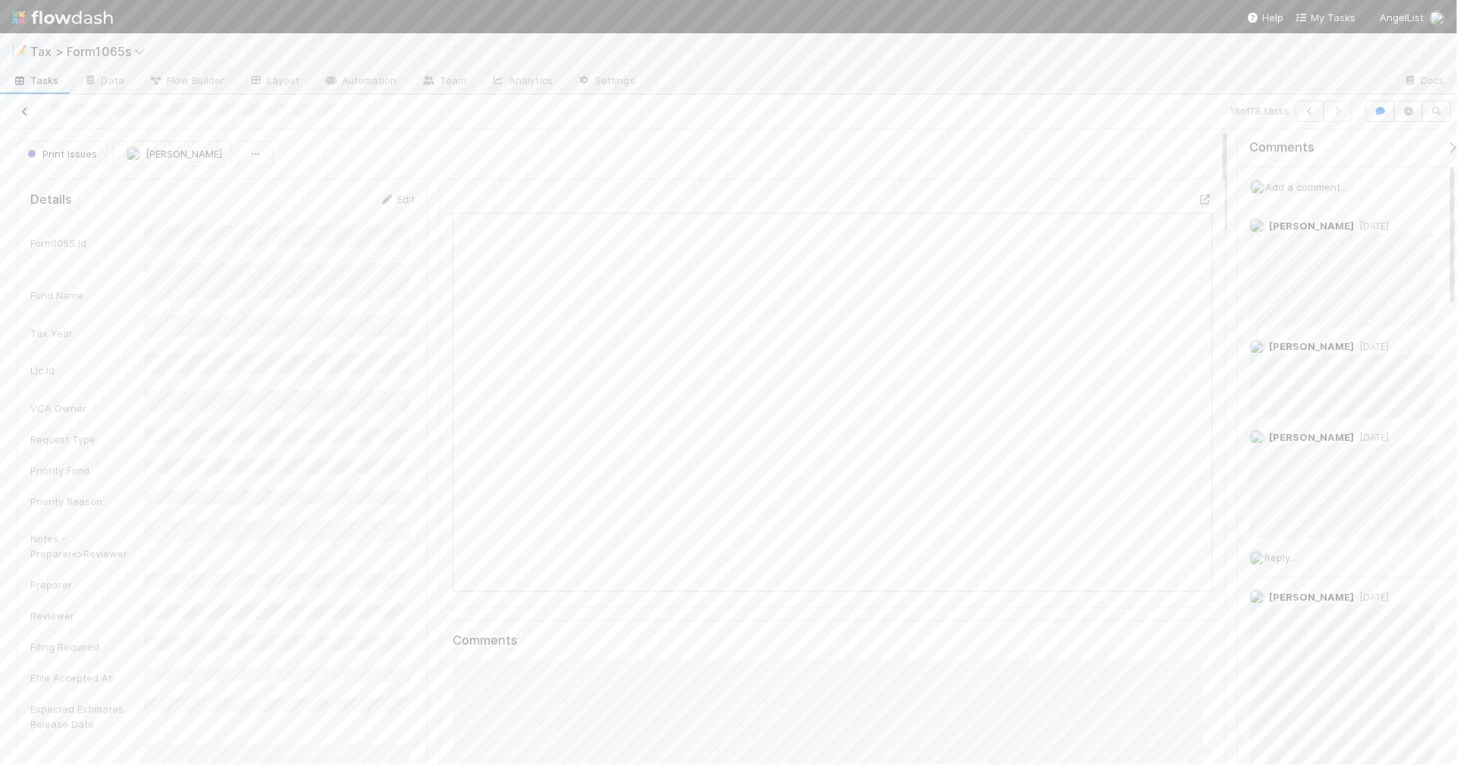
click at [20, 111] on icon at bounding box center [24, 112] width 15 height 10
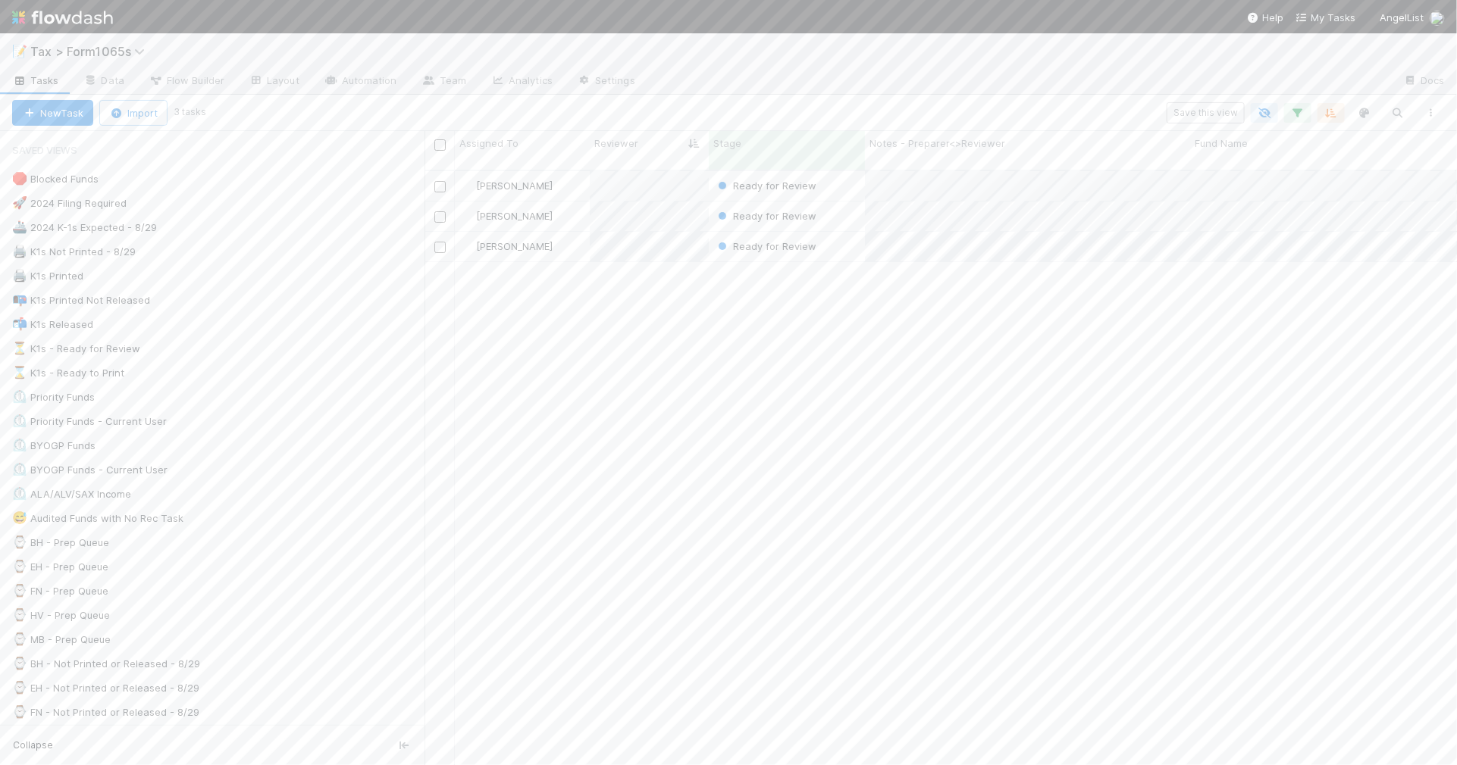
scroll to position [593, 1018]
click at [284, 381] on div "⌛ K1s - Ready to Print 5" at bounding box center [218, 373] width 412 height 19
click at [220, 353] on div "⏳ K1s - Ready for Review 81" at bounding box center [218, 349] width 412 height 19
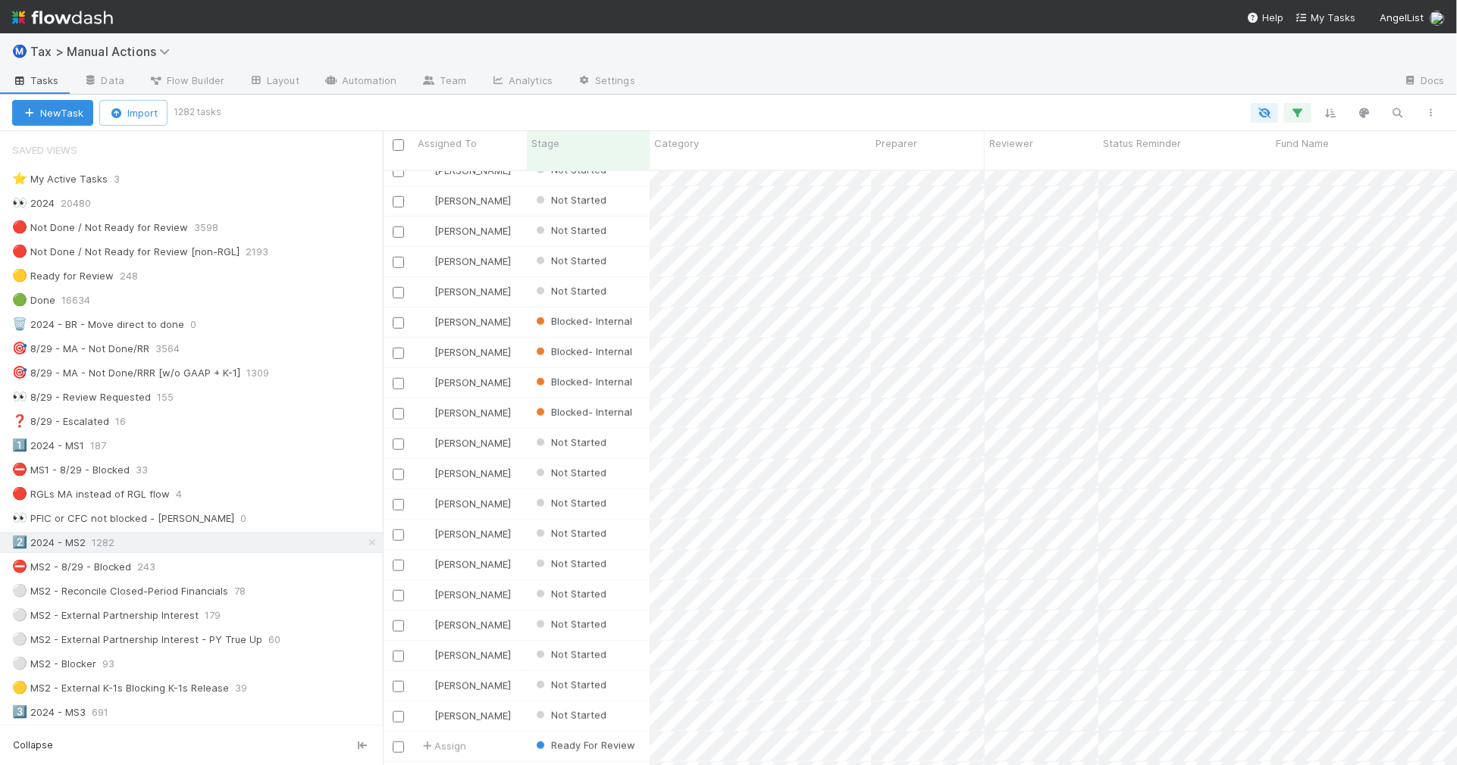
scroll to position [593, 1060]
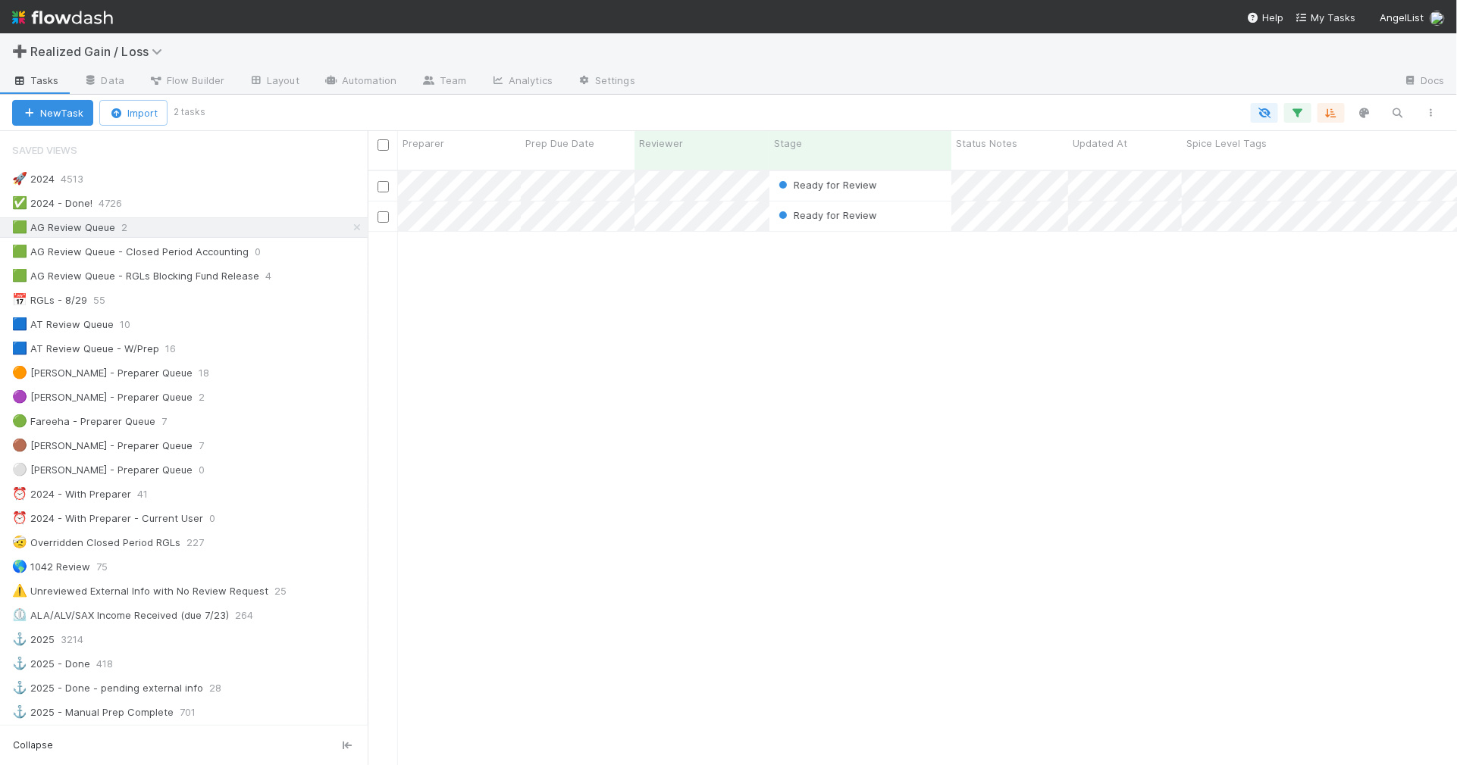
scroll to position [593, 1075]
click at [218, 309] on div "📅 RGLs - 8/29 55" at bounding box center [189, 300] width 355 height 19
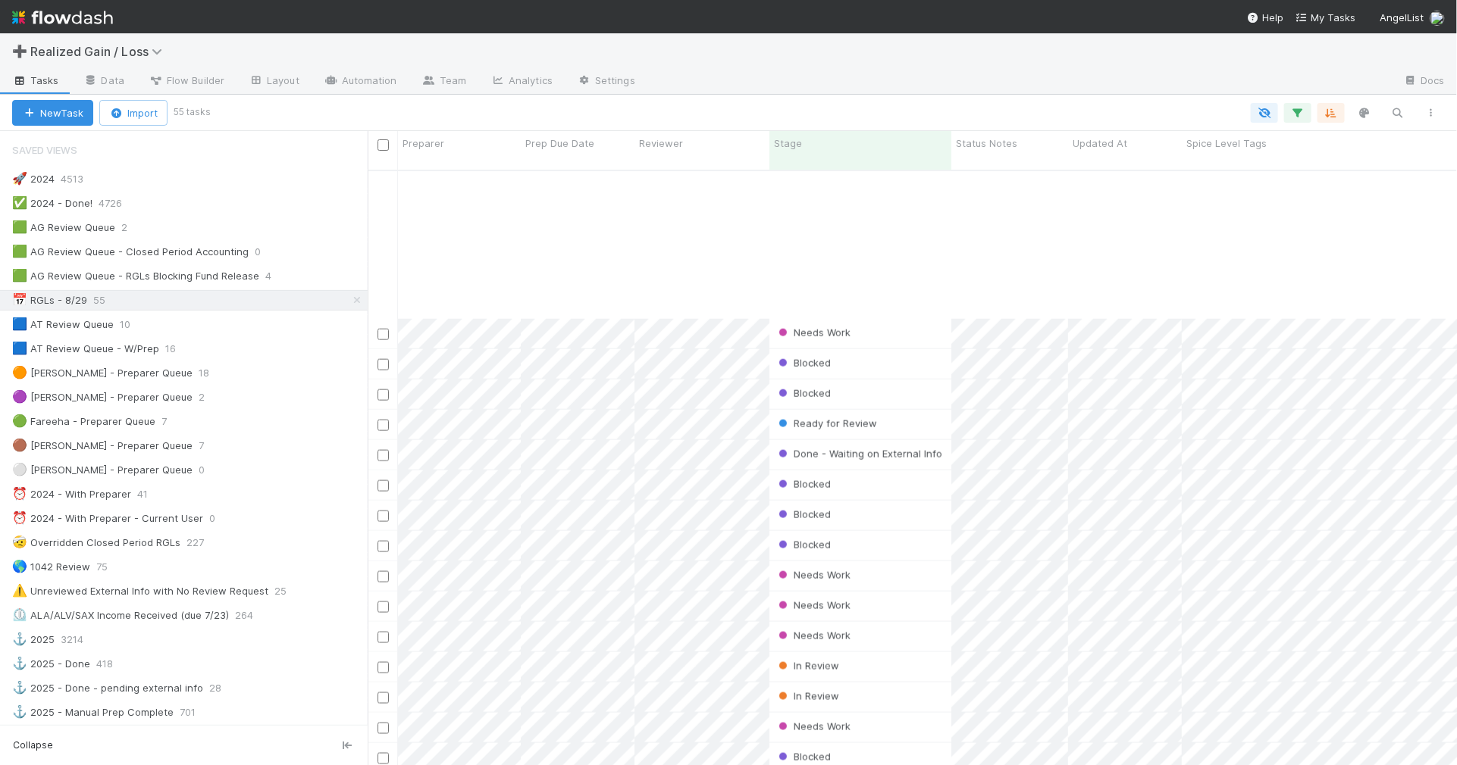
scroll to position [1042, 0]
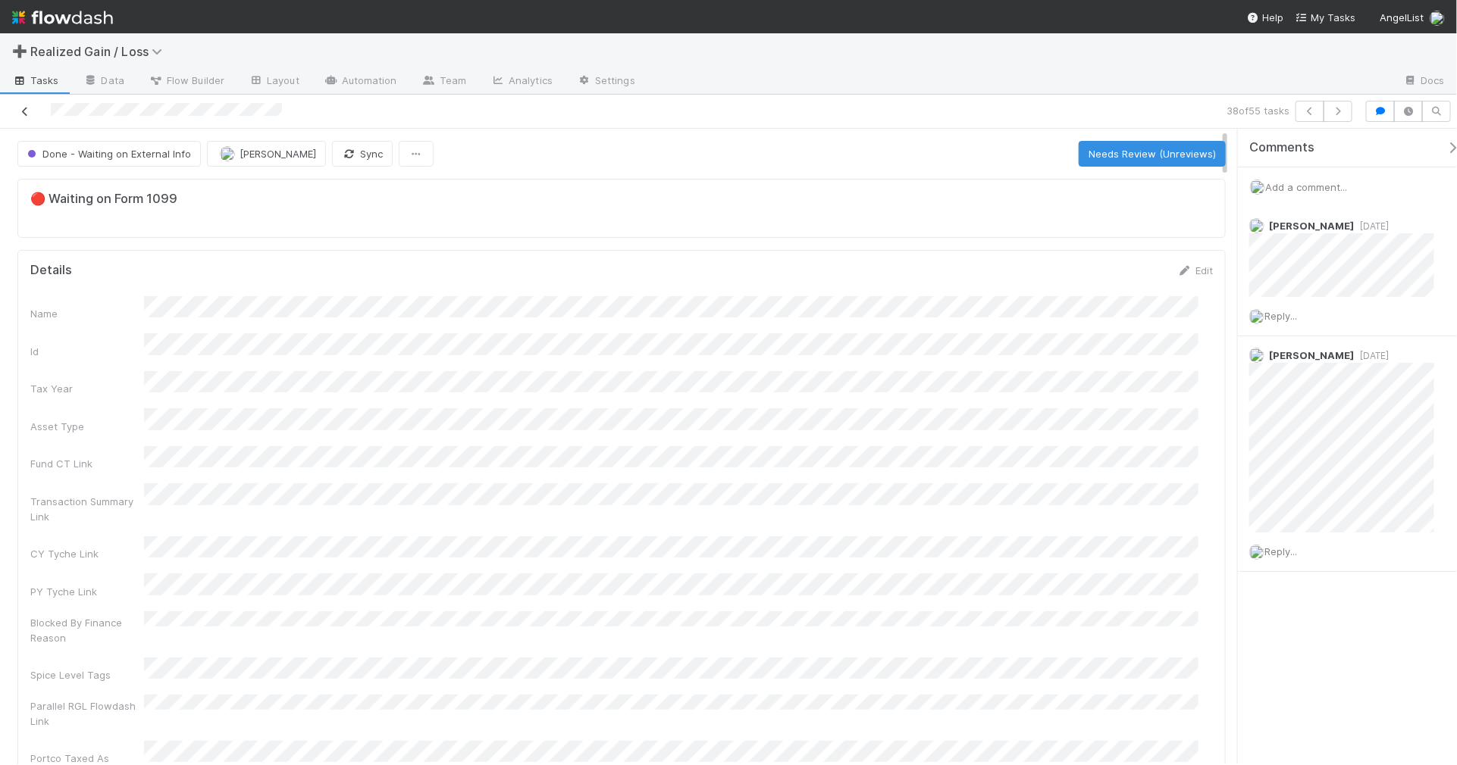
click at [25, 115] on icon at bounding box center [24, 112] width 15 height 10
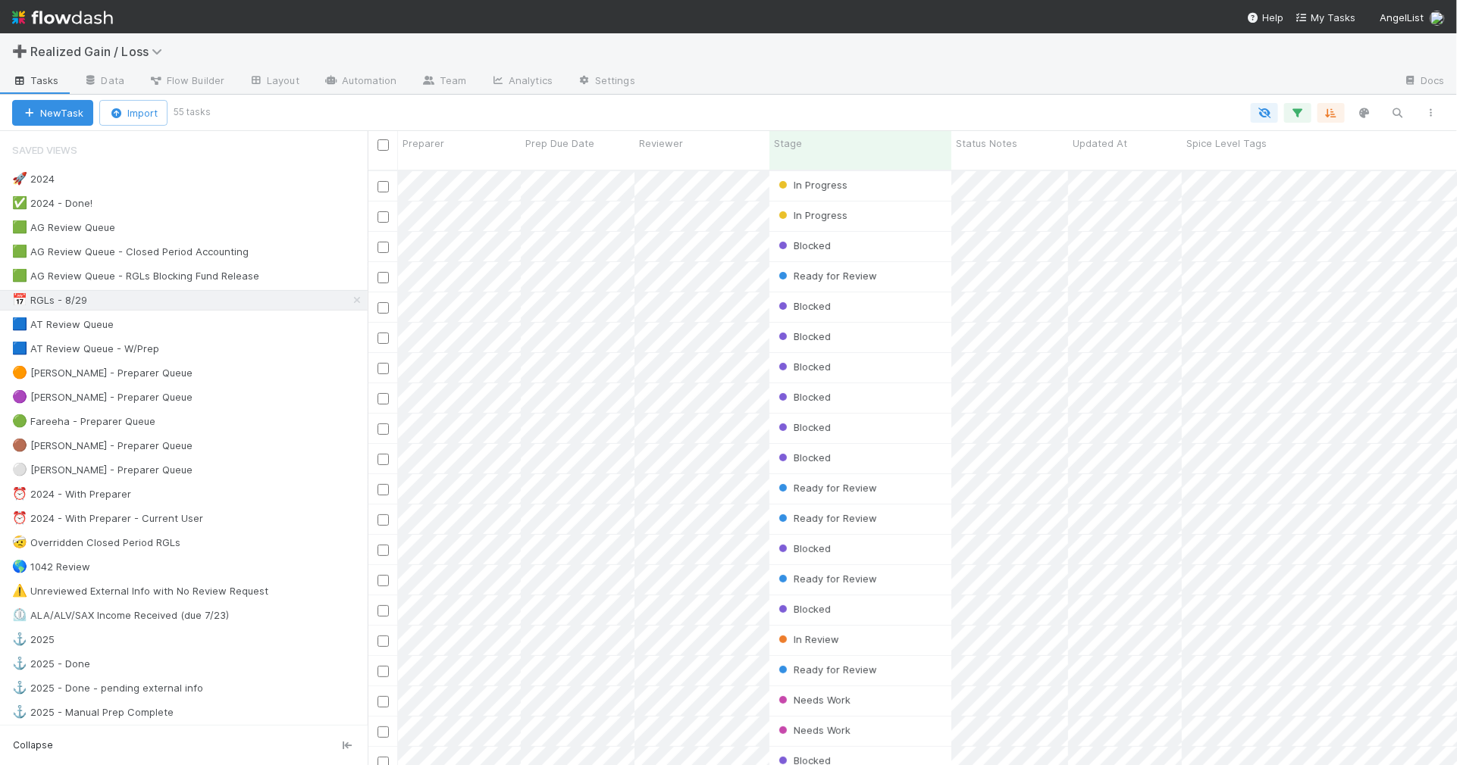
scroll to position [593, 1075]
click at [240, 233] on div "🟩 AG Review Queue 2" at bounding box center [189, 227] width 355 height 19
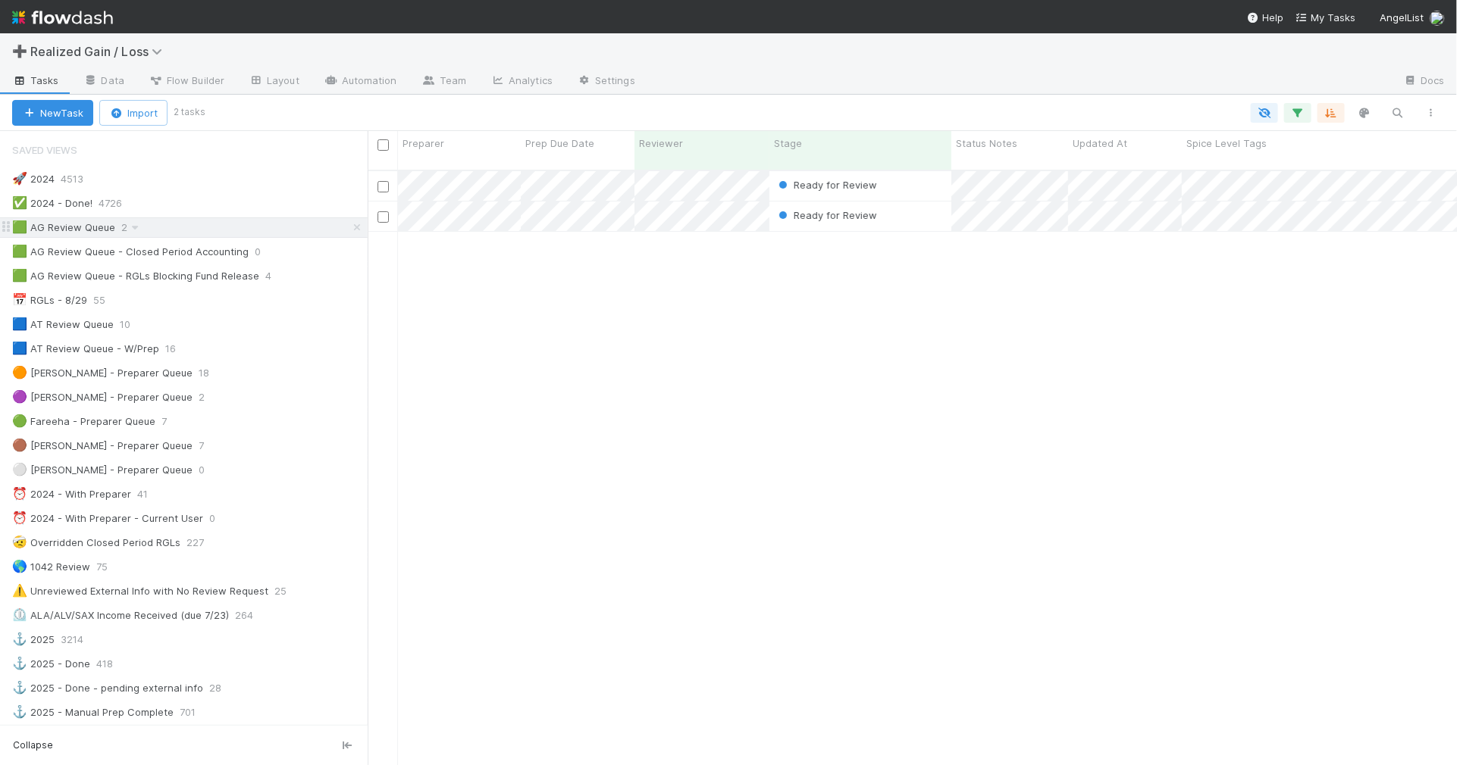
scroll to position [593, 1075]
click at [959, 269] on div "Ready for Review [PERSON_NAME] 0 1 0 0 0 0 1 0 0 0 Ready for Review [PERSON_NAM…" at bounding box center [913, 474] width 1090 height 607
click at [984, 343] on div "Ready for Review [PERSON_NAME] 0 1 0 0 0 0 1 0 0 0 Ready for Review [PERSON_NAM…" at bounding box center [913, 474] width 1090 height 607
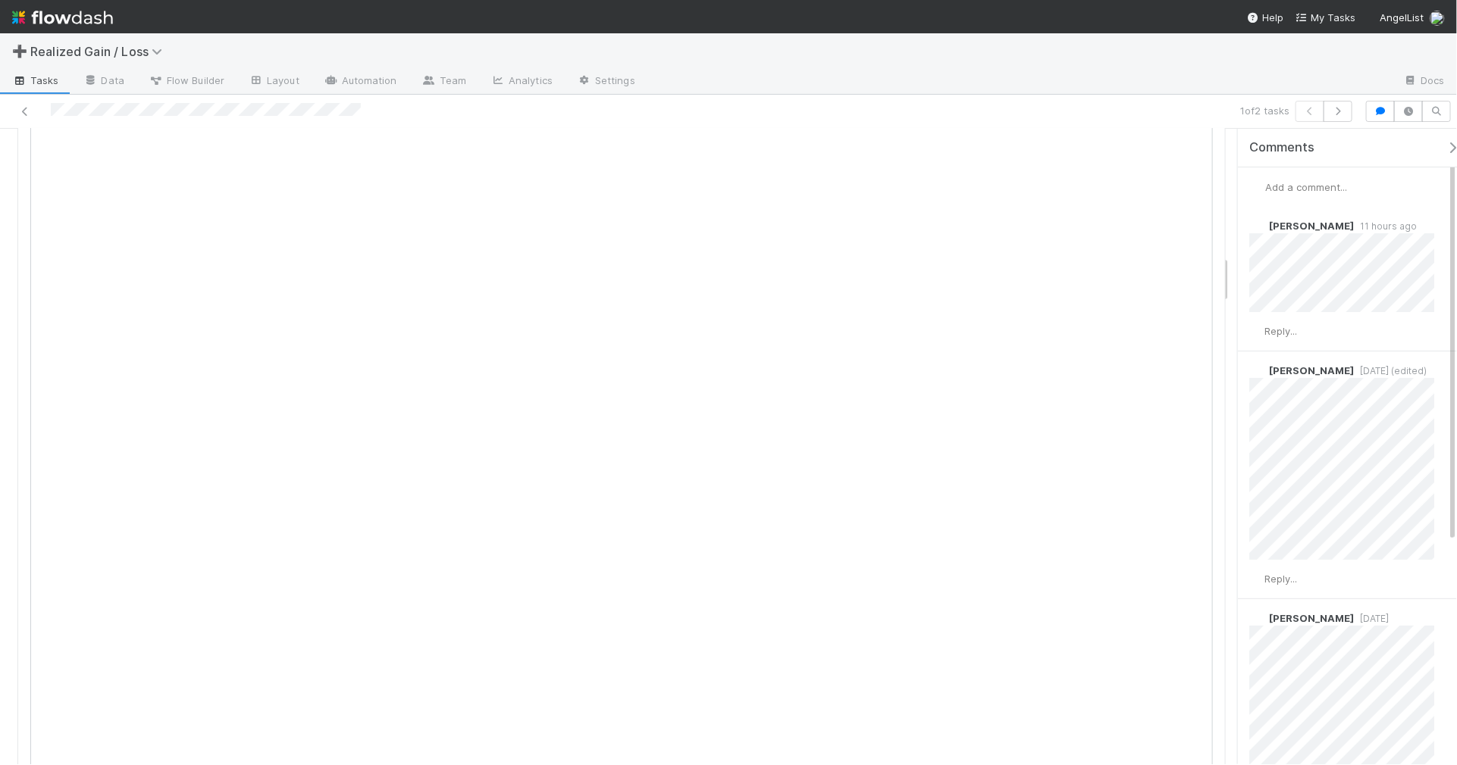
scroll to position [1705, 0]
click at [1336, 115] on icon "button" at bounding box center [1337, 111] width 15 height 9
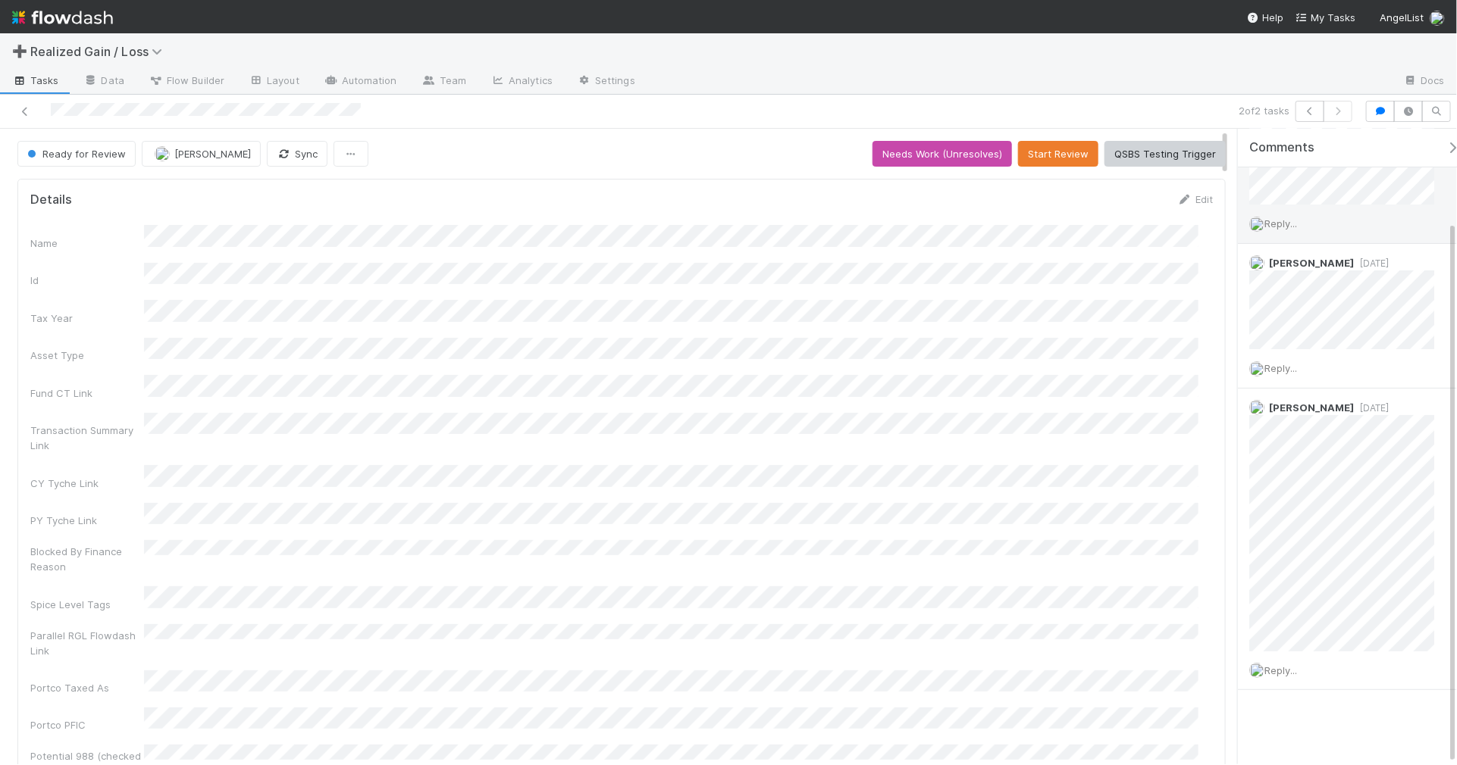
click at [1324, 221] on div "Reply..." at bounding box center [1349, 224] width 222 height 38
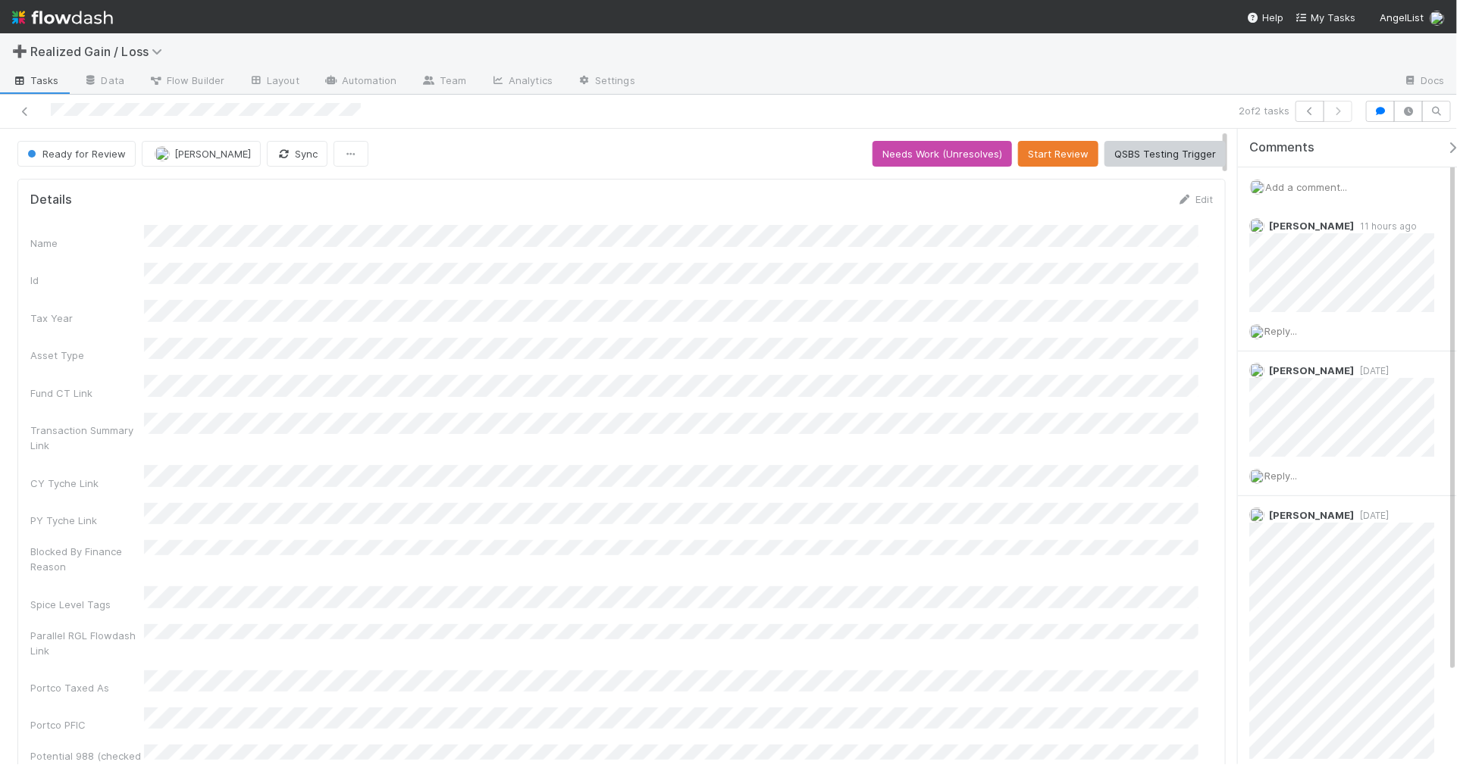
click at [1310, 194] on div "Add a comment..." at bounding box center [1354, 186] width 233 height 39
click at [1309, 186] on span "Add a comment..." at bounding box center [1306, 187] width 82 height 12
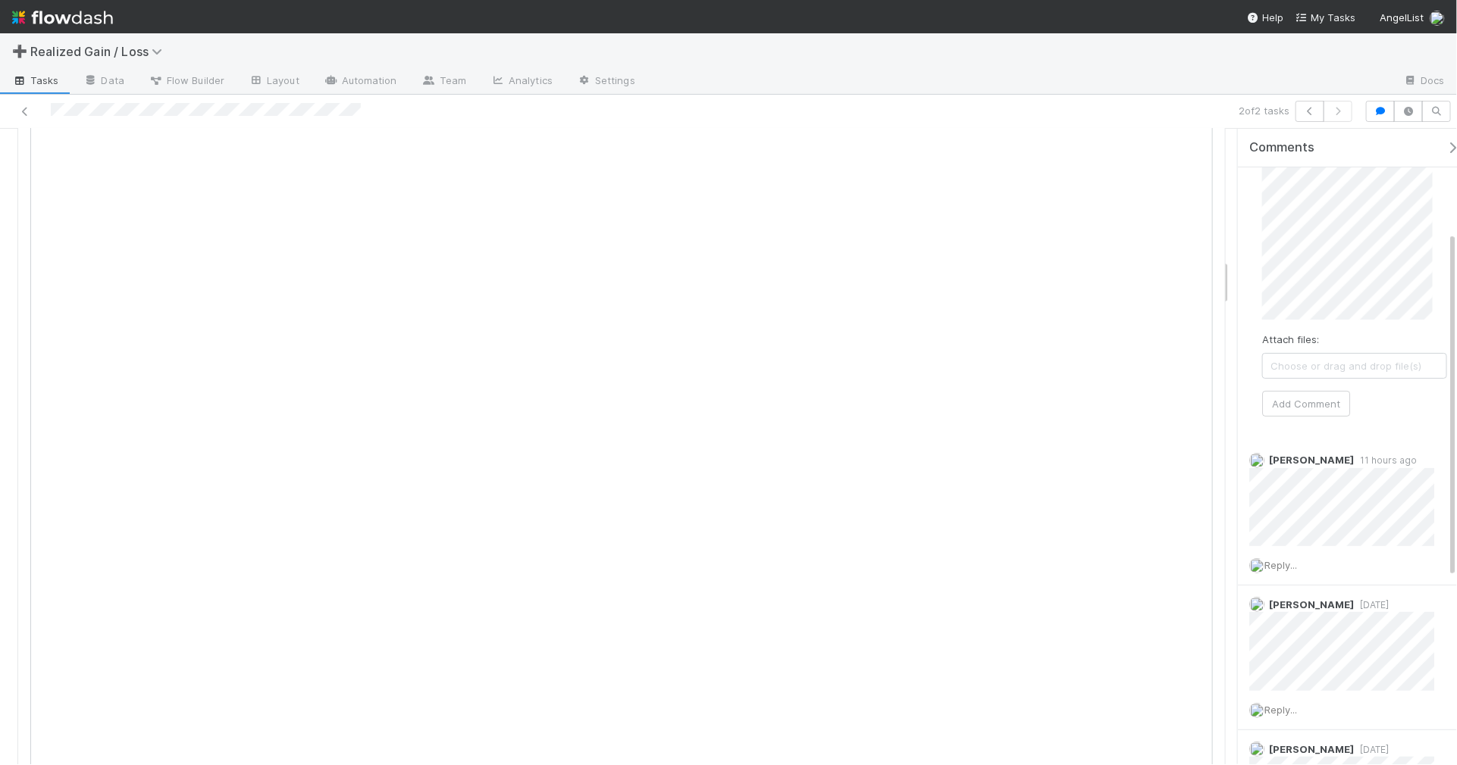
scroll to position [1800, 0]
click at [1285, 400] on button "Add Comment" at bounding box center [1306, 404] width 88 height 26
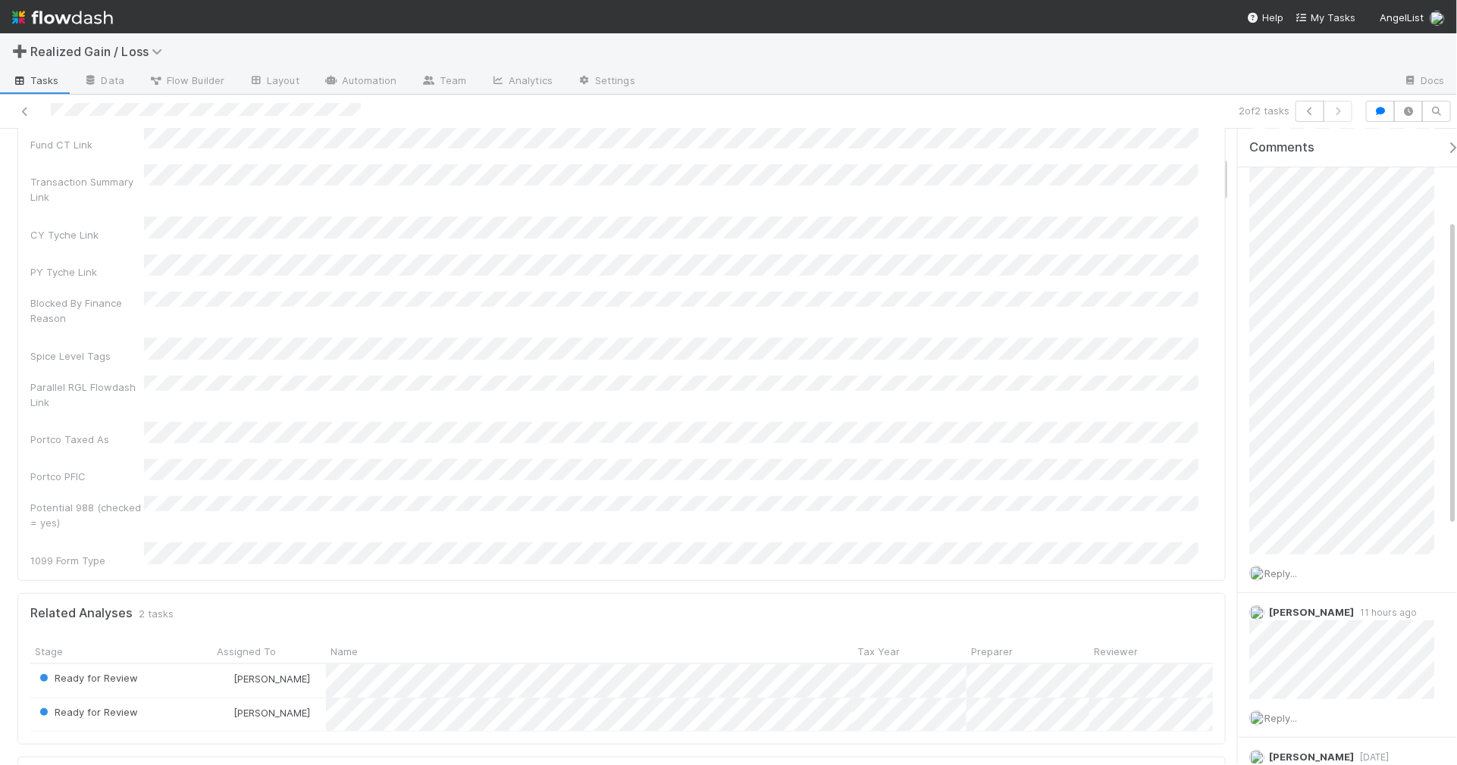
scroll to position [0, 0]
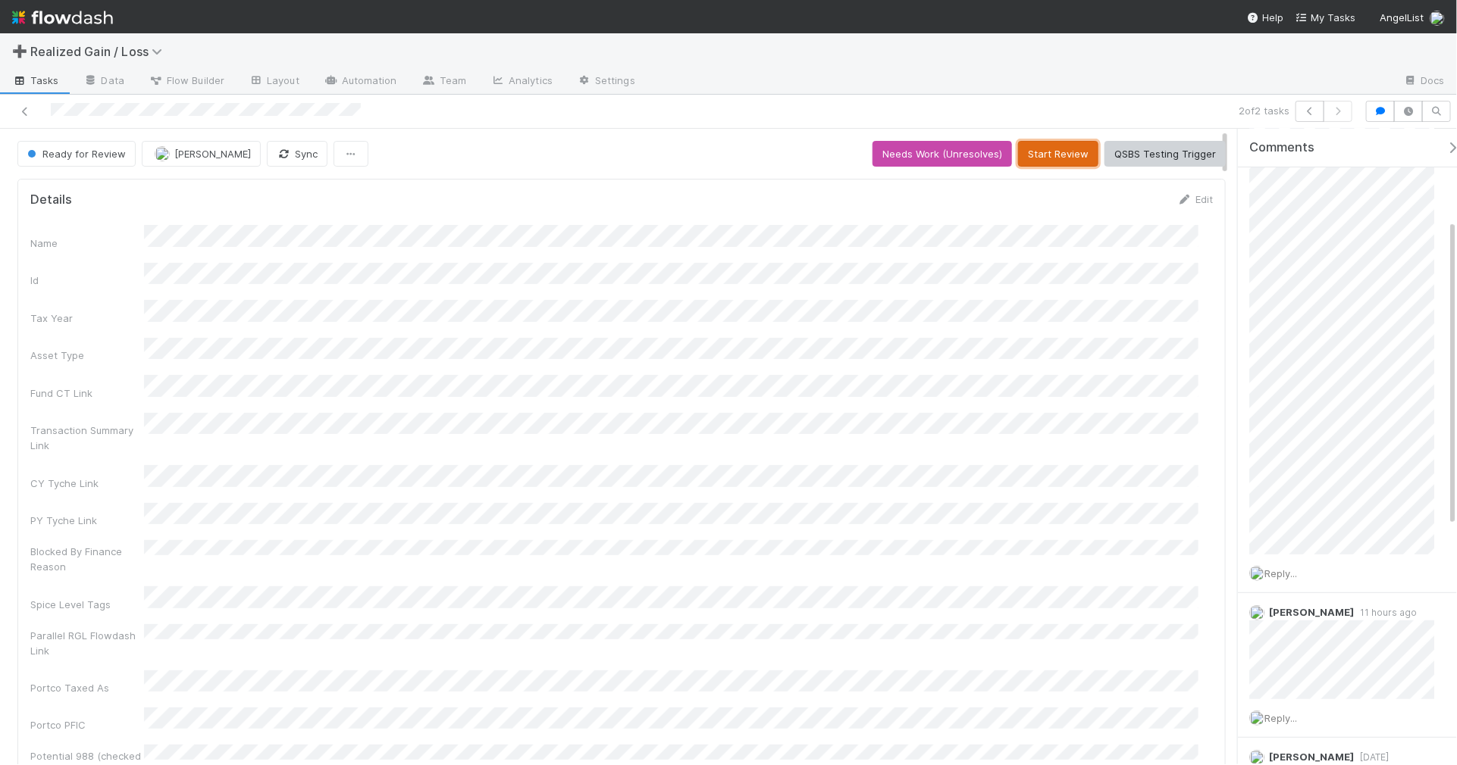
click at [1060, 155] on button "Start Review" at bounding box center [1058, 154] width 80 height 26
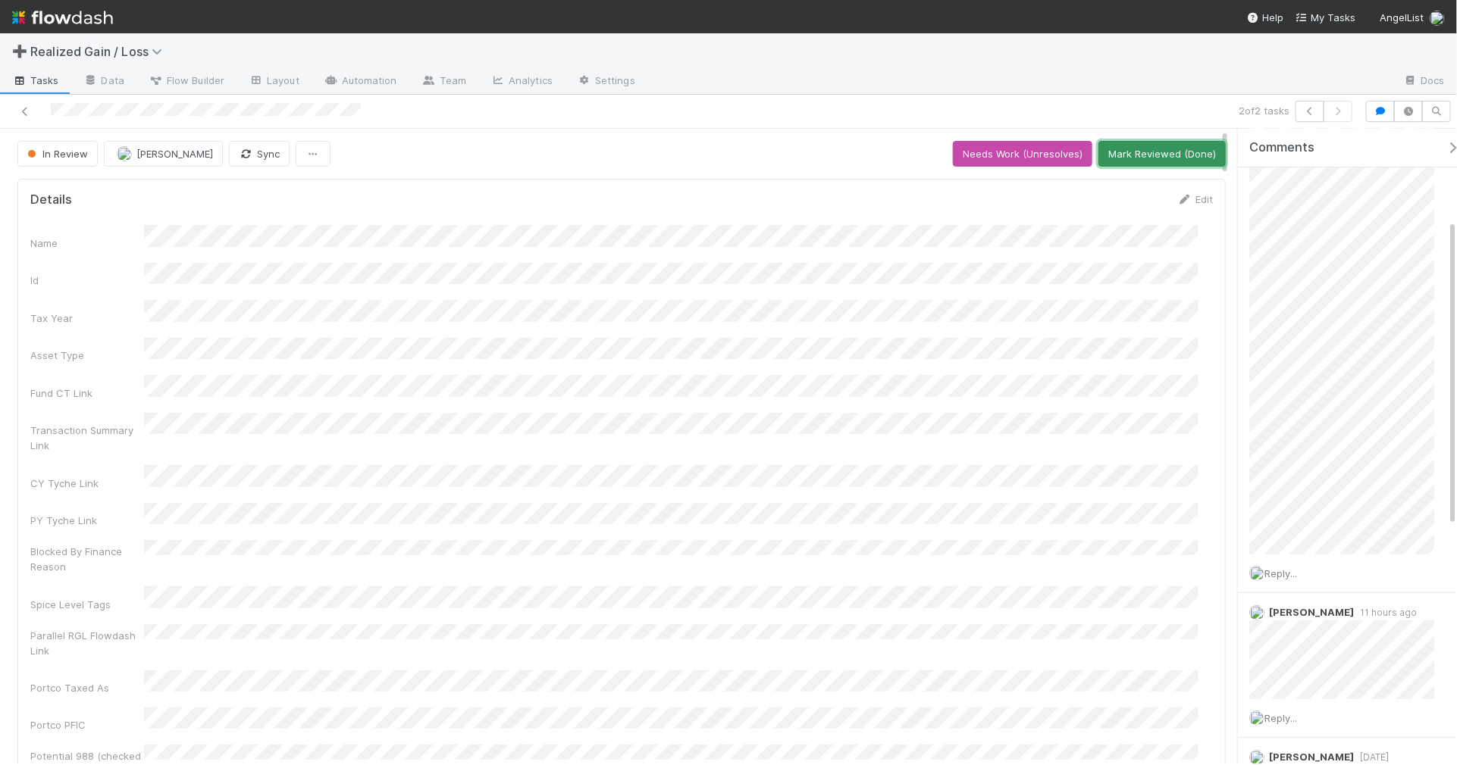
click at [1141, 160] on button "Mark Reviewed (Done)" at bounding box center [1161, 154] width 127 height 26
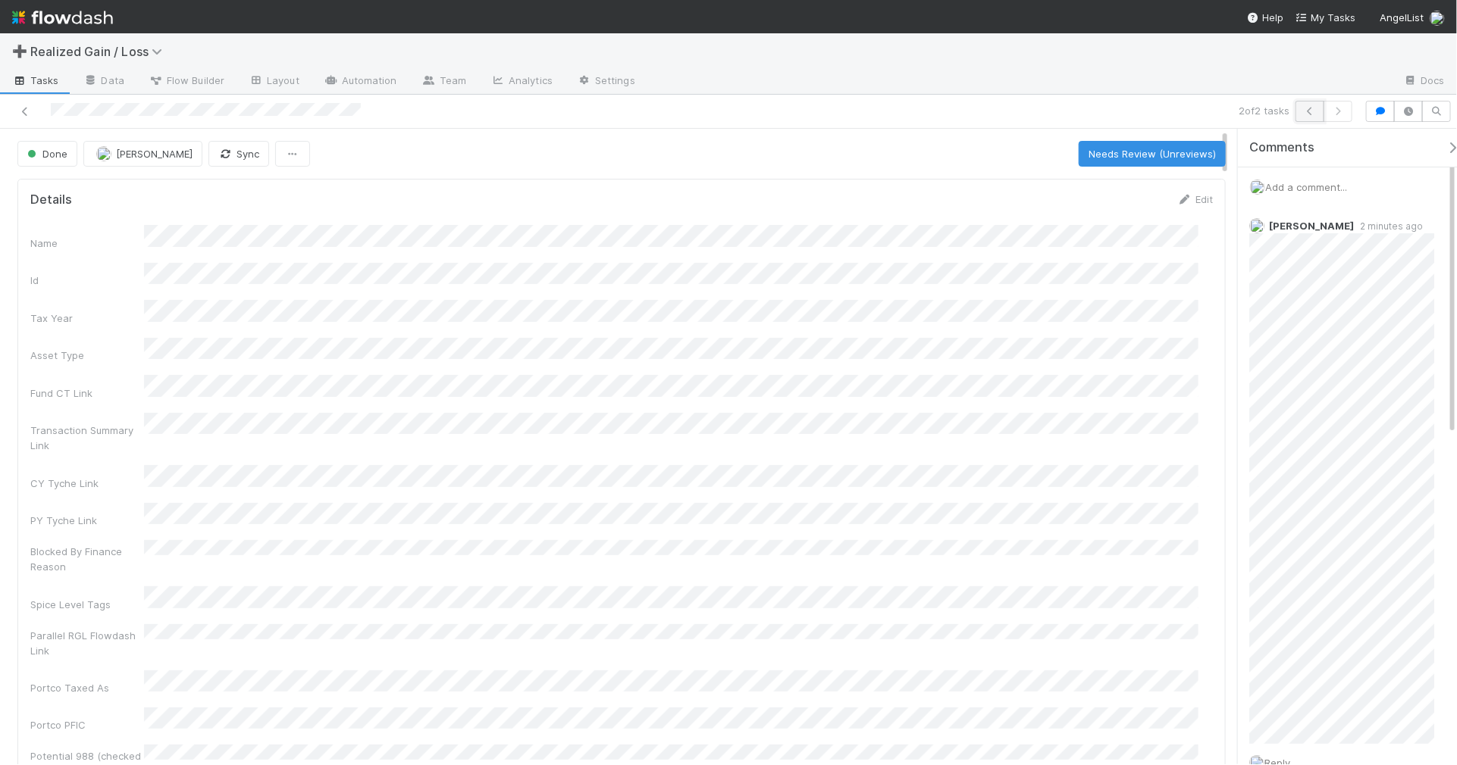
click at [1313, 114] on icon "button" at bounding box center [1309, 111] width 15 height 9
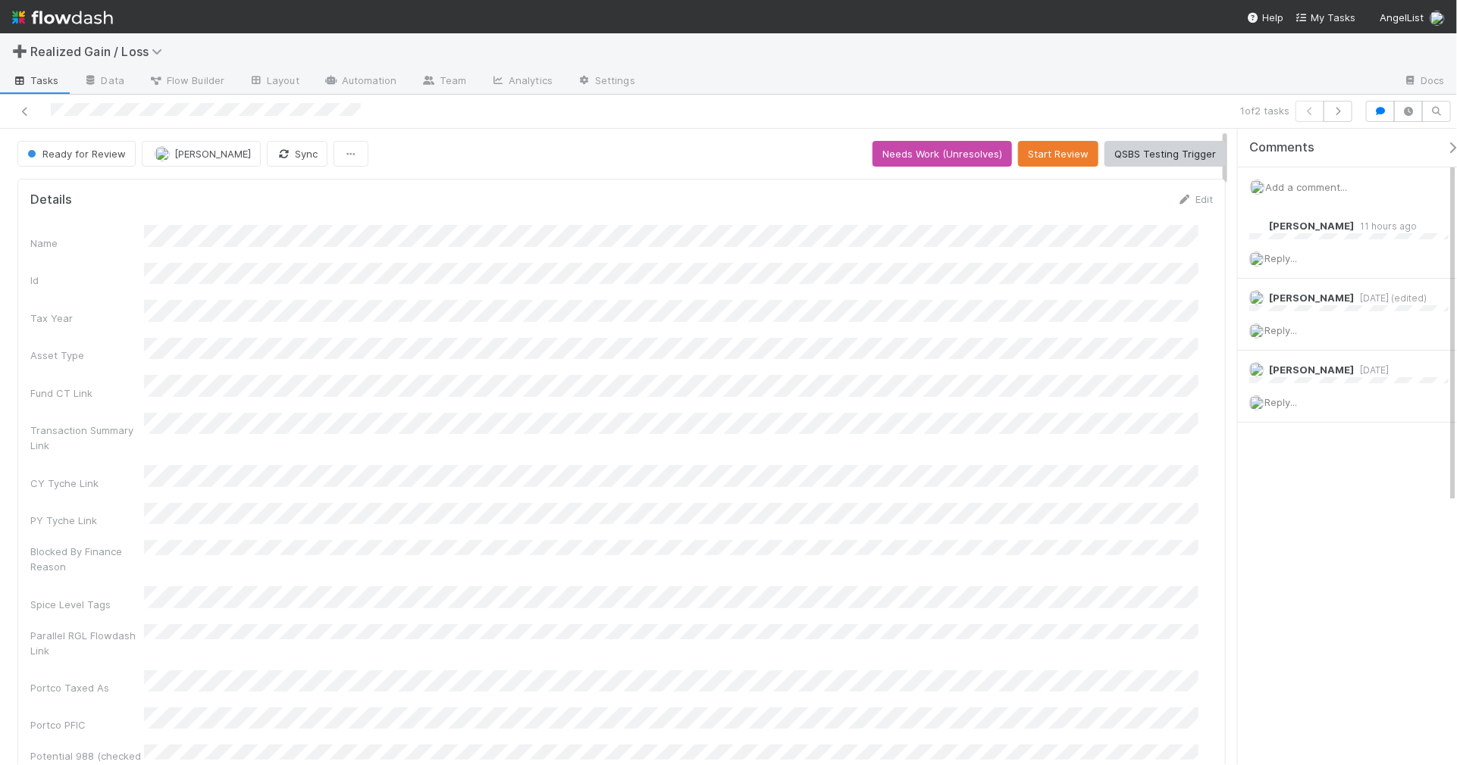
click at [1304, 187] on span "Add a comment..." at bounding box center [1306, 187] width 82 height 12
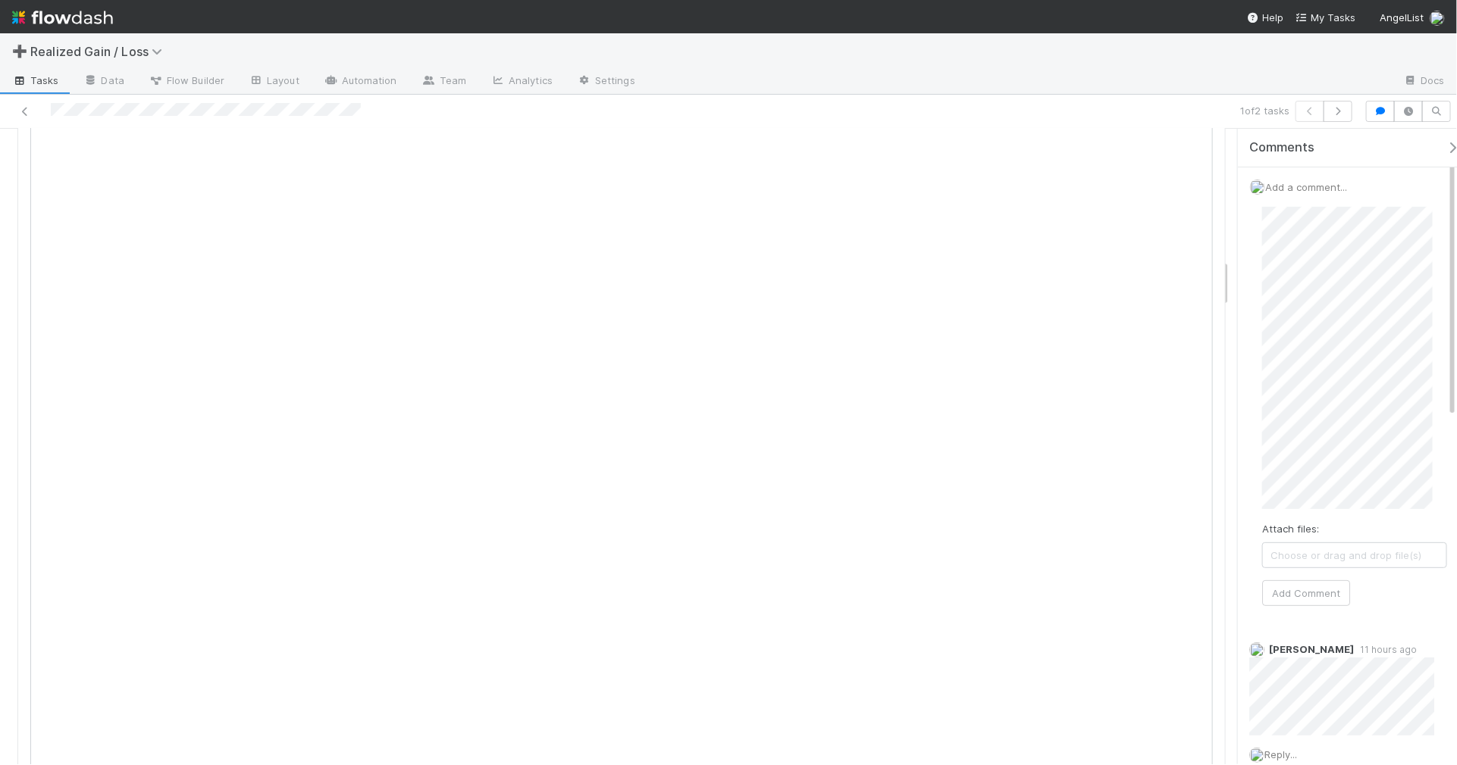
scroll to position [1705, 0]
drag, startPoint x: 1283, startPoint y: 589, endPoint x: 1283, endPoint y: 581, distance: 8.3
click at [1283, 589] on button "Add Comment" at bounding box center [1306, 594] width 88 height 26
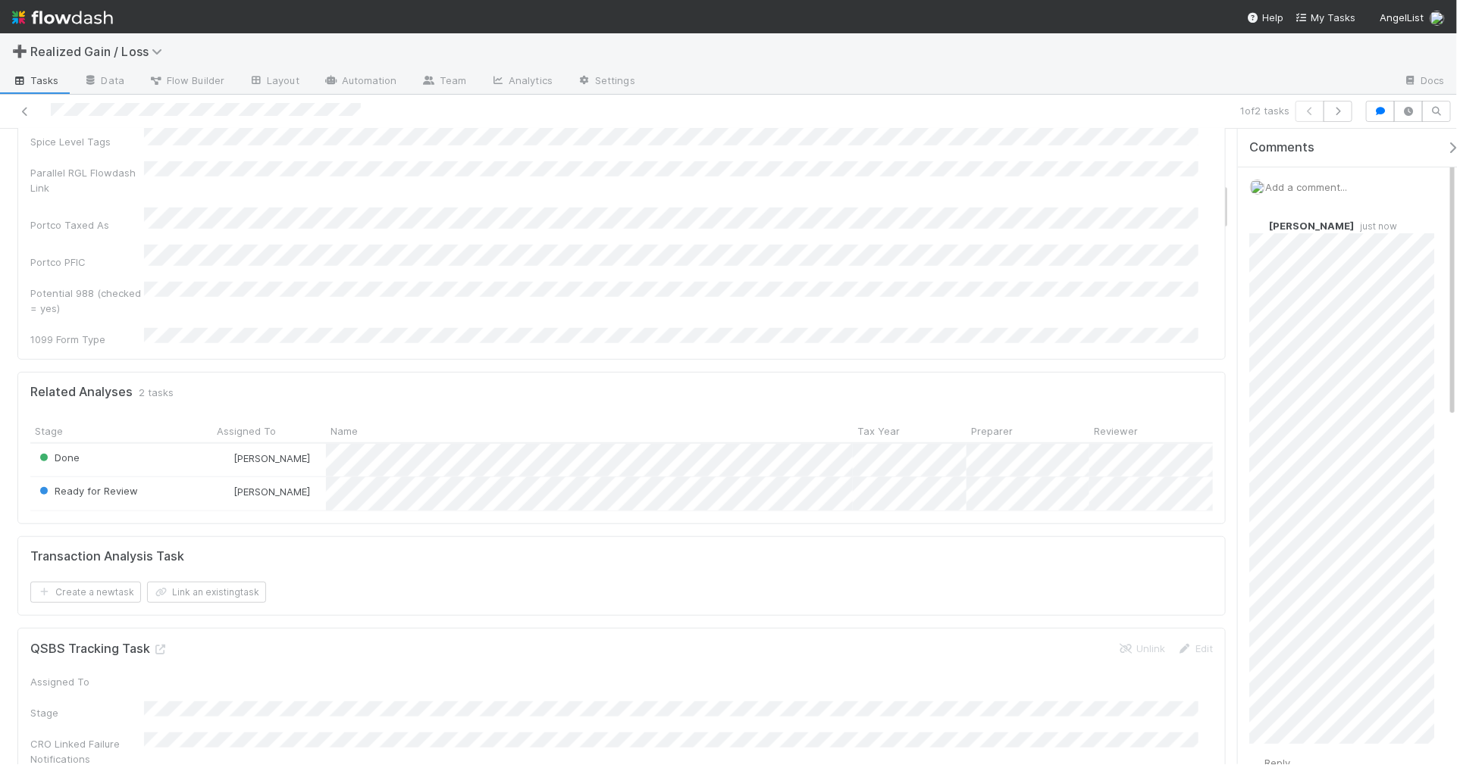
scroll to position [0, 0]
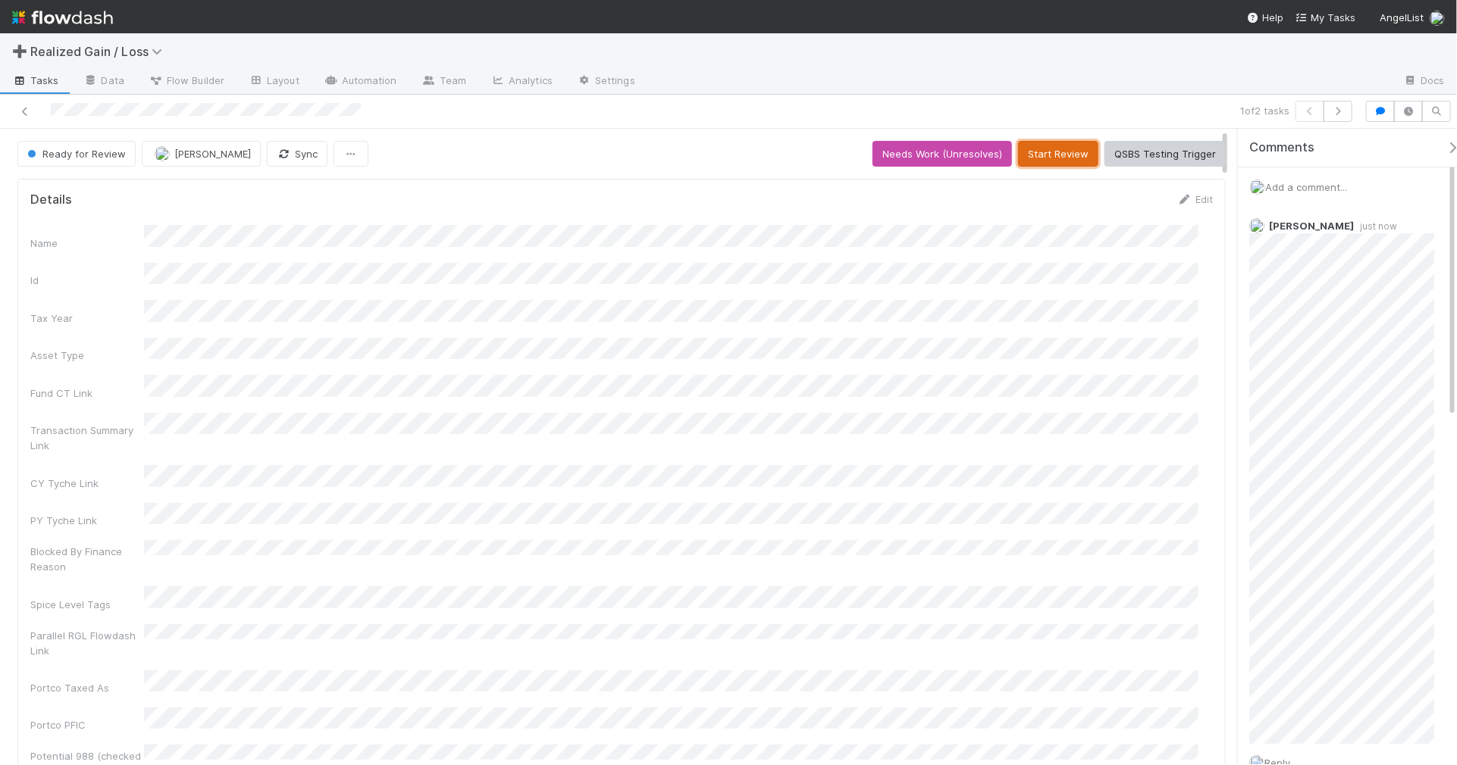
click at [1037, 149] on button "Start Review" at bounding box center [1058, 154] width 80 height 26
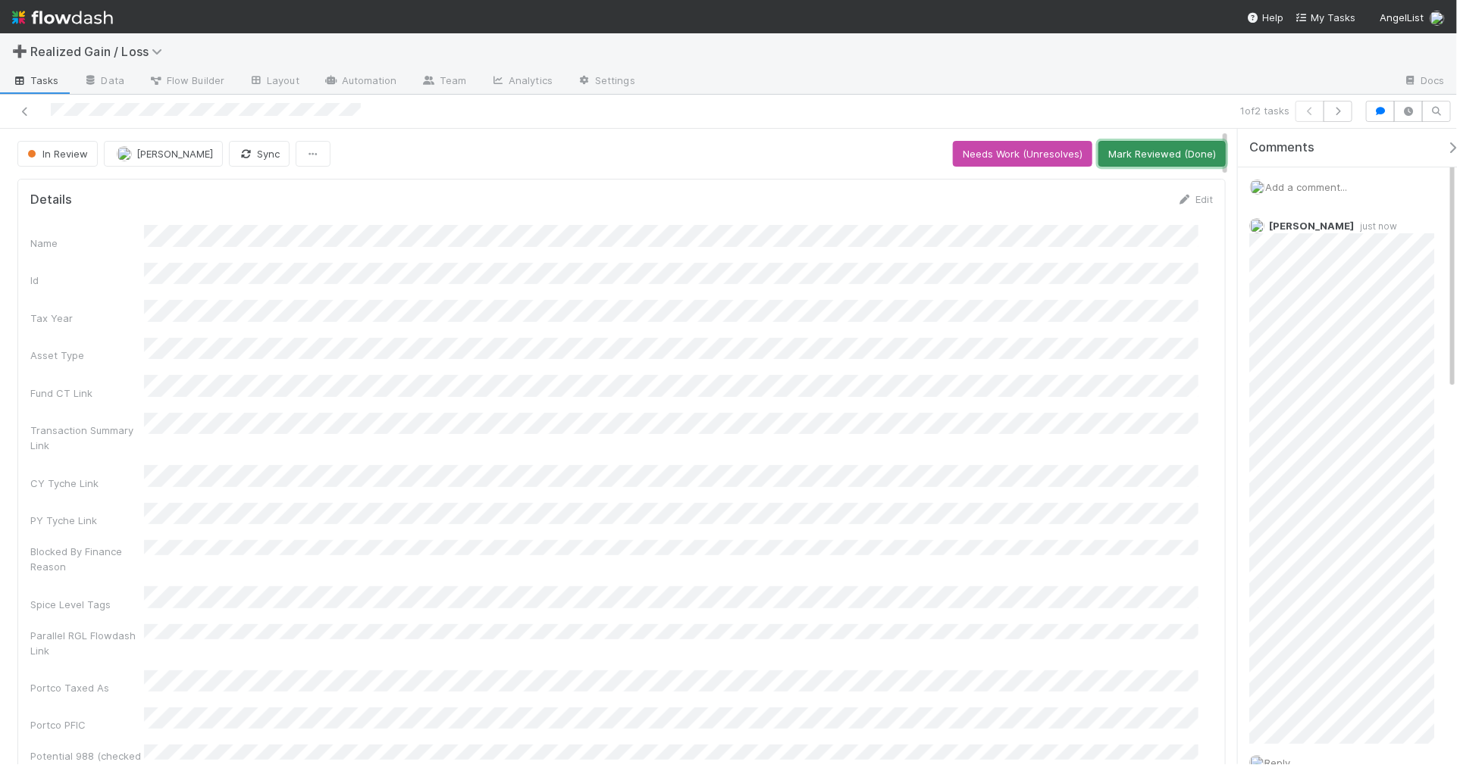
click at [1160, 153] on button "Mark Reviewed (Done)" at bounding box center [1161, 154] width 127 height 26
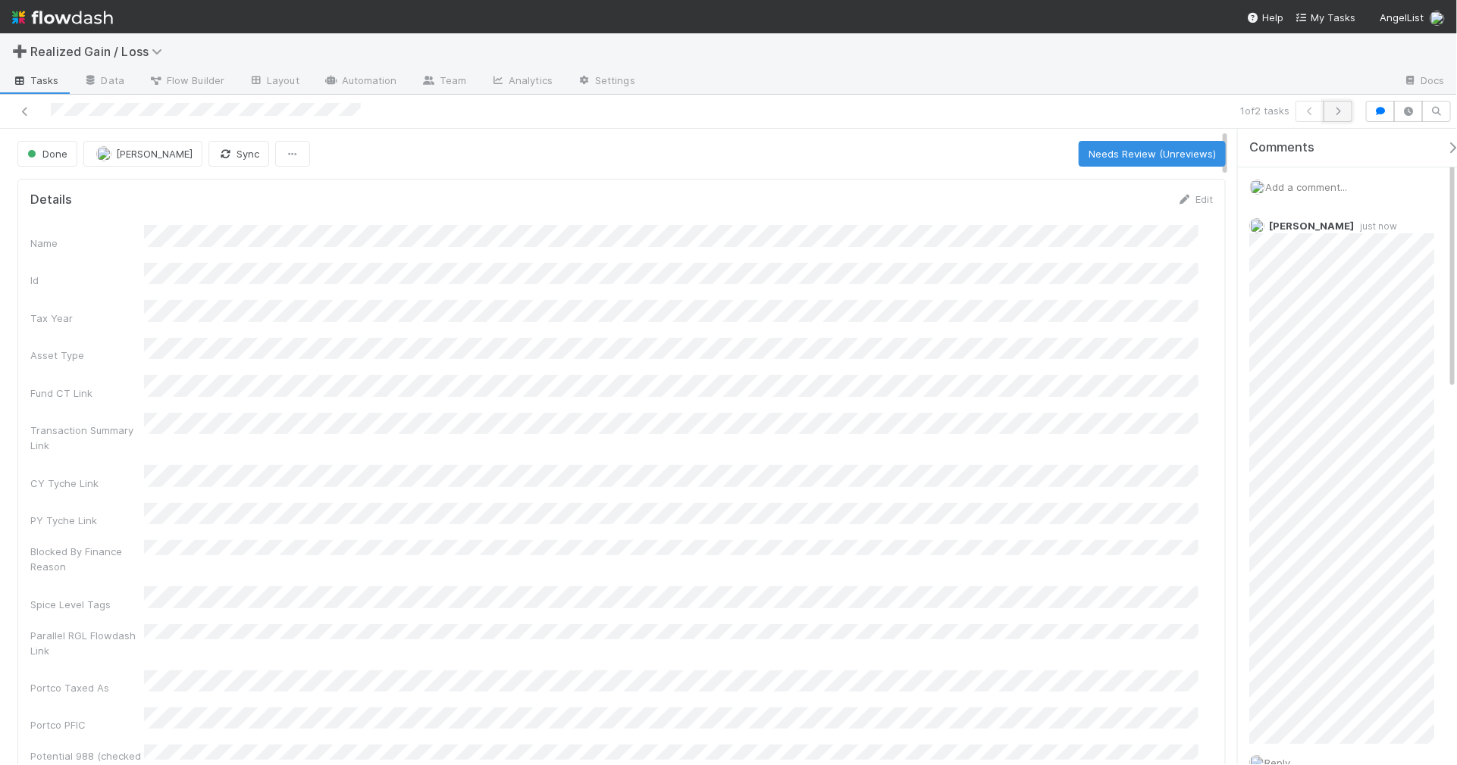
click at [1338, 111] on icon "button" at bounding box center [1337, 111] width 15 height 9
click at [25, 112] on icon at bounding box center [24, 112] width 15 height 10
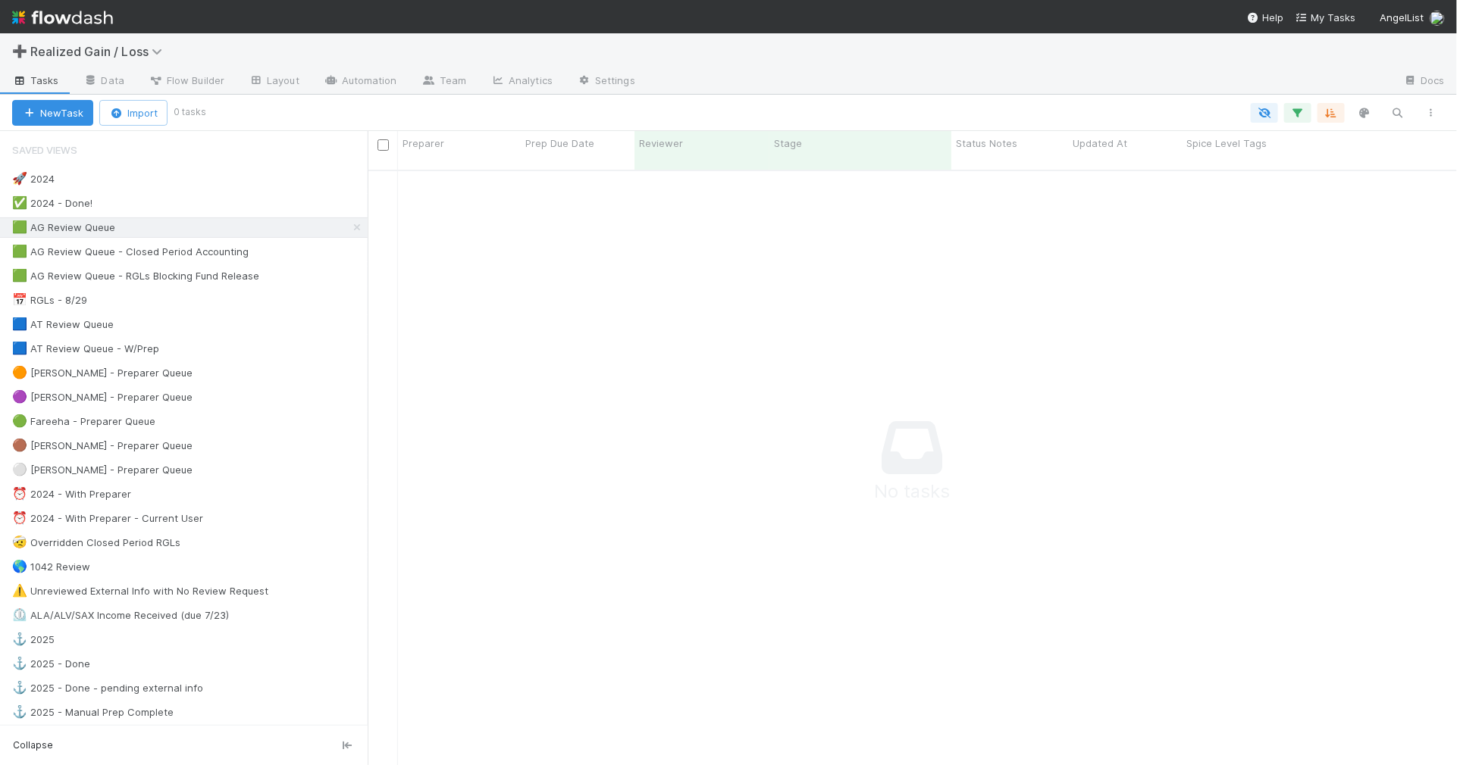
scroll to position [580, 1061]
click at [318, 274] on div "🟩 AG Review Queue - RGLs Blocking Fund Release 4" at bounding box center [189, 276] width 355 height 19
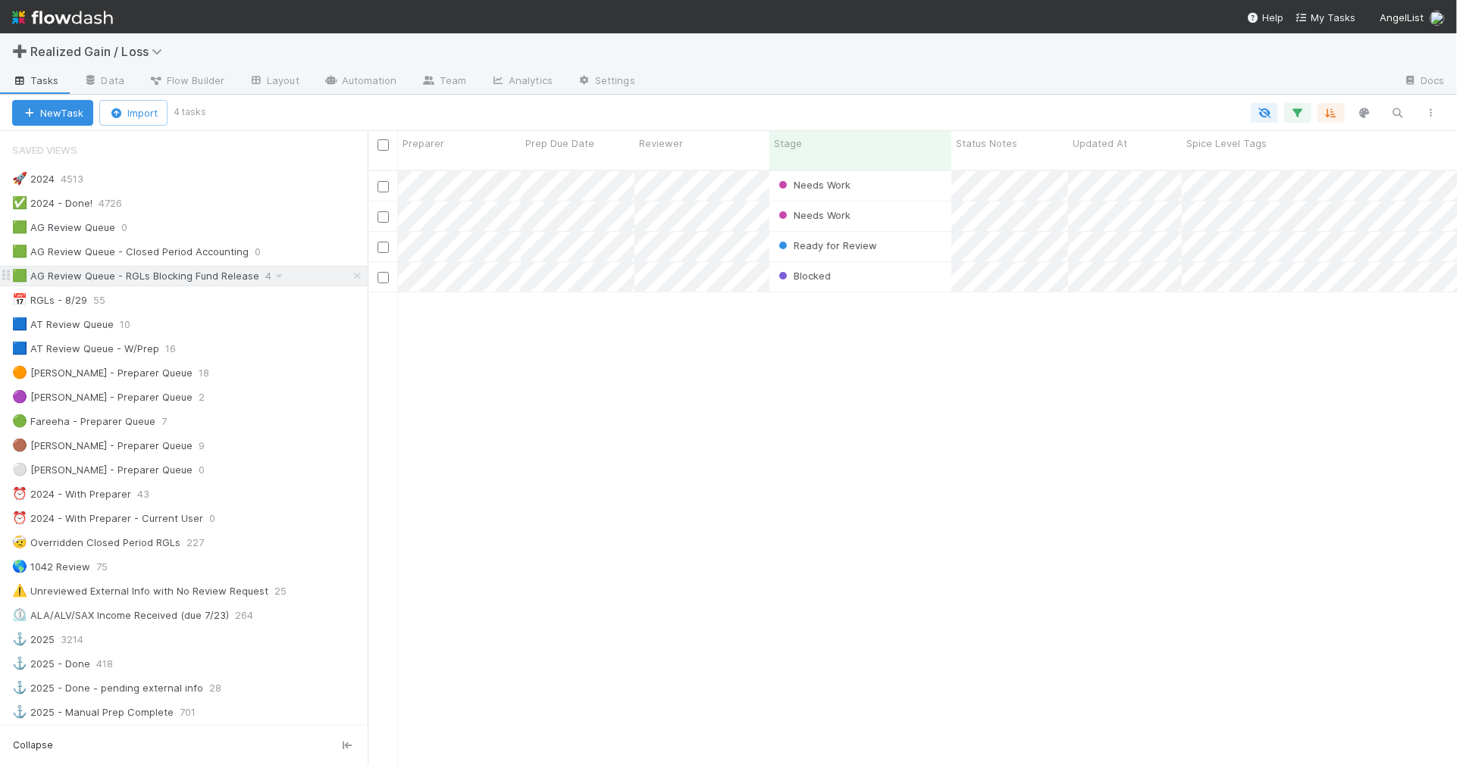
scroll to position [593, 1075]
click at [239, 430] on div "🟢 Fareeha - Preparer Queue 7" at bounding box center [189, 421] width 355 height 19
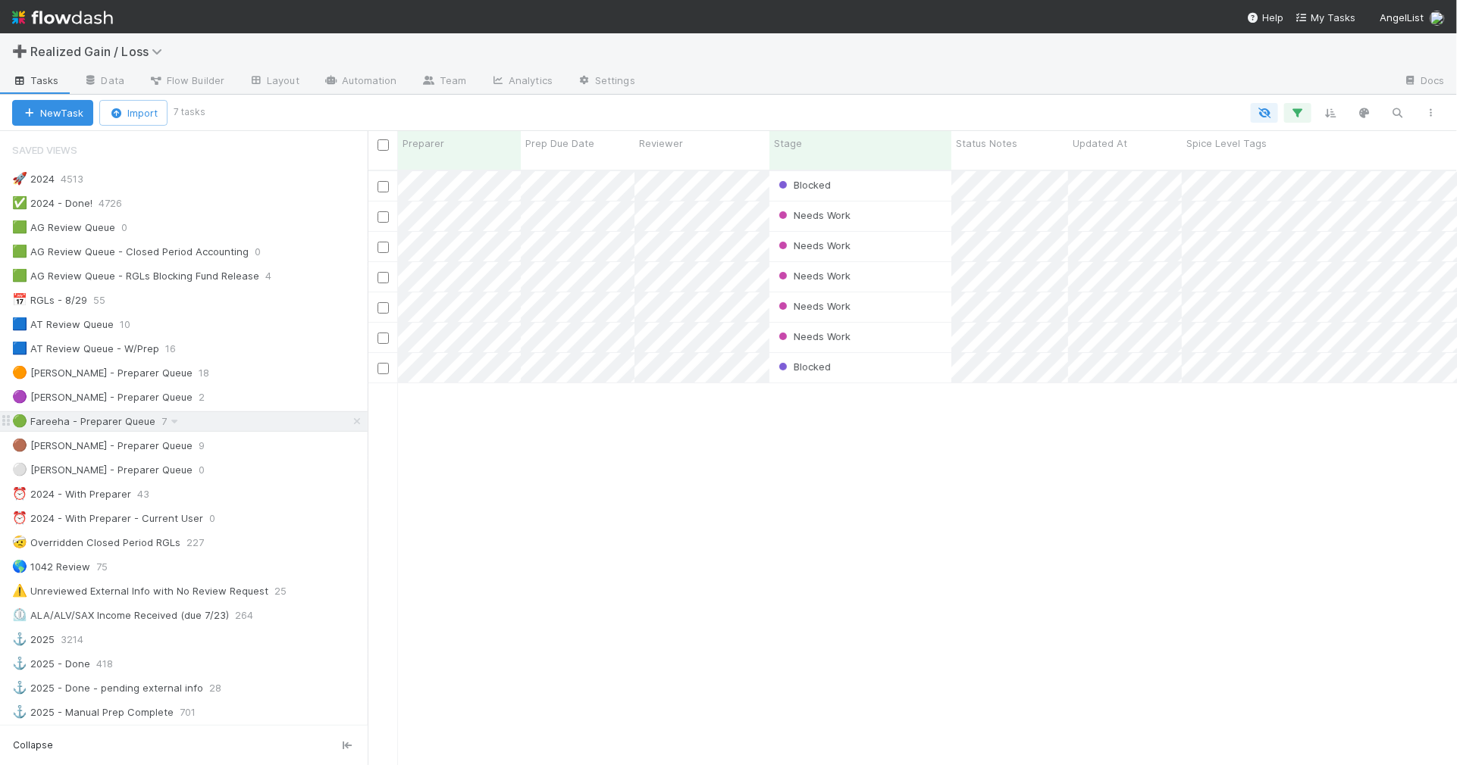
scroll to position [593, 1075]
click at [269, 407] on div "🟣 [PERSON_NAME] - Preparer Queue 2" at bounding box center [189, 397] width 355 height 19
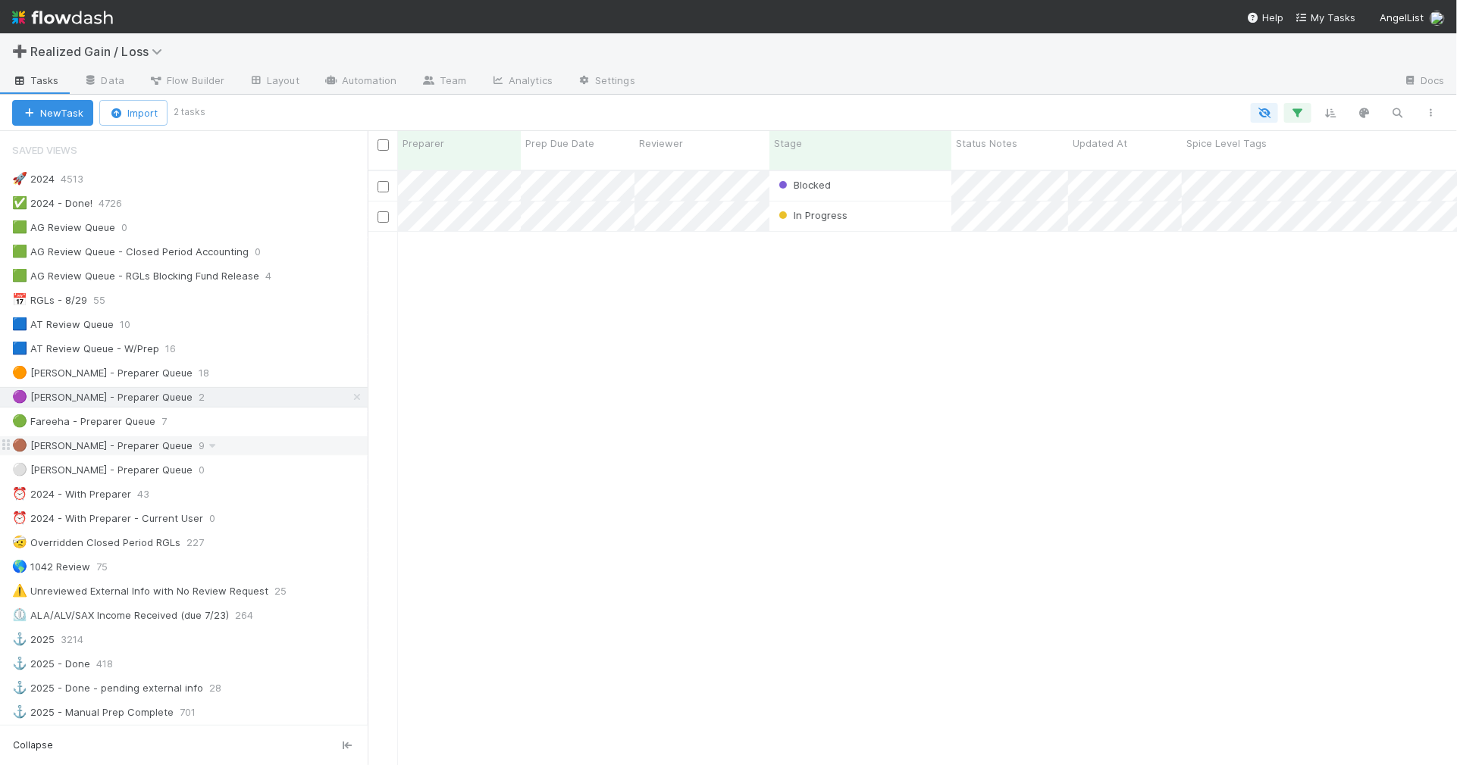
scroll to position [593, 1075]
click at [265, 455] on div "🟤 [PERSON_NAME] - Preparer Queue 9" at bounding box center [189, 446] width 355 height 19
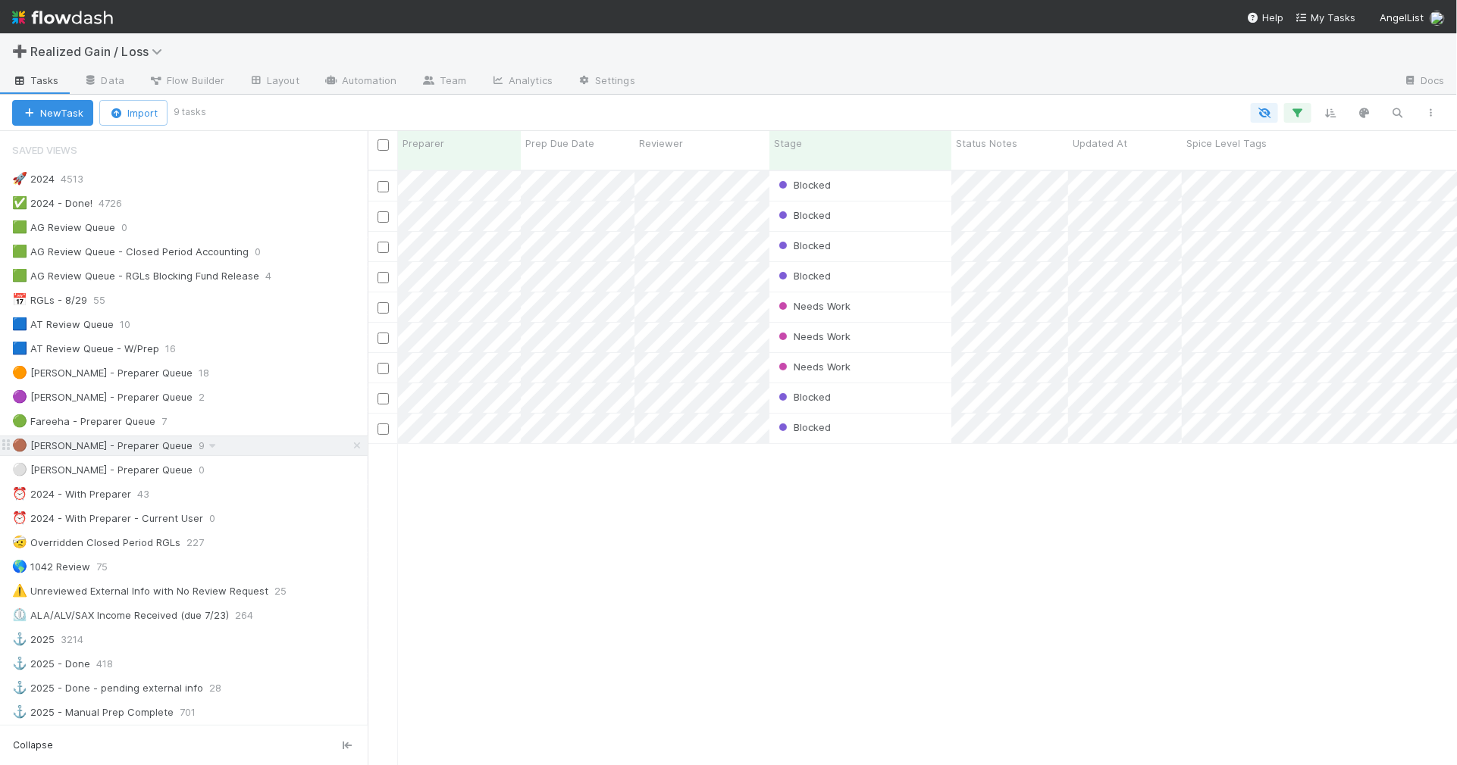
scroll to position [593, 1075]
click at [273, 502] on div "⏰ 2024 - With Preparer 43" at bounding box center [189, 494] width 355 height 19
